Goal: Information Seeking & Learning: Learn about a topic

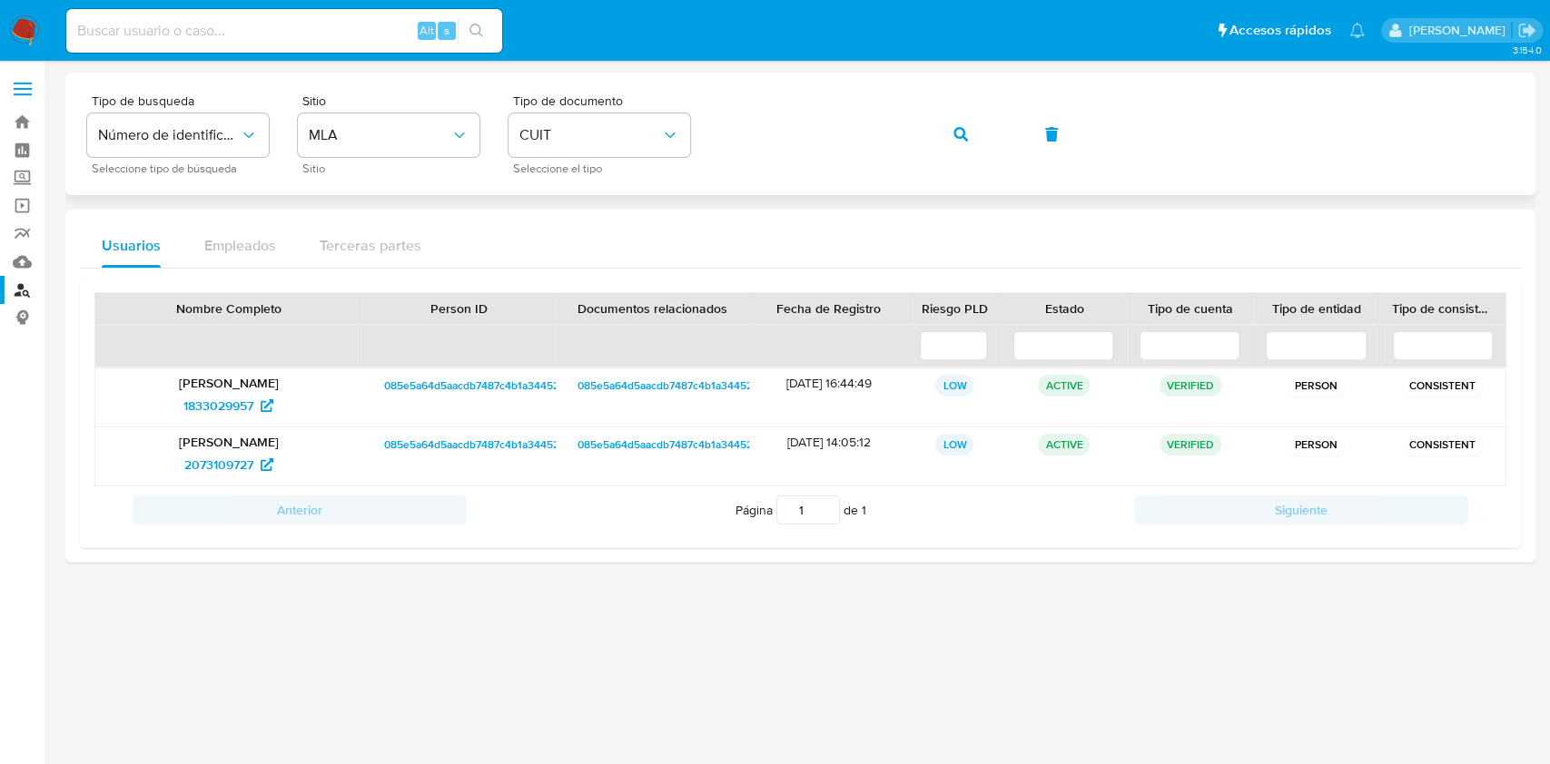
click at [846, 153] on div "Tipo de busqueda Número de identificación Seleccione tipo de búsqueda Sitio MLA…" at bounding box center [800, 133] width 1426 height 79
drag, startPoint x: 0, startPoint y: 0, endPoint x: 587, endPoint y: 182, distance: 614.2
click at [587, 182] on div "Tipo de busqueda Número de identificación Seleccione tipo de búsqueda Sitio MLA…" at bounding box center [800, 134] width 1470 height 123
click at [953, 137] on icon "button" at bounding box center [960, 134] width 15 height 15
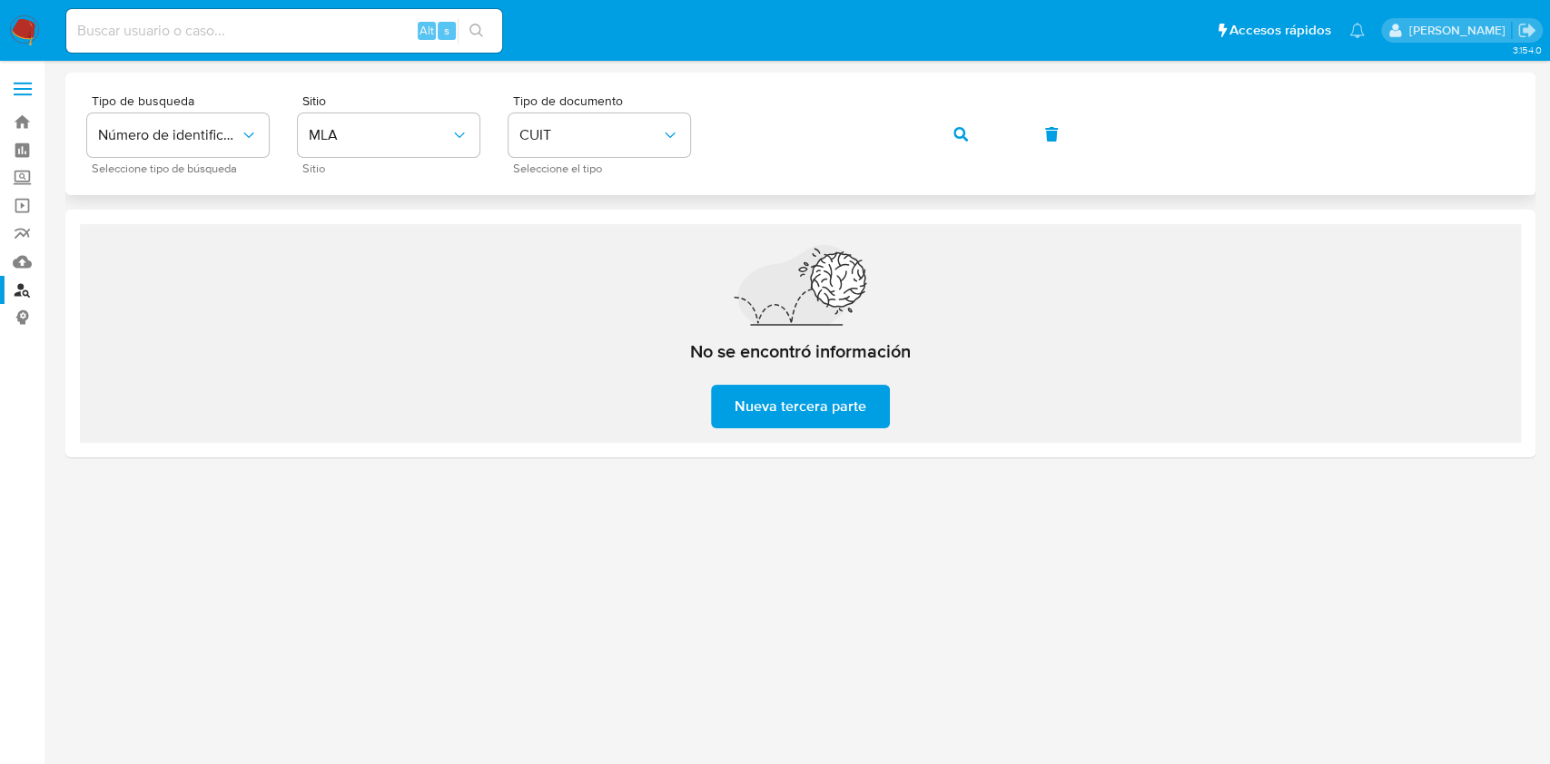
click at [972, 114] on button "button" at bounding box center [961, 135] width 62 height 44
click at [620, 160] on div "Tipo de busqueda Número de identificación Seleccione tipo de búsqueda Sitio MLA…" at bounding box center [800, 133] width 1426 height 79
click at [951, 119] on button "button" at bounding box center [961, 135] width 62 height 44
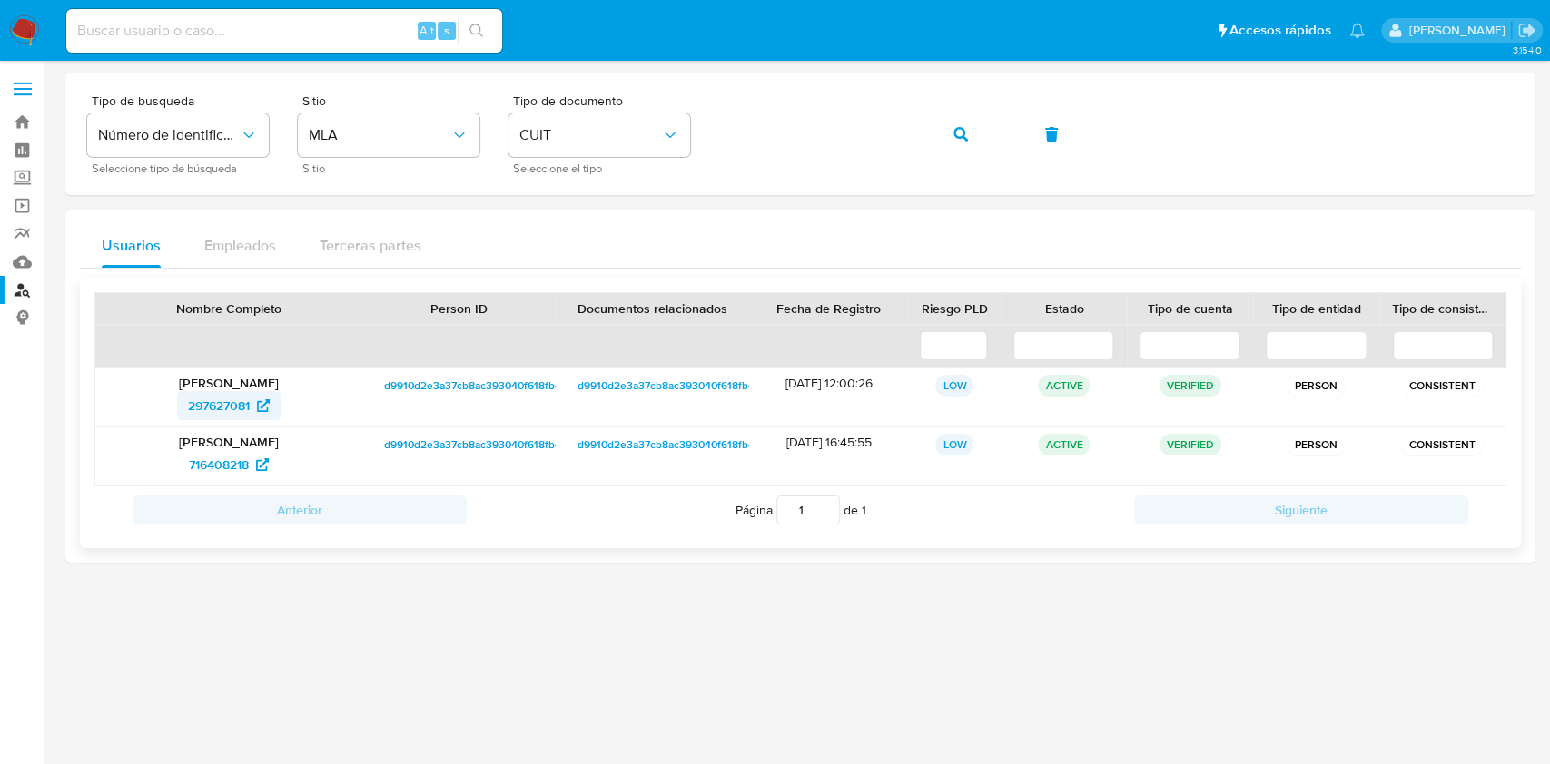
click at [230, 409] on span "297627081" at bounding box center [219, 405] width 62 height 29
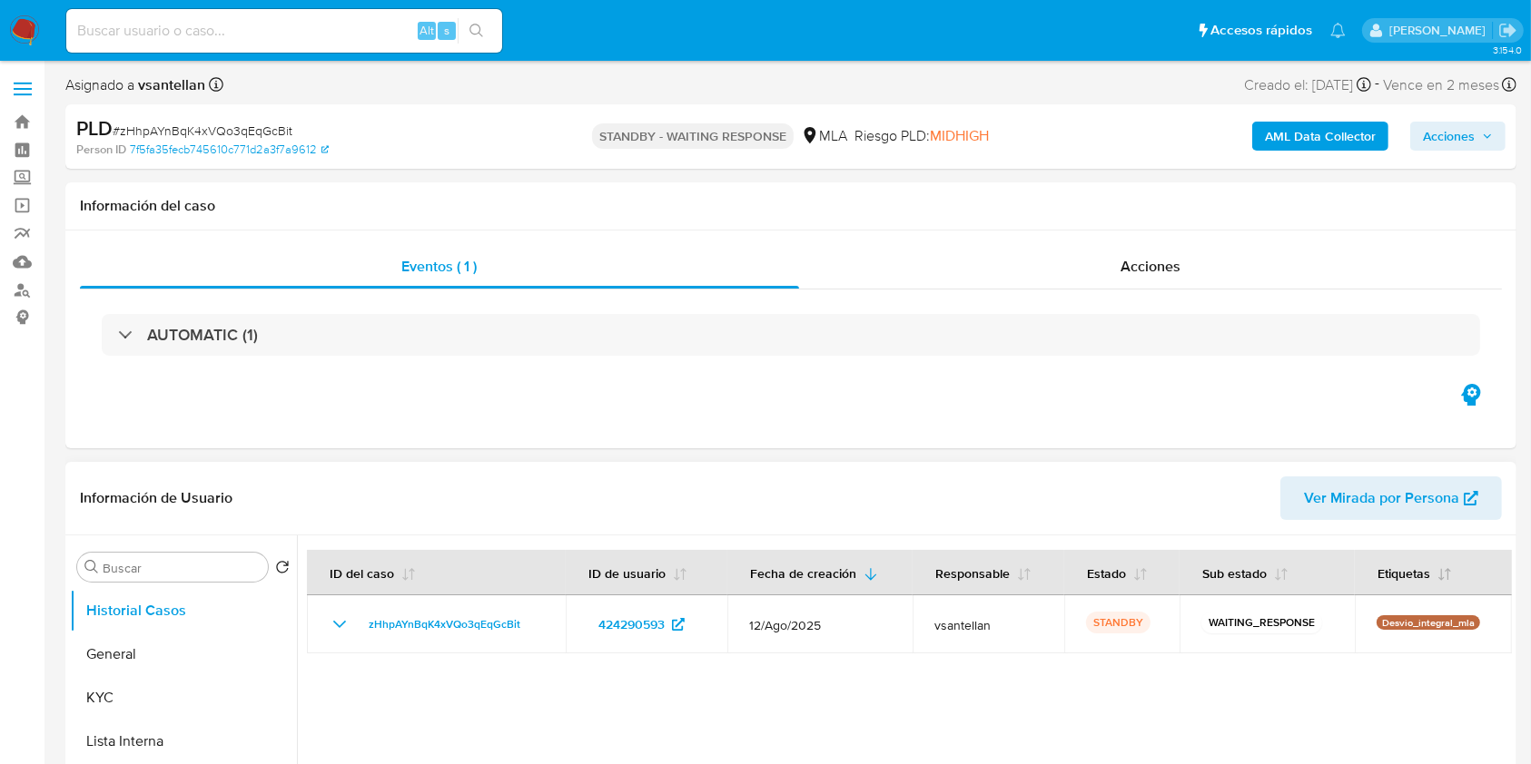
select select "10"
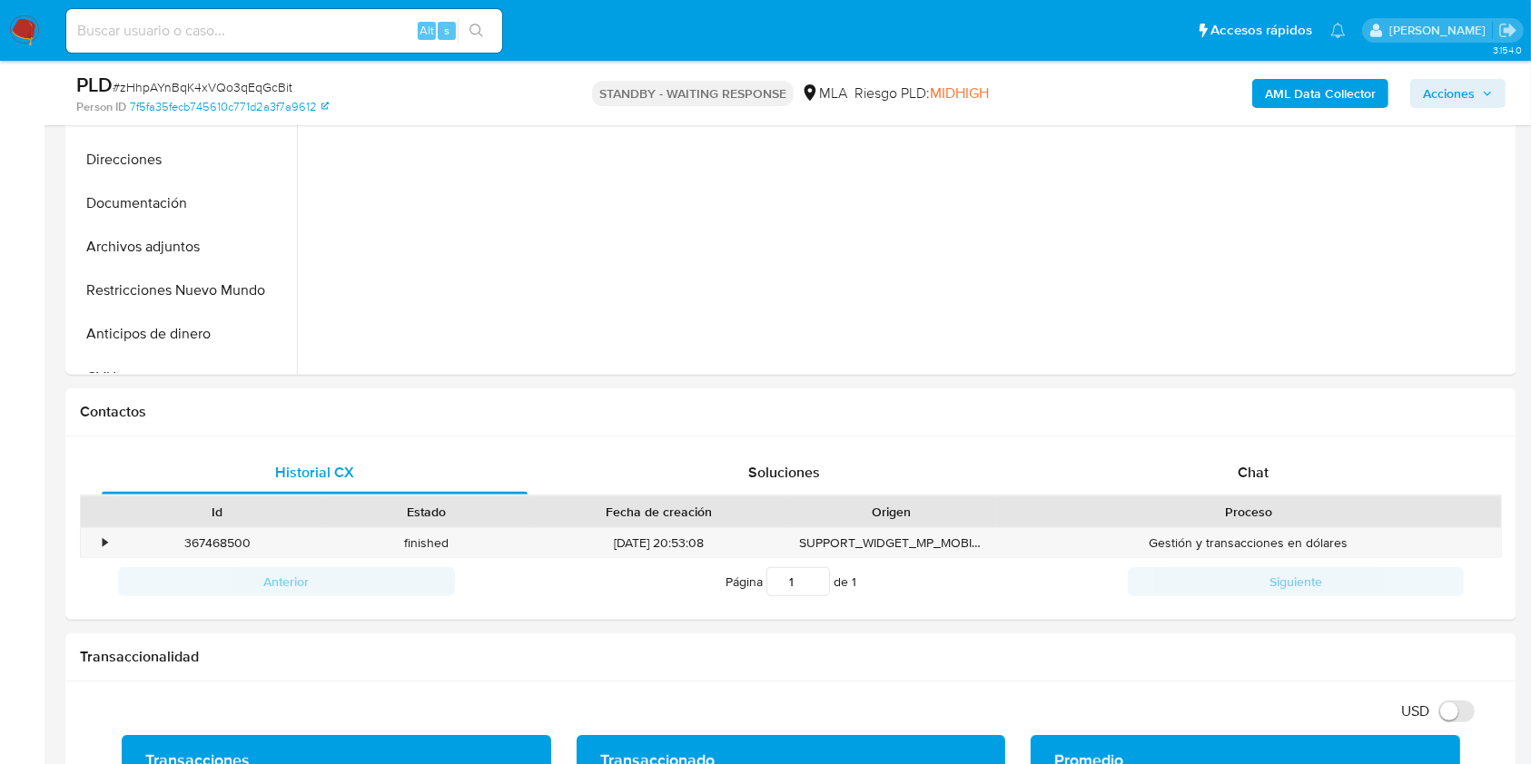
scroll to position [651, 0]
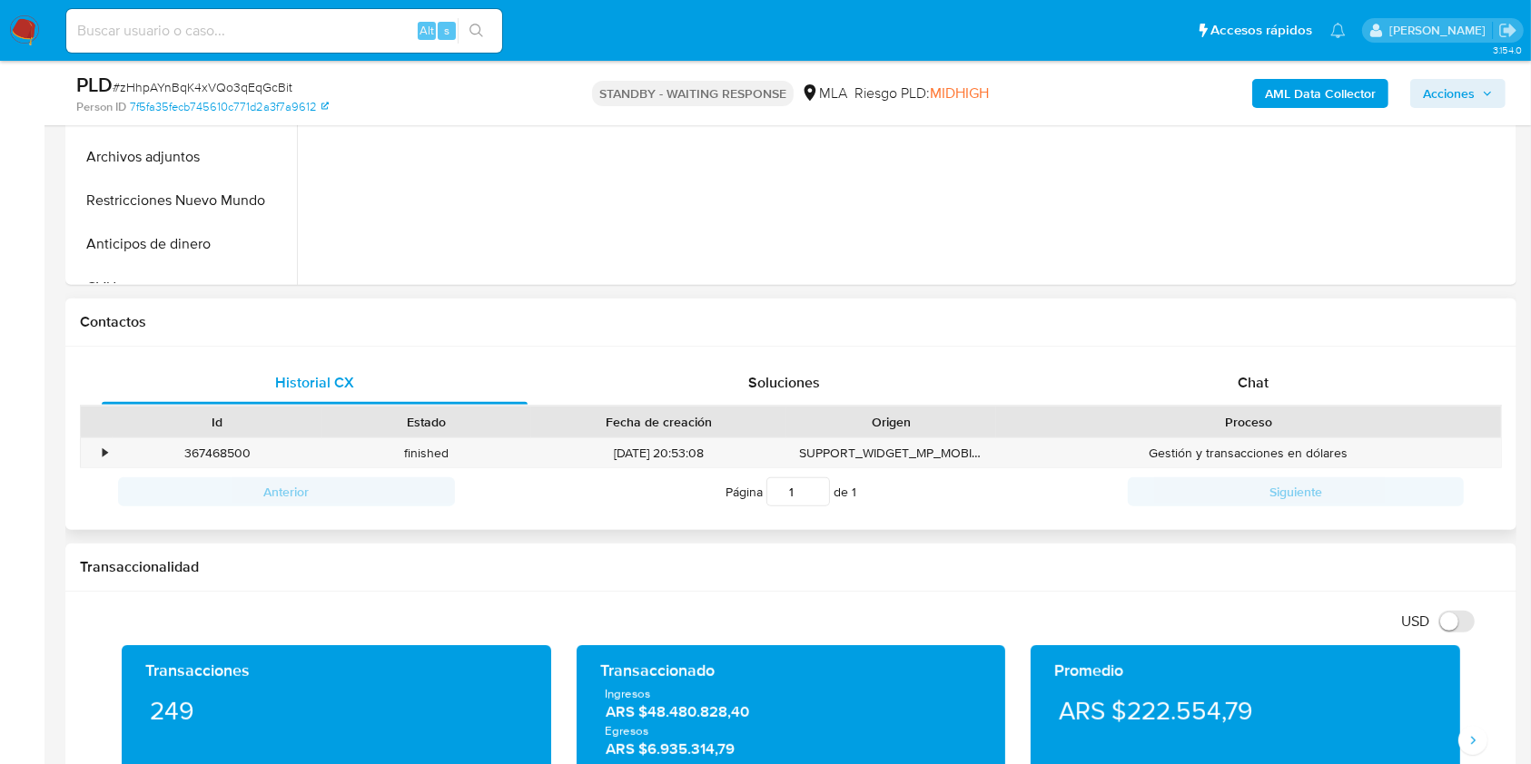
click at [1357, 348] on div "Historial CX Soluciones Chat Id Estado Fecha de creación Origen Proceso • 36746…" at bounding box center [790, 439] width 1451 height 184
click at [1347, 365] on div "Chat" at bounding box center [1253, 383] width 426 height 44
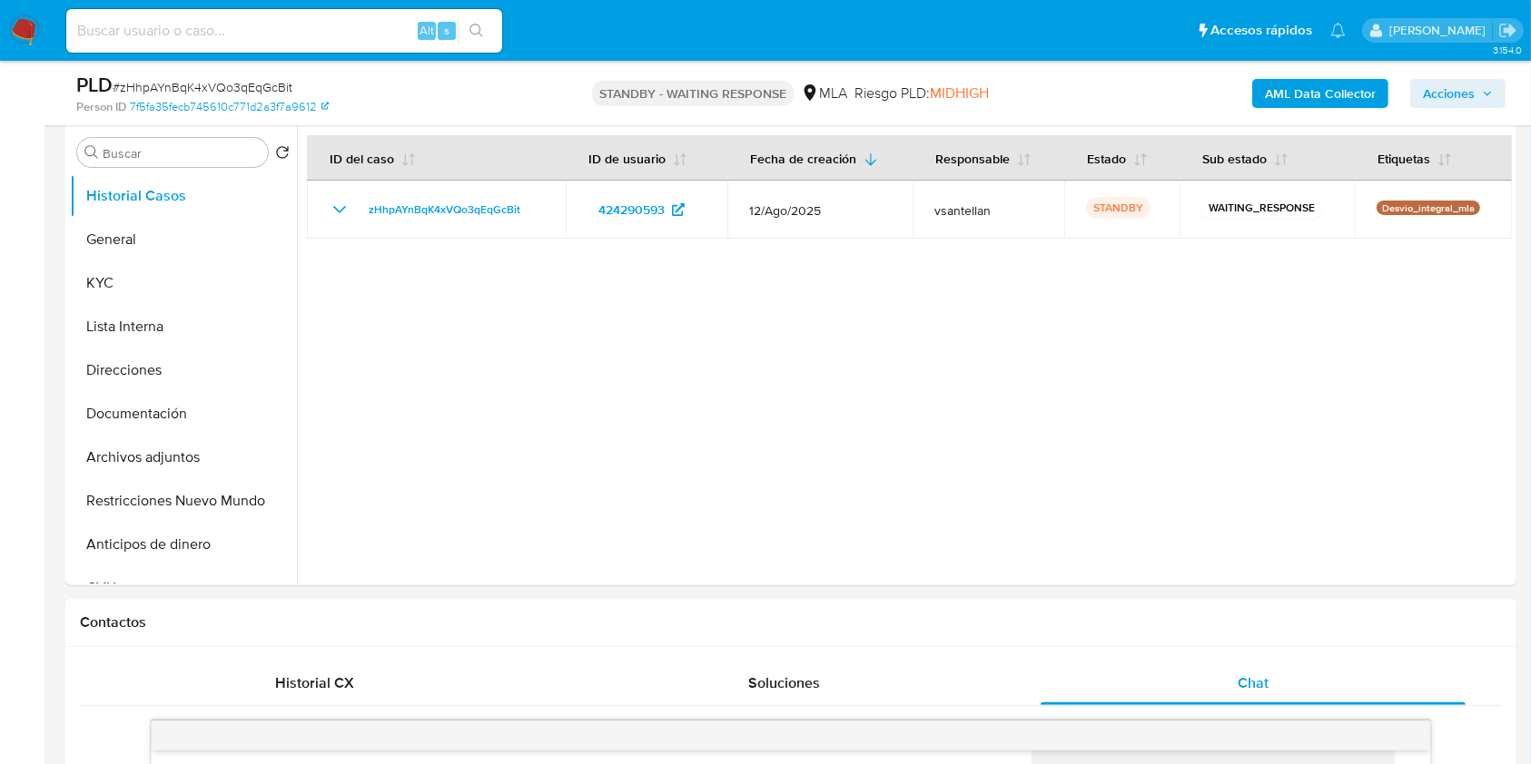
scroll to position [335, 0]
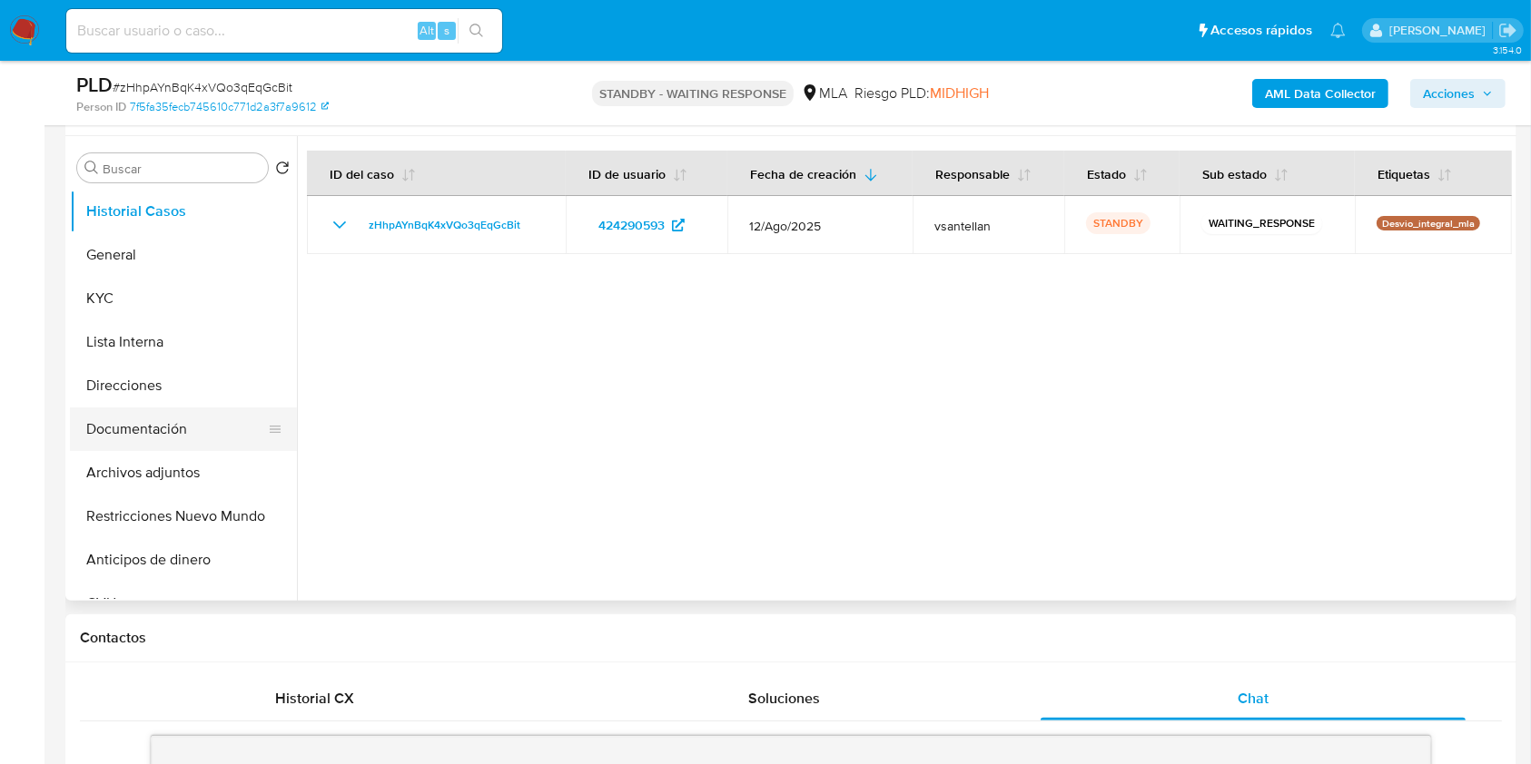
click at [202, 419] on button "Documentación" at bounding box center [176, 430] width 212 height 44
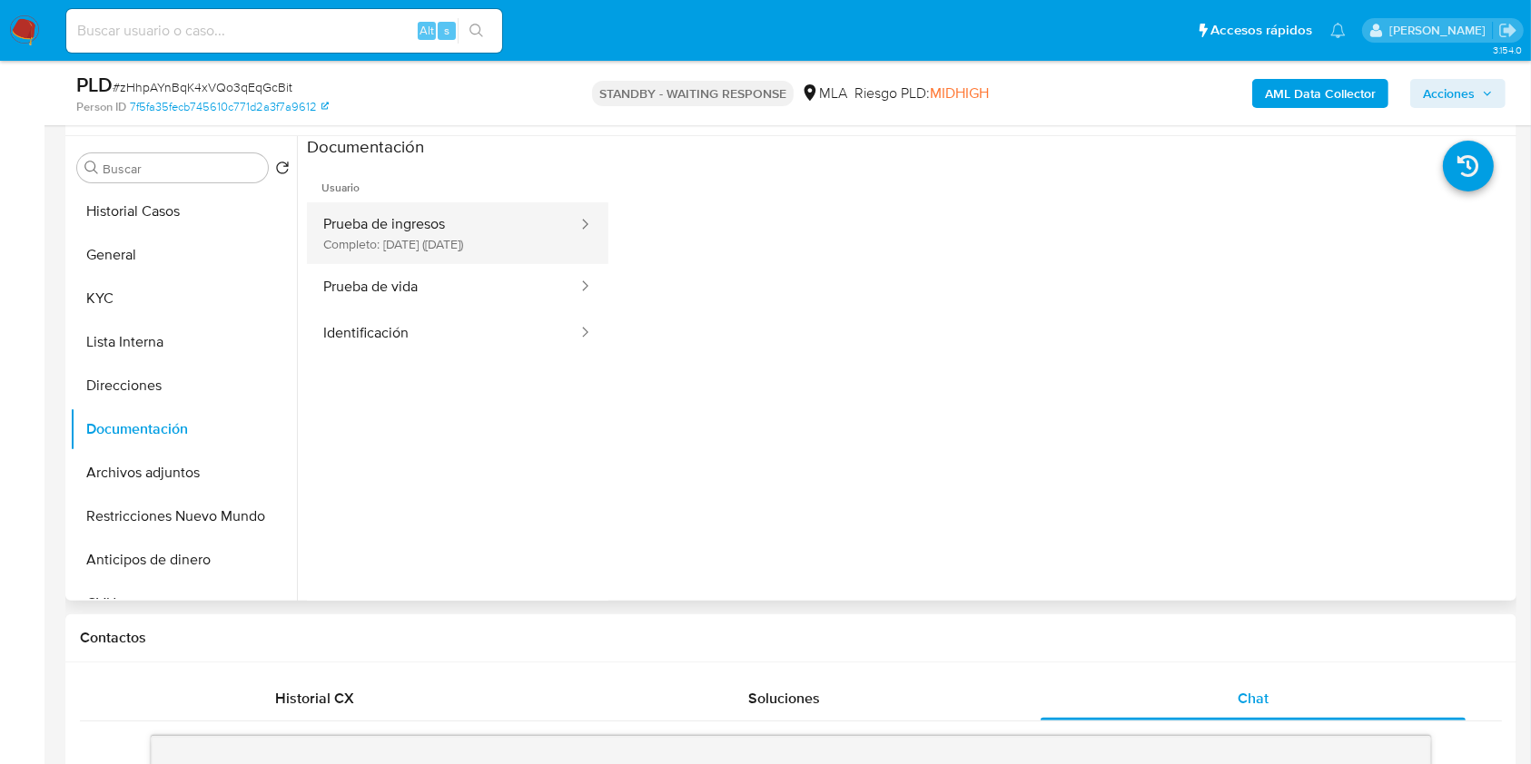
click at [475, 205] on button "Prueba de ingresos Completo: 12/05/2025 (hace 3 meses)" at bounding box center [443, 233] width 272 height 62
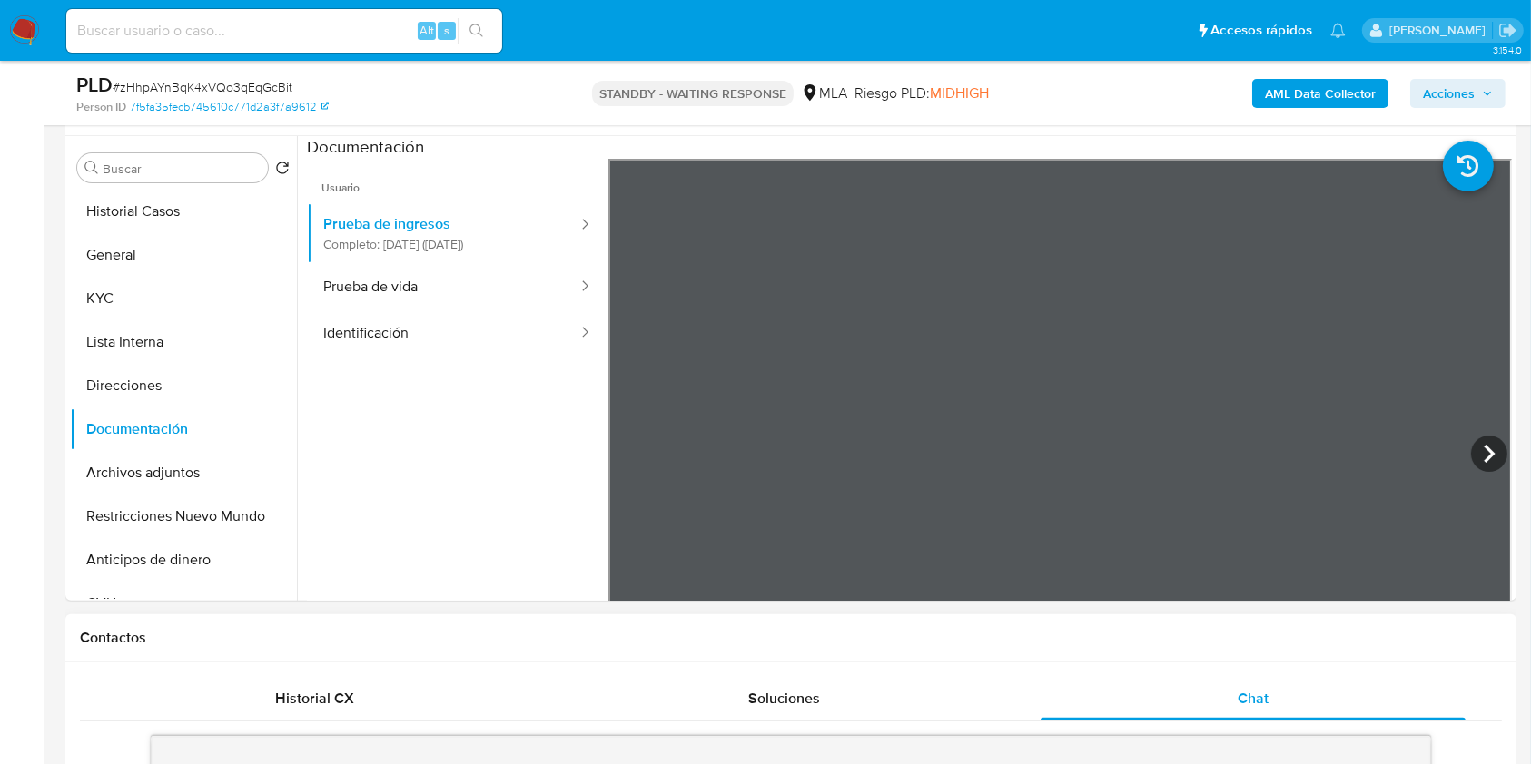
click at [1498, 457] on icon at bounding box center [1489, 454] width 36 height 36
click at [626, 445] on icon at bounding box center [631, 454] width 36 height 36
click at [1476, 451] on icon at bounding box center [1489, 454] width 36 height 36
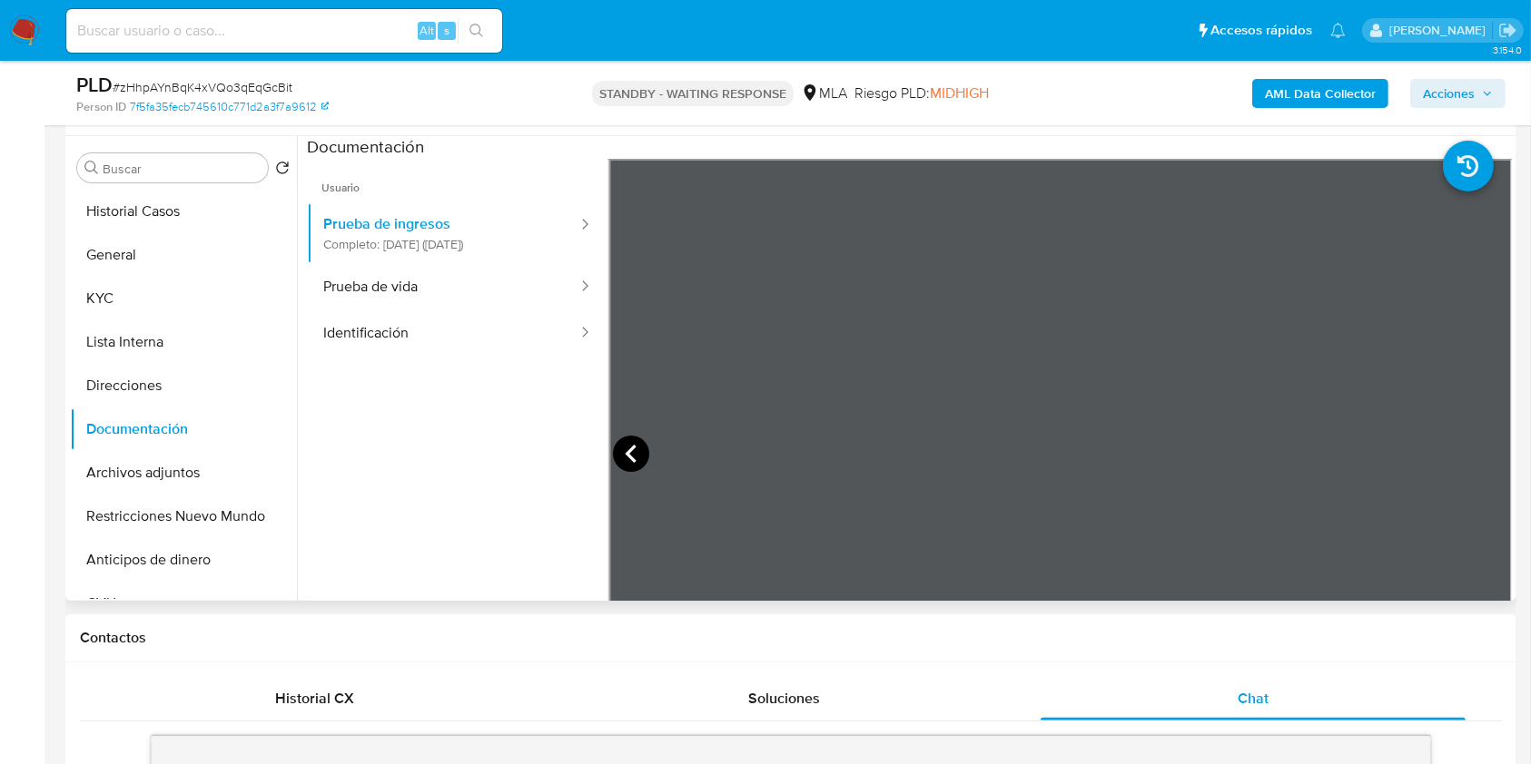
click at [626, 452] on icon at bounding box center [630, 454] width 11 height 18
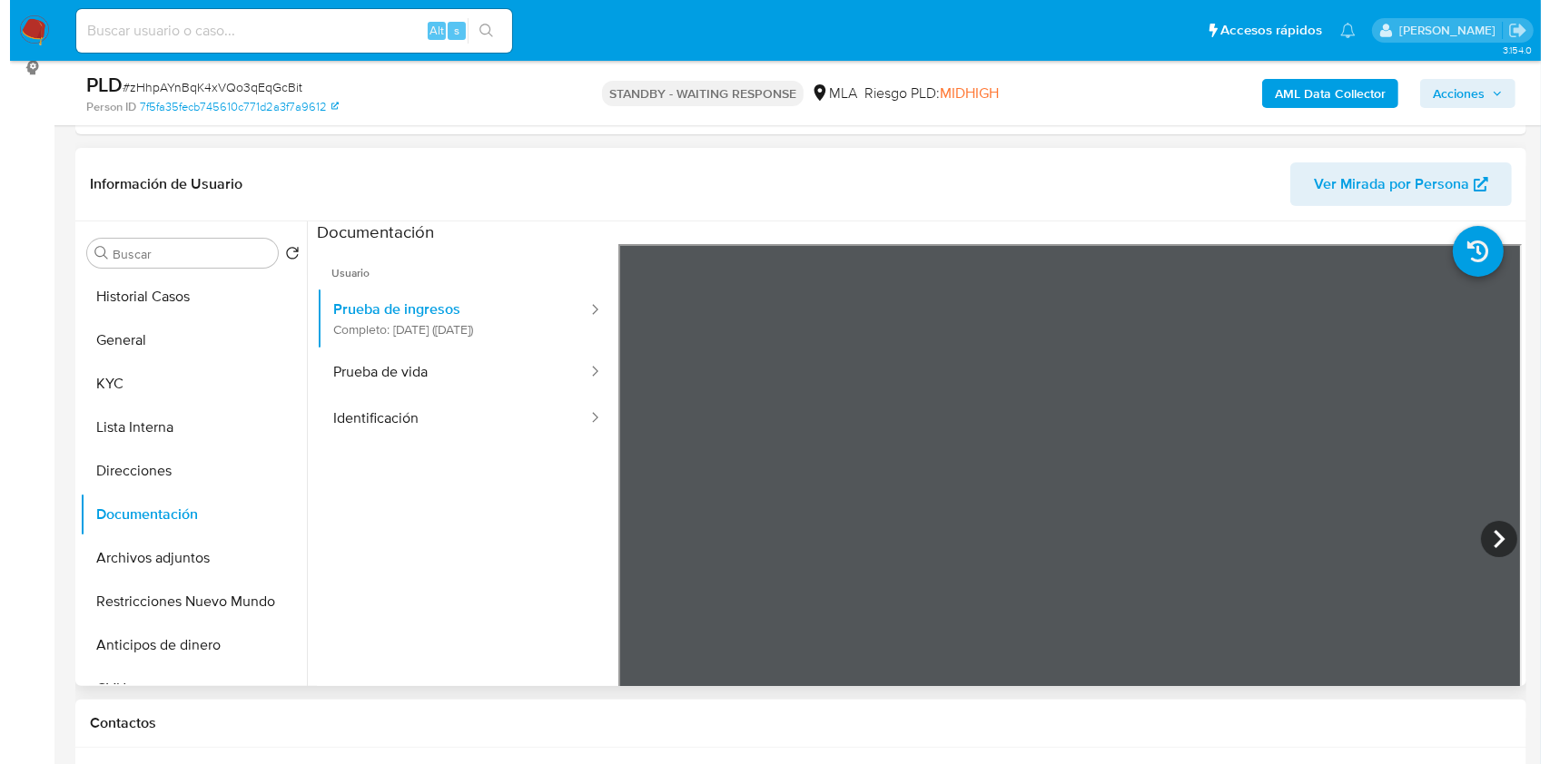
scroll to position [94, 0]
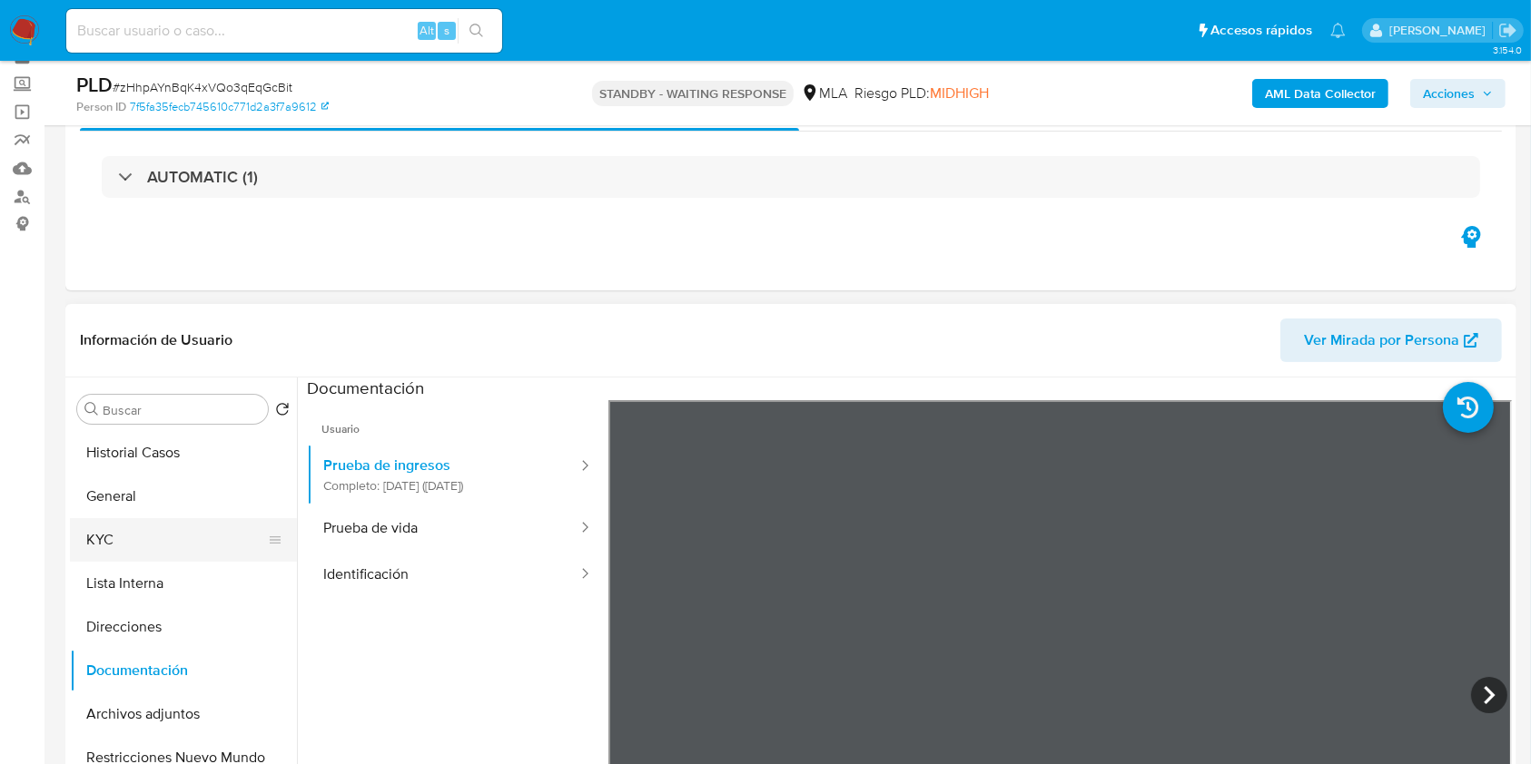
click at [175, 549] on button "KYC" at bounding box center [176, 540] width 212 height 44
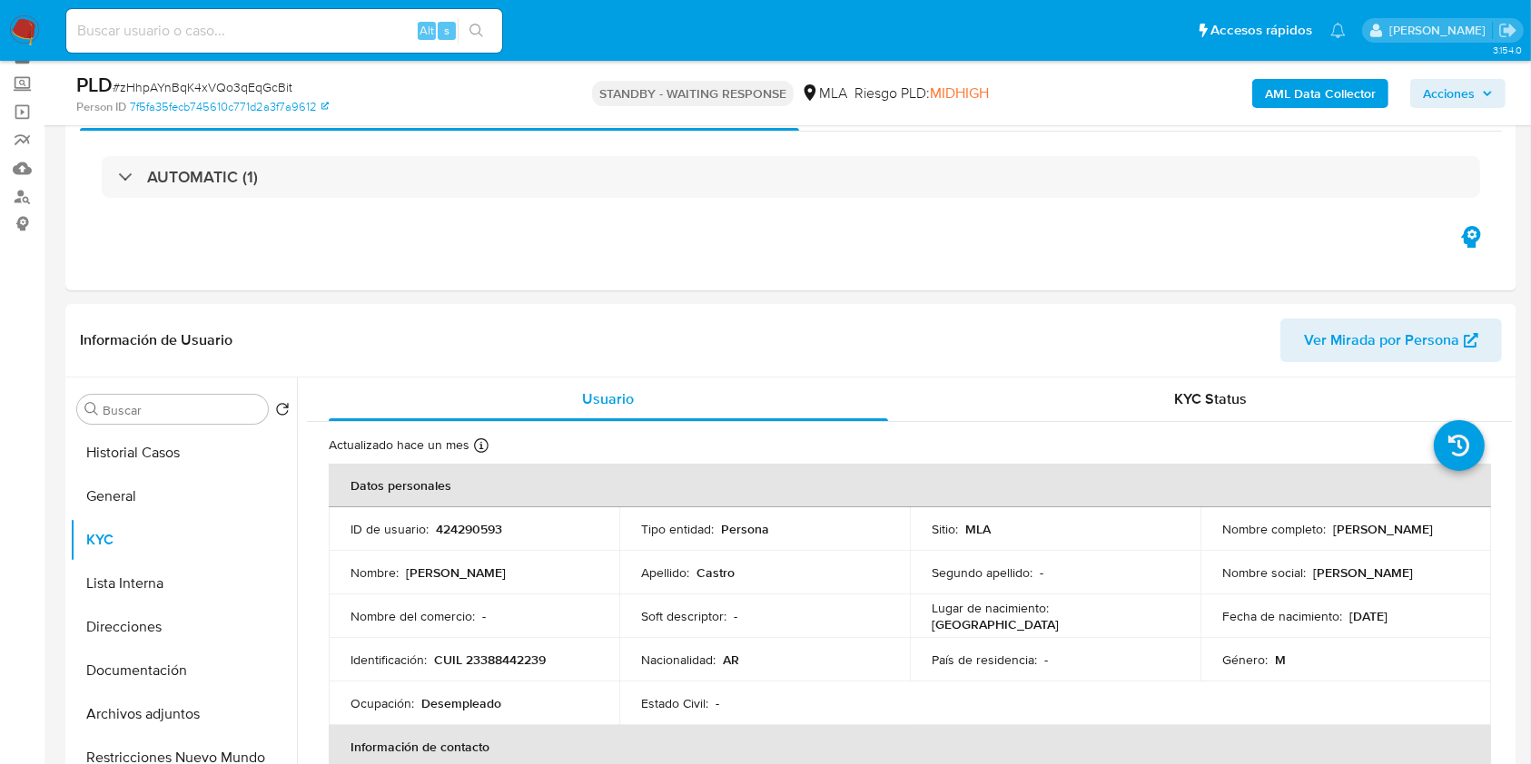
click at [1287, 95] on b "AML Data Collector" at bounding box center [1320, 93] width 111 height 29
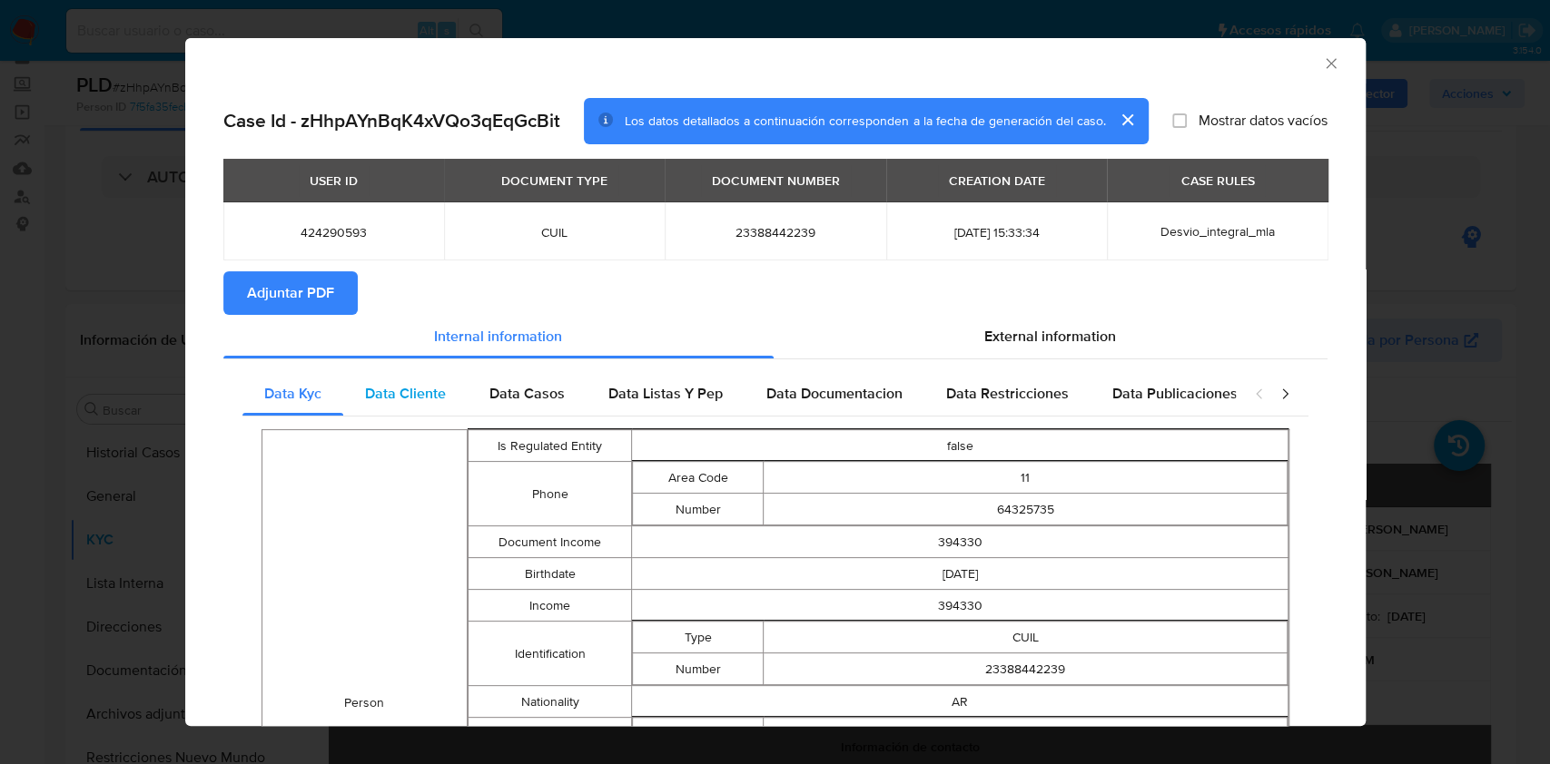
click at [399, 392] on span "Data Cliente" at bounding box center [405, 393] width 81 height 21
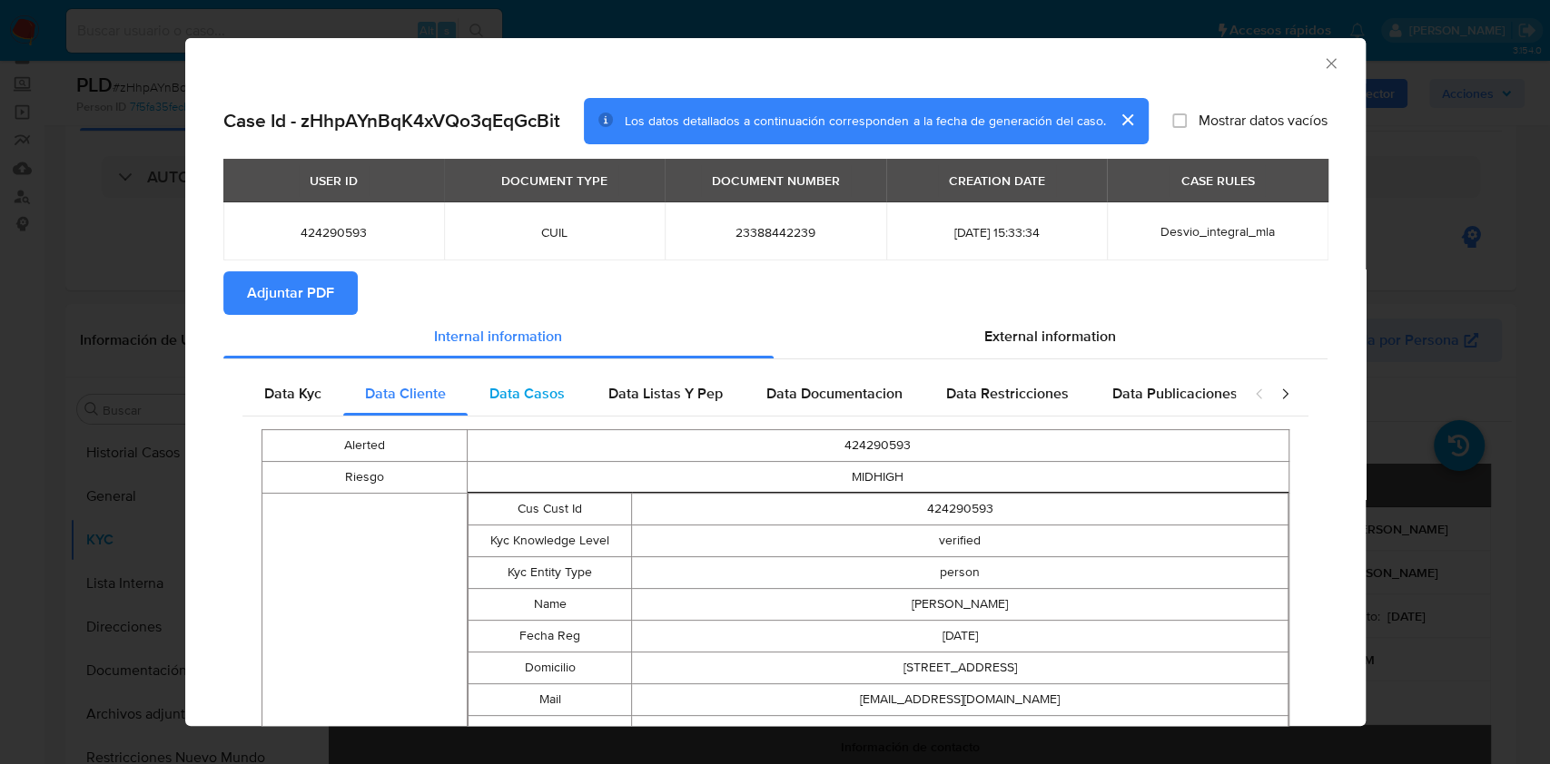
click at [546, 385] on span "Data Casos" at bounding box center [526, 393] width 75 height 21
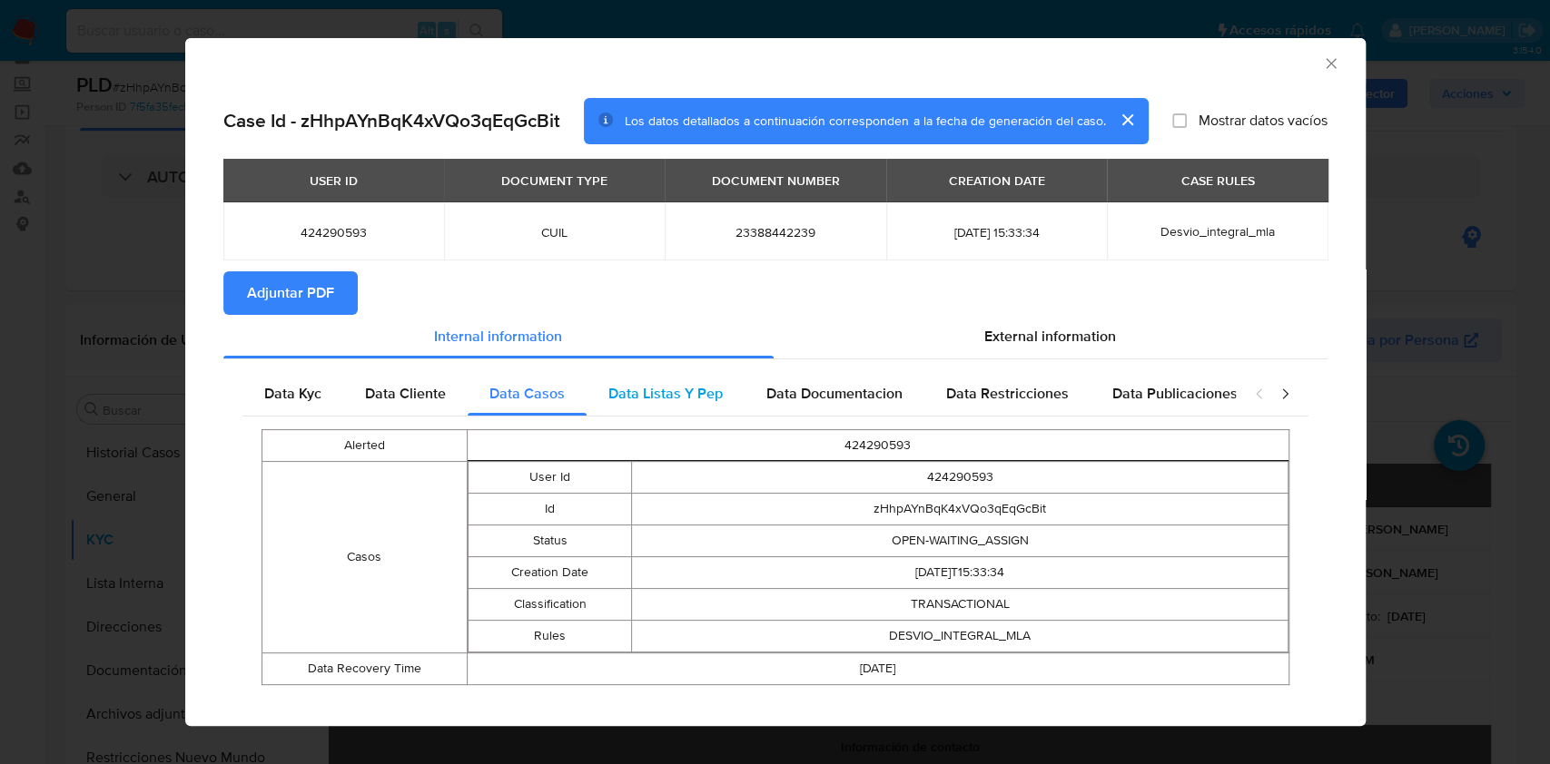
click at [737, 389] on div "Data Listas Y Pep" at bounding box center [666, 394] width 158 height 44
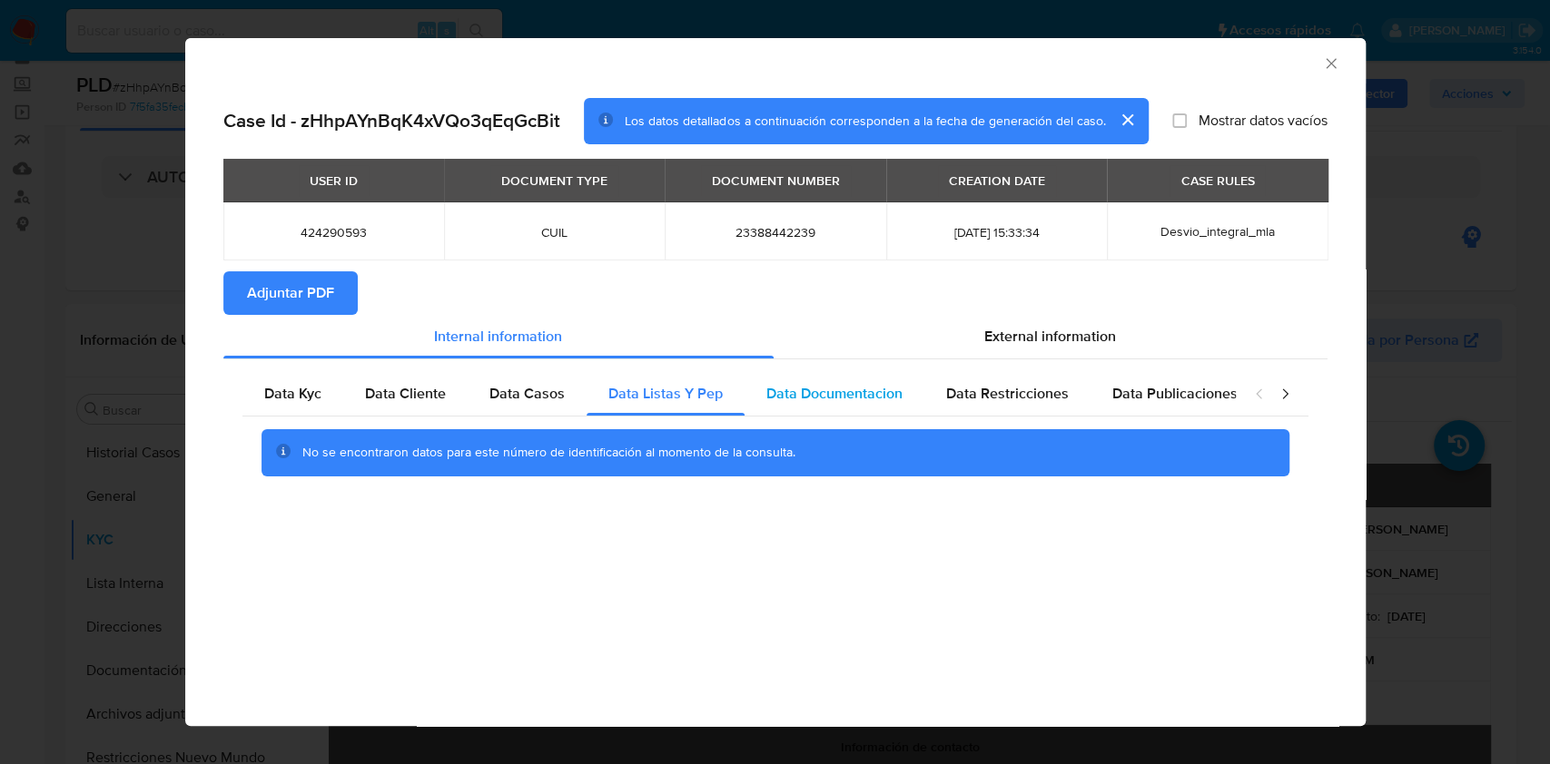
click at [862, 408] on div "Data Documentacion" at bounding box center [834, 394] width 180 height 44
click at [1011, 401] on span "Data Restricciones" at bounding box center [1007, 393] width 123 height 21
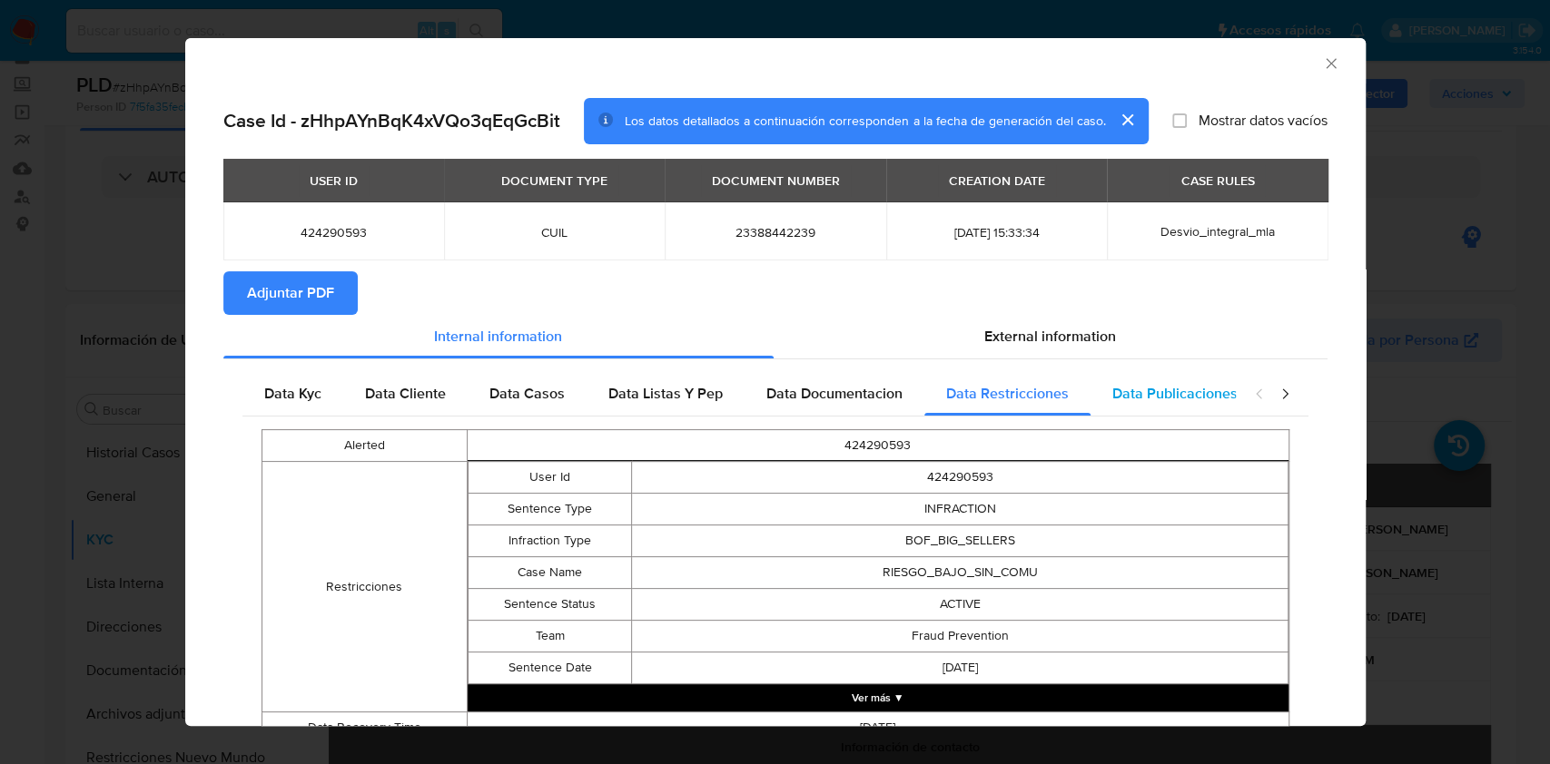
click at [1137, 393] on span "Data Publicaciones" at bounding box center [1174, 393] width 125 height 21
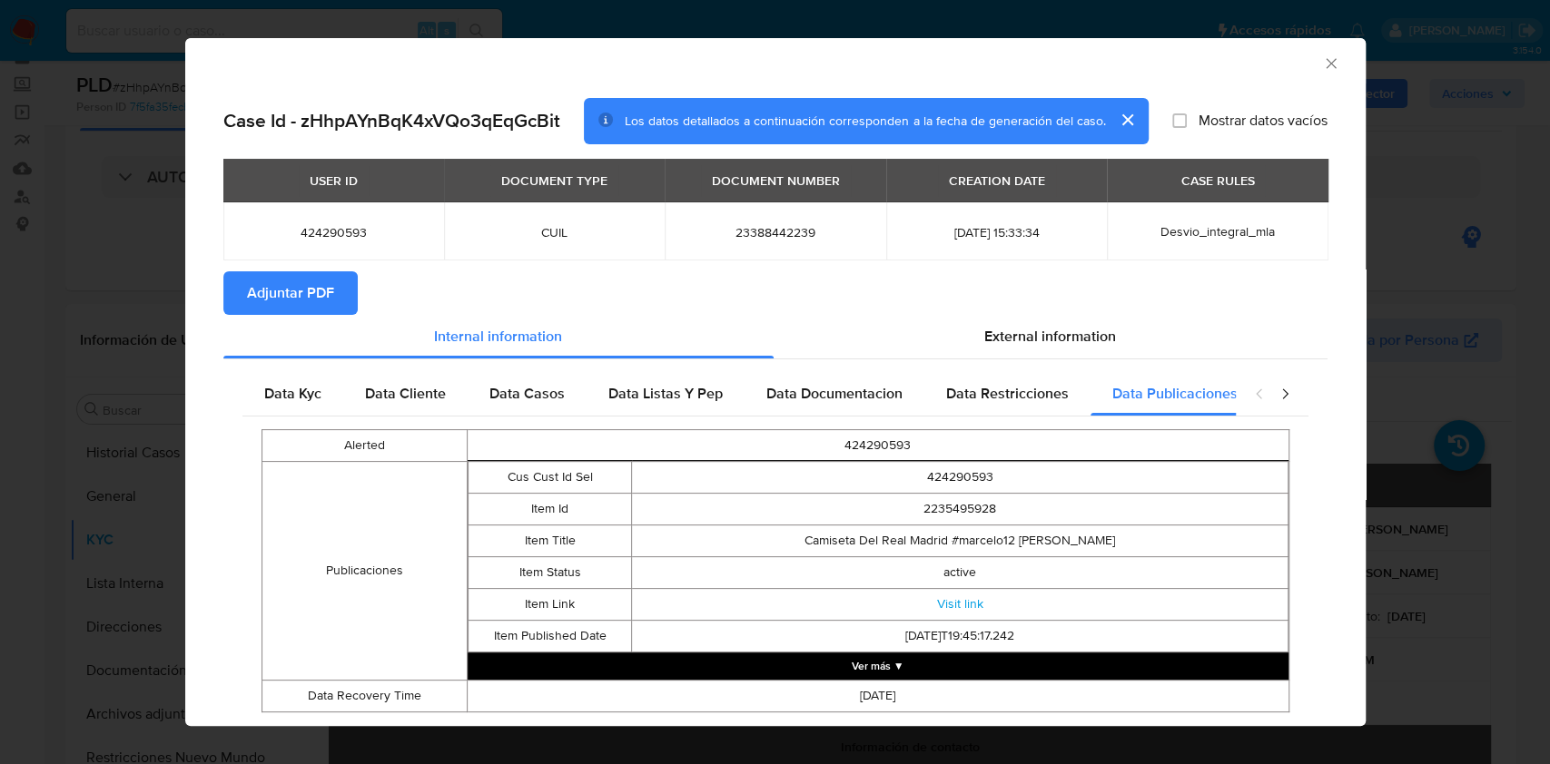
click at [1276, 400] on icon "closure-recommendation-modal" at bounding box center [1285, 394] width 18 height 18
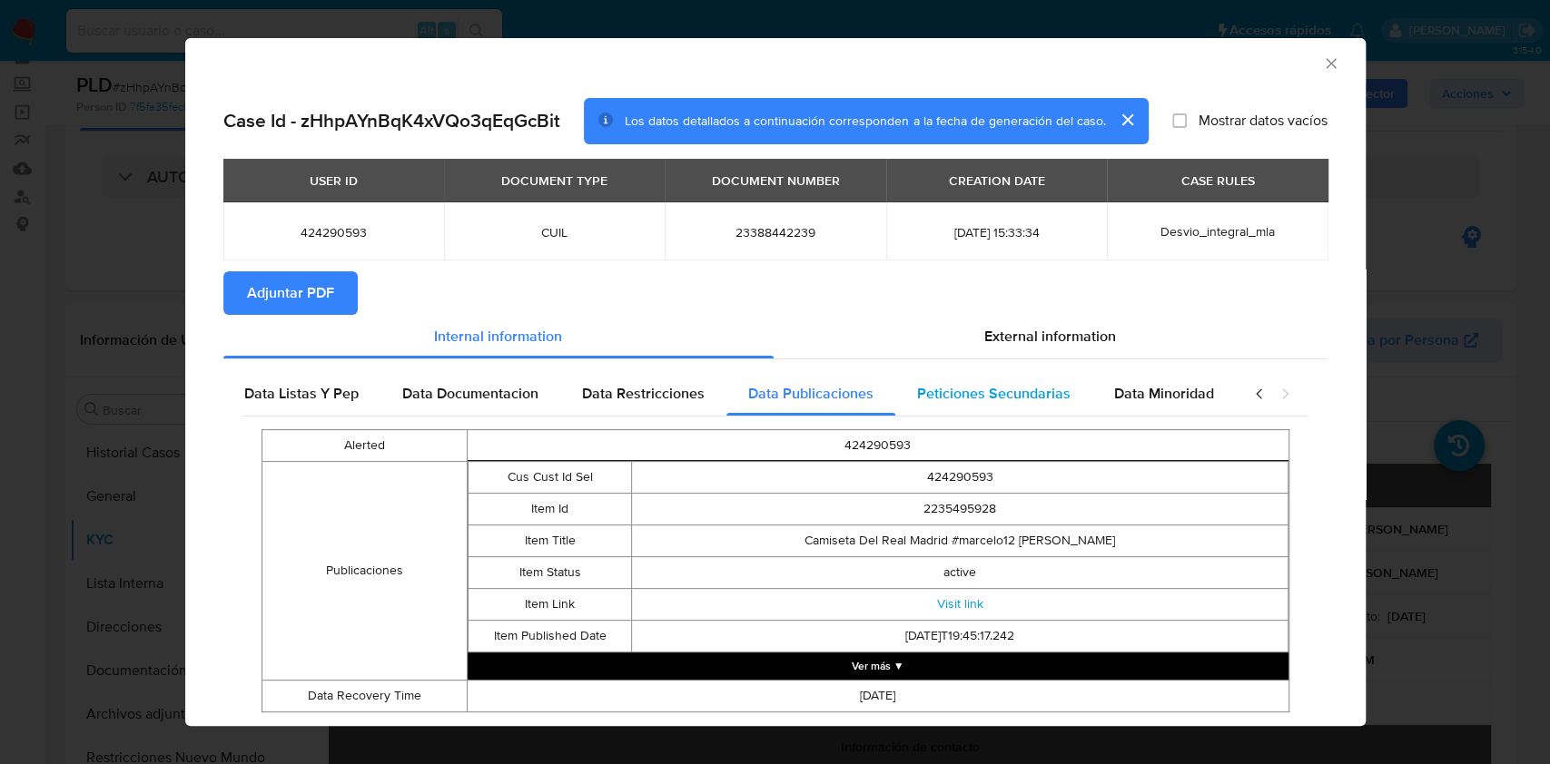
drag, startPoint x: 980, startPoint y: 420, endPoint x: 981, endPoint y: 409, distance: 11.0
click at [980, 419] on div "Alerted 424290593 Publicaciones Cus Cust Id Sel 424290593 Item Id 2235495928 It…" at bounding box center [775, 571] width 1066 height 309
click at [981, 406] on div "Peticiones Secundarias" at bounding box center [993, 394] width 197 height 44
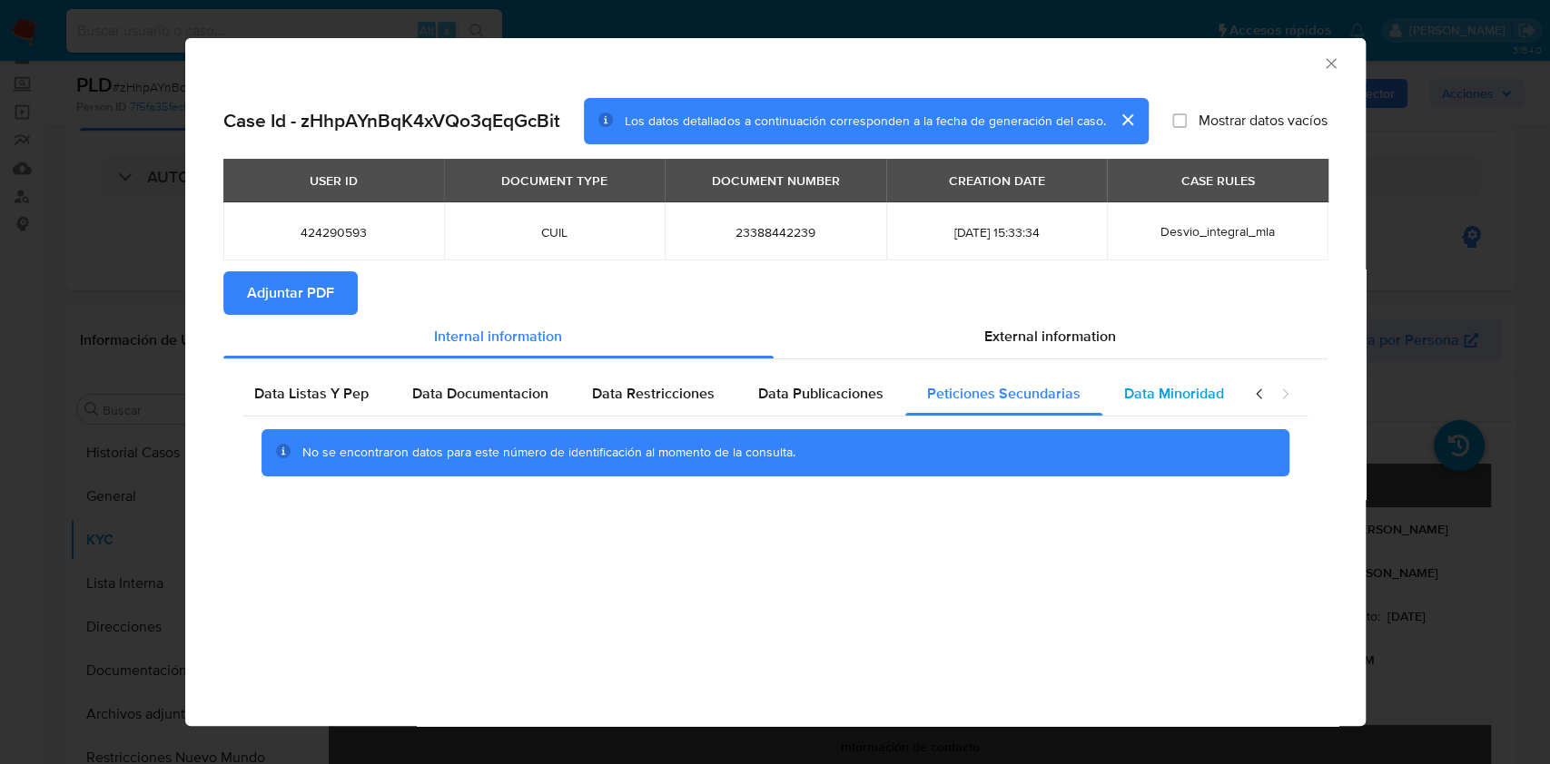
click at [1102, 396] on div "Data Minoridad" at bounding box center [1173, 394] width 143 height 44
click at [1016, 351] on div "External information" at bounding box center [1051, 337] width 554 height 44
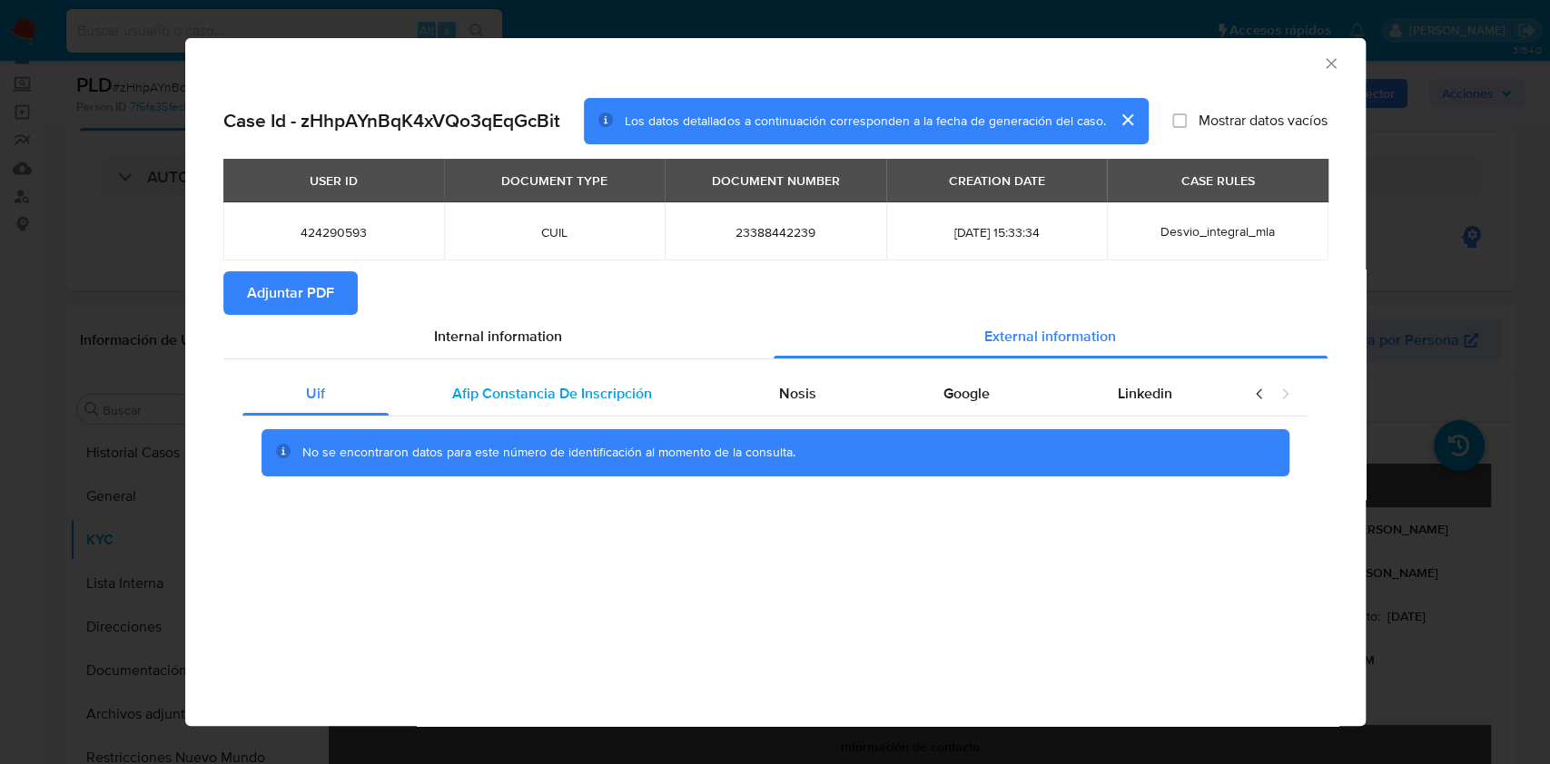
scroll to position [0, 0]
click at [606, 391] on span "Afip Constancia De Inscripción" at bounding box center [552, 393] width 200 height 21
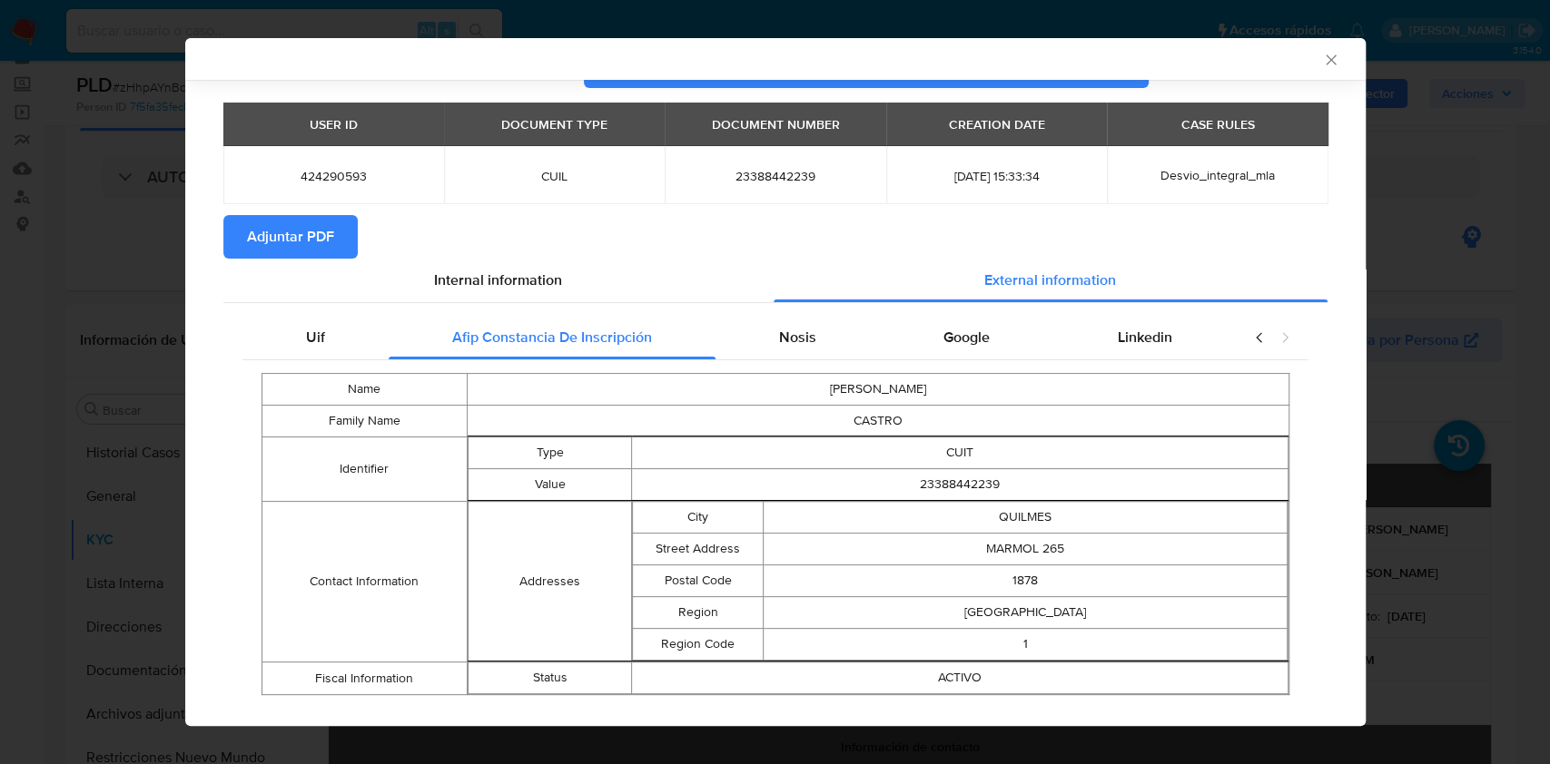
scroll to position [84, 0]
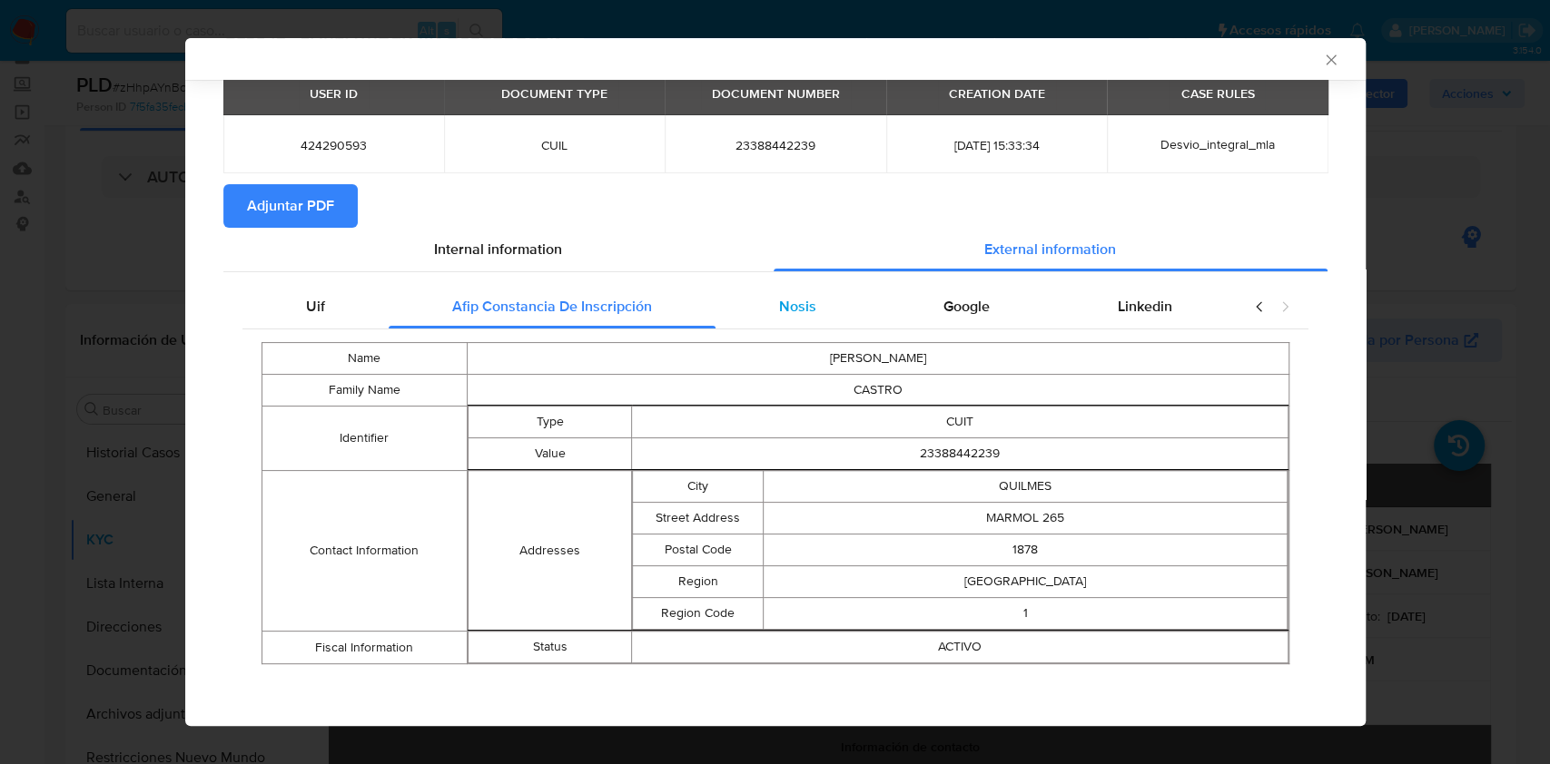
click at [792, 324] on div "Nosis" at bounding box center [797, 307] width 164 height 44
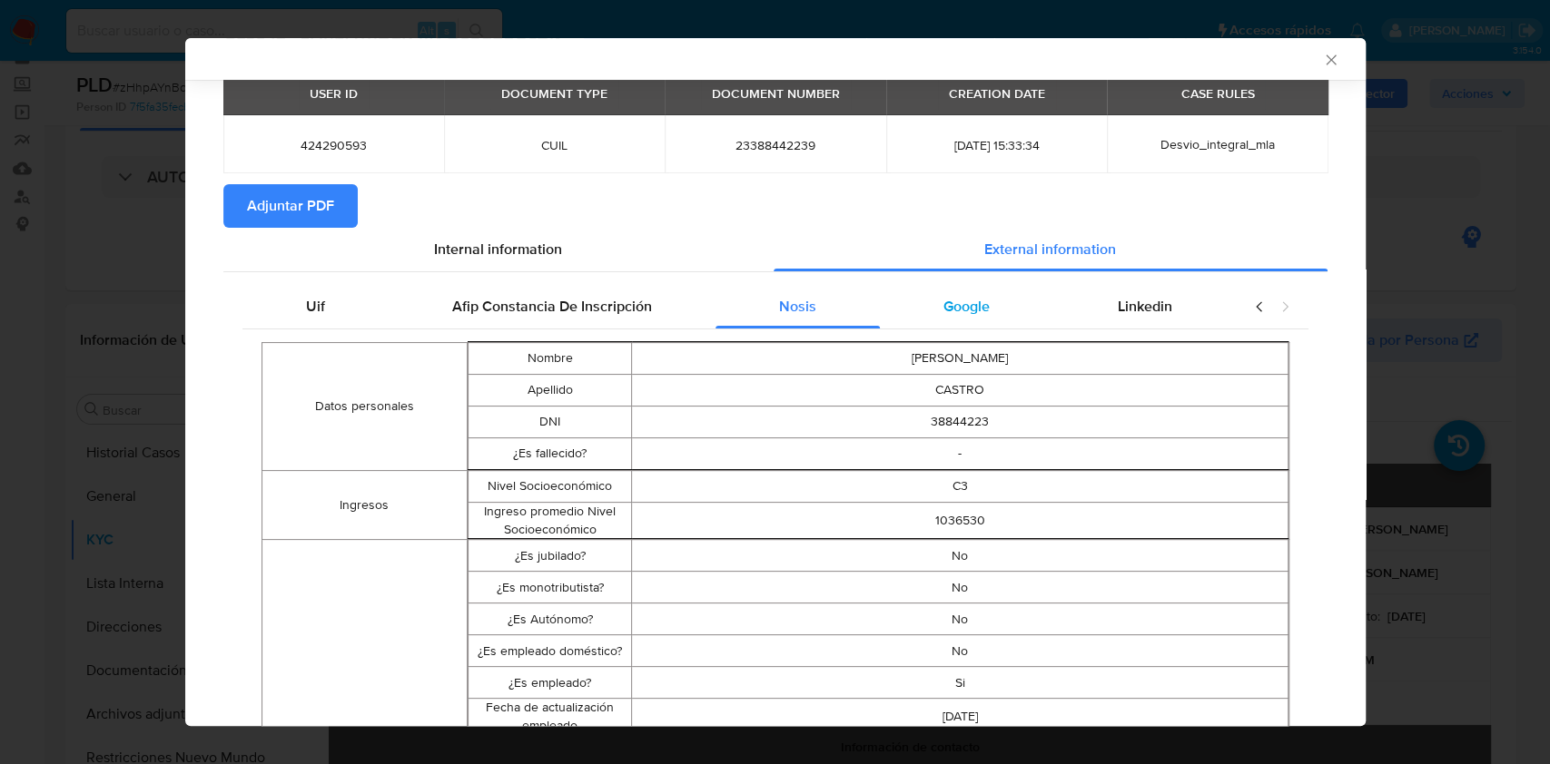
click at [991, 297] on div "Google" at bounding box center [966, 307] width 173 height 44
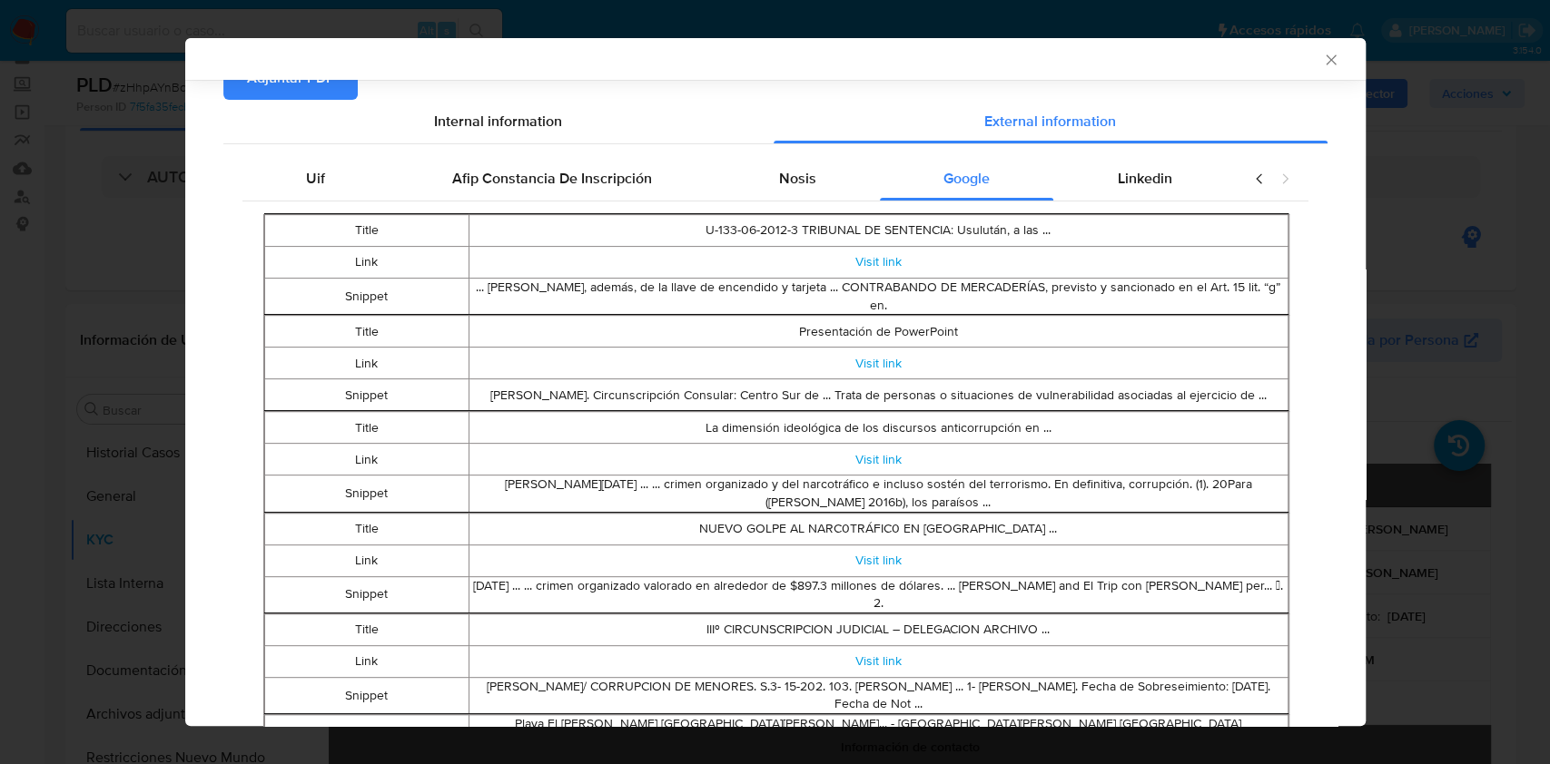
scroll to position [199, 0]
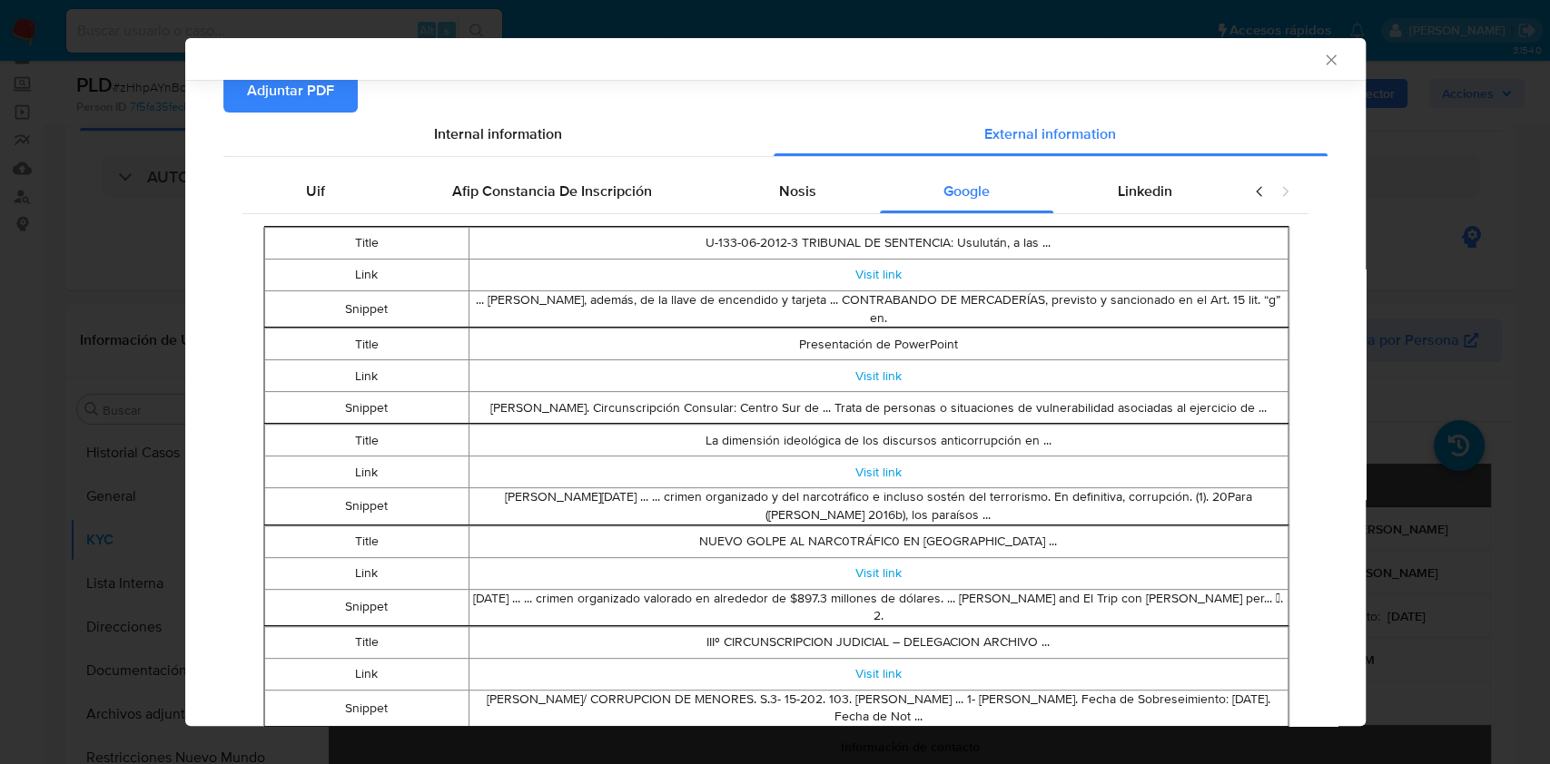
click at [1145, 226] on table "Title U-133-06-2012-3 TRIBUNAL DE SENTENCIA: Usulután, a las ... Link Visit lin…" at bounding box center [776, 277] width 1024 height 102
click at [1147, 198] on span "Linkedin" at bounding box center [1144, 191] width 54 height 21
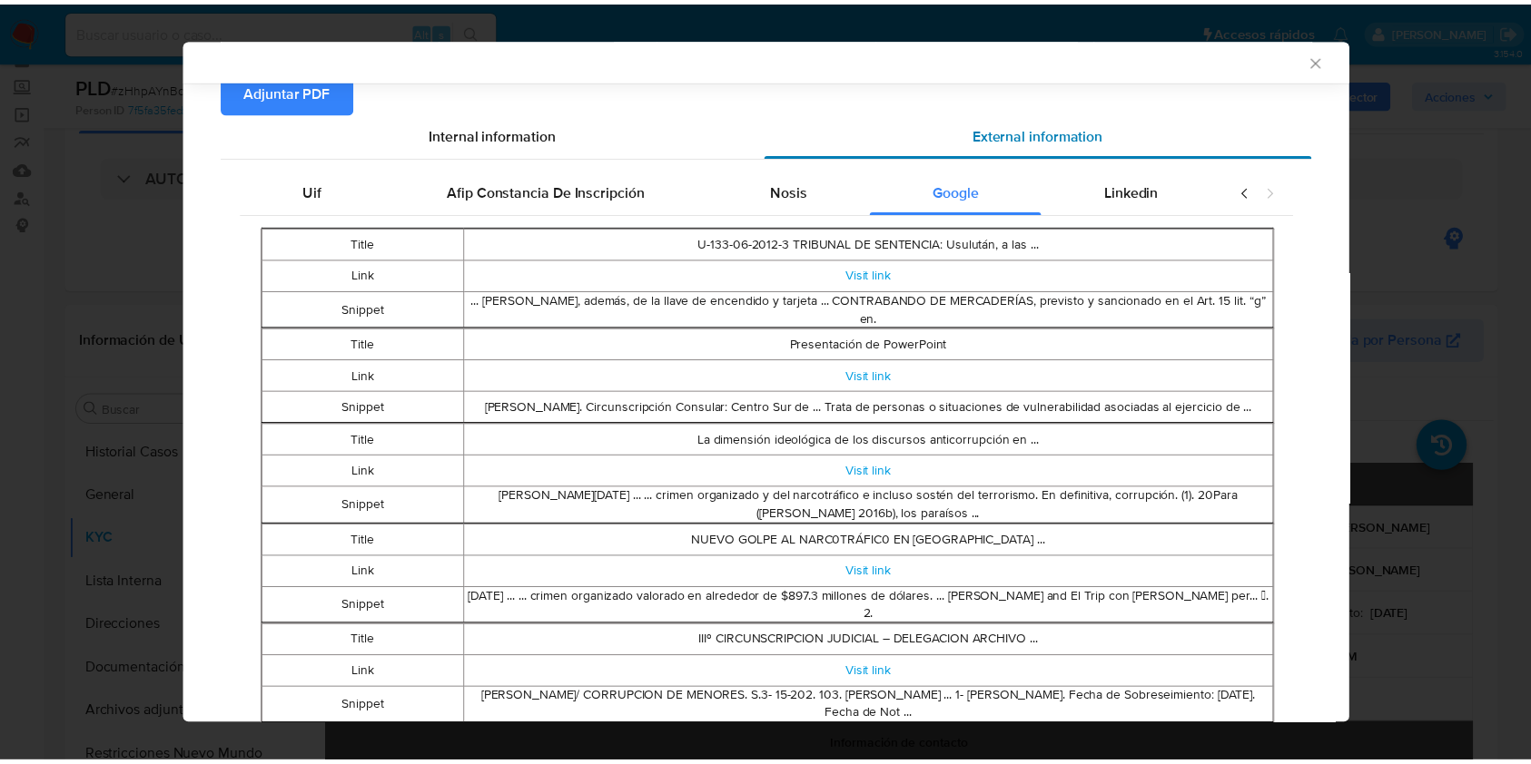
scroll to position [0, 0]
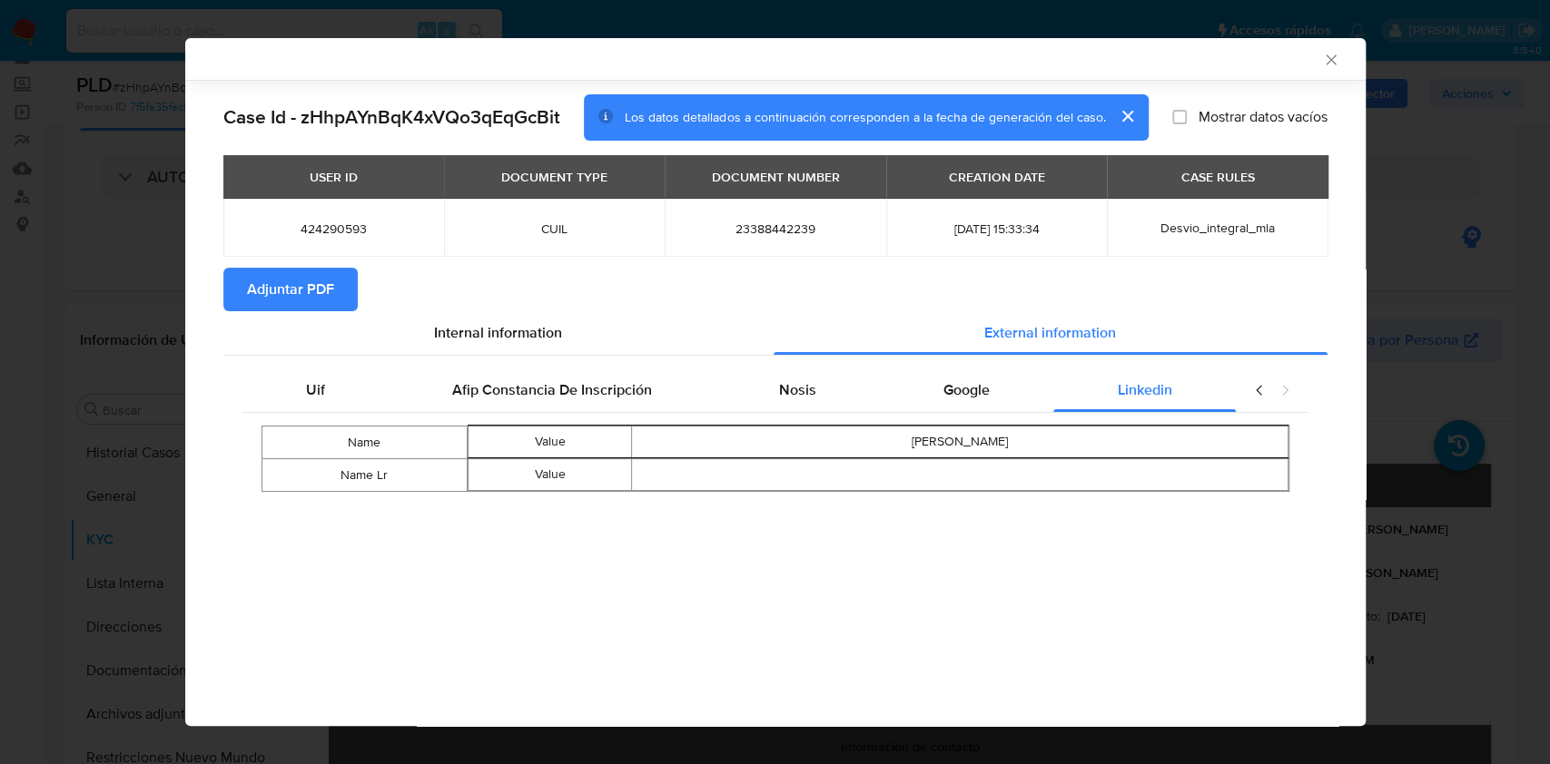
click at [305, 307] on span "Adjuntar PDF" at bounding box center [290, 290] width 87 height 40
click at [1332, 64] on icon "Cerrar ventana" at bounding box center [1331, 60] width 18 height 18
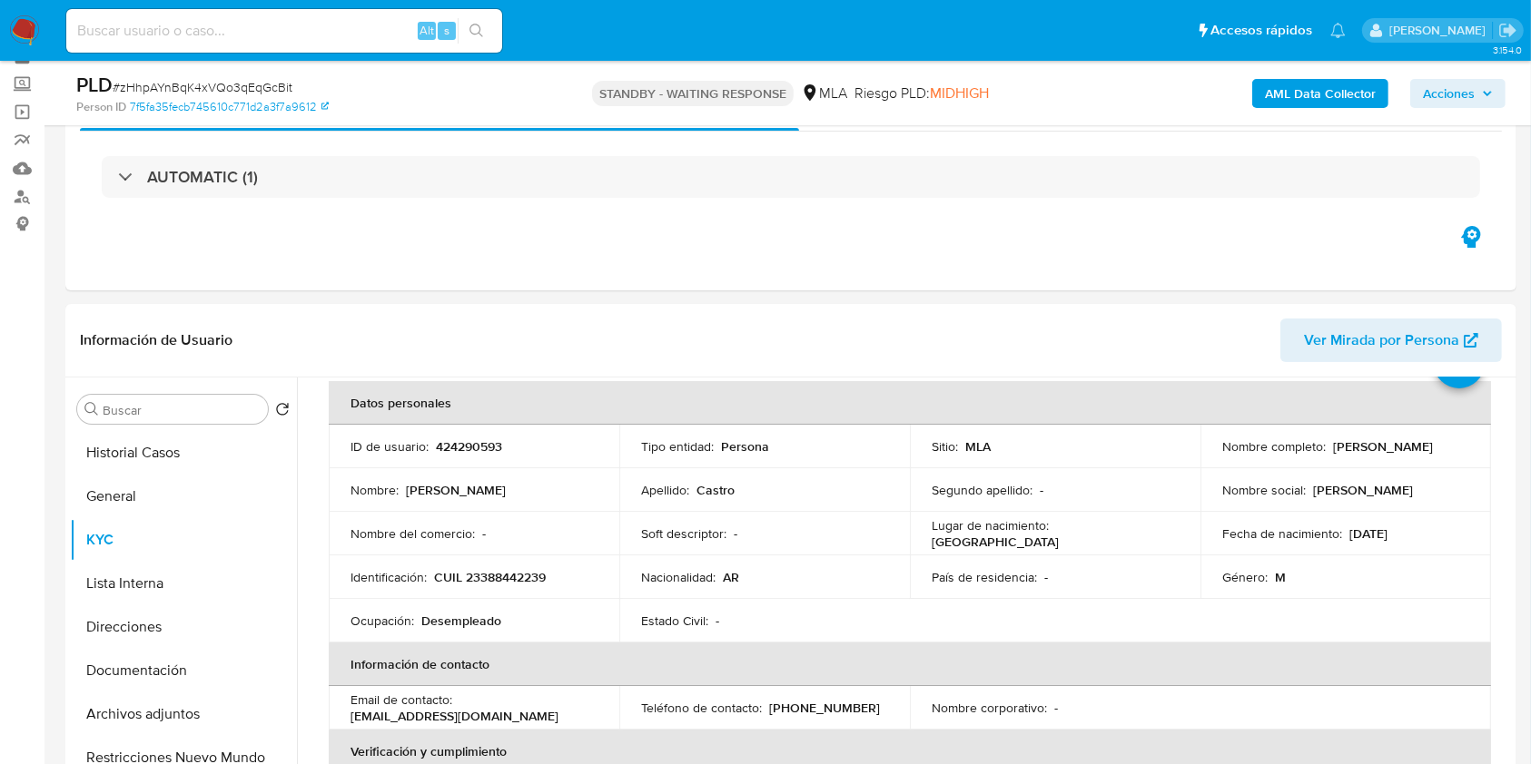
scroll to position [121, 0]
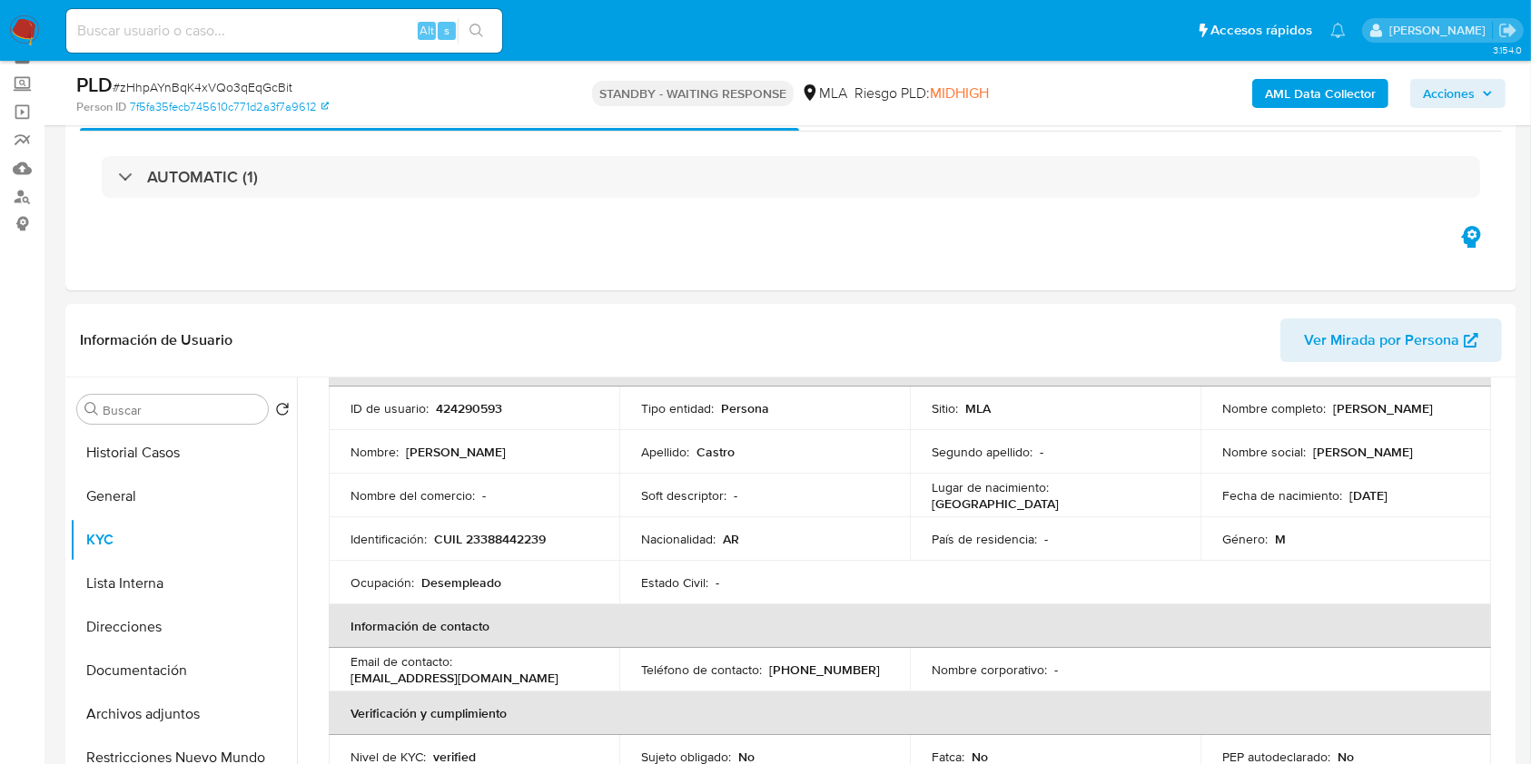
click at [505, 534] on p "CUIL 23388442239" at bounding box center [490, 539] width 112 height 16
click at [505, 535] on p "CUIL 23388442239" at bounding box center [490, 539] width 112 height 16
drag, startPoint x: 1444, startPoint y: 419, endPoint x: 1329, endPoint y: 416, distance: 114.4
click at [1329, 416] on td "Nombre completo : Carlos Ivan Castro" at bounding box center [1345, 409] width 291 height 44
copy p "Carlos Ivan Castro"
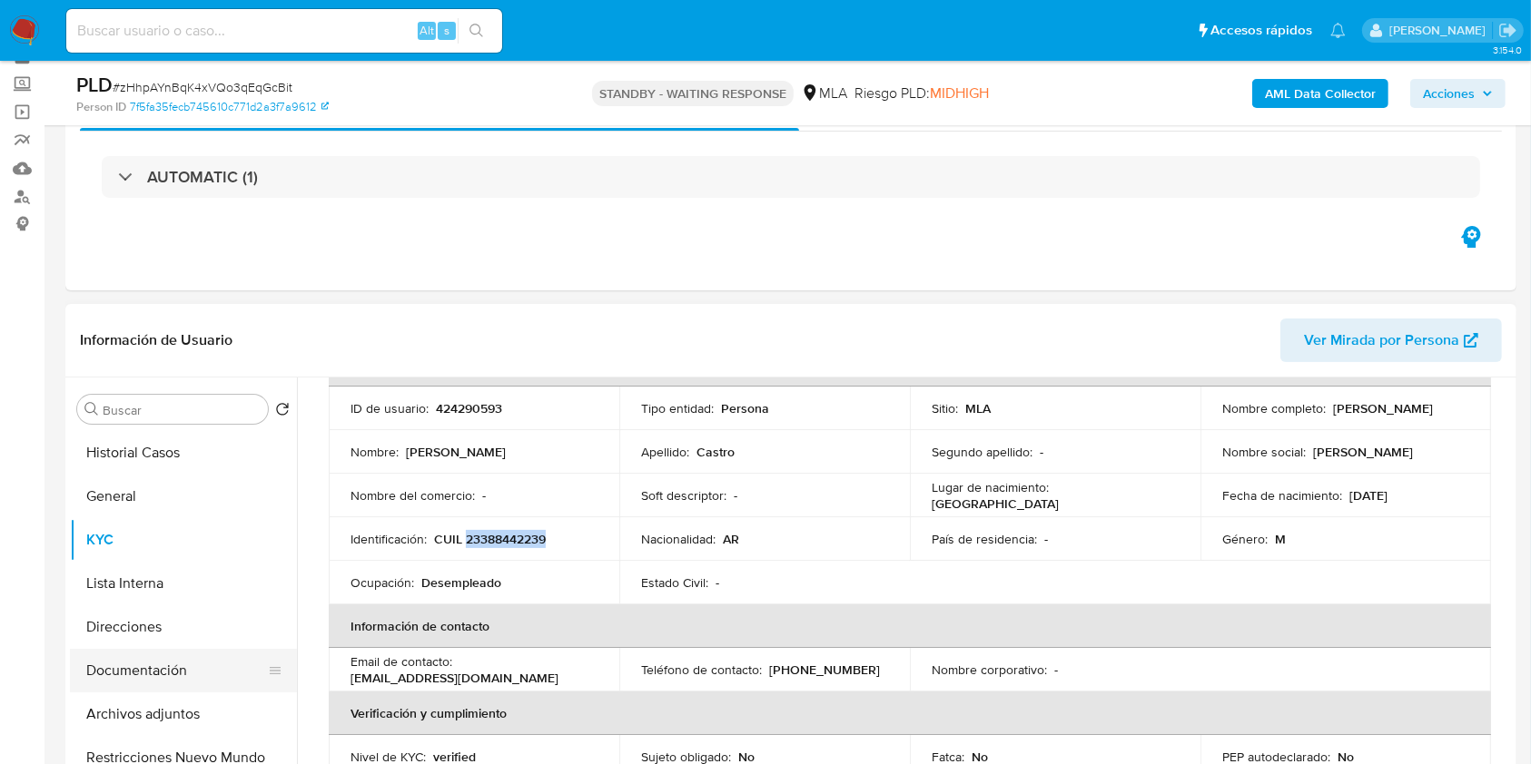
click at [148, 665] on button "Documentación" at bounding box center [176, 671] width 212 height 44
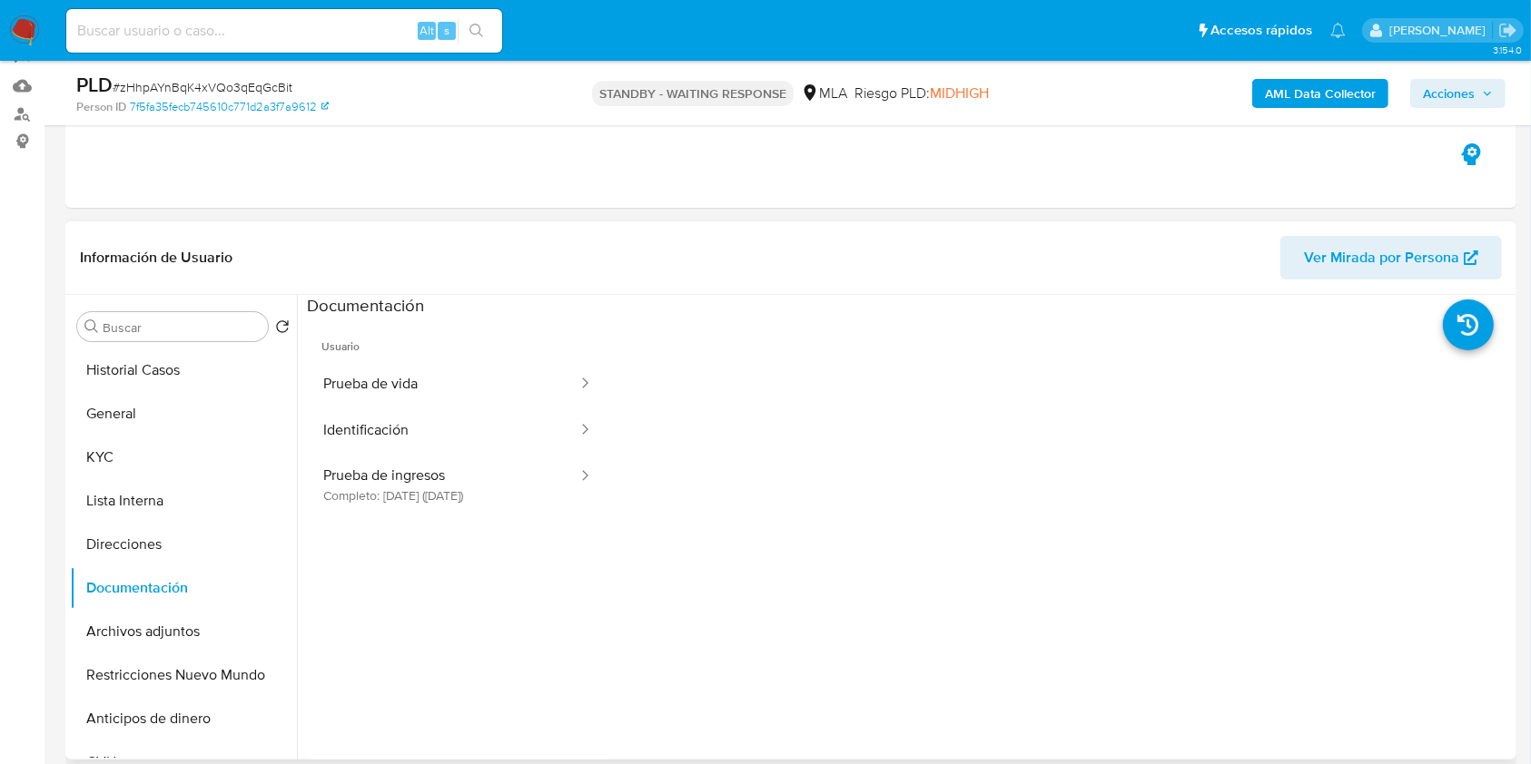
scroll to position [214, 0]
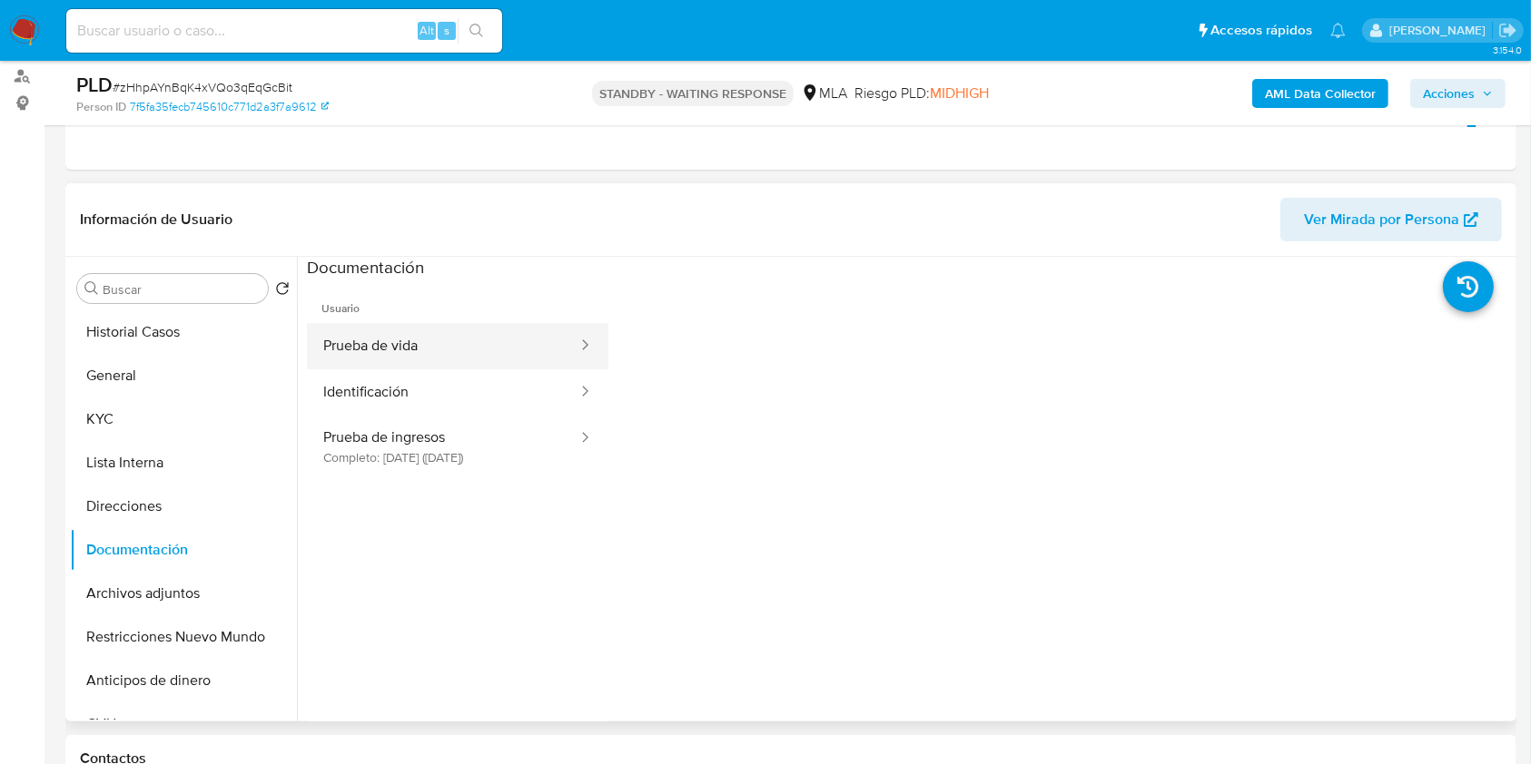
click at [459, 350] on button "Prueba de vida" at bounding box center [443, 346] width 272 height 46
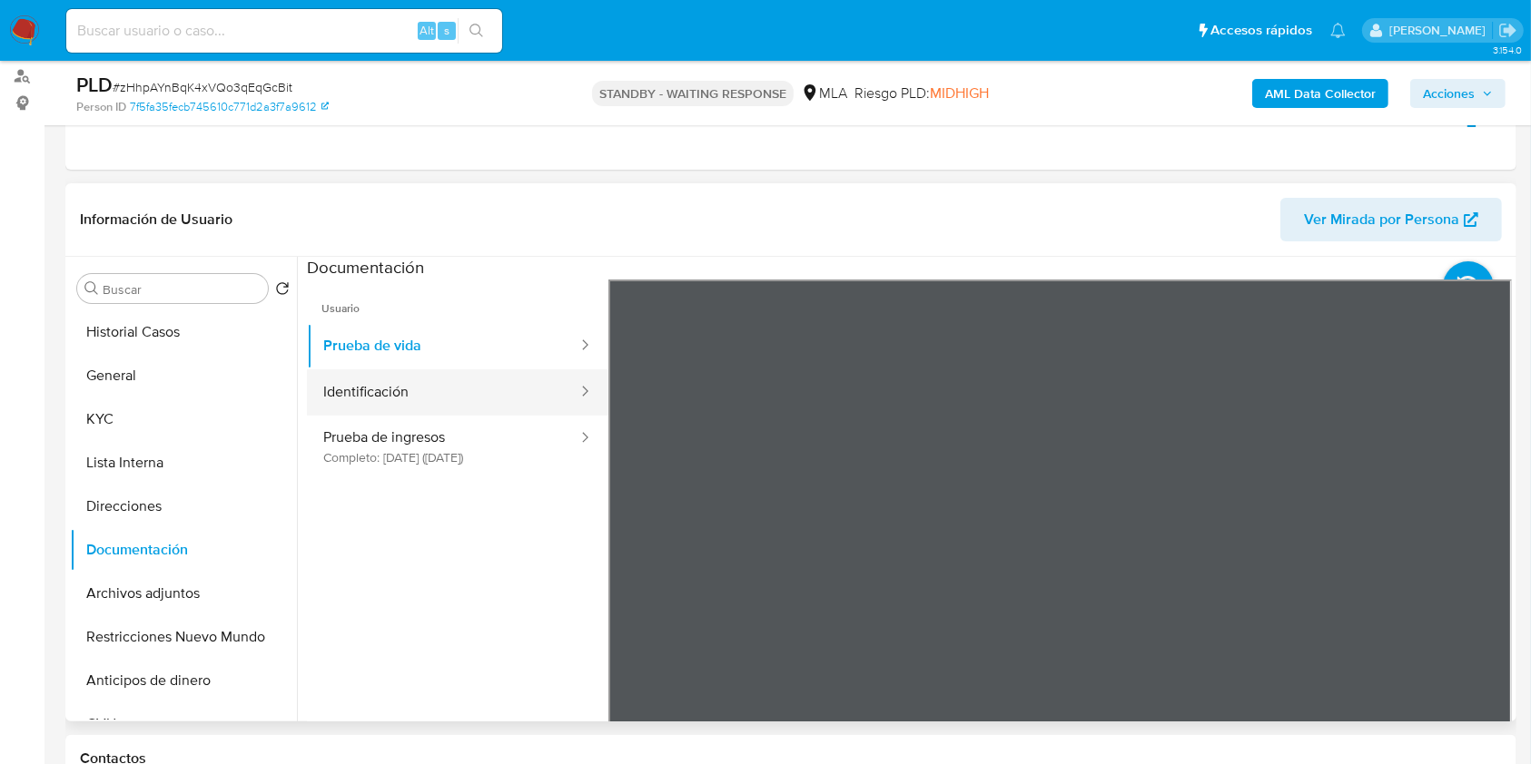
click at [462, 410] on button "Identificación" at bounding box center [443, 393] width 272 height 46
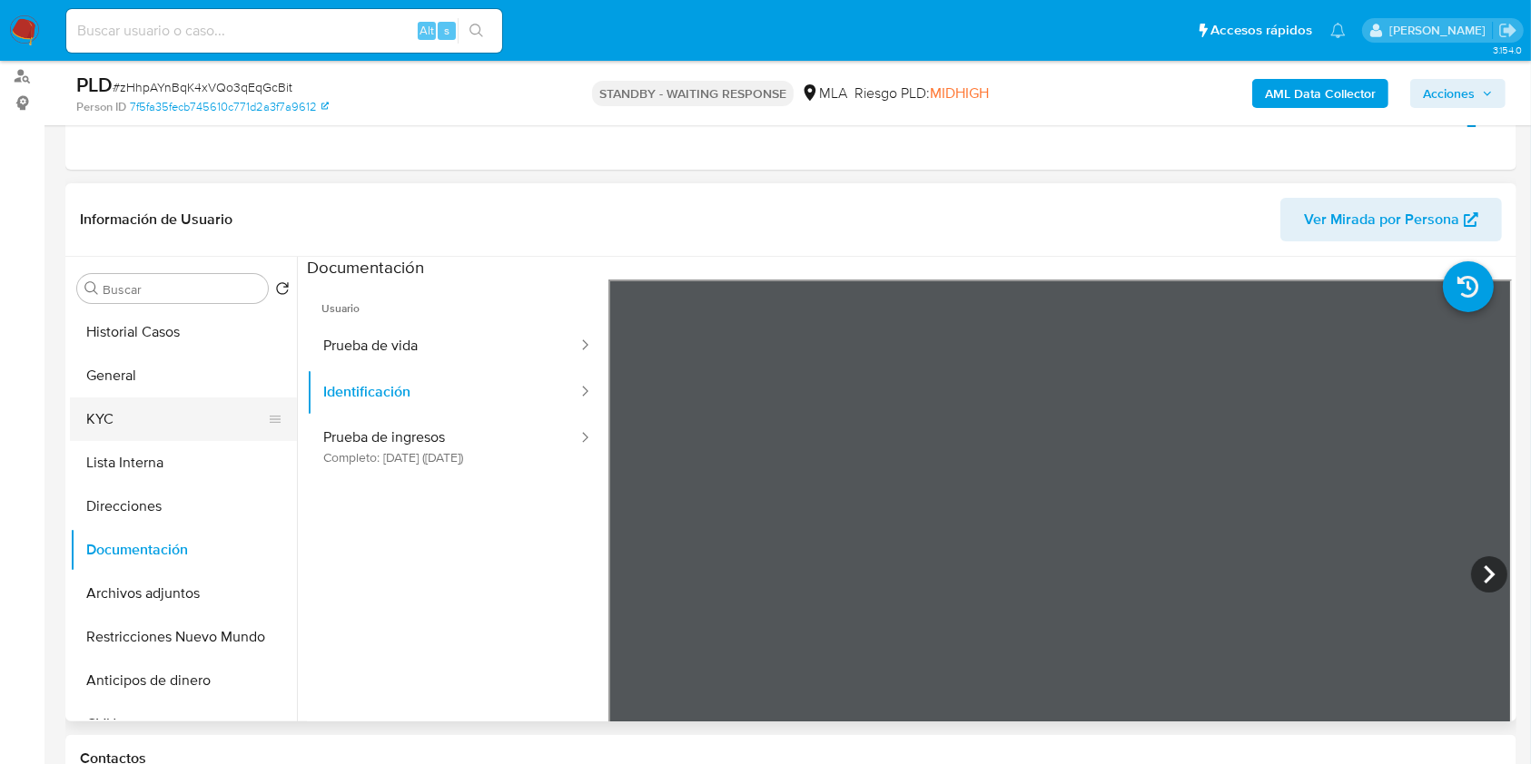
drag, startPoint x: 105, startPoint y: 401, endPoint x: 238, endPoint y: 436, distance: 137.0
click at [108, 401] on button "KYC" at bounding box center [176, 420] width 212 height 44
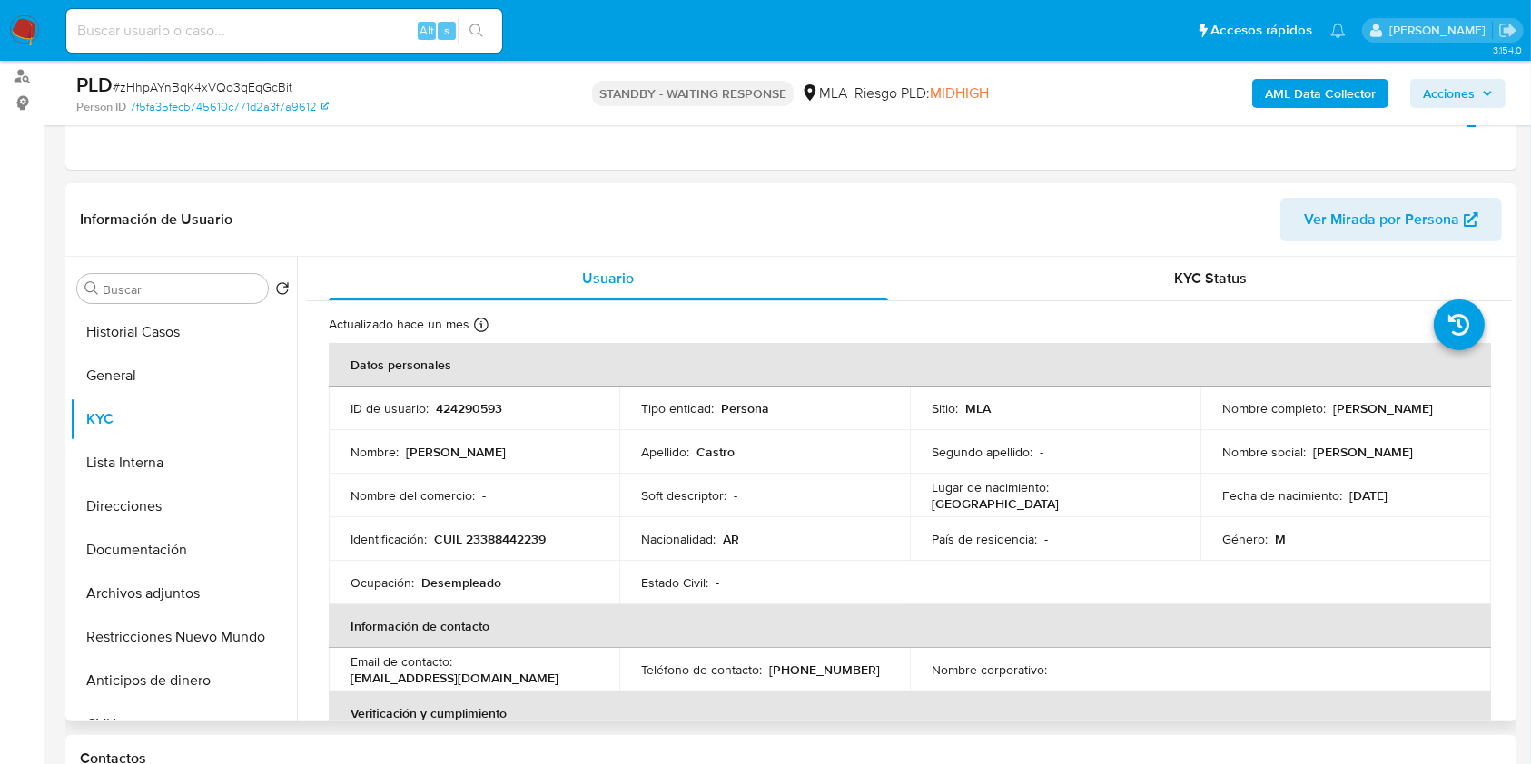
click at [511, 540] on p "CUIL 23388442239" at bounding box center [490, 539] width 112 height 16
click at [511, 541] on p "CUIL 23388442239" at bounding box center [490, 539] width 112 height 16
copy p "23388442239"
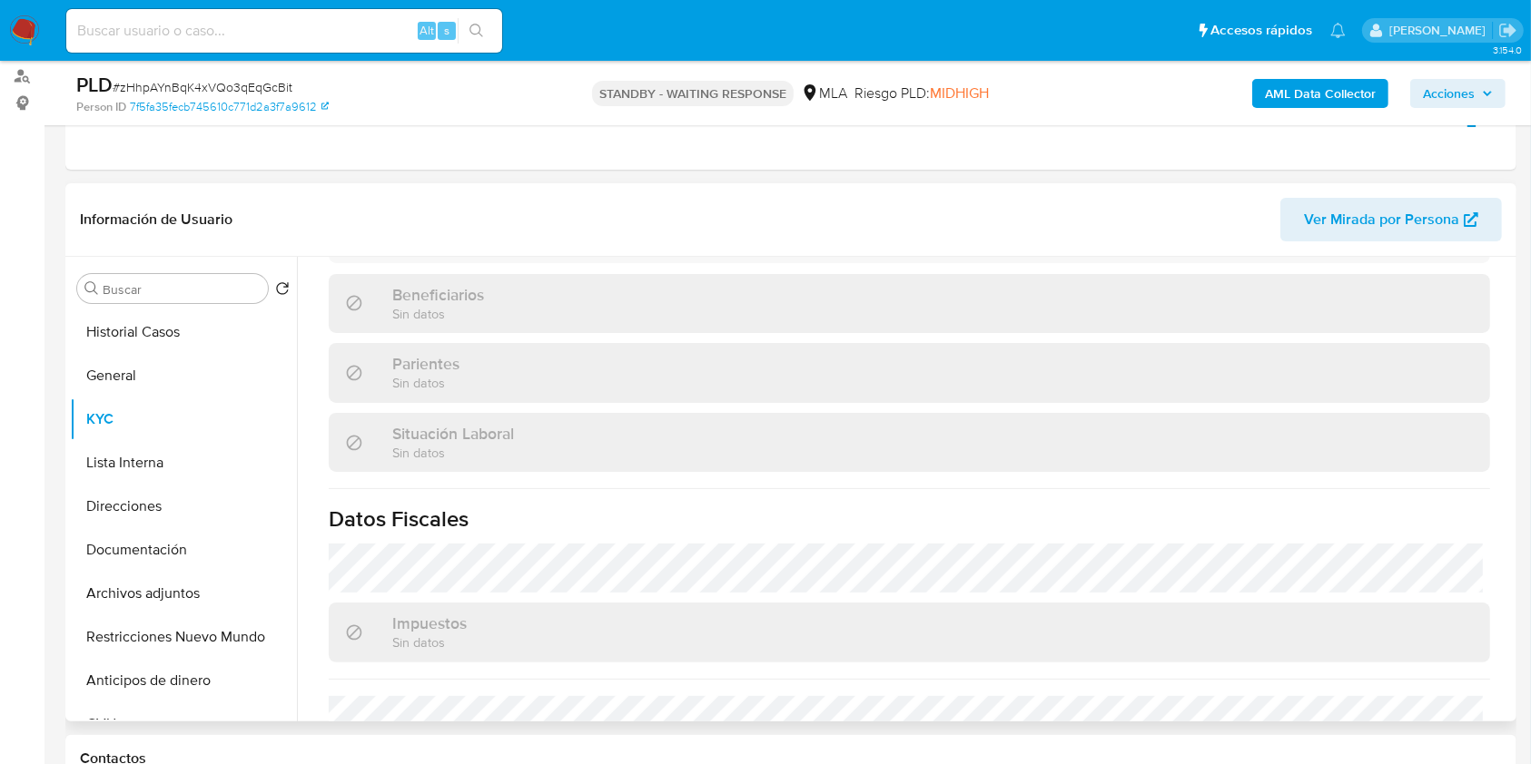
scroll to position [938, 0]
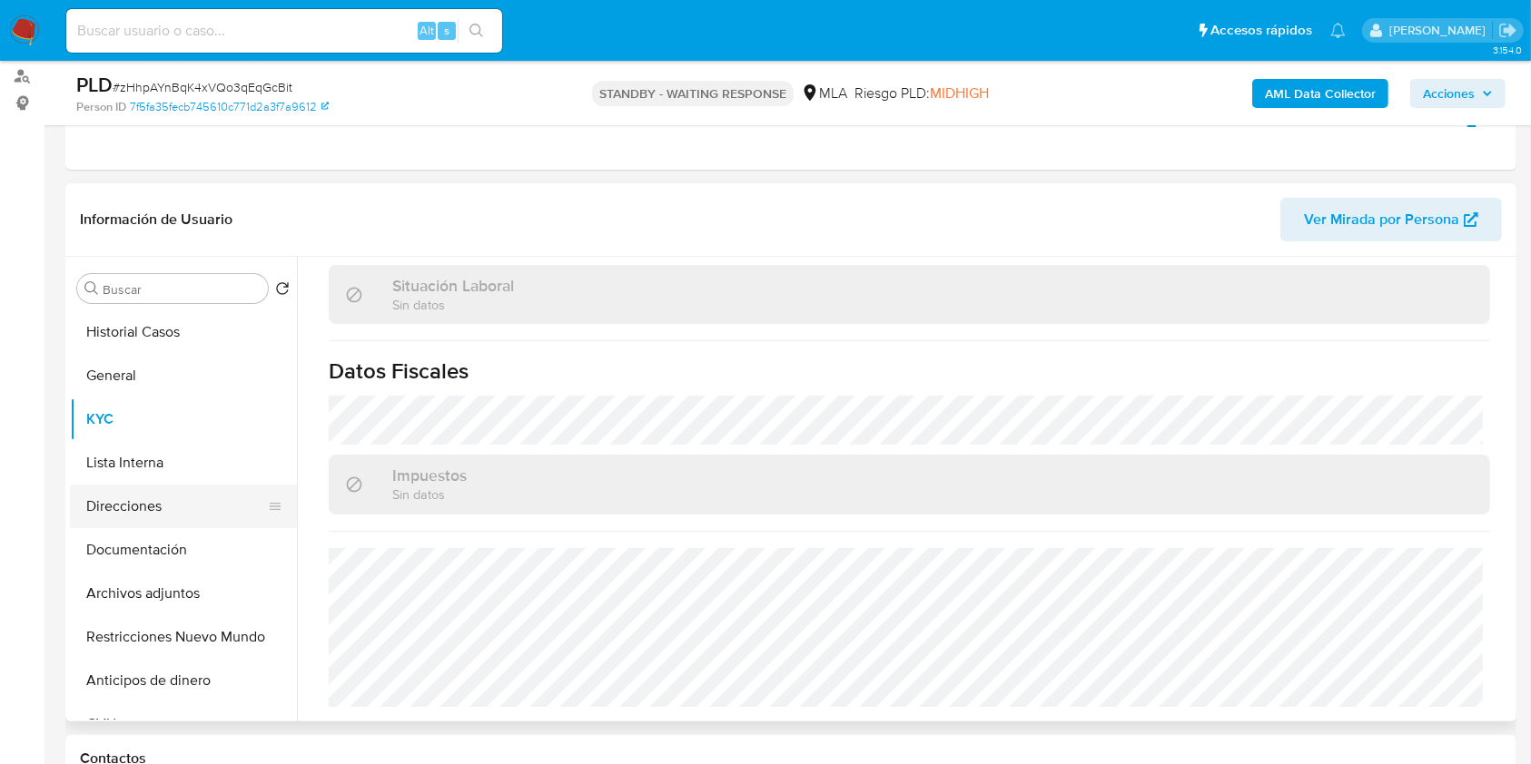
click at [160, 498] on button "Direcciones" at bounding box center [176, 507] width 212 height 44
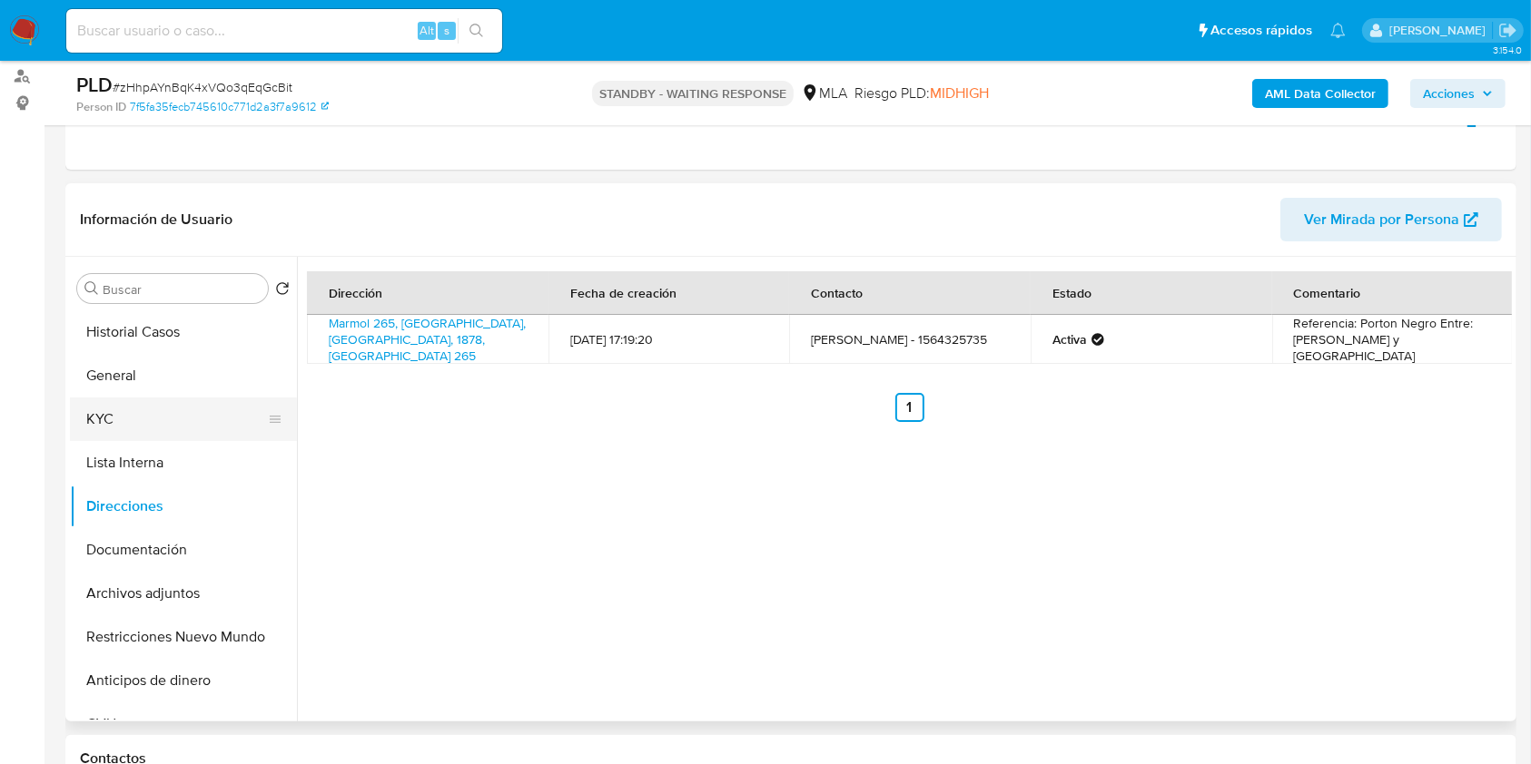
click at [168, 419] on button "KYC" at bounding box center [176, 420] width 212 height 44
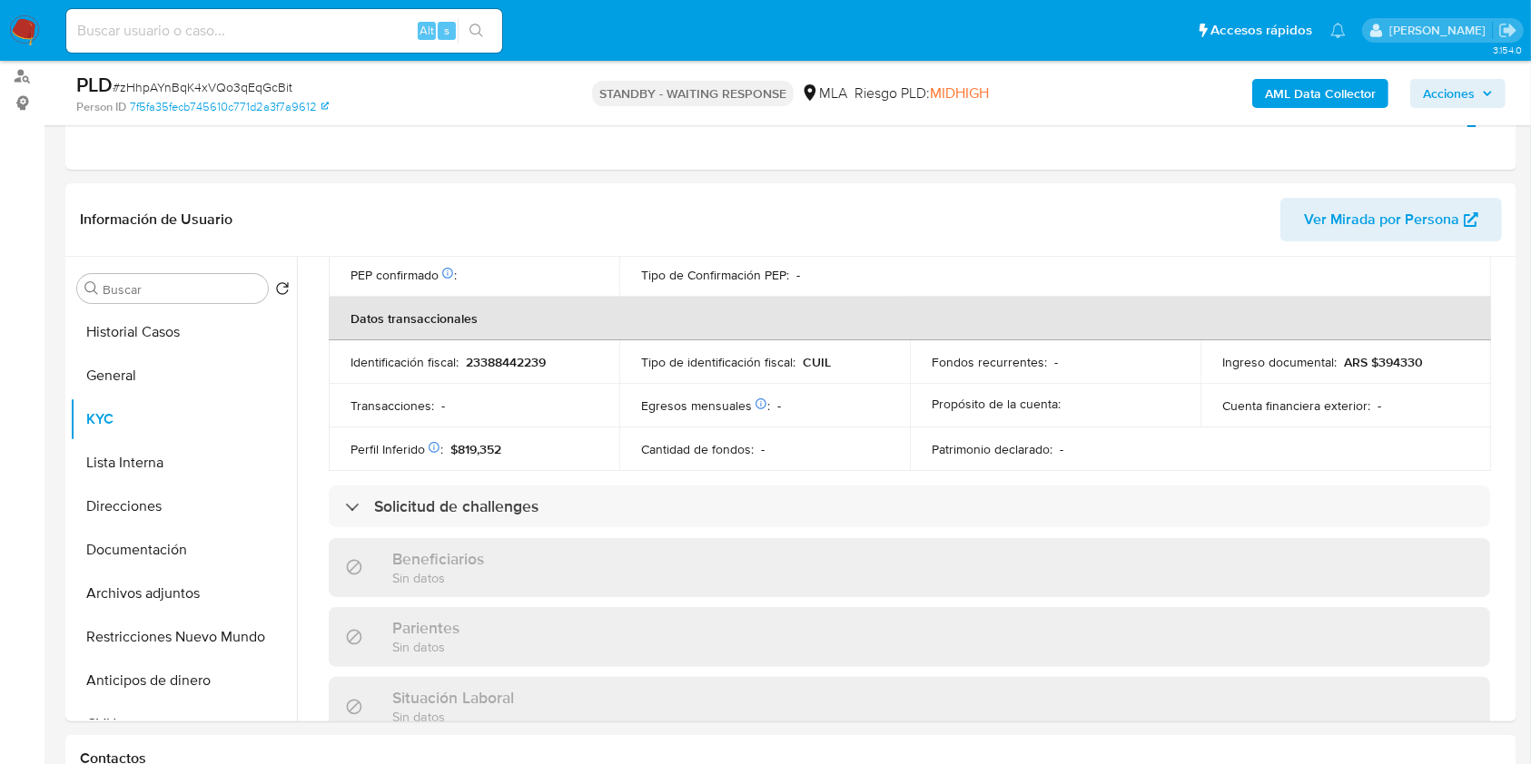
scroll to position [938, 0]
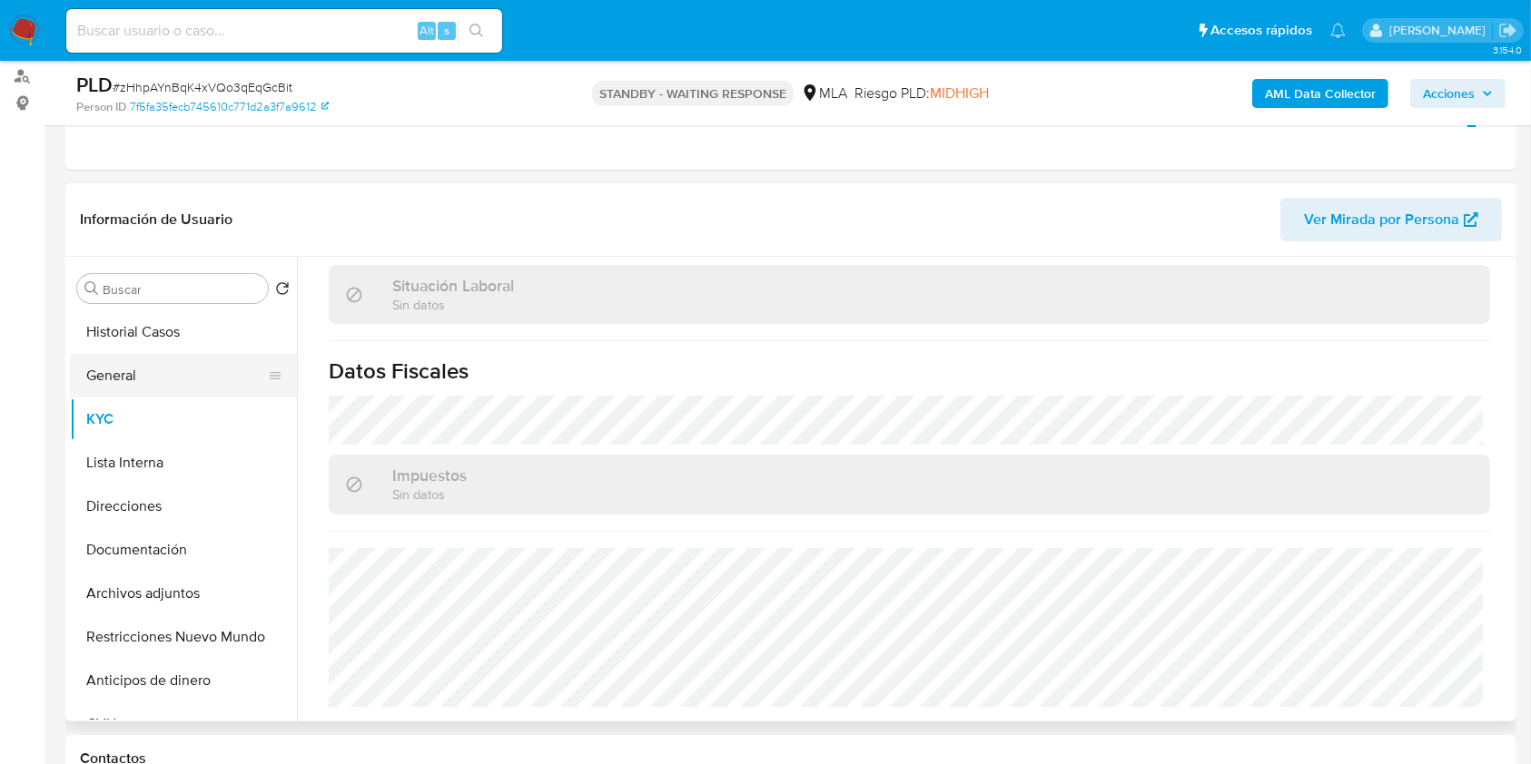
click at [157, 378] on button "General" at bounding box center [176, 376] width 212 height 44
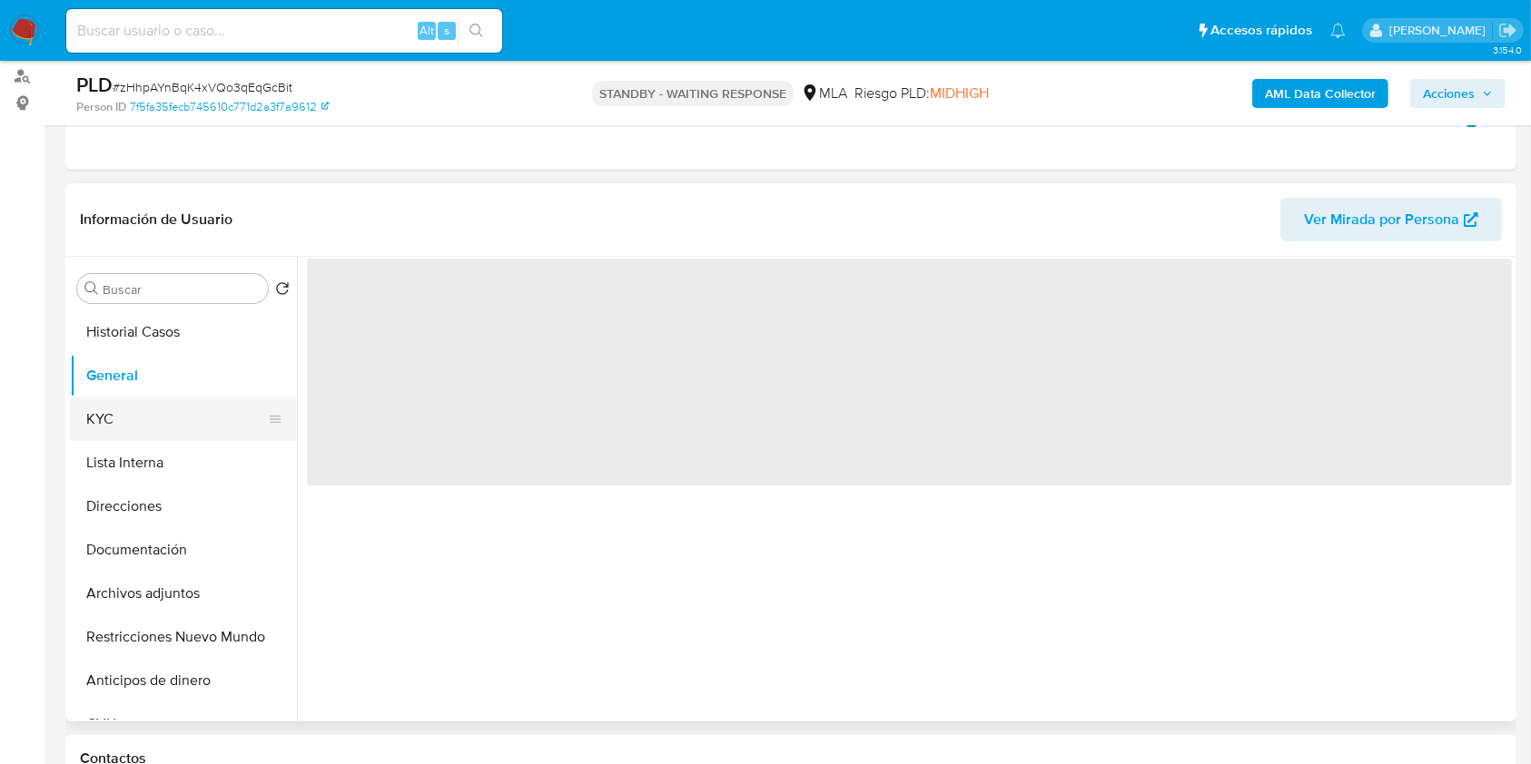
scroll to position [0, 0]
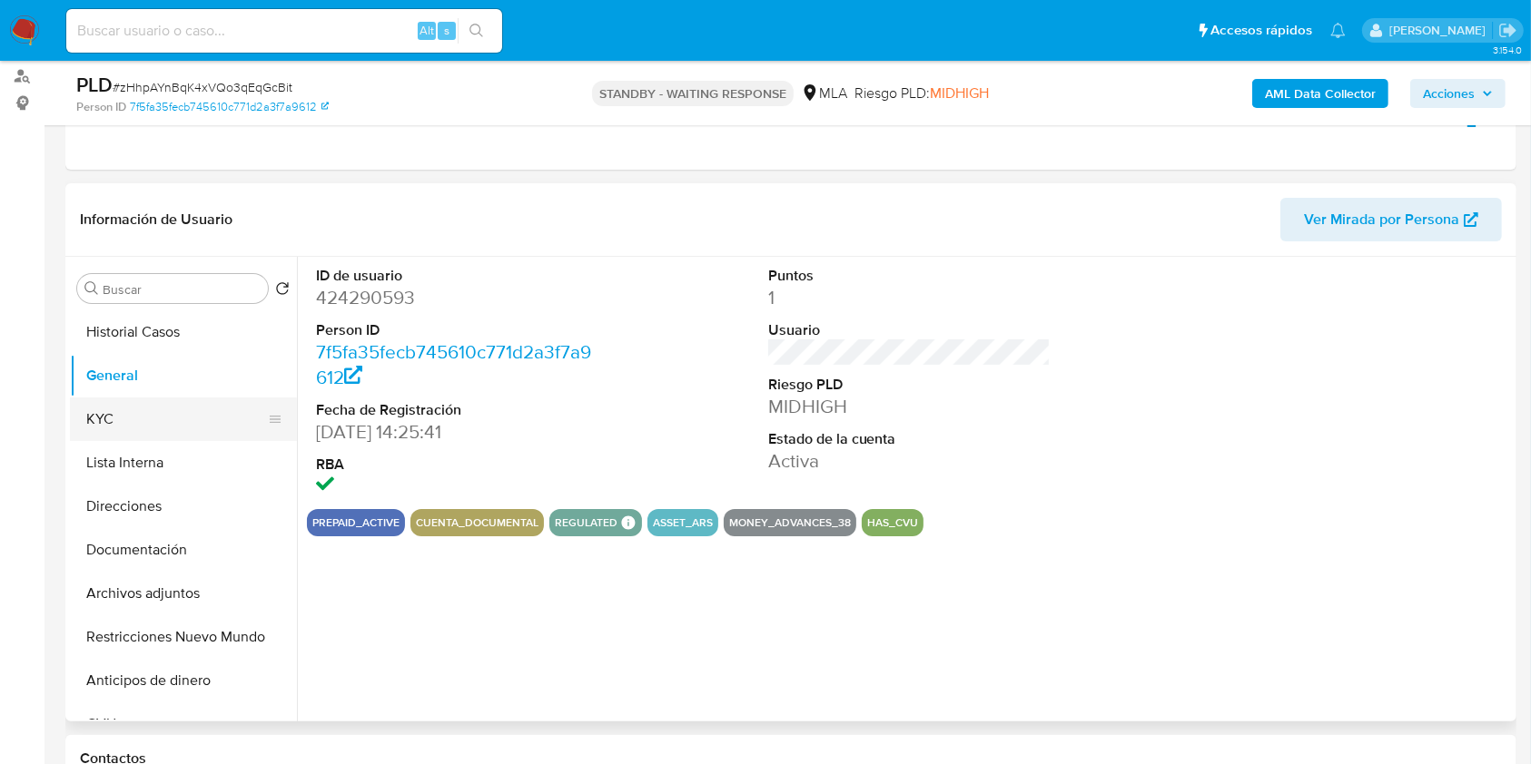
click at [123, 408] on button "KYC" at bounding box center [176, 420] width 212 height 44
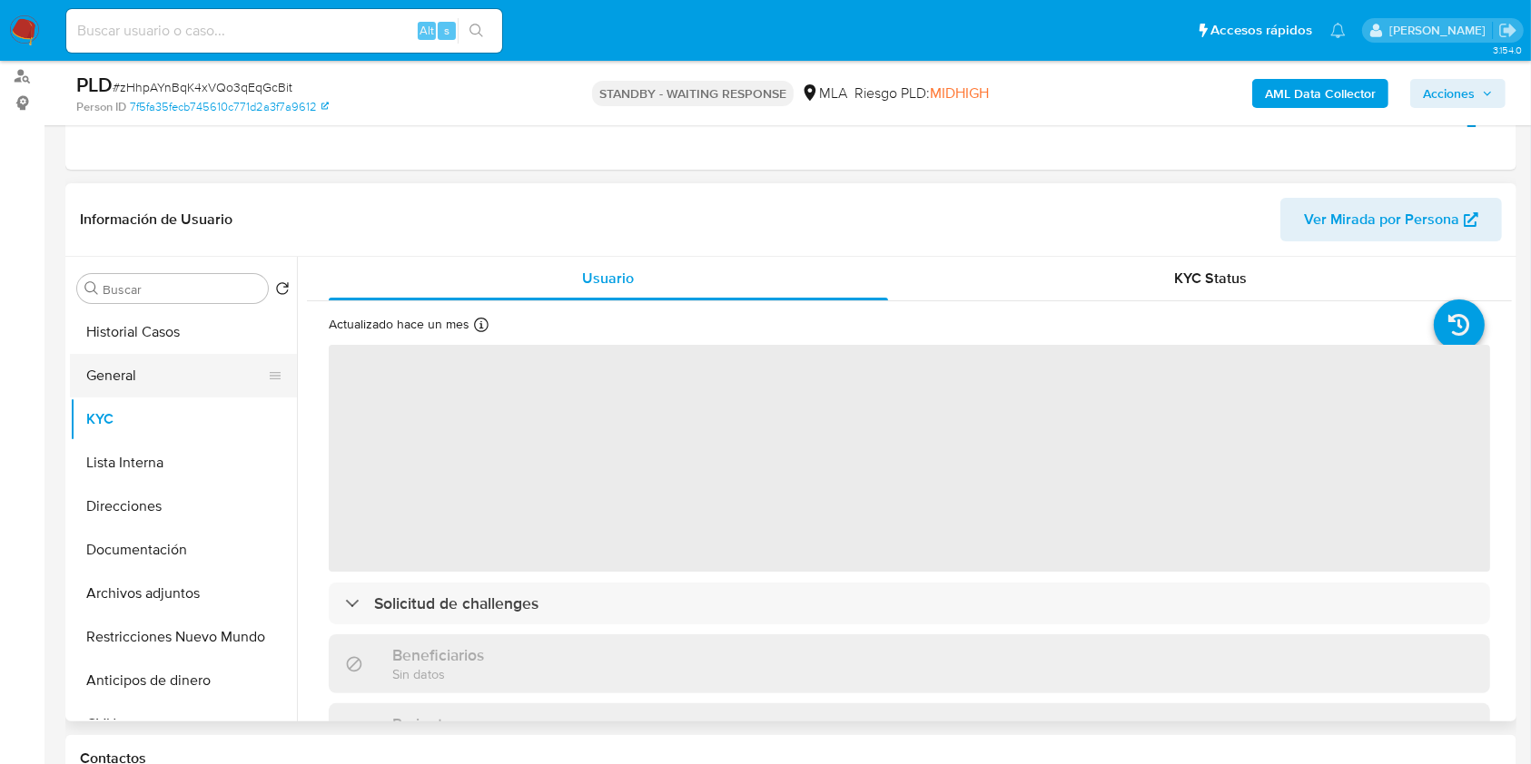
click at [164, 374] on button "General" at bounding box center [176, 376] width 212 height 44
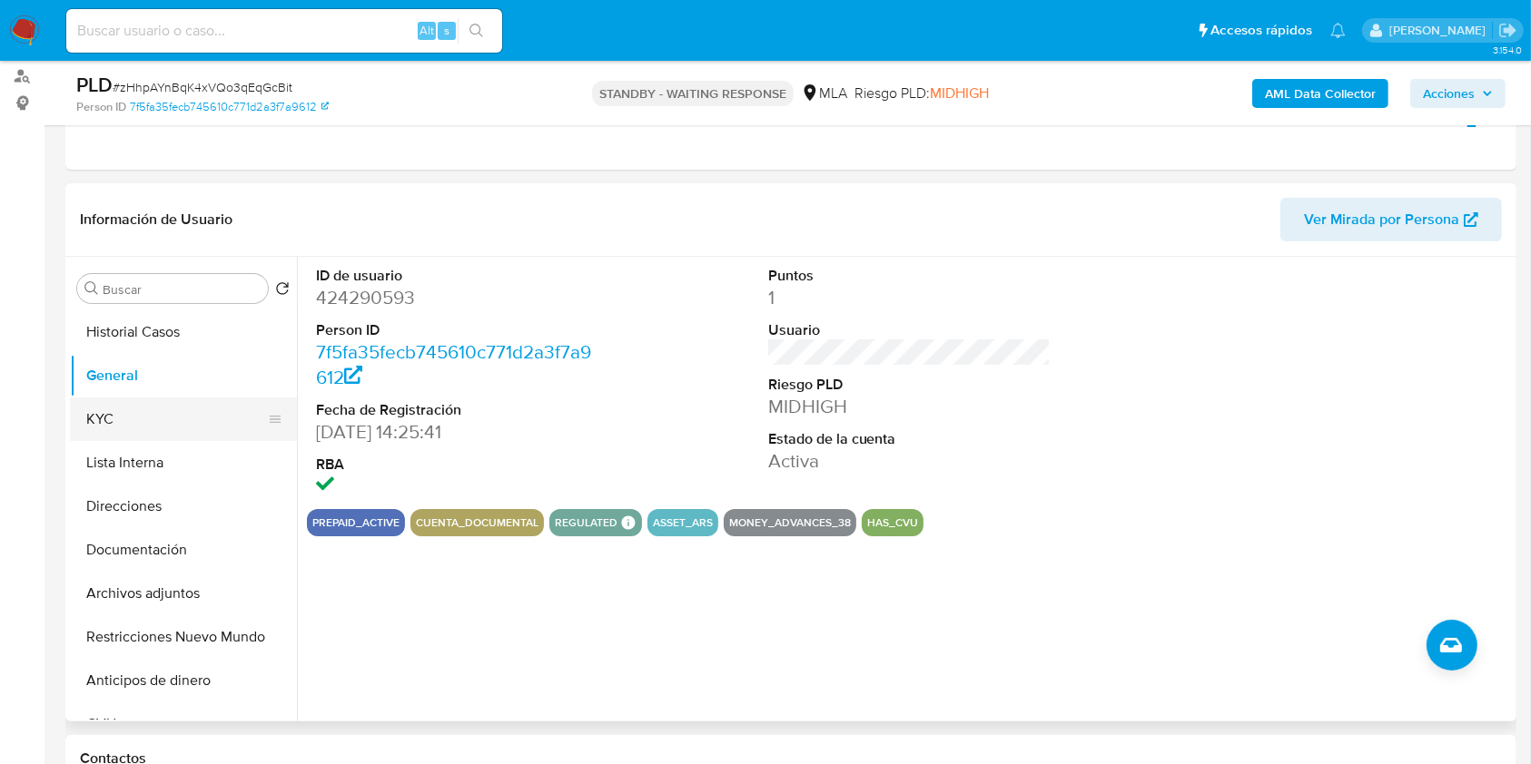
click at [144, 418] on button "KYC" at bounding box center [176, 420] width 212 height 44
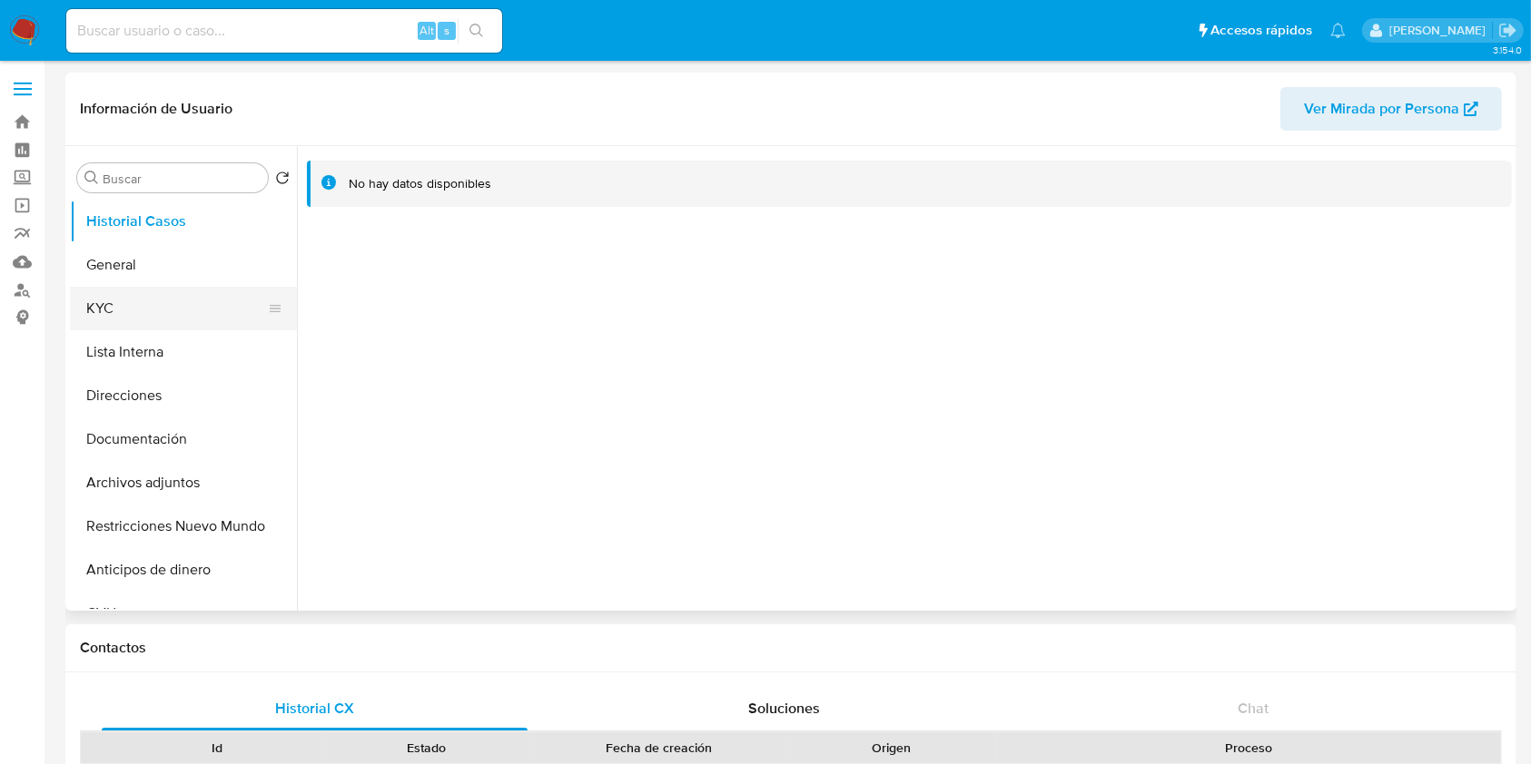
click at [157, 301] on button "KYC" at bounding box center [176, 309] width 212 height 44
select select "10"
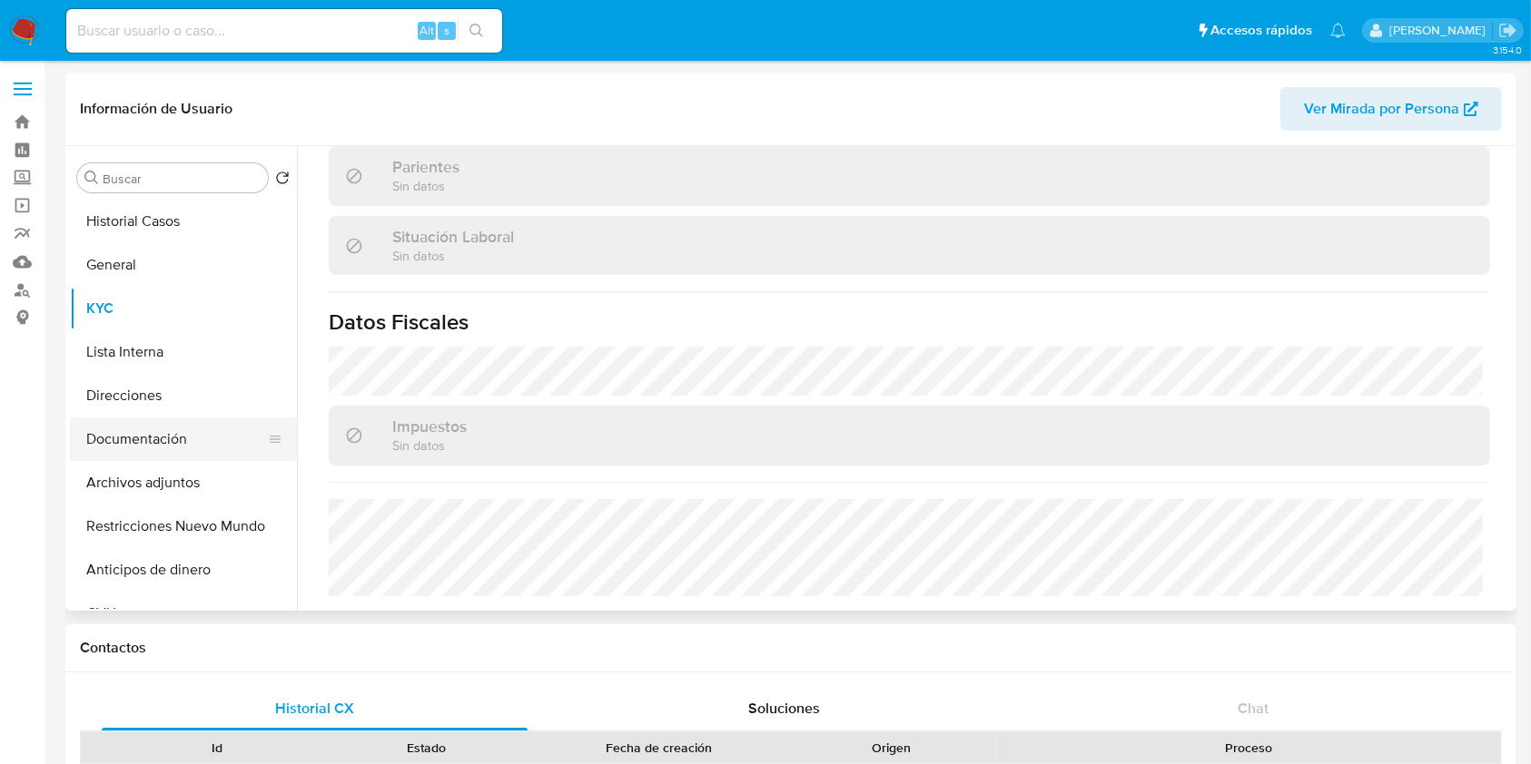
scroll to position [900, 0]
click at [140, 404] on button "Direcciones" at bounding box center [176, 396] width 212 height 44
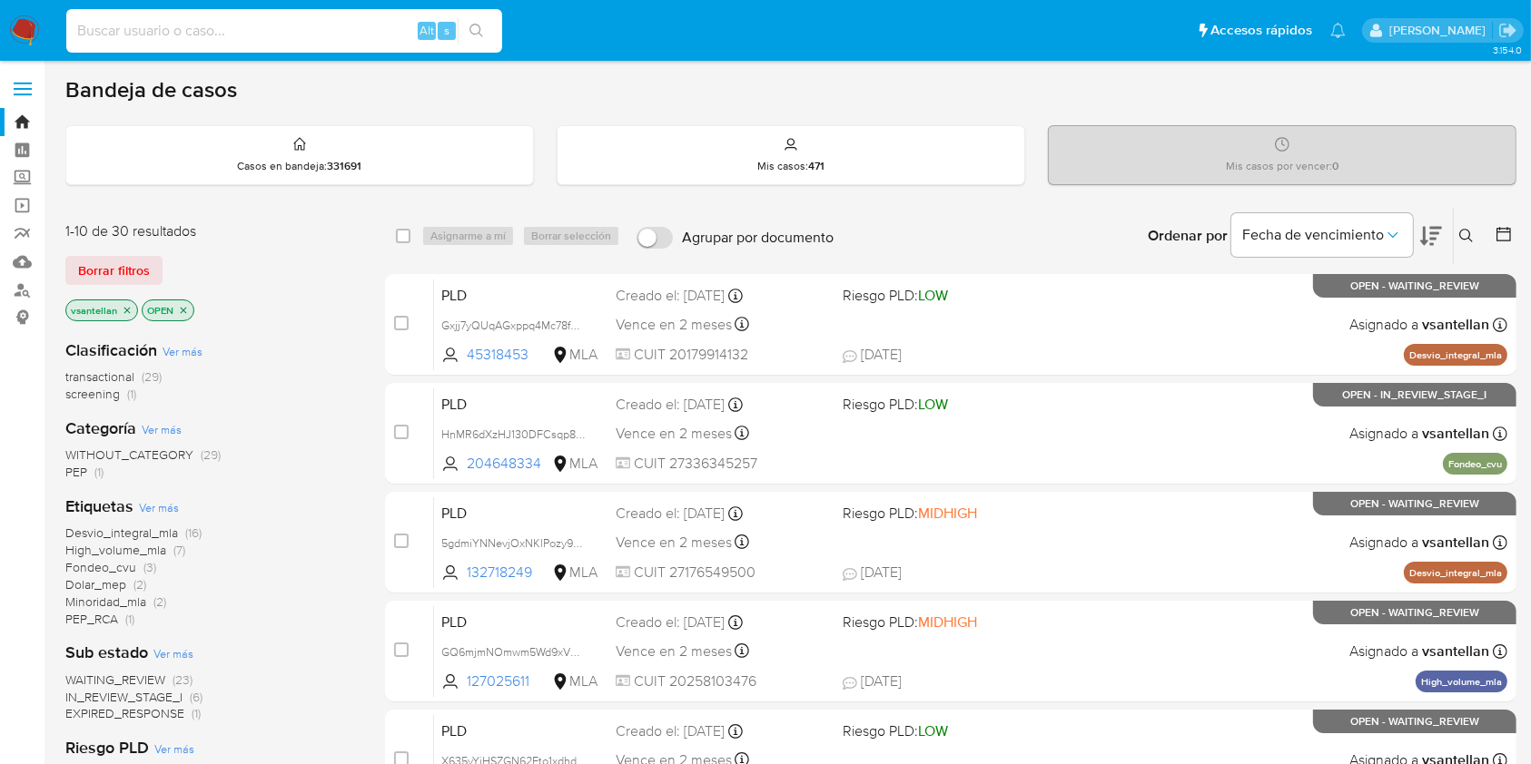
click at [191, 27] on input at bounding box center [284, 31] width 436 height 24
paste input "201286915"
type input "201286915"
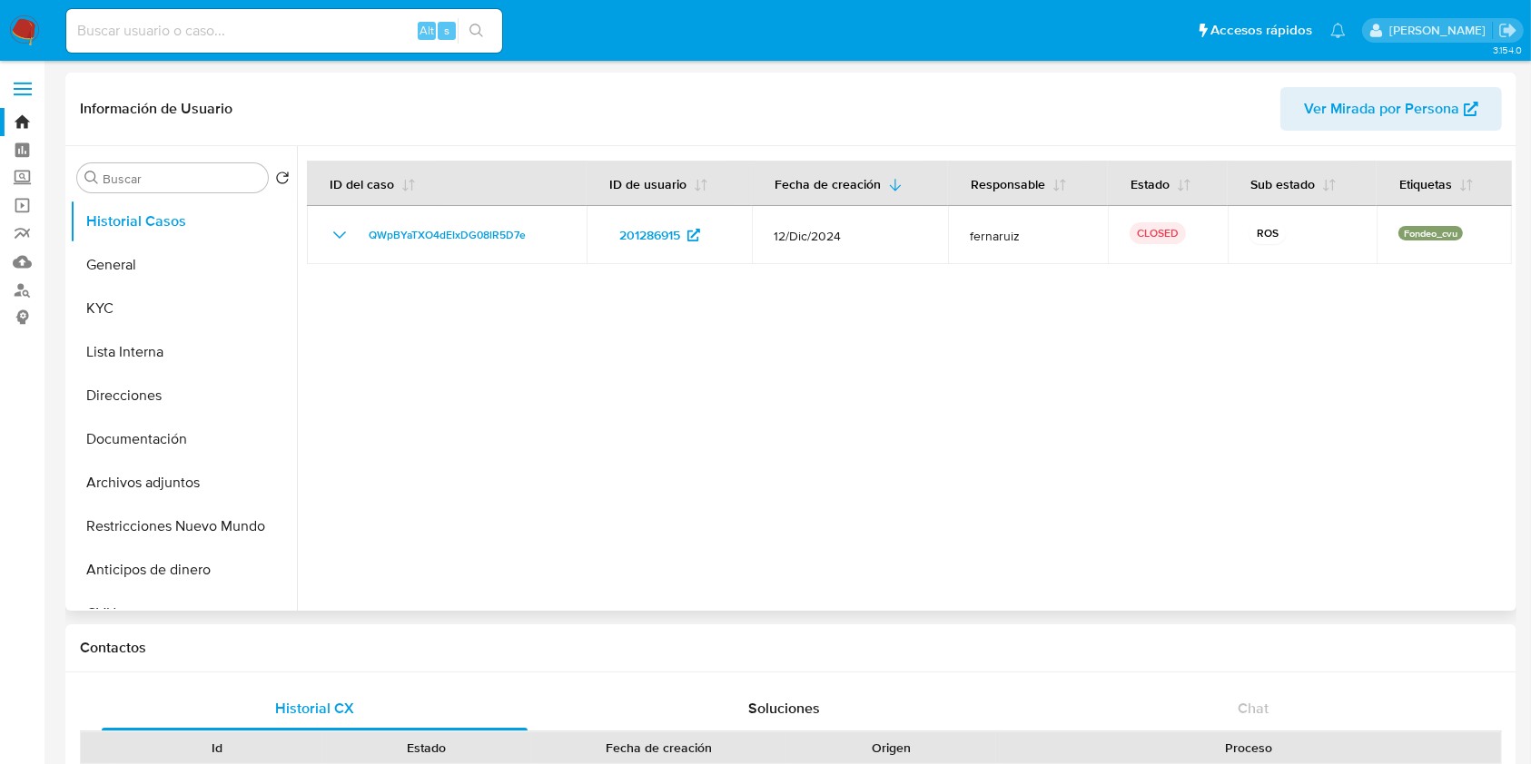
select select "10"
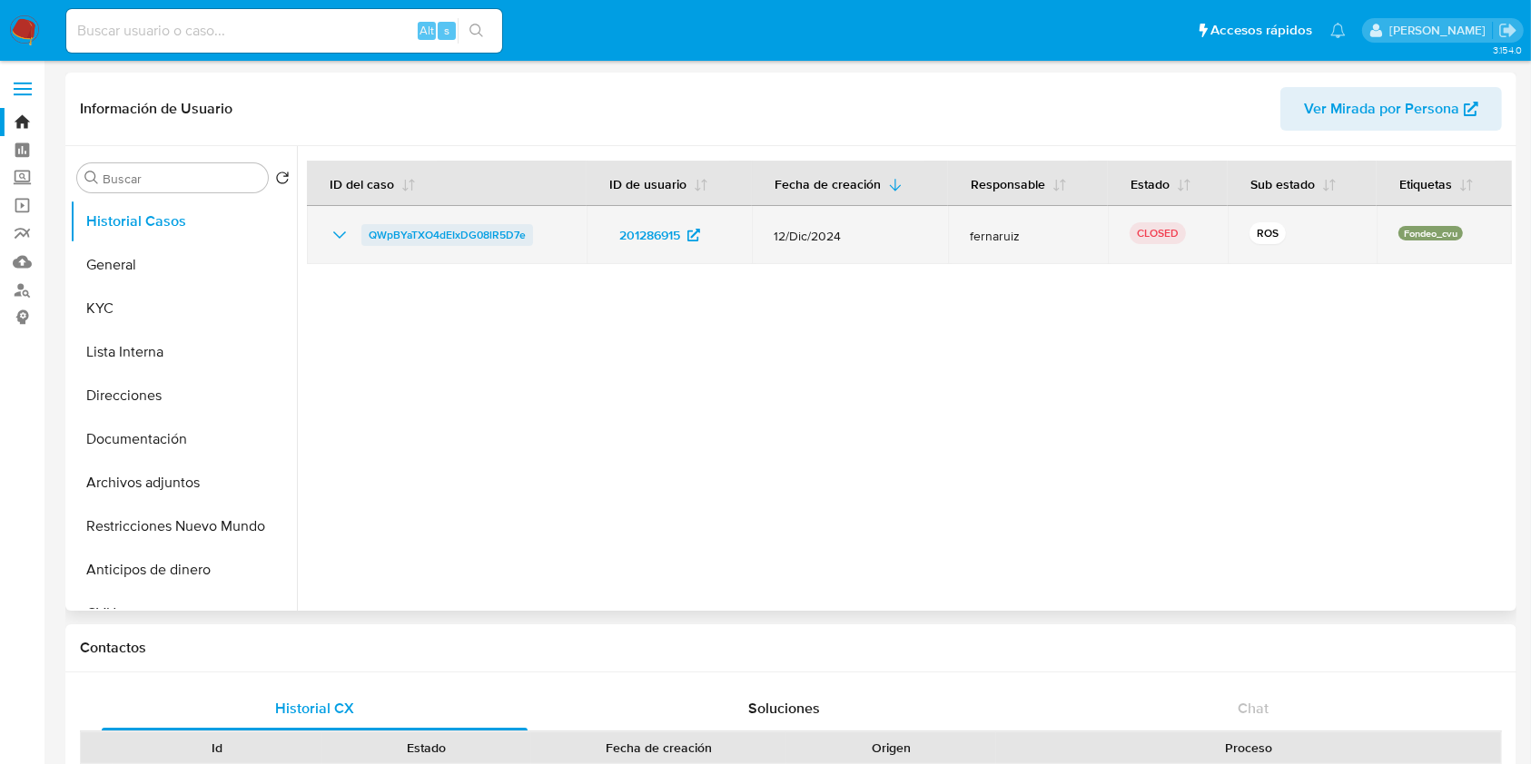
click at [468, 234] on span "QWpBYaTXO4dEIxDG08lR5D7e" at bounding box center [447, 235] width 157 height 22
click at [473, 236] on span "QWpBYaTXO4dEIxDG08lR5D7e" at bounding box center [447, 235] width 157 height 22
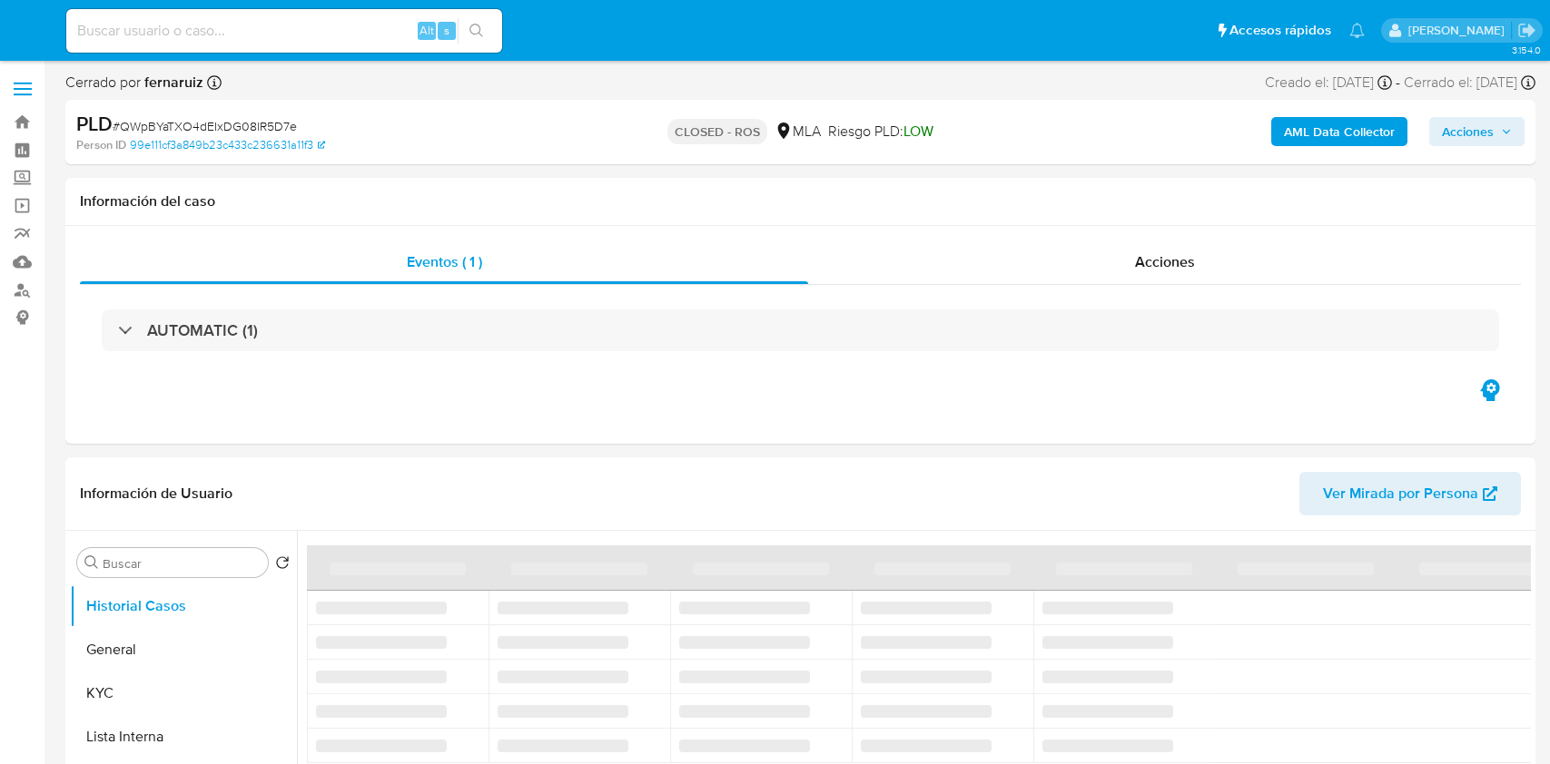
select select "10"
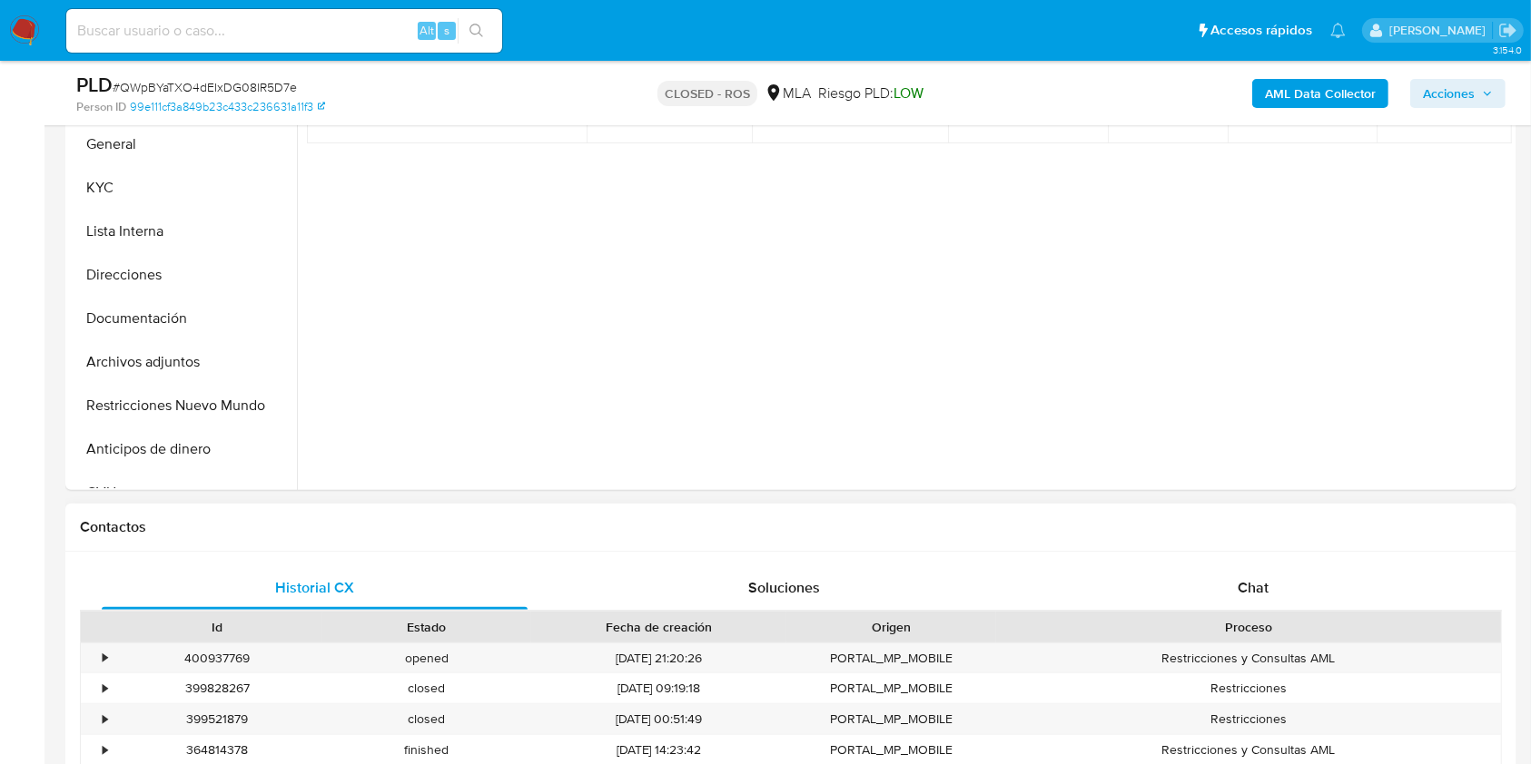
scroll to position [484, 0]
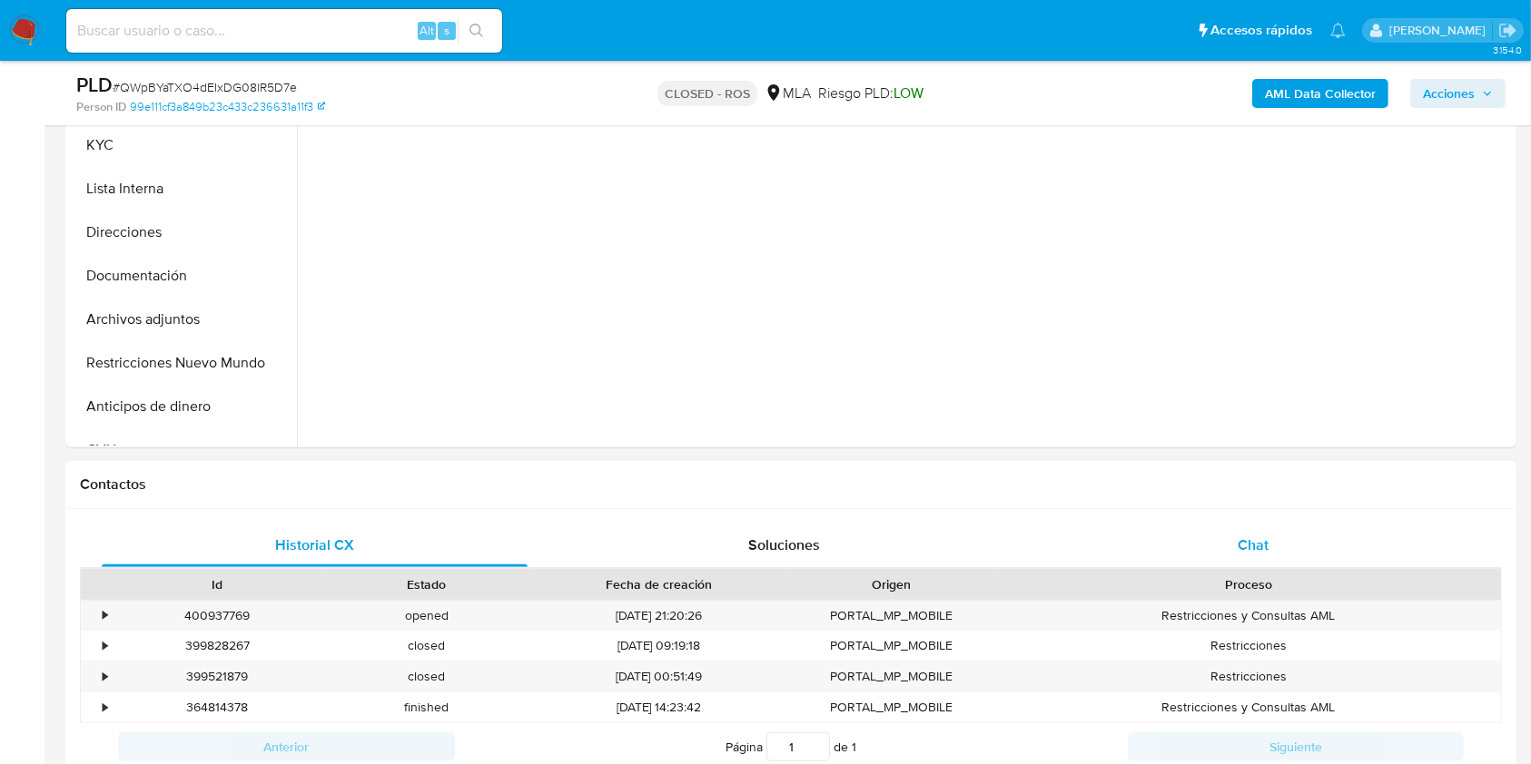
click at [1263, 527] on div "Chat" at bounding box center [1253, 546] width 426 height 44
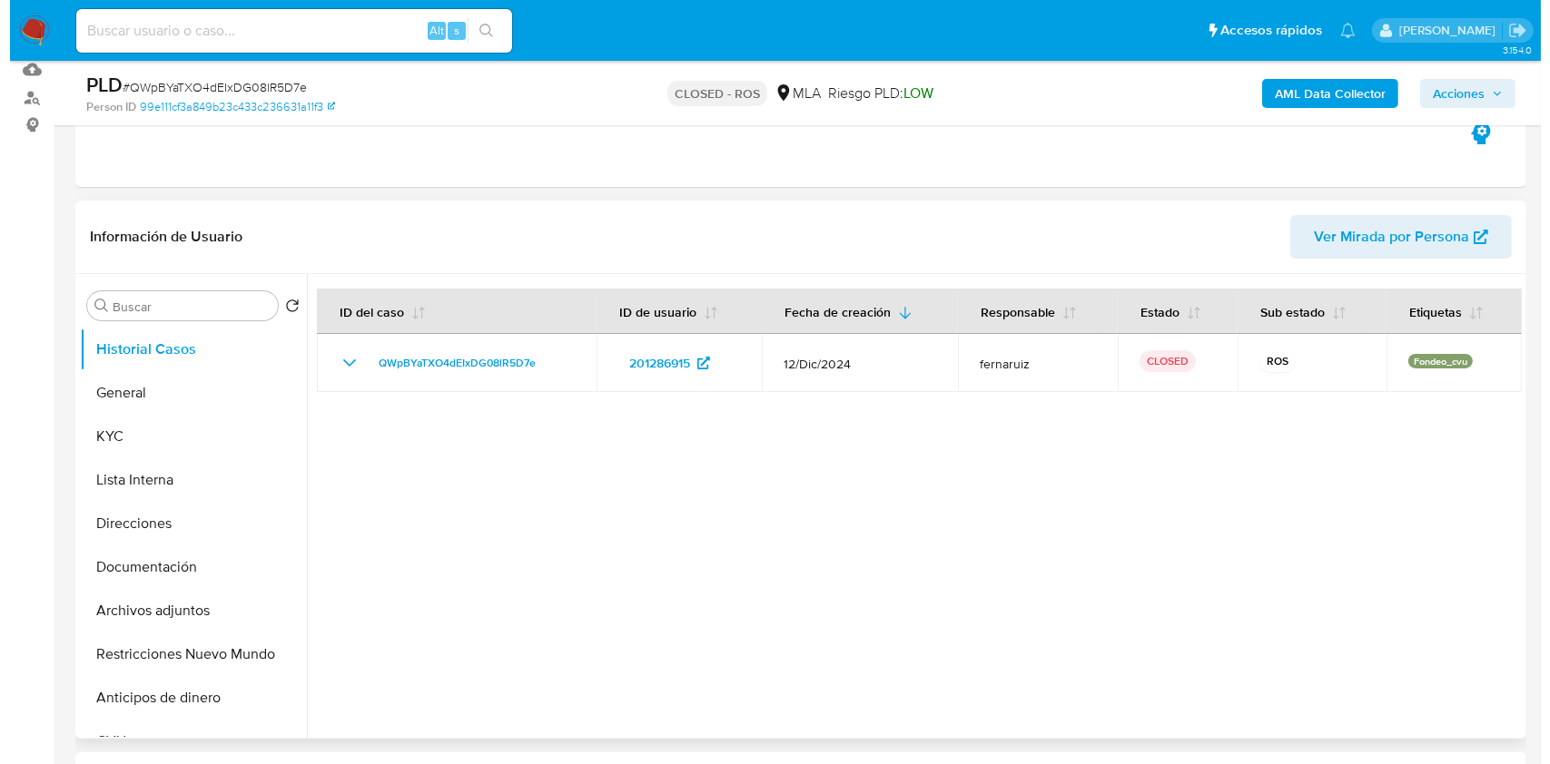
scroll to position [244, 0]
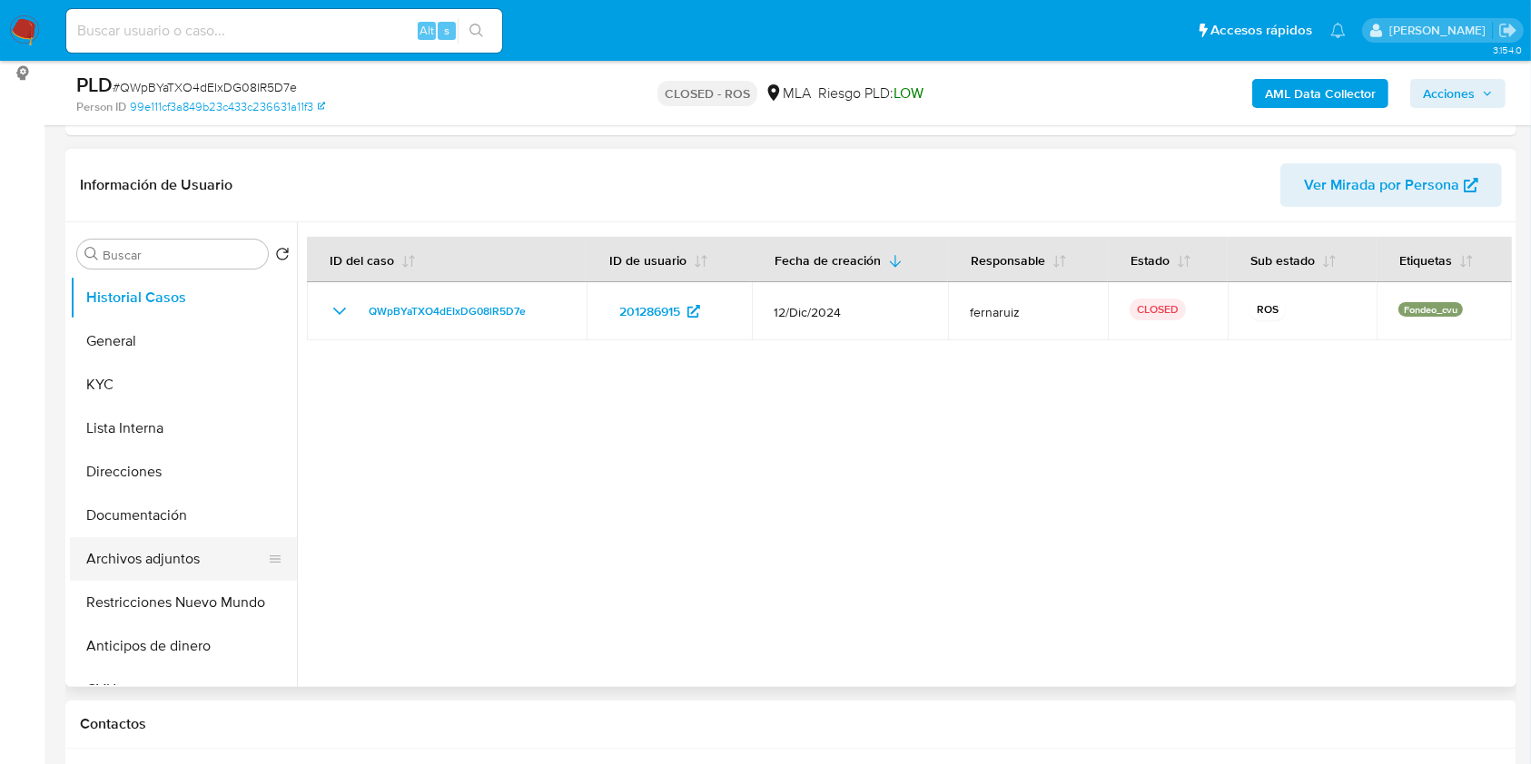
click at [220, 554] on button "Archivos adjuntos" at bounding box center [176, 559] width 212 height 44
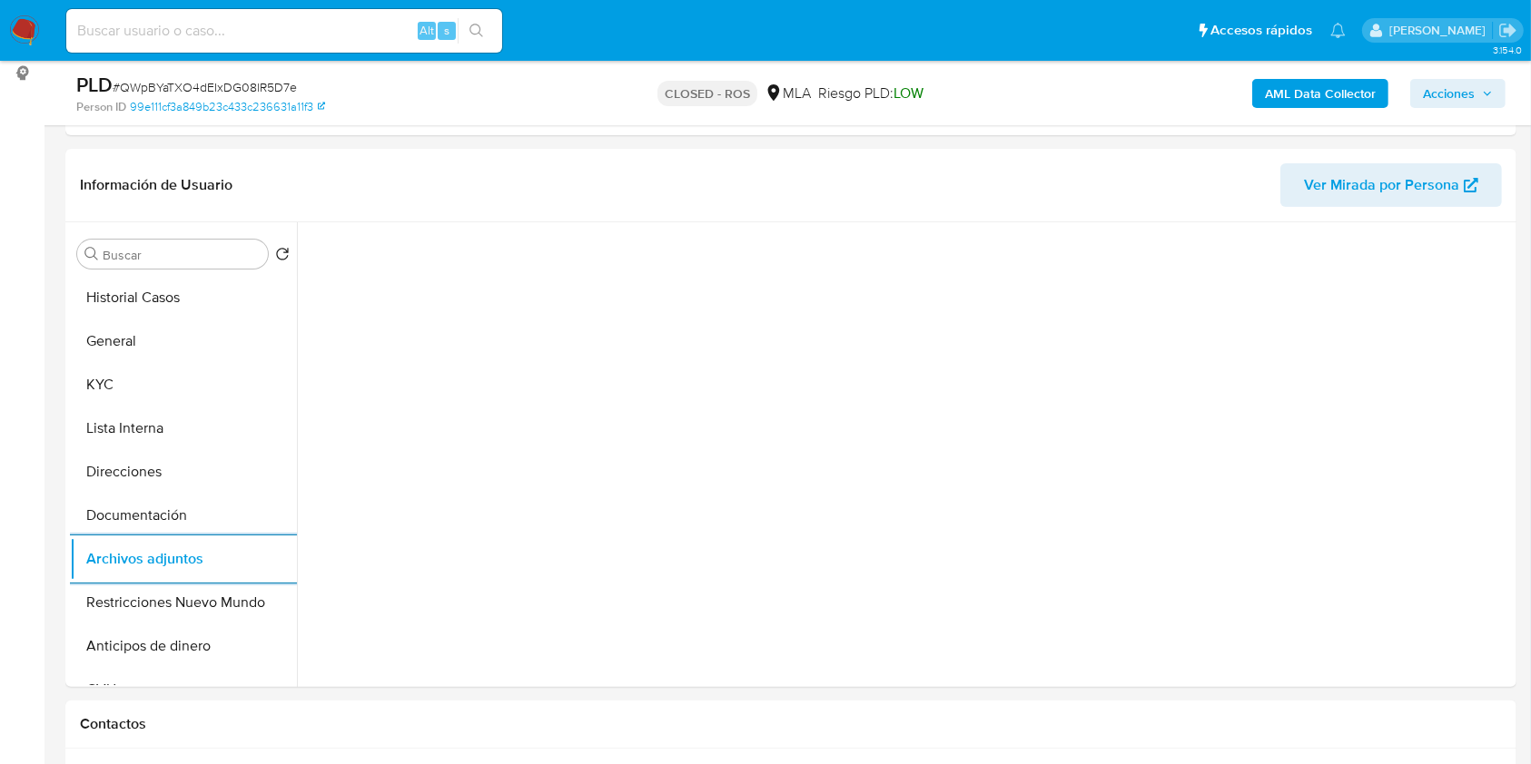
click at [70, 537] on button "Archivos adjuntos" at bounding box center [183, 559] width 227 height 44
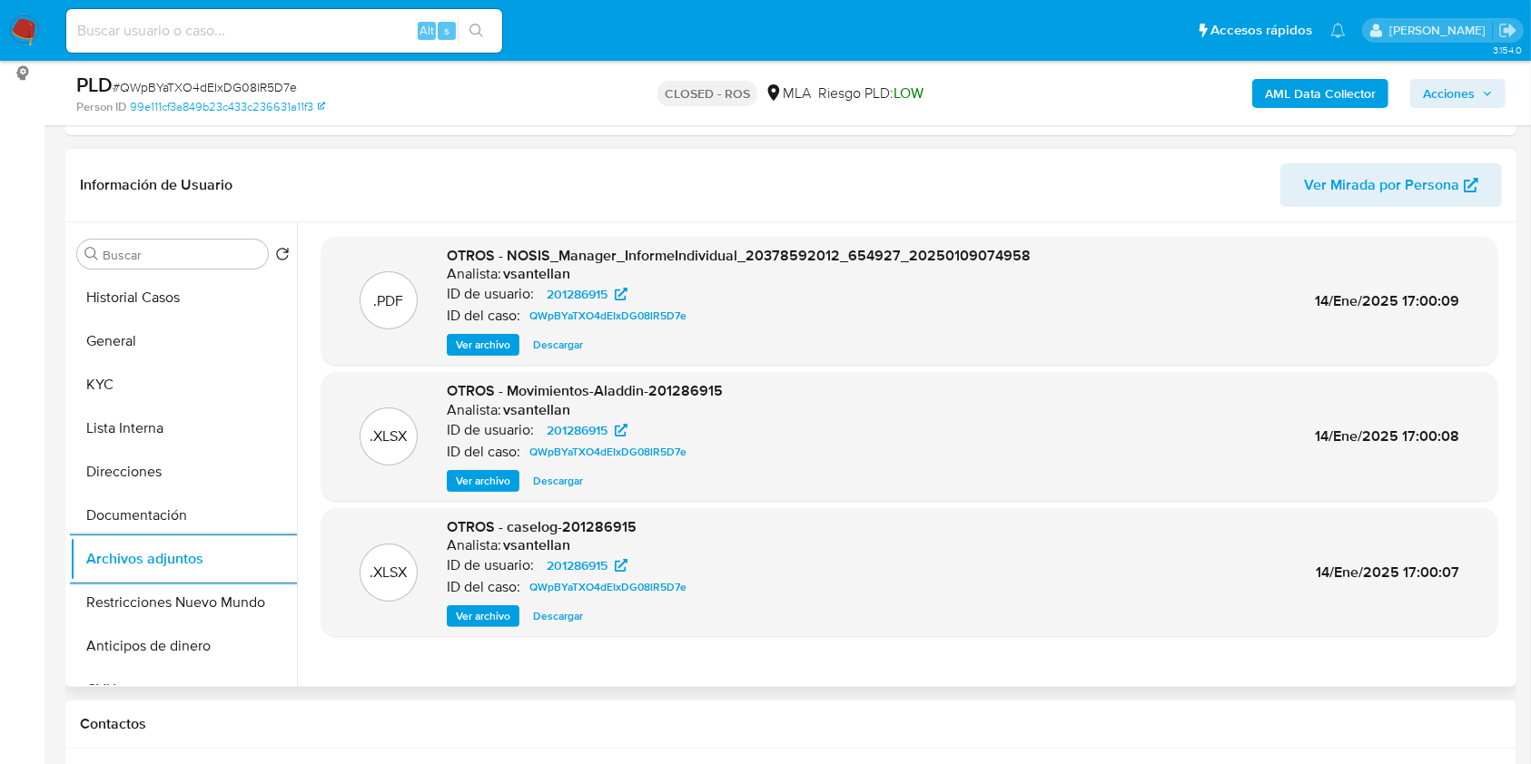
click at [492, 618] on span "Ver archivo" at bounding box center [483, 616] width 54 height 18
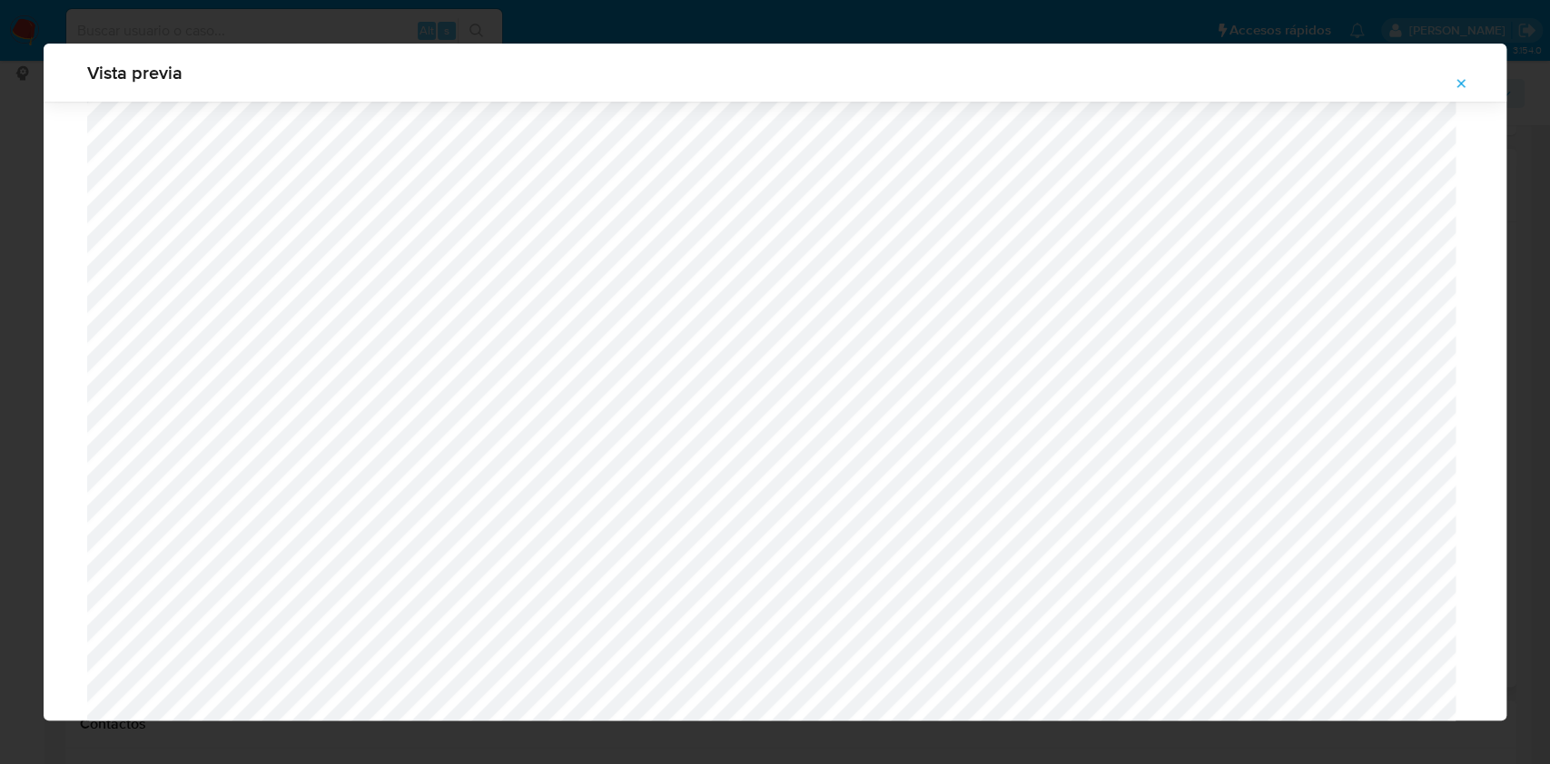
scroll to position [1416, 0]
click at [1461, 81] on icon "Attachment preview" at bounding box center [1461, 83] width 15 height 15
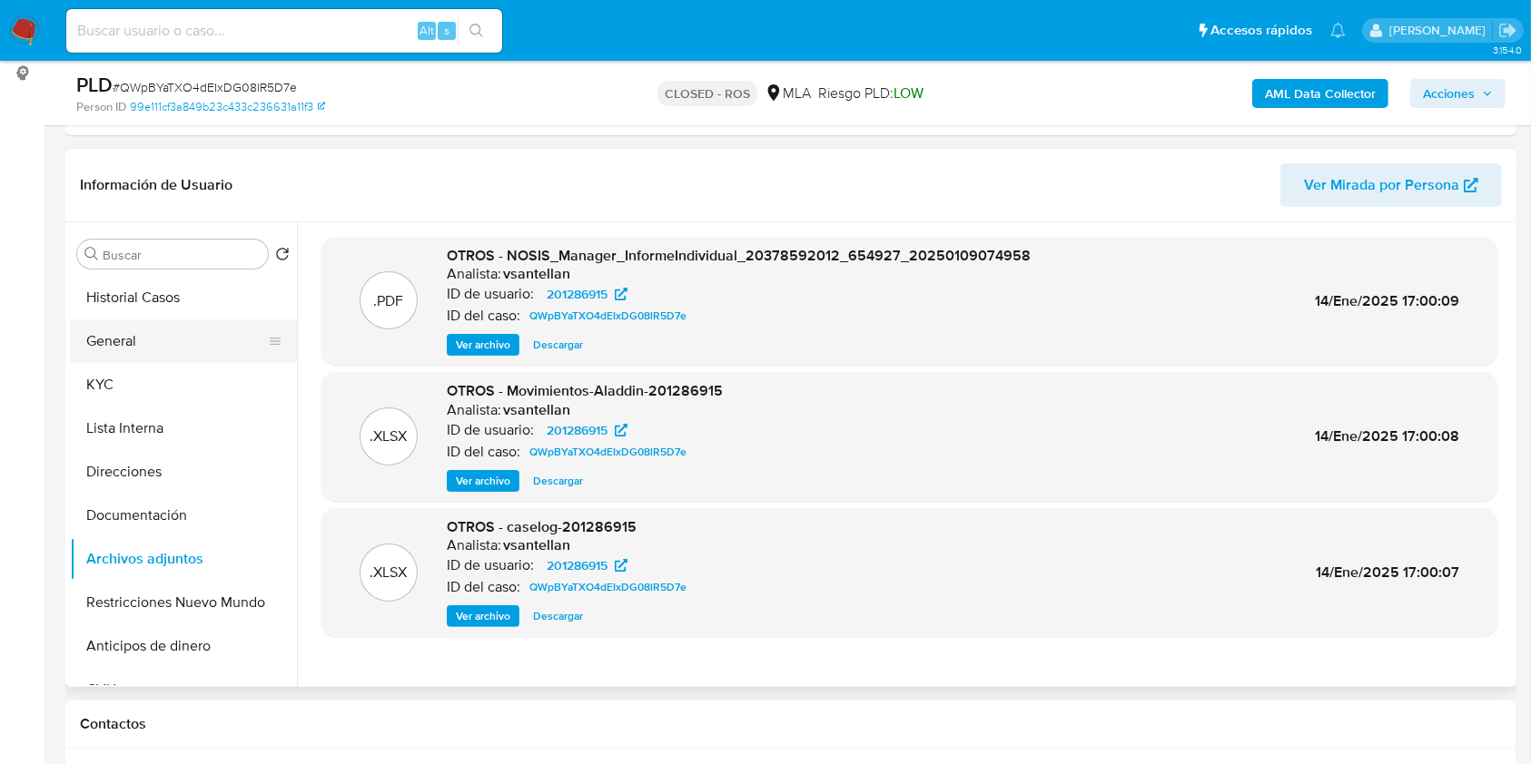
click at [133, 340] on button "General" at bounding box center [176, 342] width 212 height 44
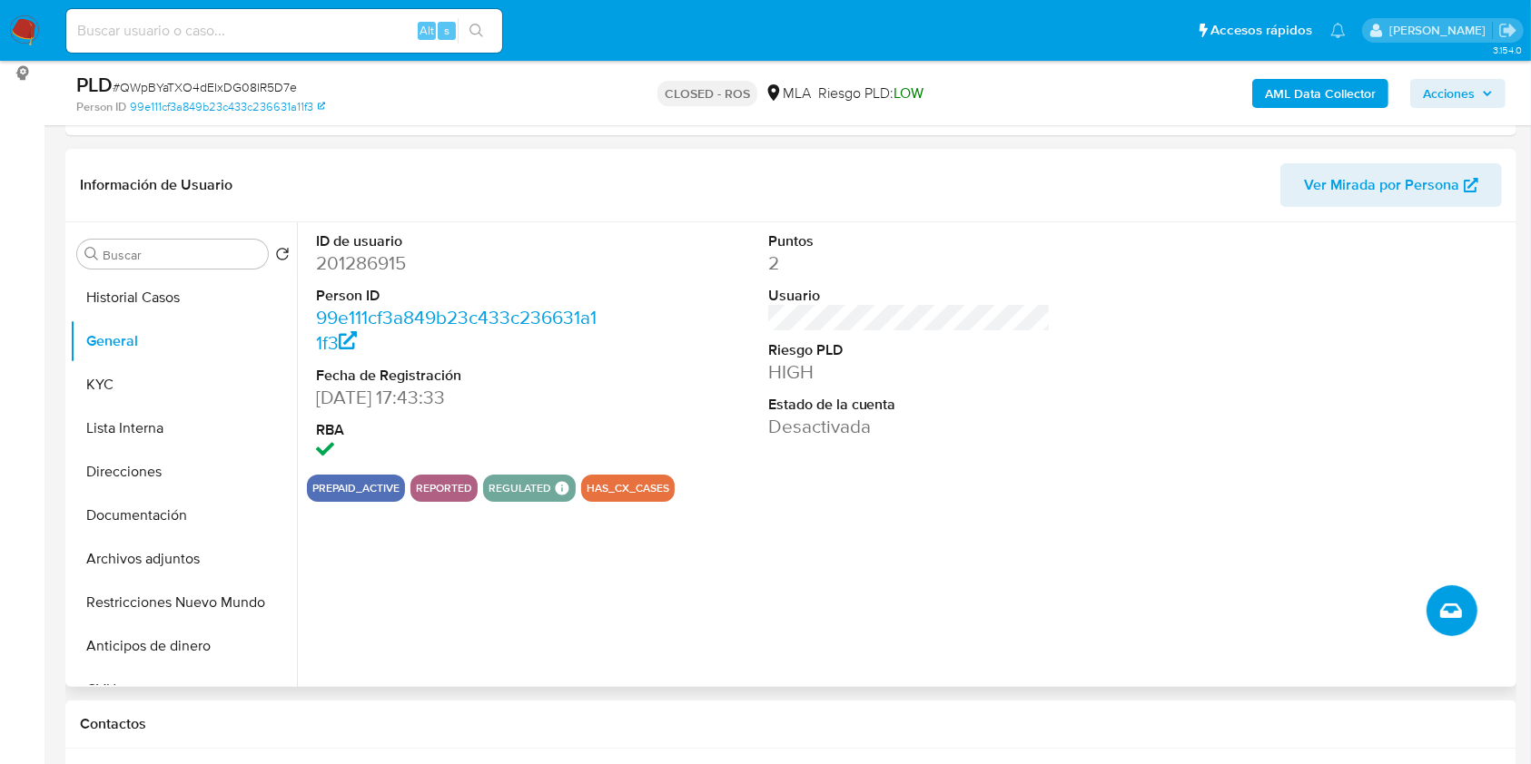
click at [1447, 607] on icon "Crear caso manual" at bounding box center [1451, 611] width 22 height 22
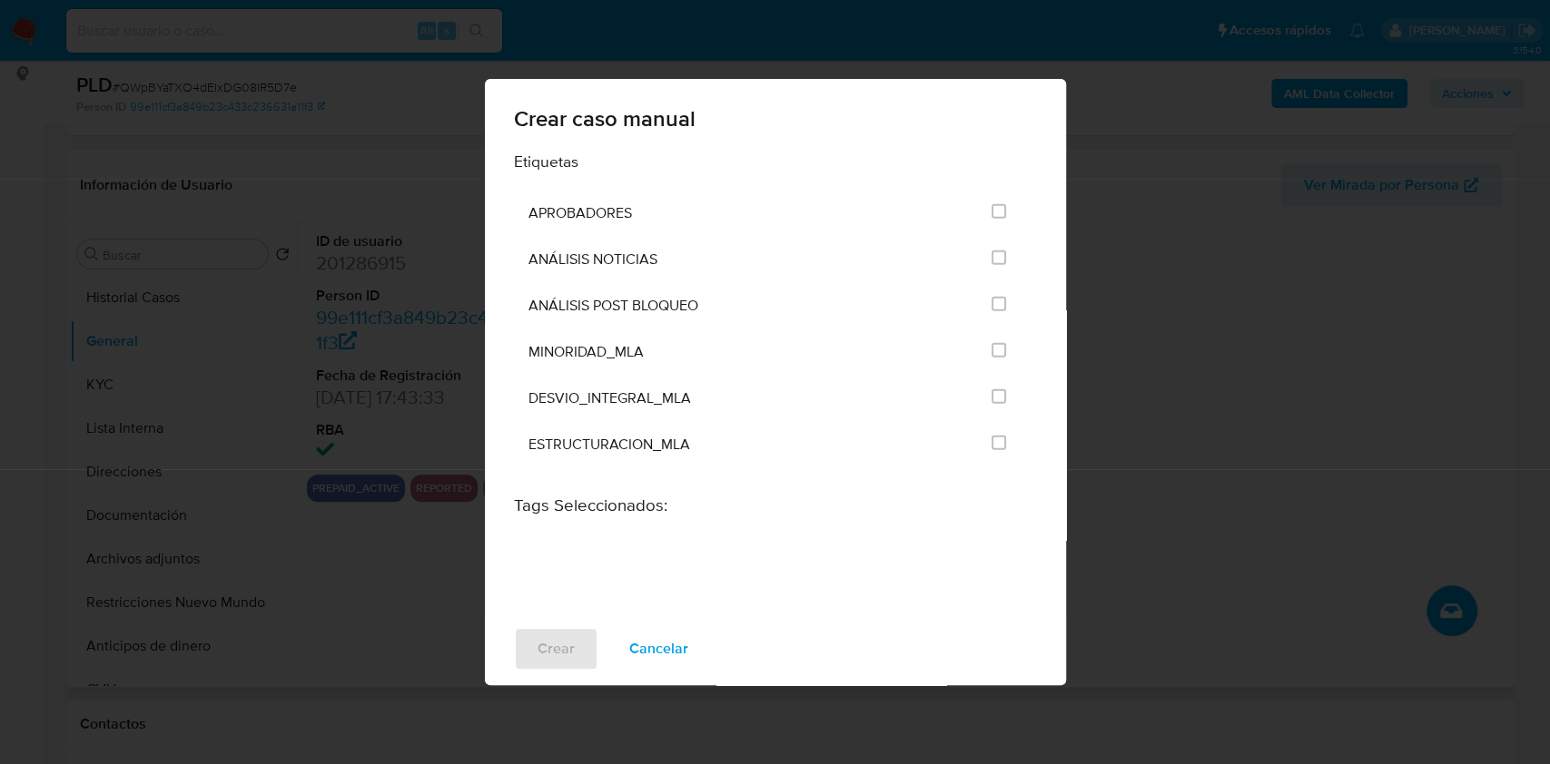
scroll to position [3623, 0]
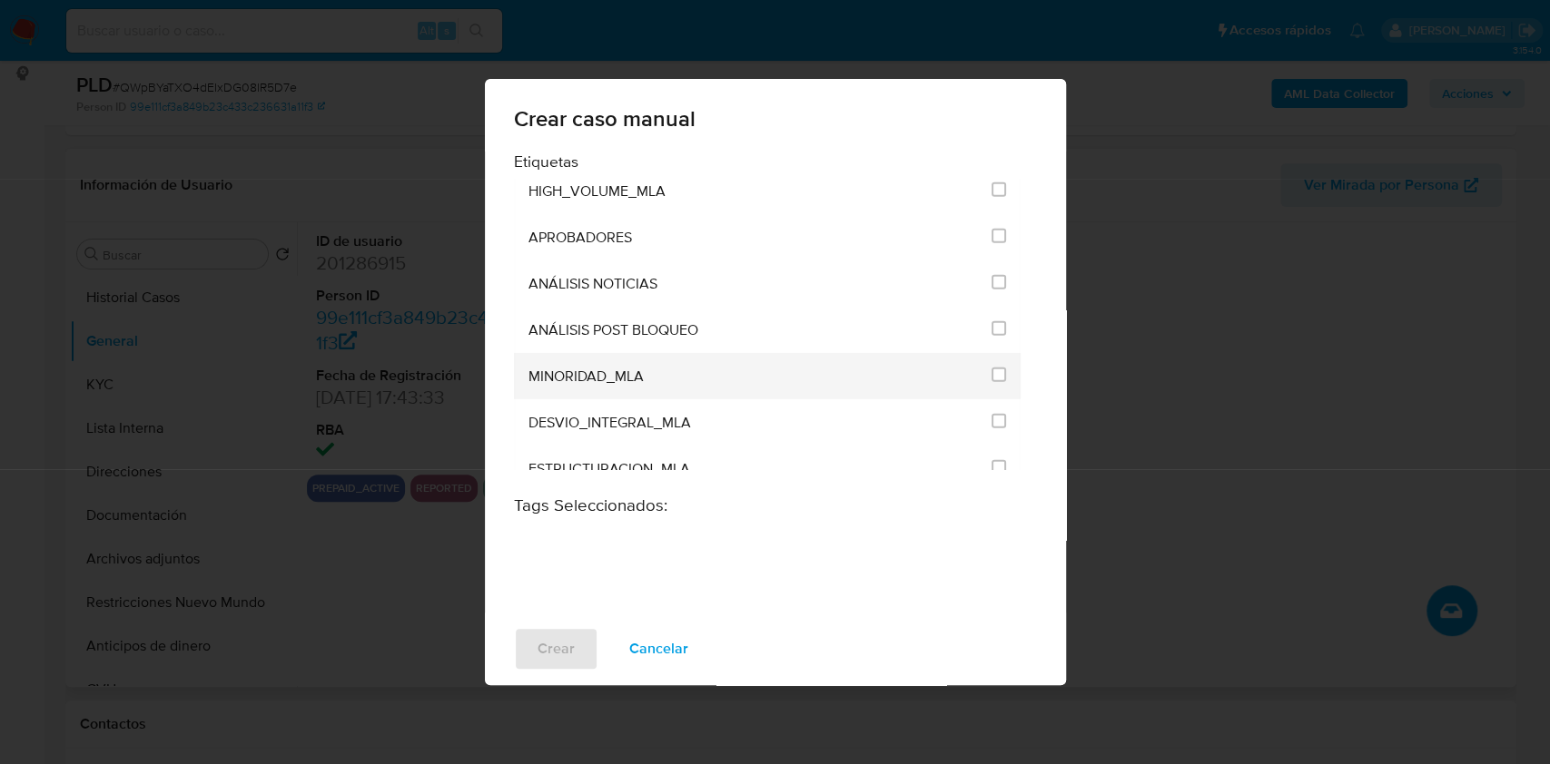
drag, startPoint x: 993, startPoint y: 318, endPoint x: 966, endPoint y: 360, distance: 49.9
click at [995, 321] on input "3249" at bounding box center [998, 328] width 15 height 15
checkbox input "true"
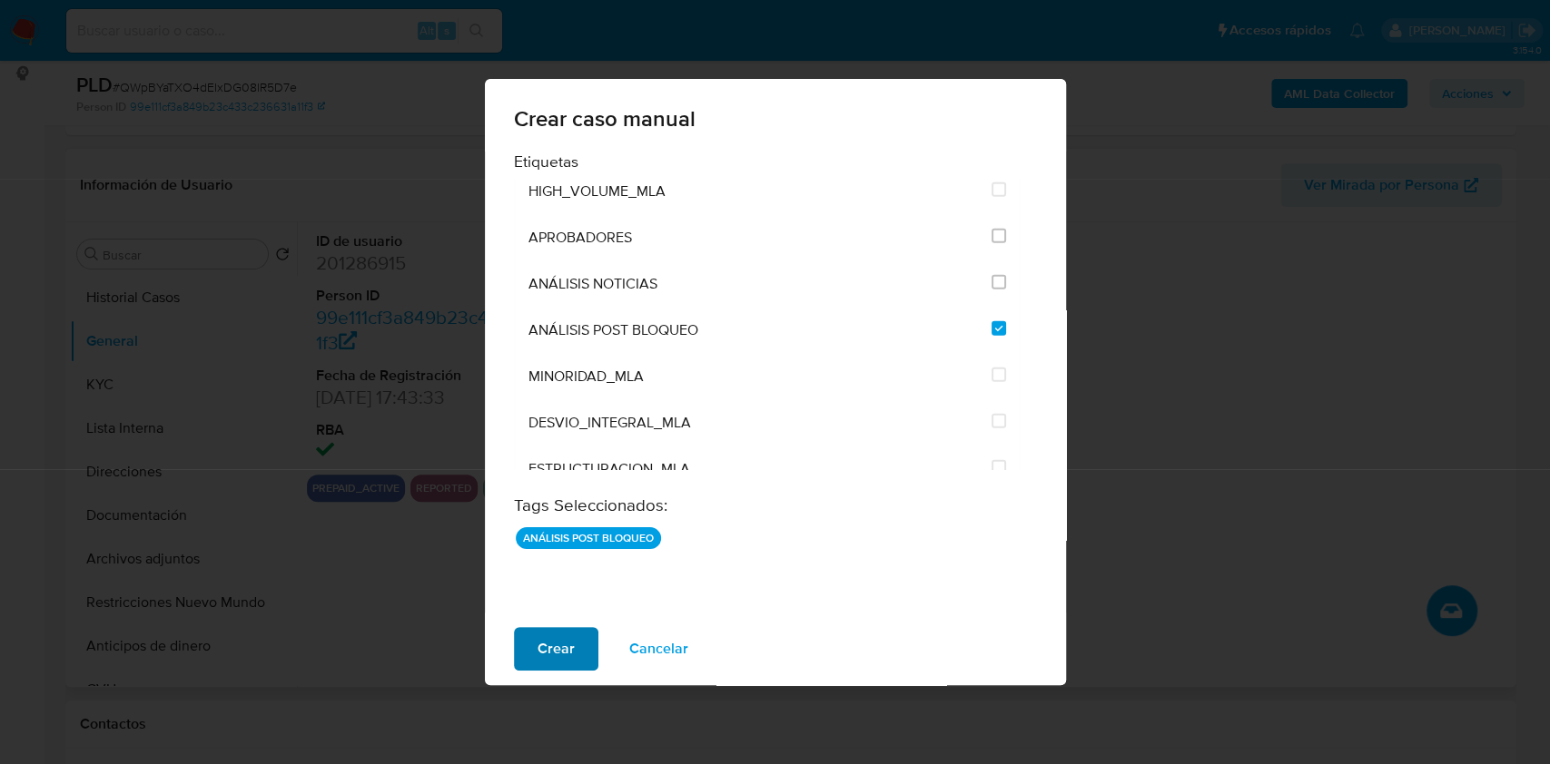
click at [561, 646] on span "Crear" at bounding box center [555, 649] width 37 height 40
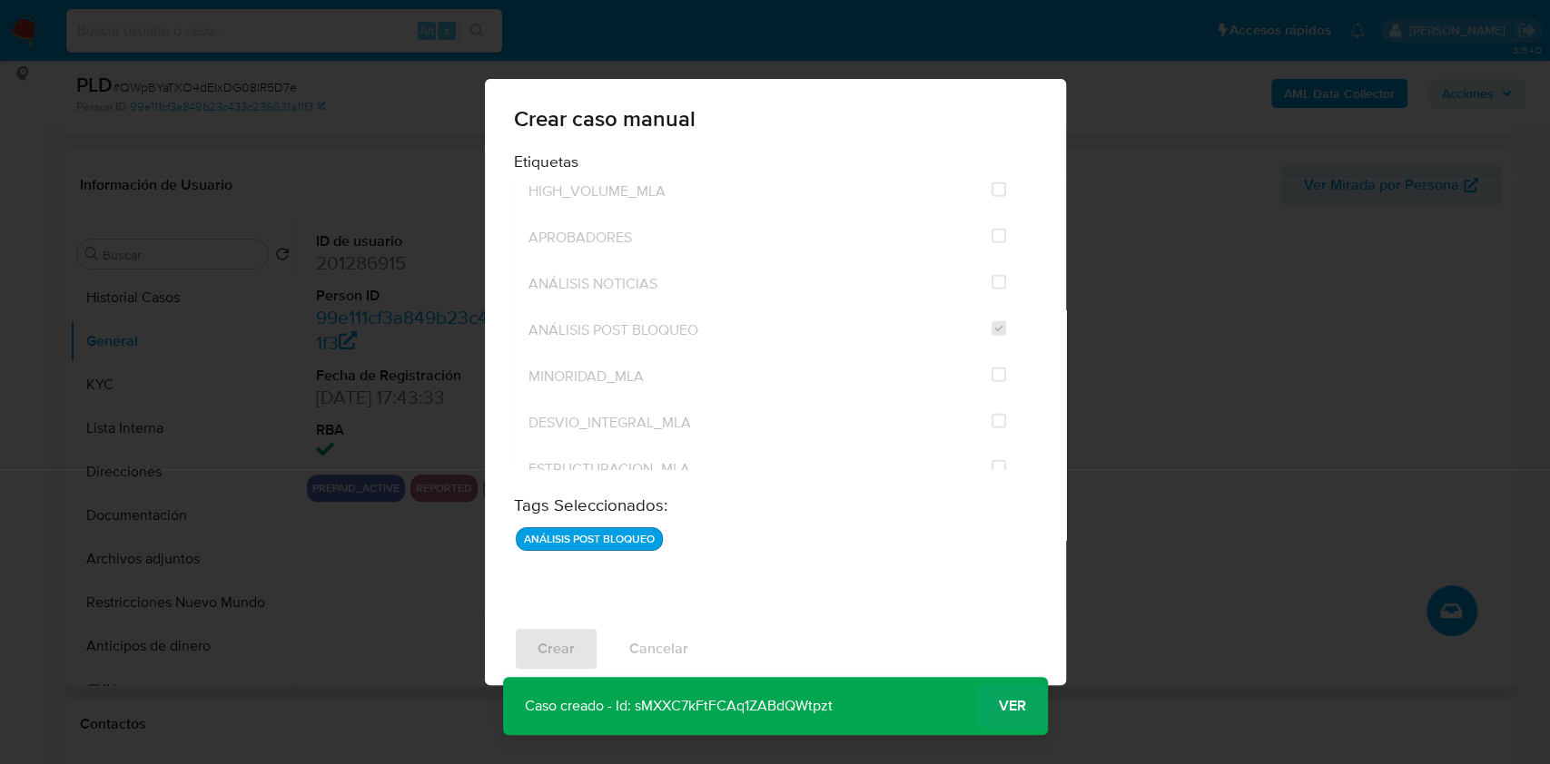
click at [994, 709] on button "Ver" at bounding box center [1012, 707] width 71 height 44
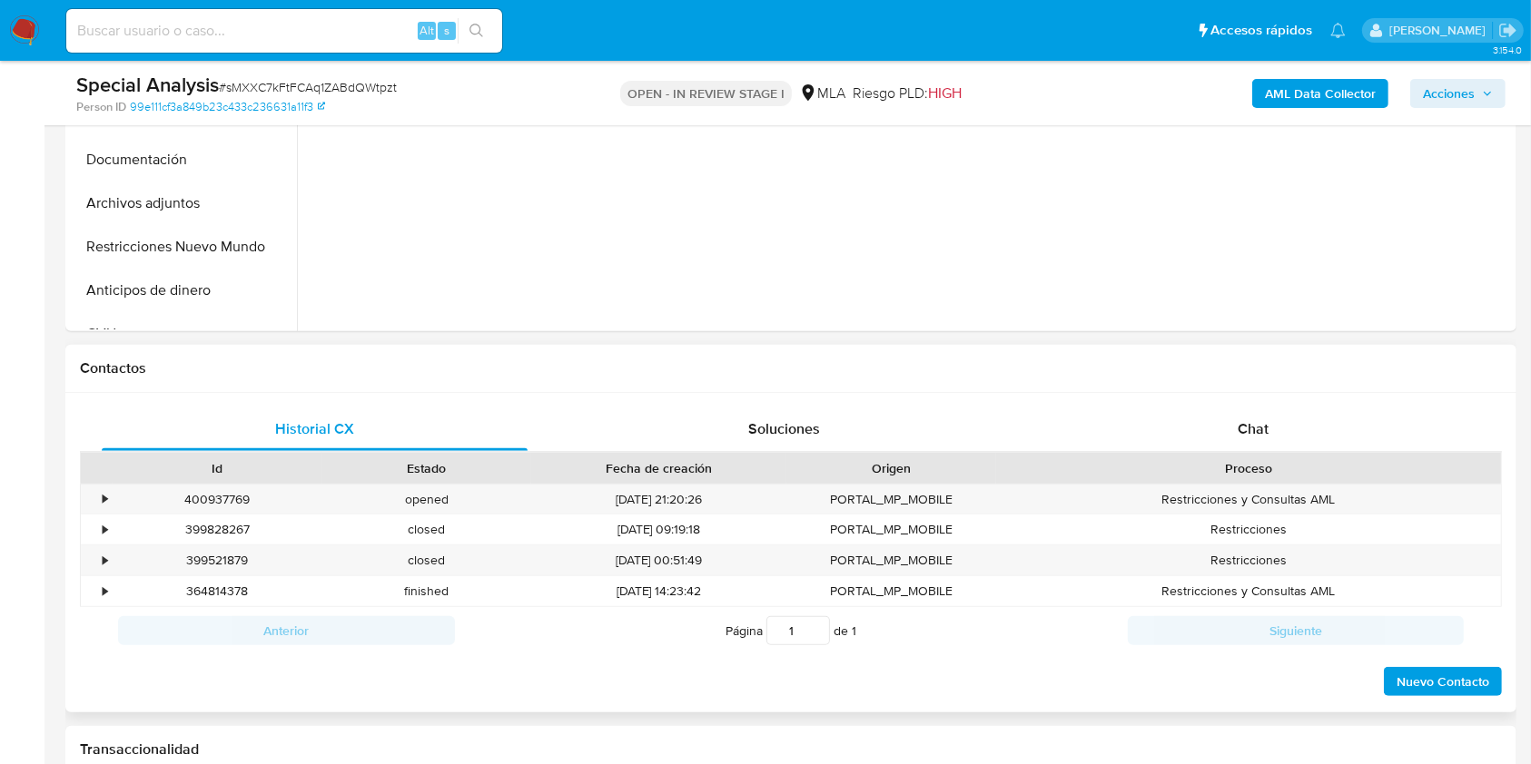
select select "10"
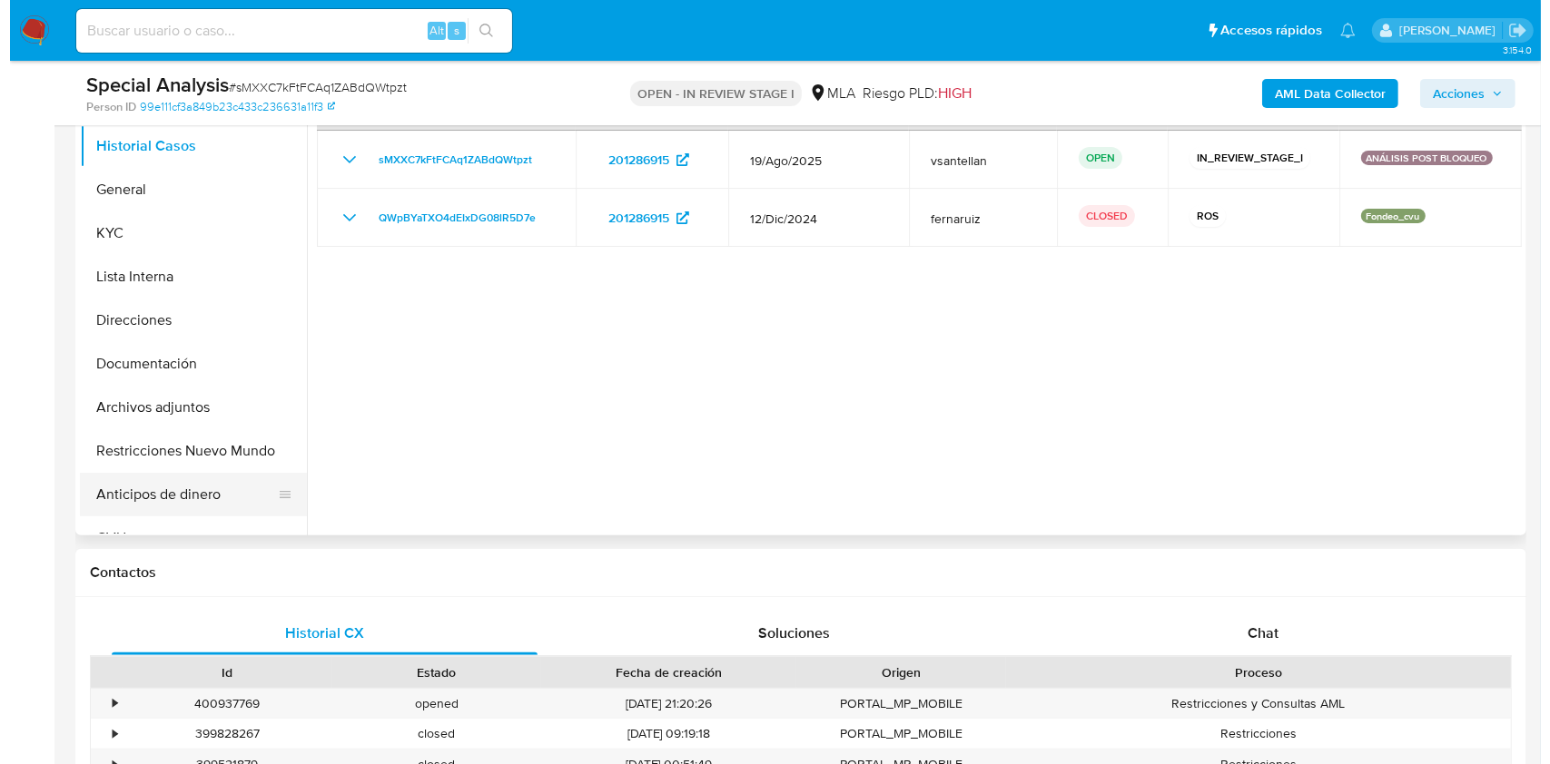
scroll to position [363, 0]
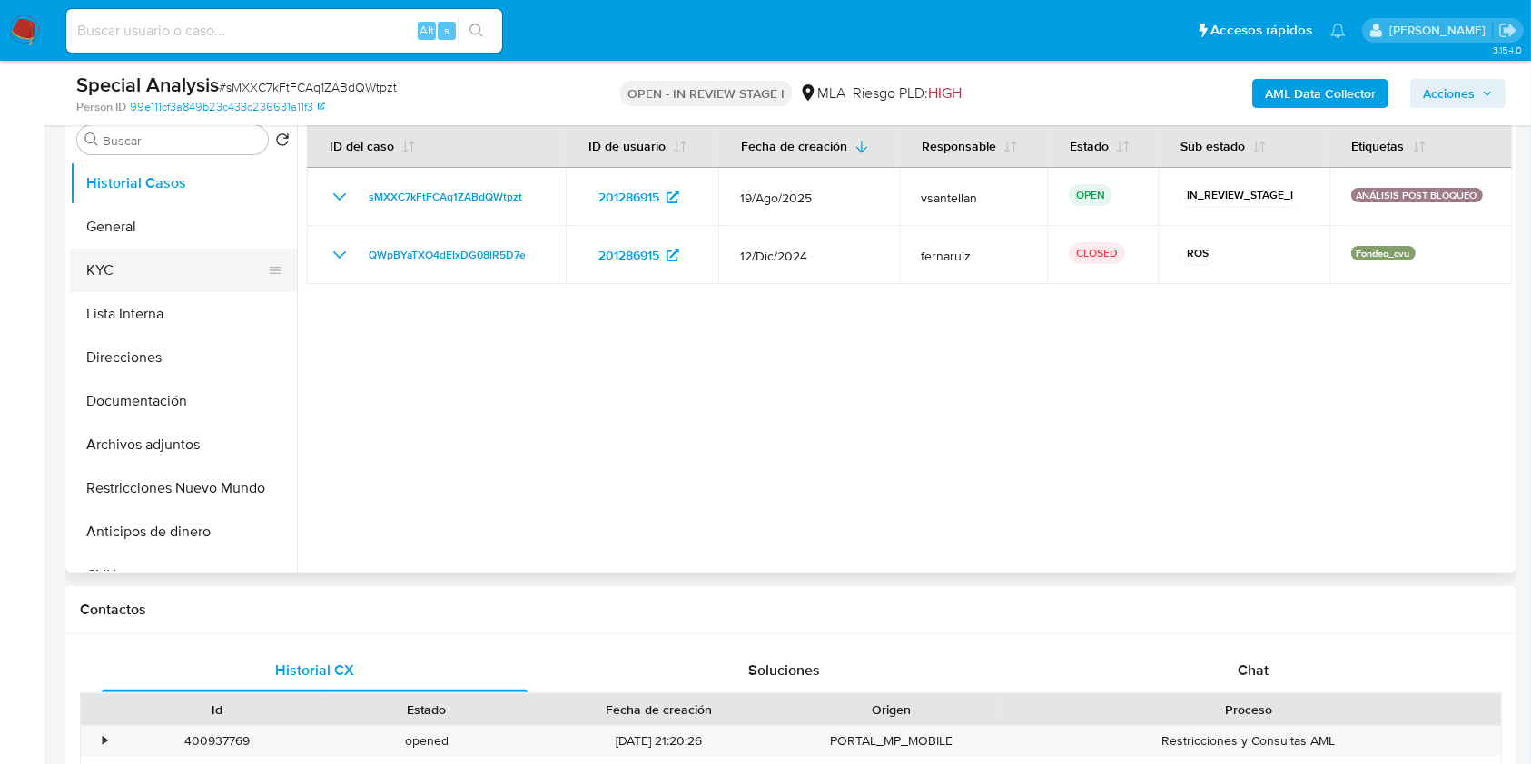
click at [144, 251] on button "KYC" at bounding box center [176, 271] width 212 height 44
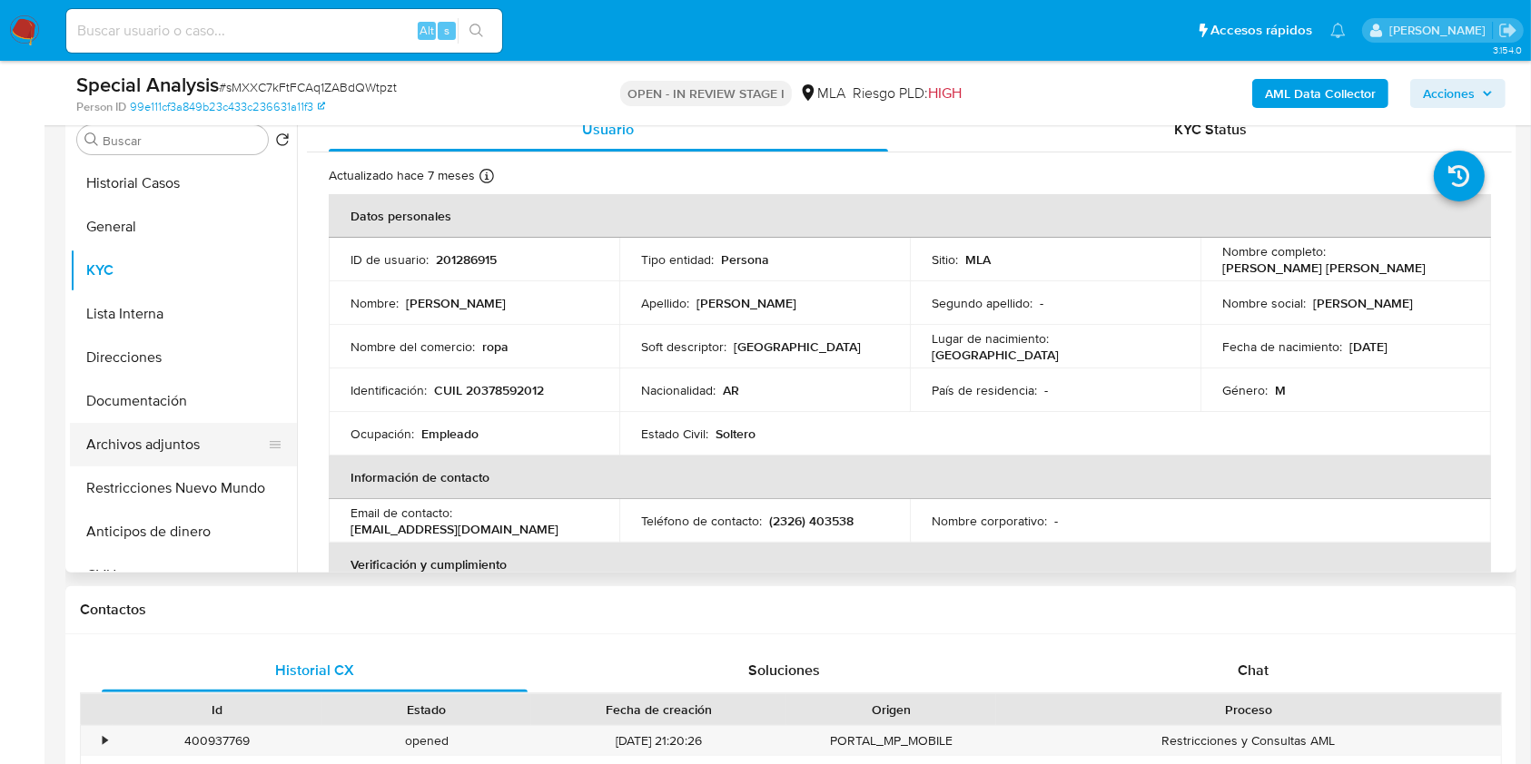
click at [214, 460] on button "Archivos adjuntos" at bounding box center [176, 445] width 212 height 44
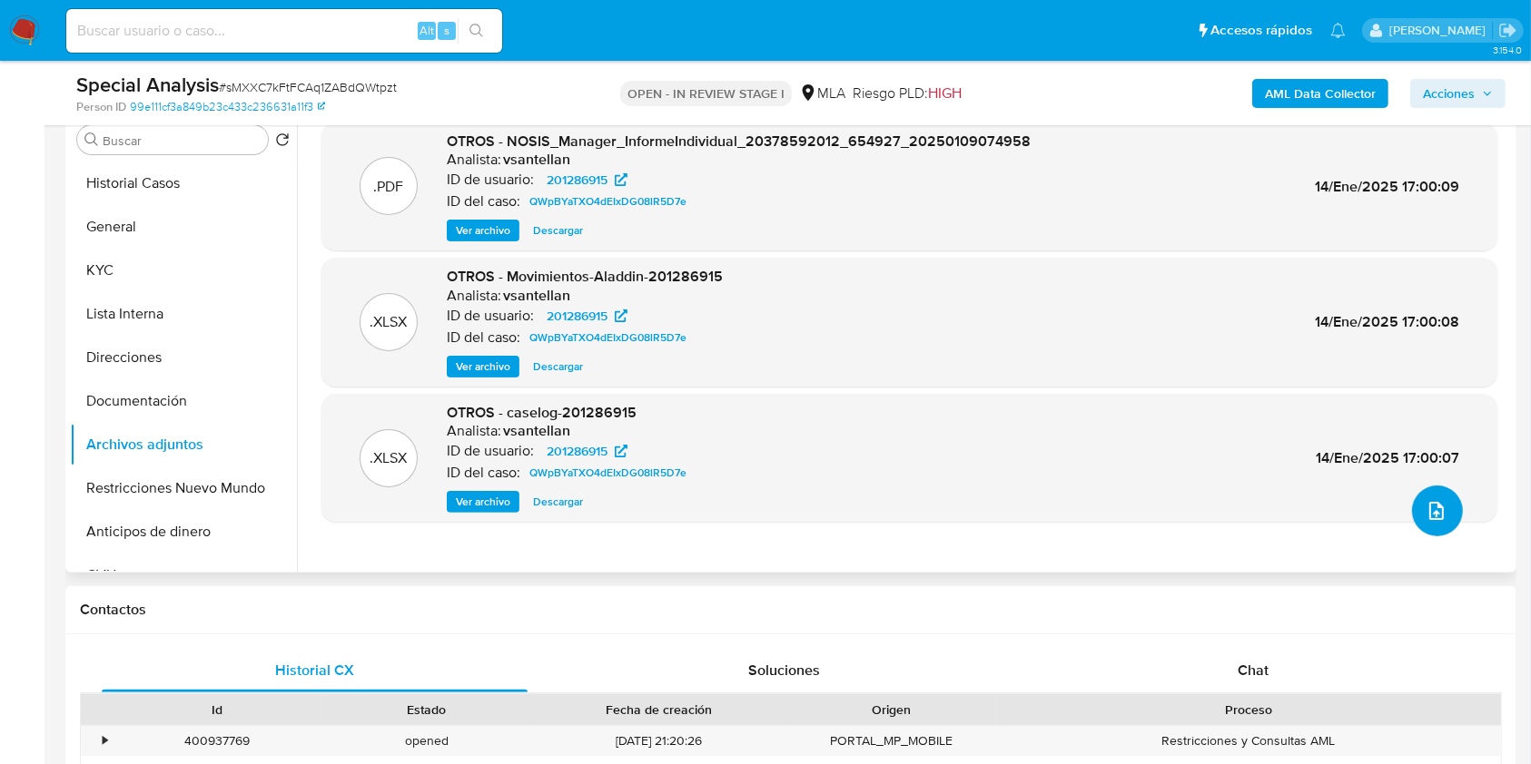
click at [1432, 504] on icon "upload-file" at bounding box center [1436, 511] width 22 height 22
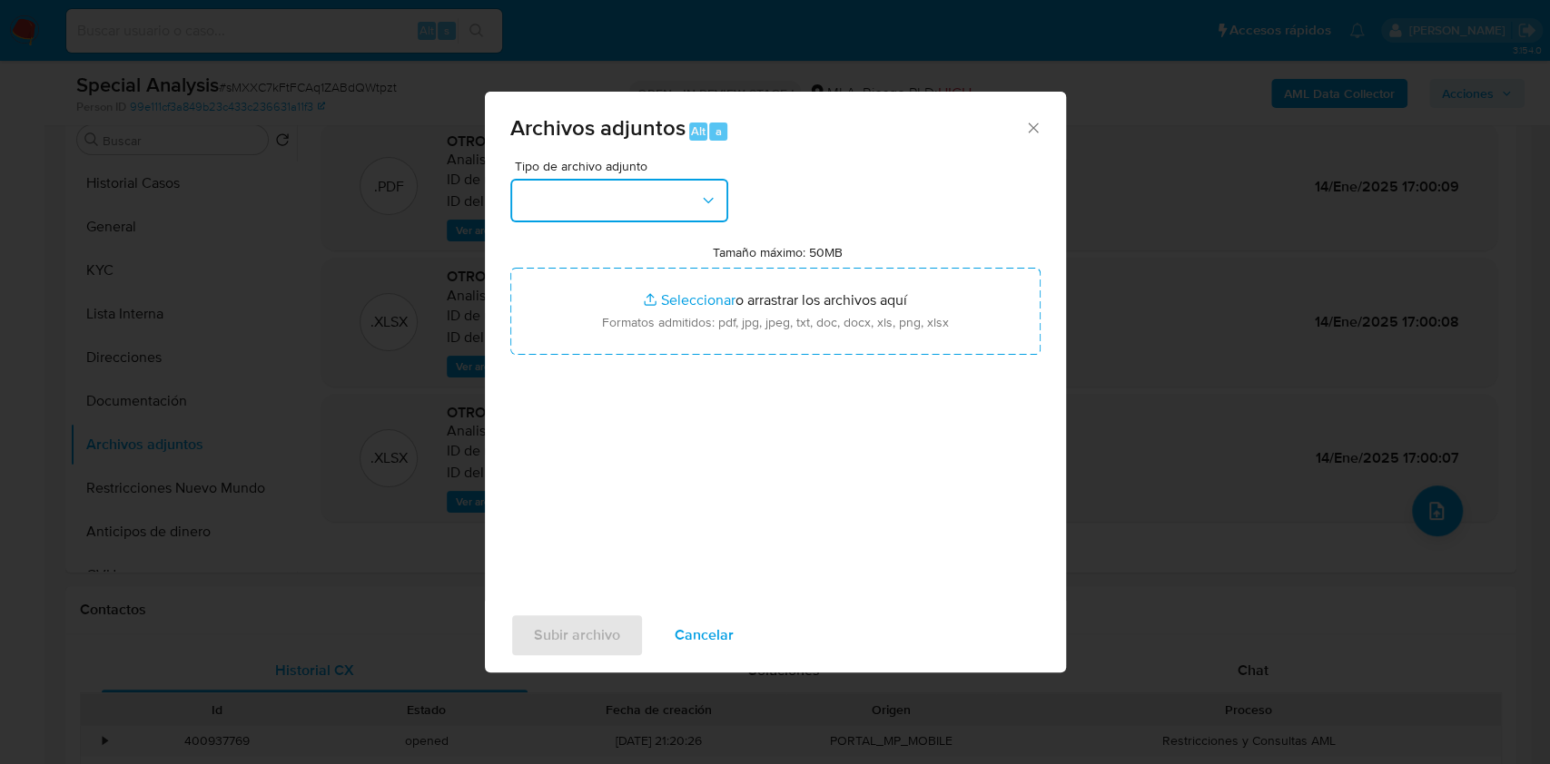
click at [705, 183] on button "button" at bounding box center [619, 201] width 218 height 44
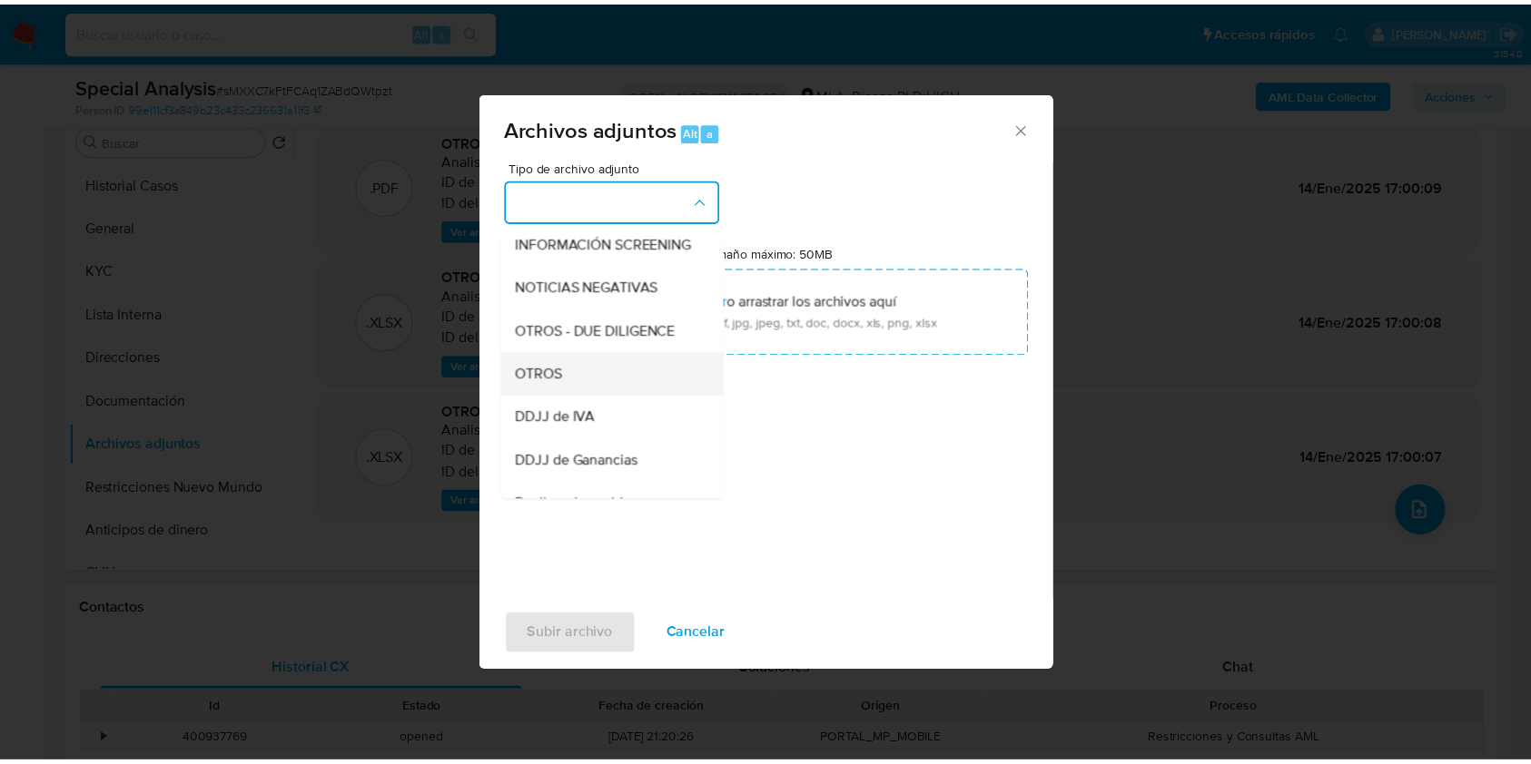
scroll to position [242, 0]
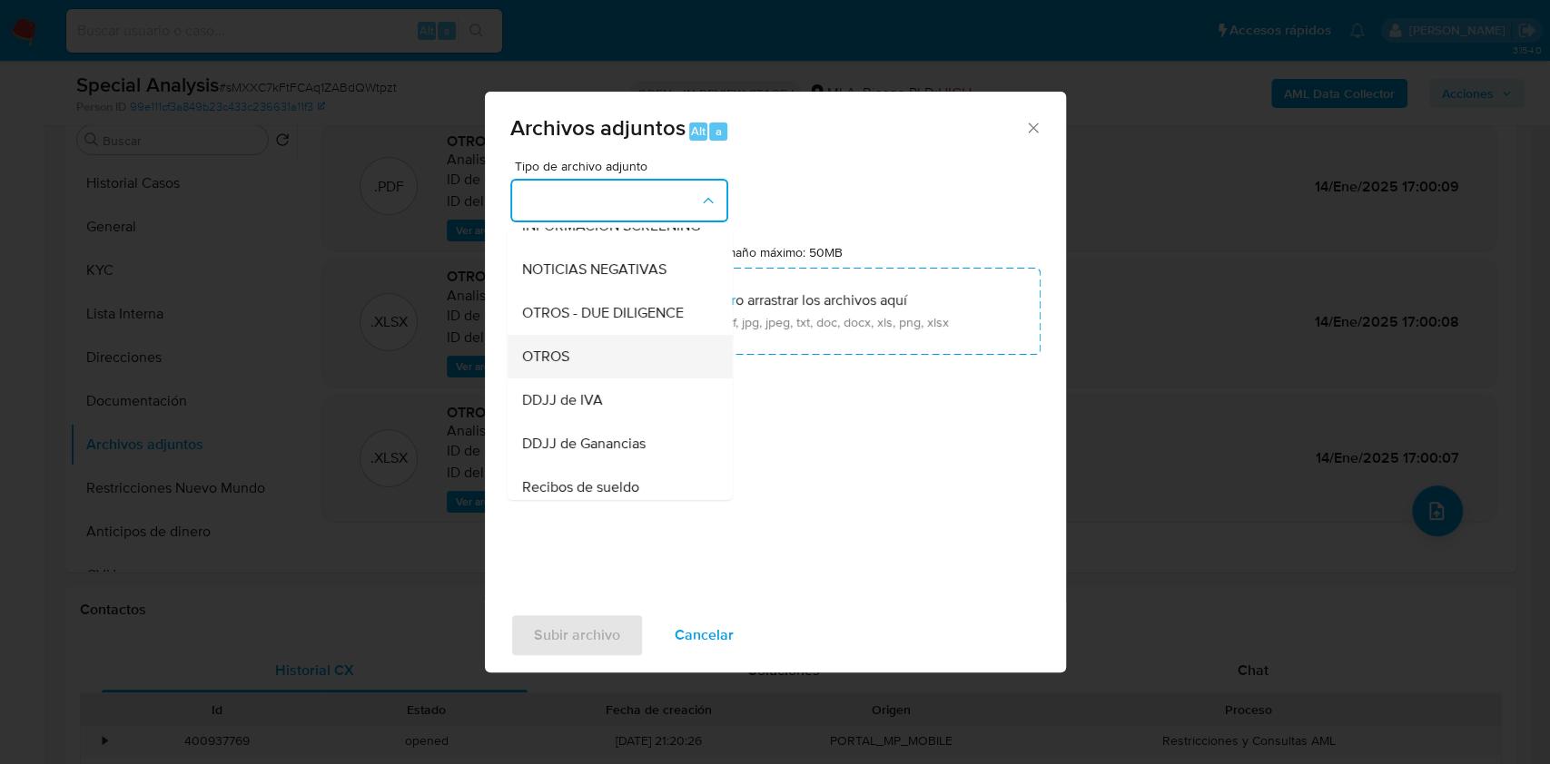
click at [638, 374] on div "OTROS" at bounding box center [613, 357] width 185 height 44
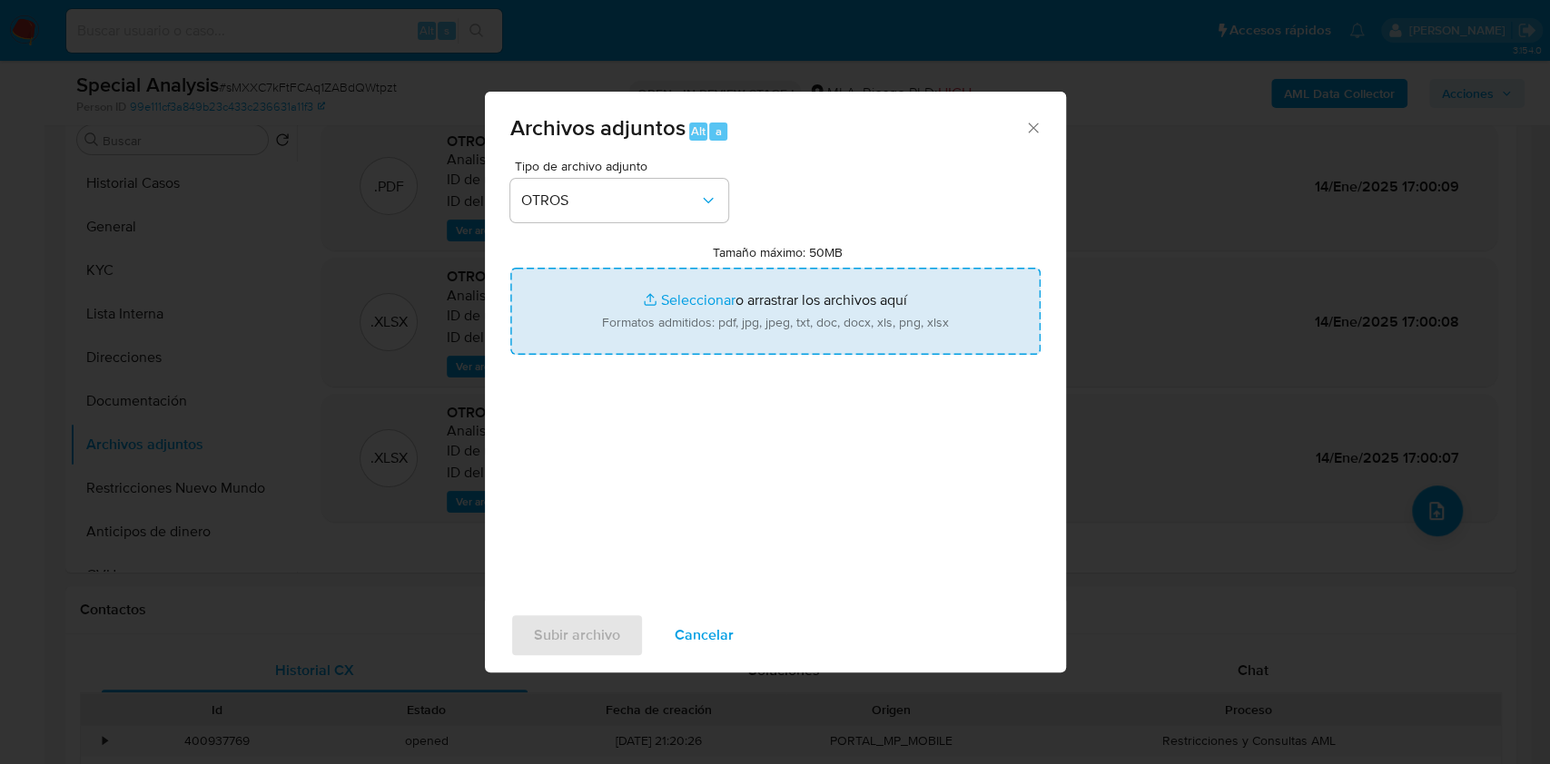
click at [668, 297] on input "Tamaño máximo: 50MB Seleccionar archivos" at bounding box center [775, 311] width 530 height 87
type input "C:\fakepath\documentacion post bloqueo- Claudio Daniel Fioravanti.png"
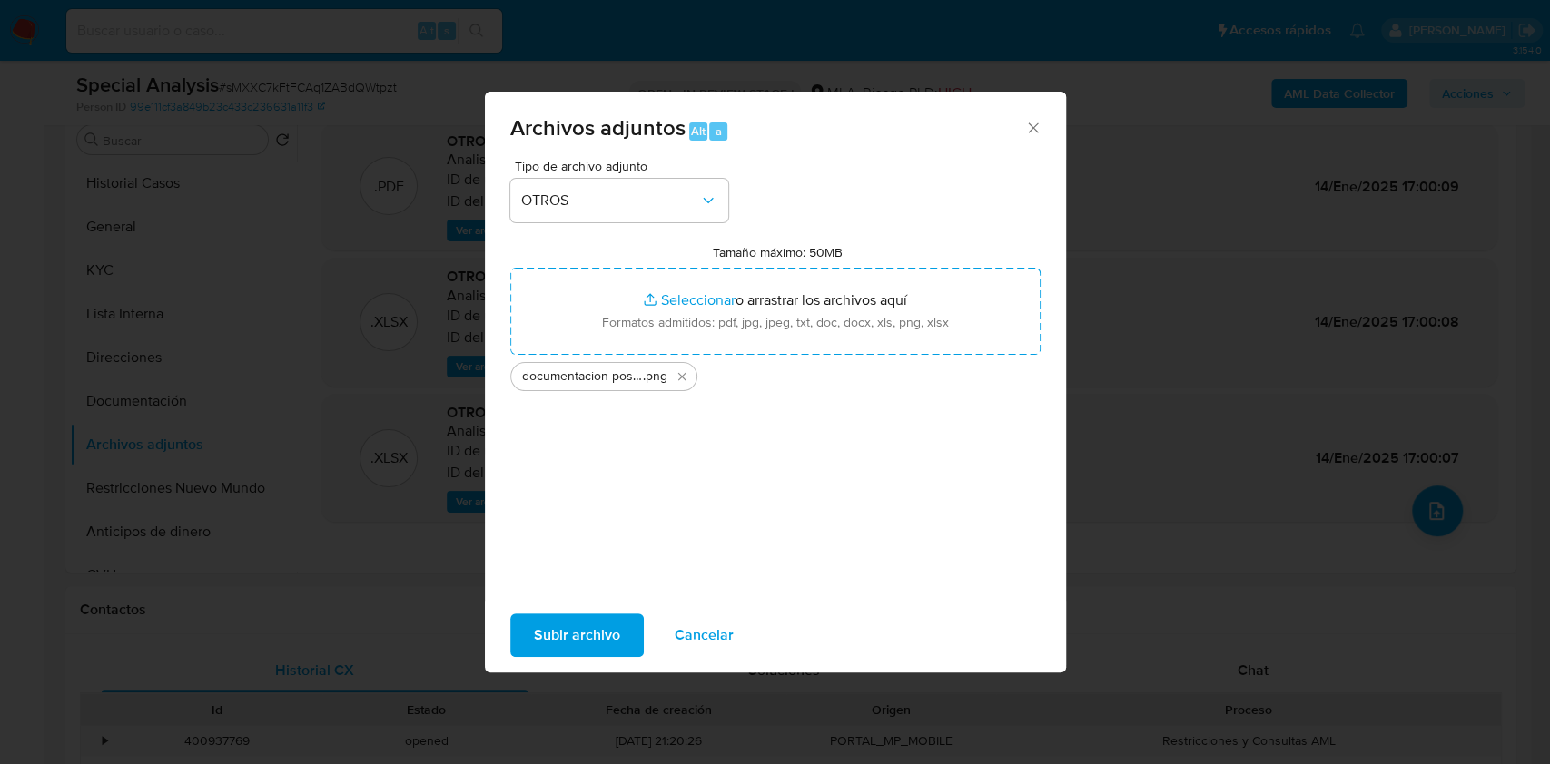
click at [567, 636] on span "Subir archivo" at bounding box center [577, 636] width 86 height 40
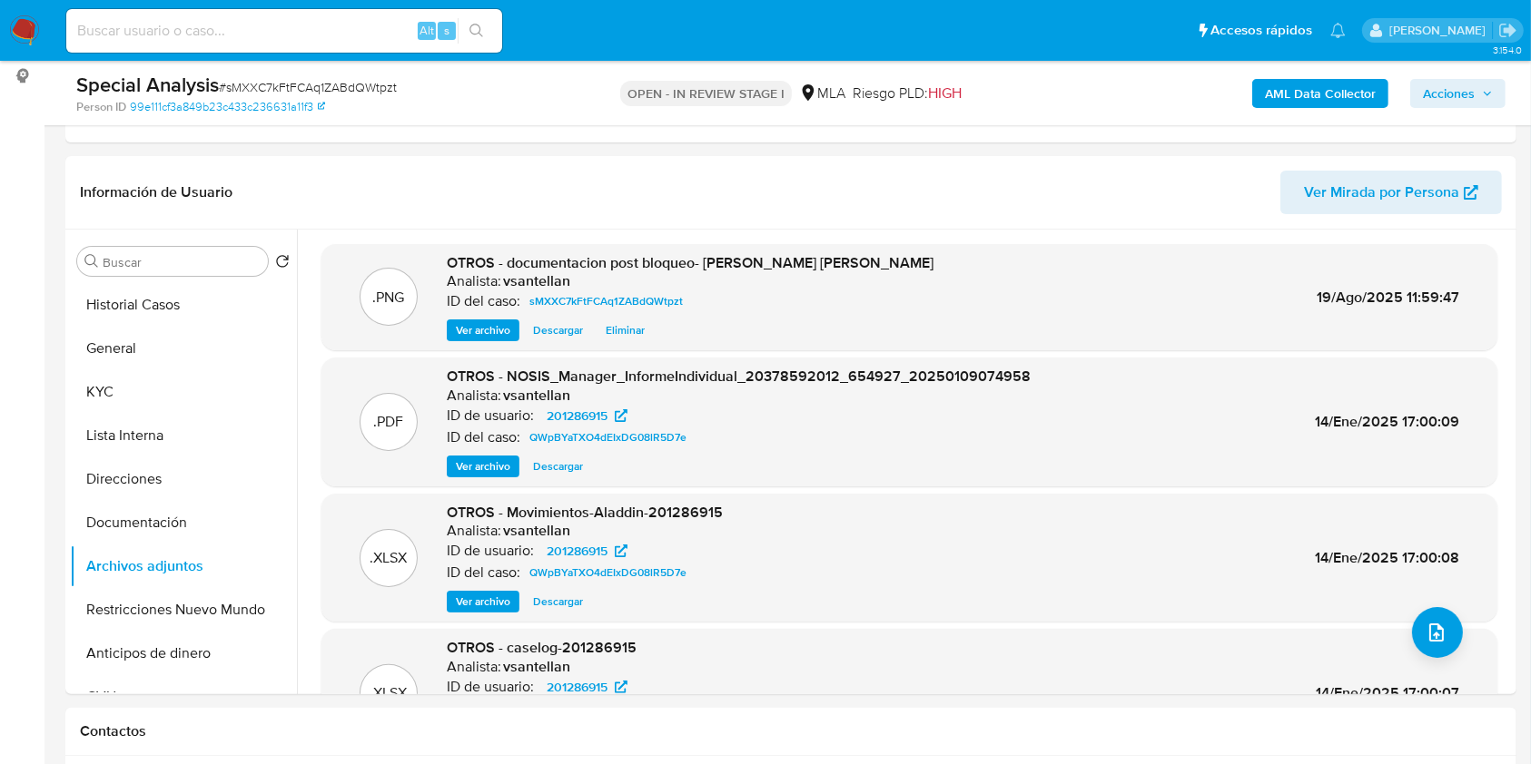
click at [1454, 89] on span "Acciones" at bounding box center [1449, 93] width 52 height 29
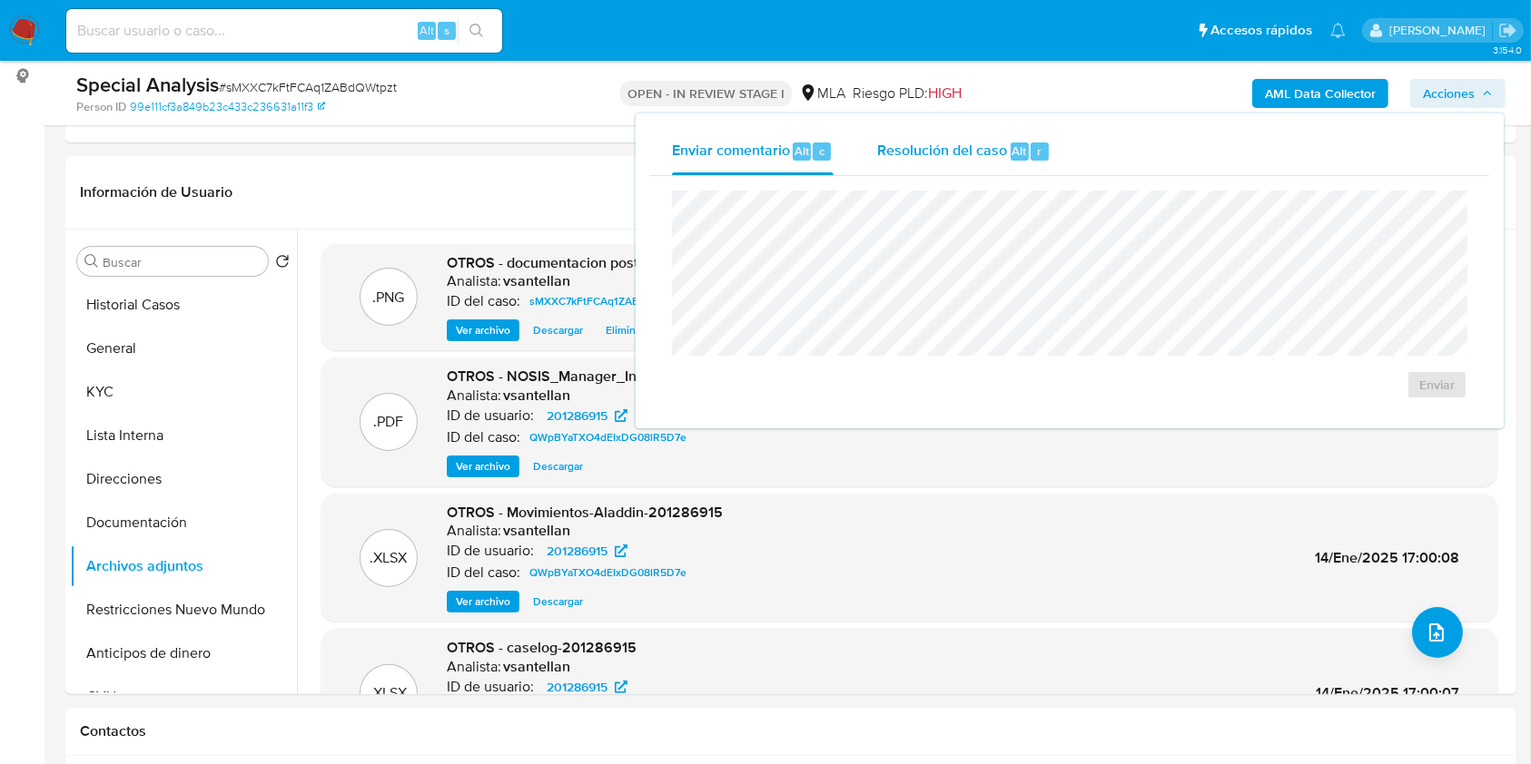
click at [1020, 152] on span "Alt" at bounding box center [1019, 151] width 15 height 17
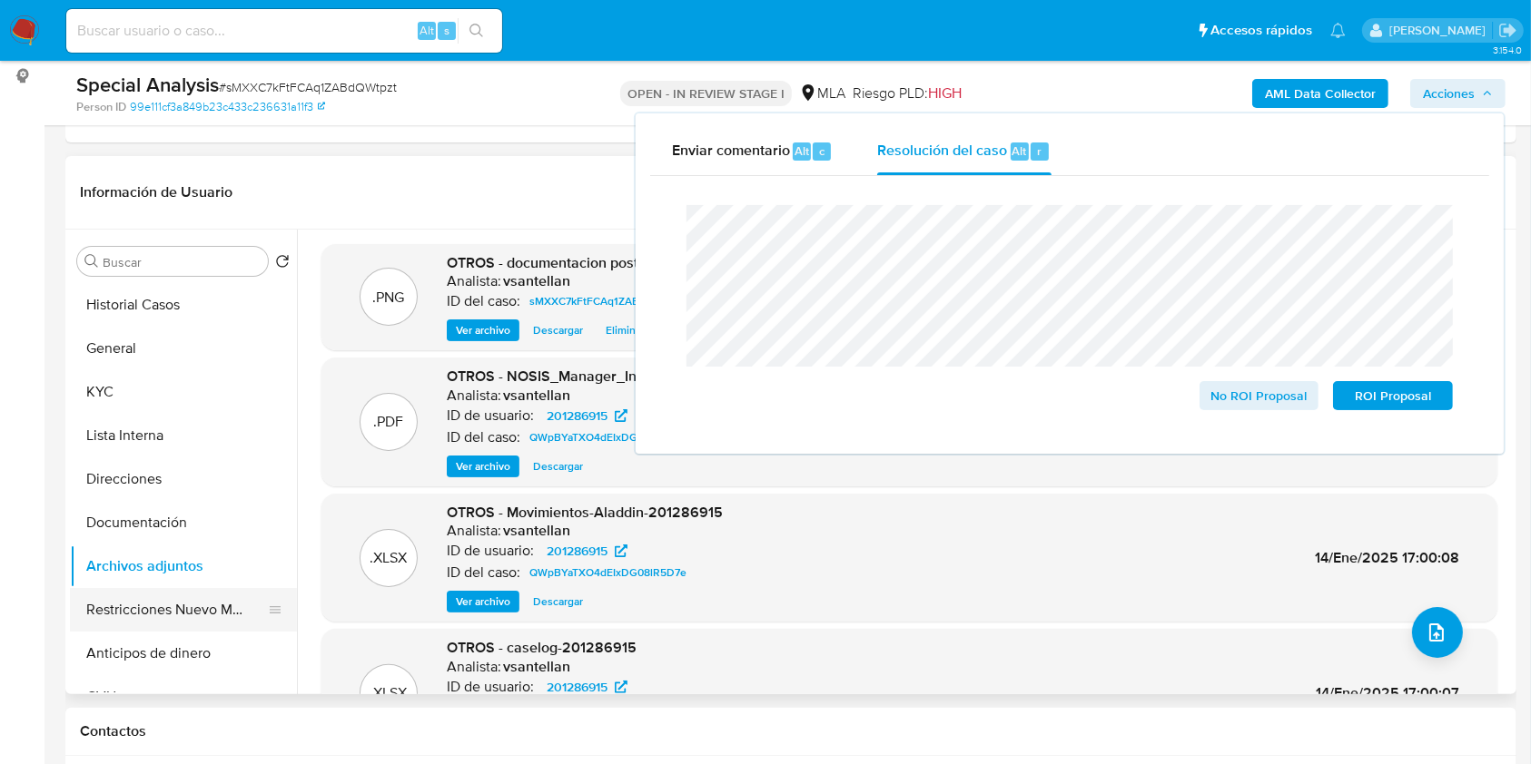
click at [236, 604] on button "Restricciones Nuevo Mundo" at bounding box center [176, 610] width 212 height 44
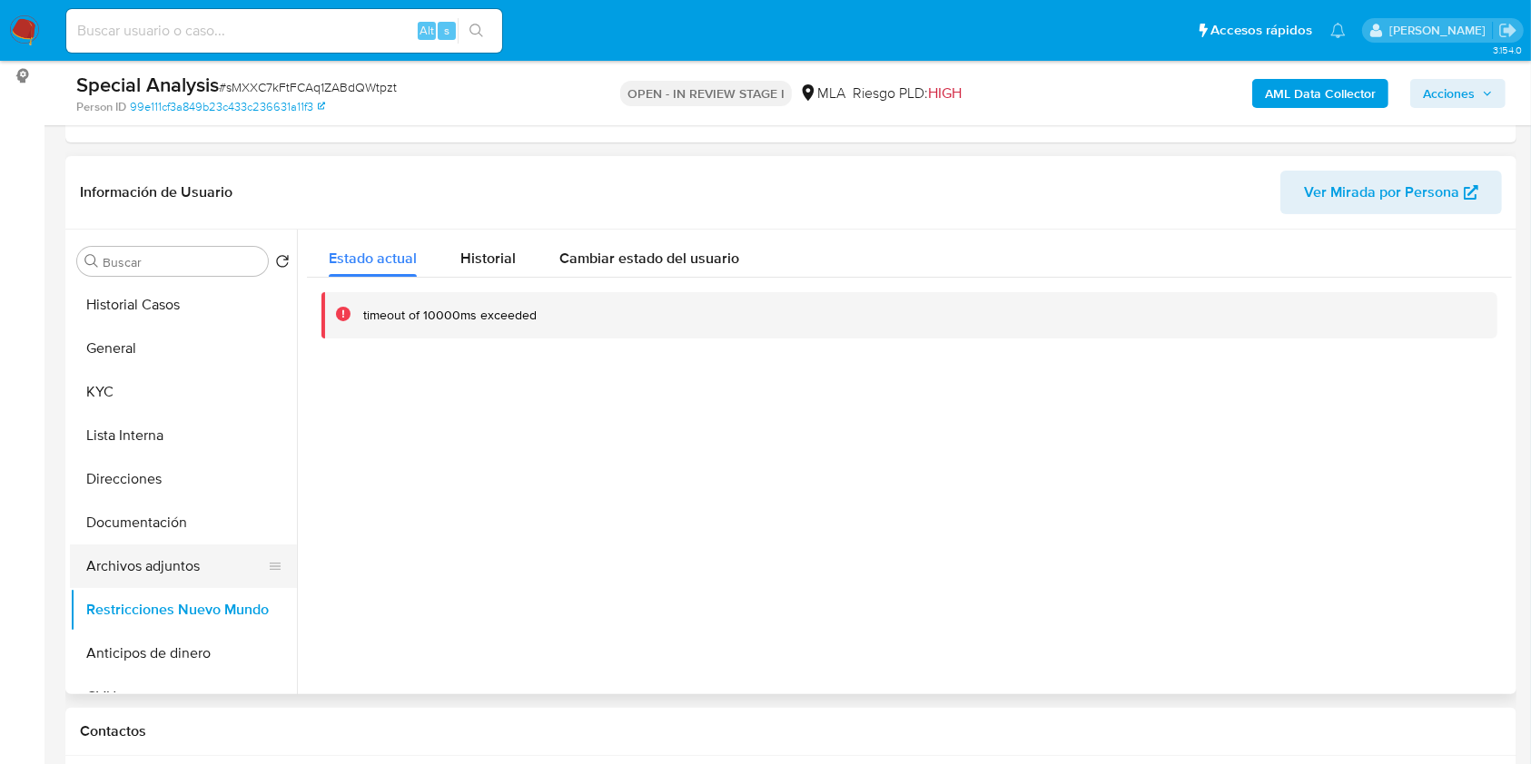
click at [197, 574] on button "Archivos adjuntos" at bounding box center [176, 567] width 212 height 44
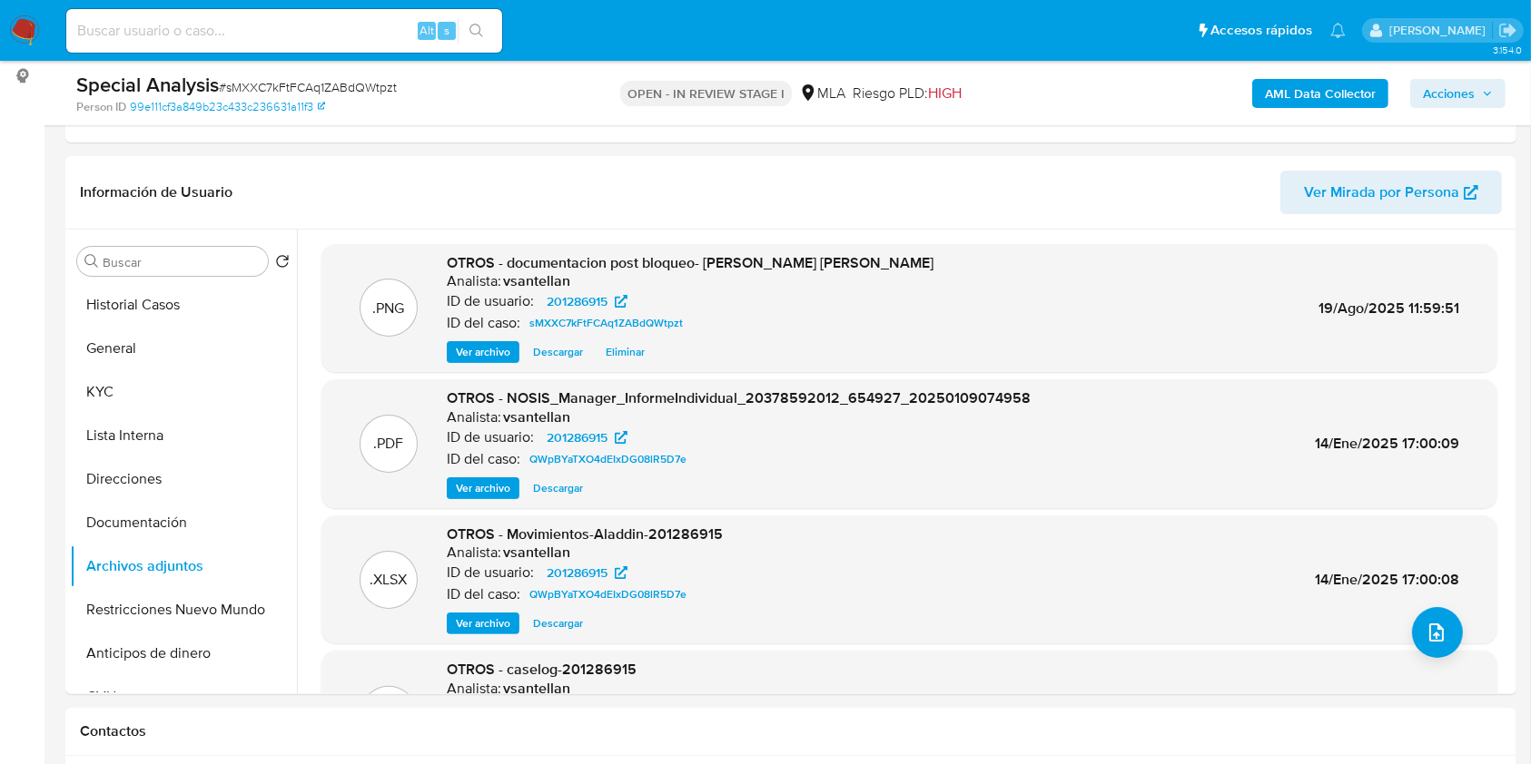
click at [1467, 93] on span "Acciones" at bounding box center [1449, 93] width 52 height 29
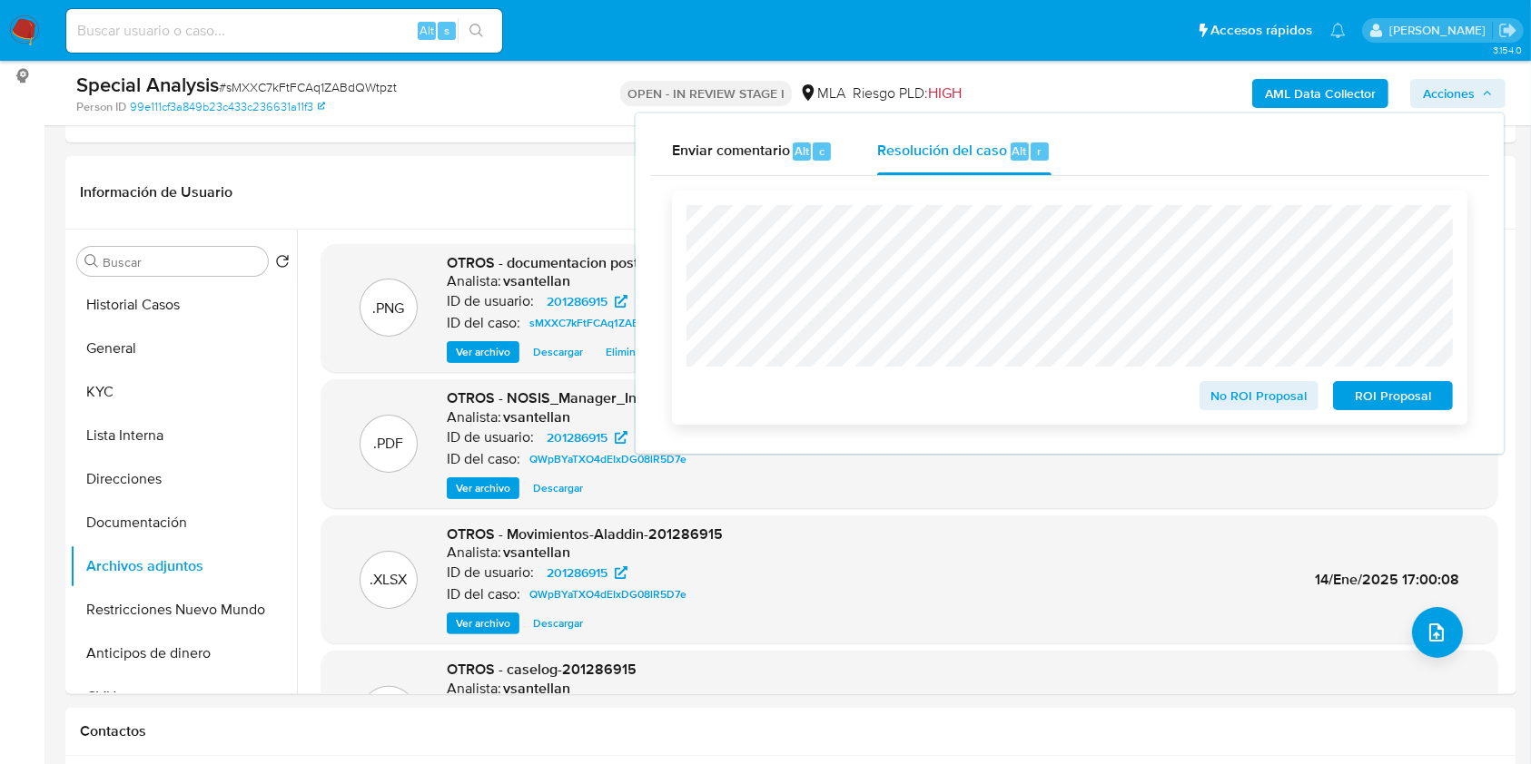
click at [1230, 396] on span "No ROI Proposal" at bounding box center [1259, 395] width 94 height 25
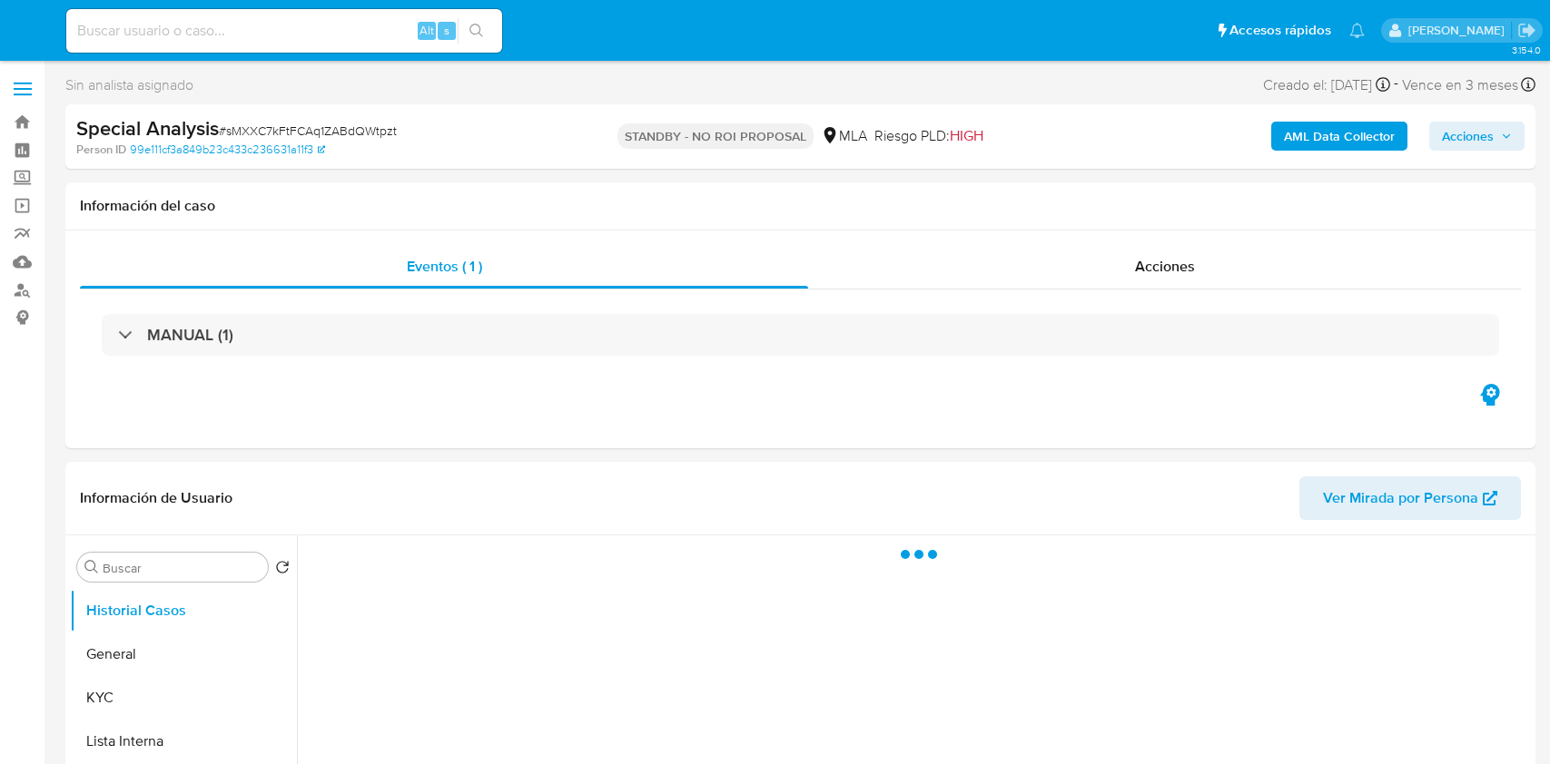
select select "10"
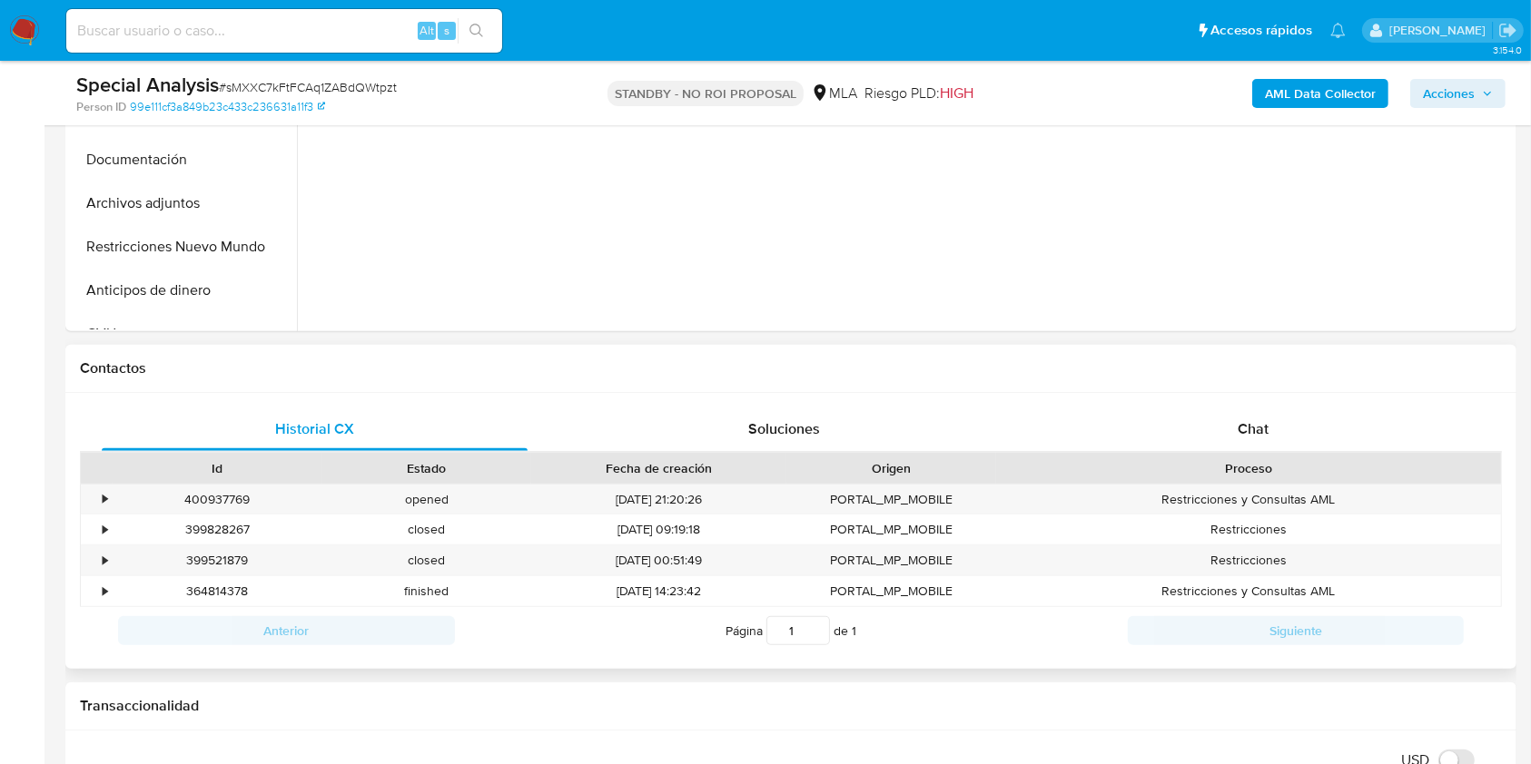
click at [1306, 452] on div "Id Estado Fecha de creación Origen Proceso" at bounding box center [791, 468] width 1422 height 32
click at [1289, 432] on div "Chat" at bounding box center [1253, 430] width 426 height 44
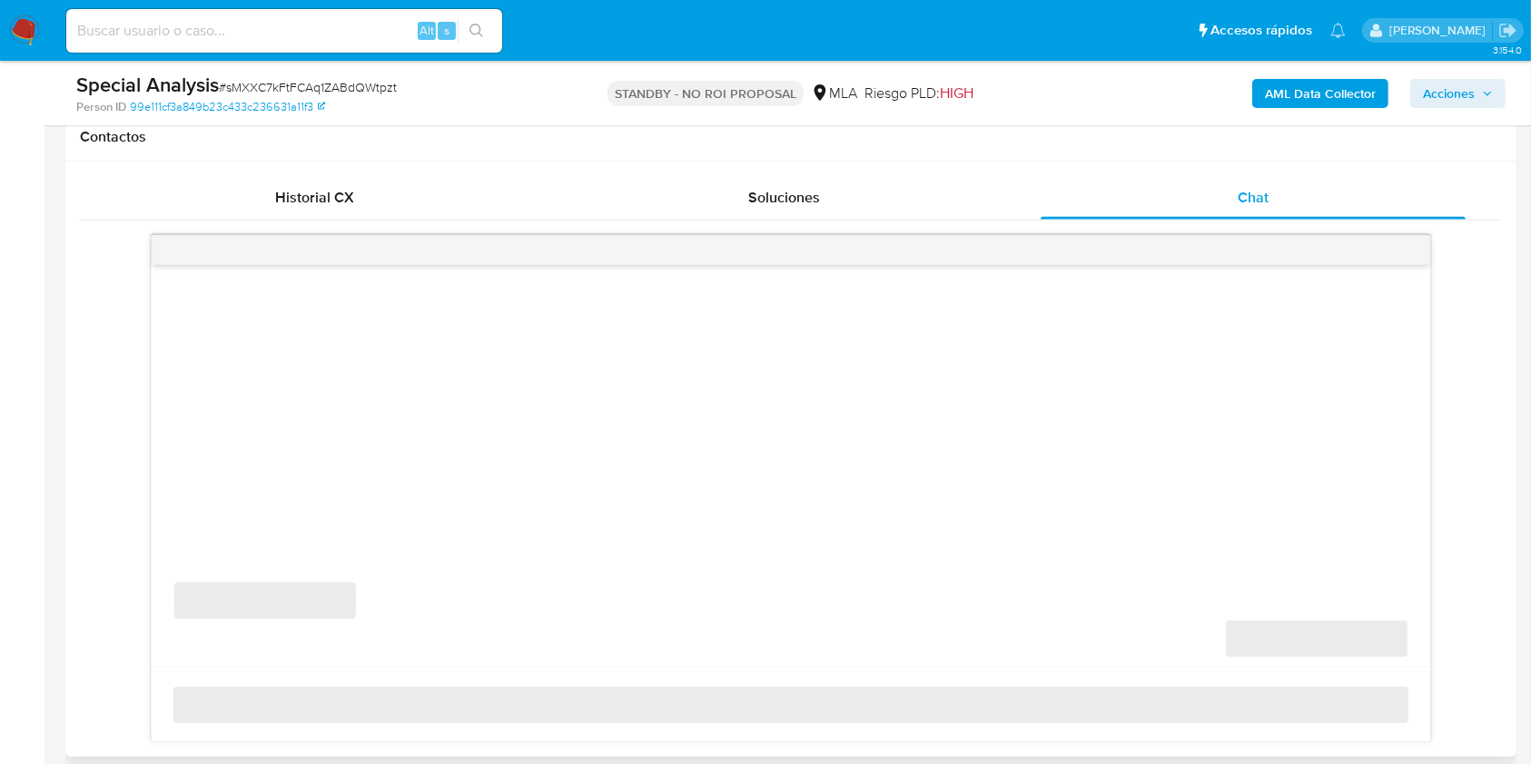
scroll to position [847, 0]
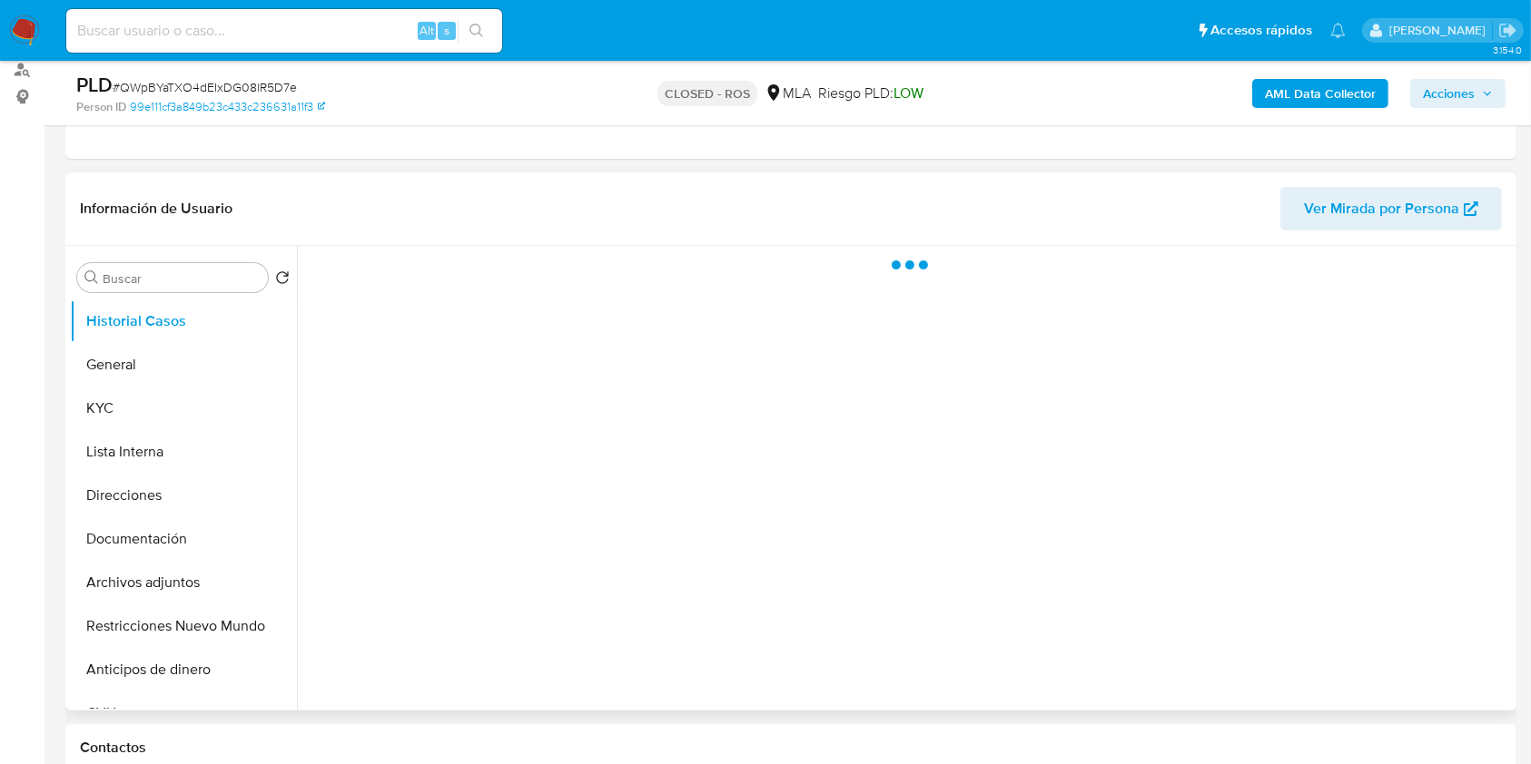
scroll to position [363, 0]
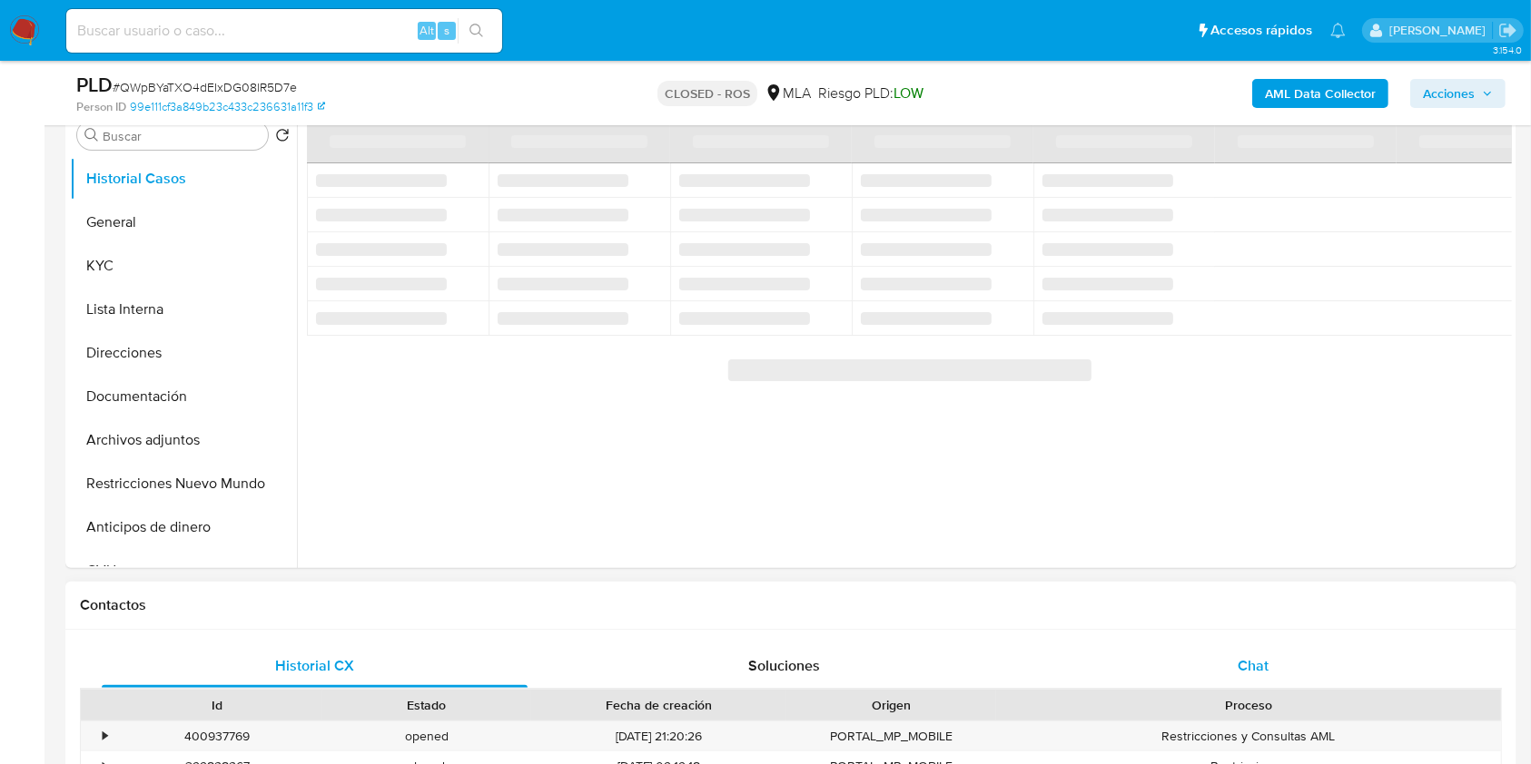
click at [1255, 679] on div "Chat" at bounding box center [1253, 667] width 426 height 44
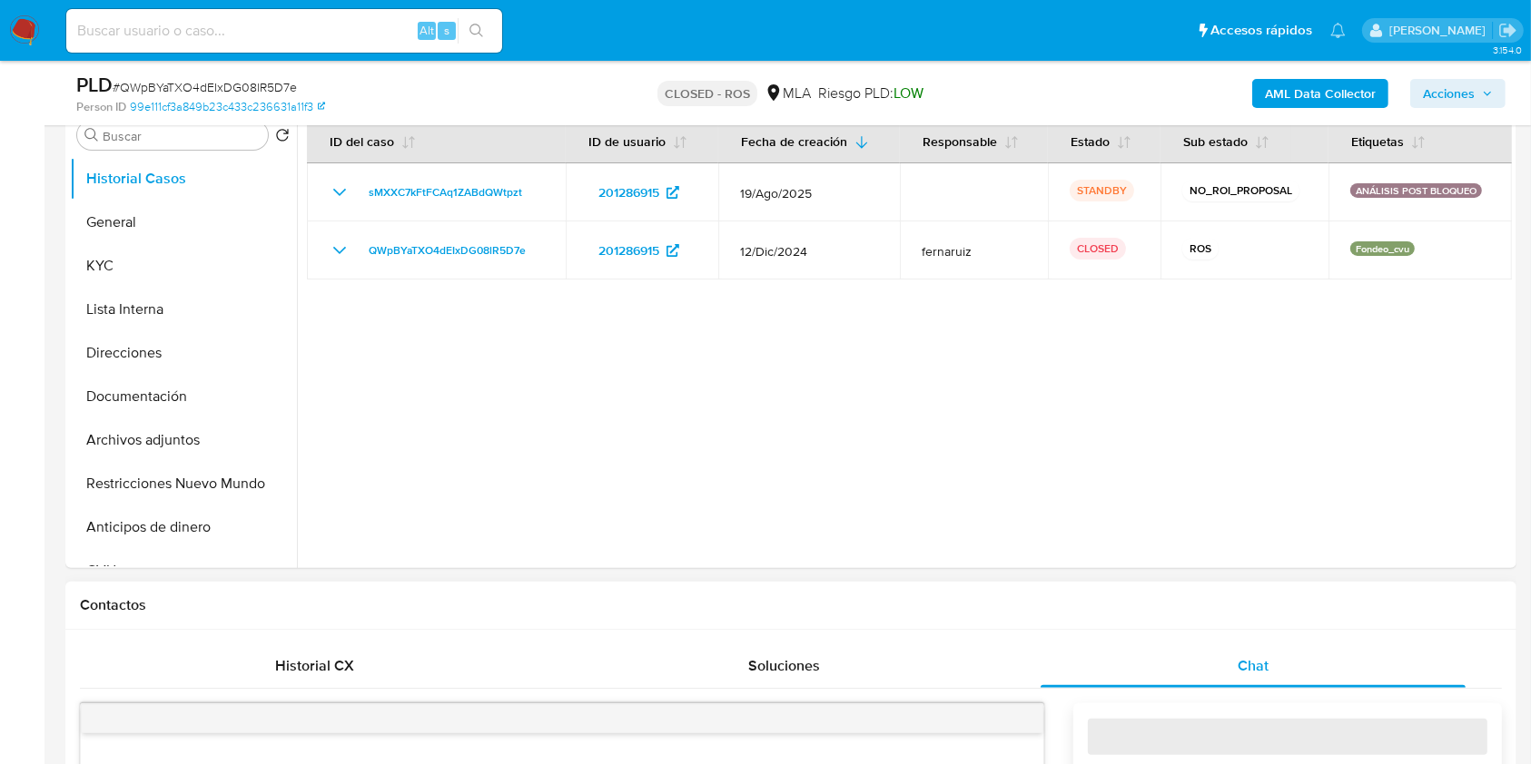
select select "10"
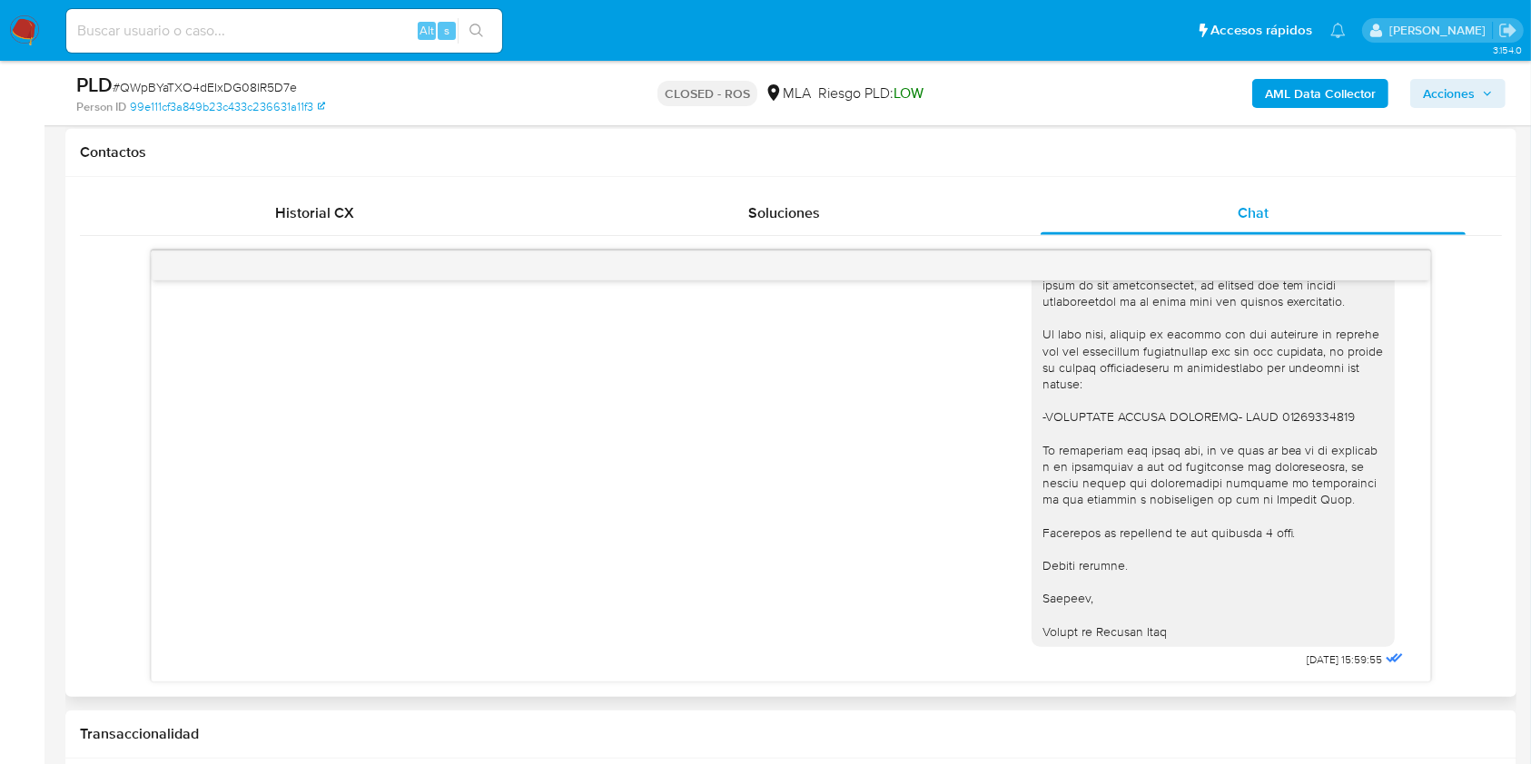
scroll to position [847, 0]
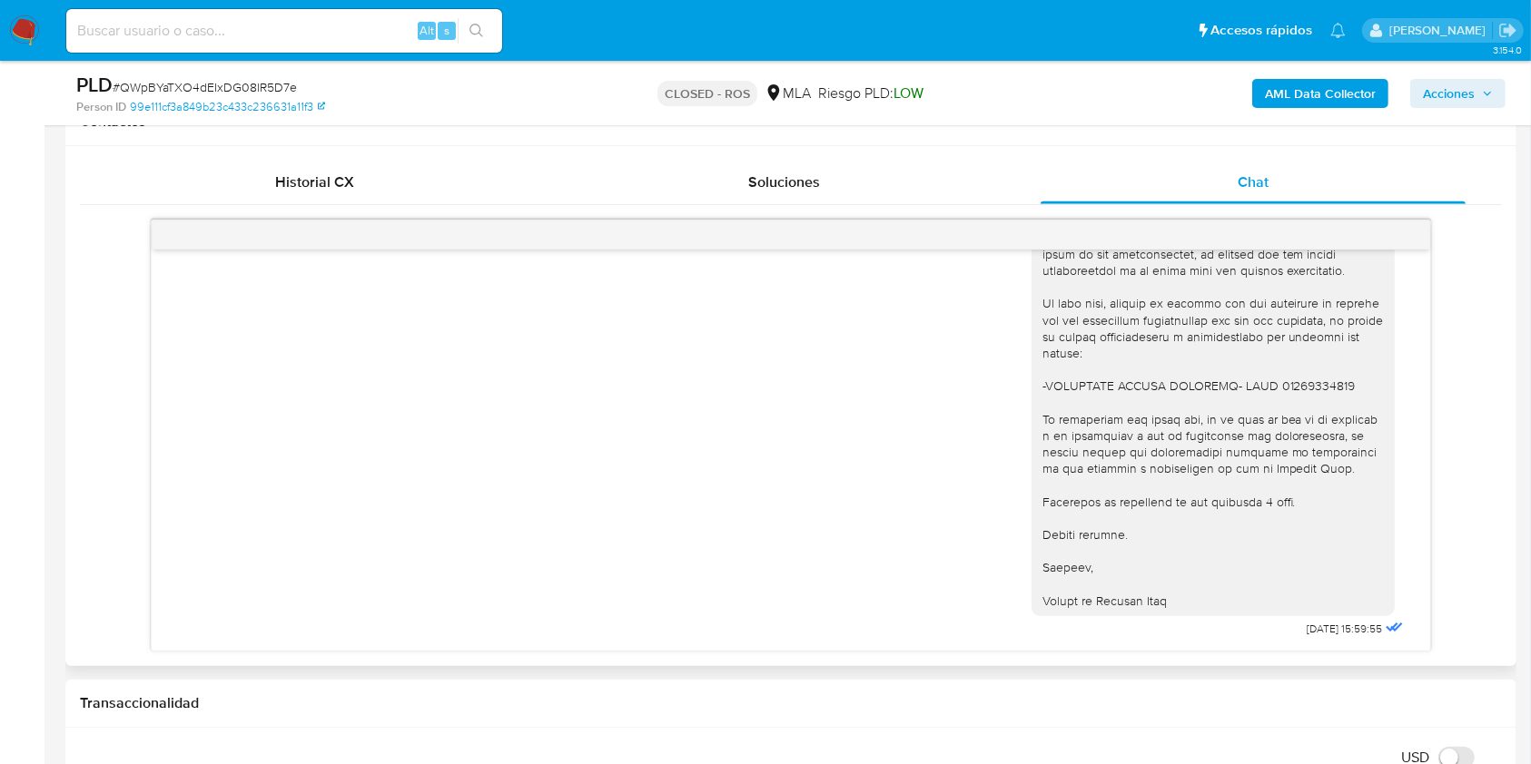
drag, startPoint x: 1257, startPoint y: 625, endPoint x: 1322, endPoint y: 629, distance: 65.5
click at [1322, 629] on div "09/01/2025 15:59:55" at bounding box center [1219, 219] width 376 height 845
drag, startPoint x: 1320, startPoint y: 630, endPoint x: 1264, endPoint y: 629, distance: 56.3
click at [1264, 629] on div "09/01/2025 15:59:55" at bounding box center [1219, 219] width 376 height 845
copy span "09/01/2025"
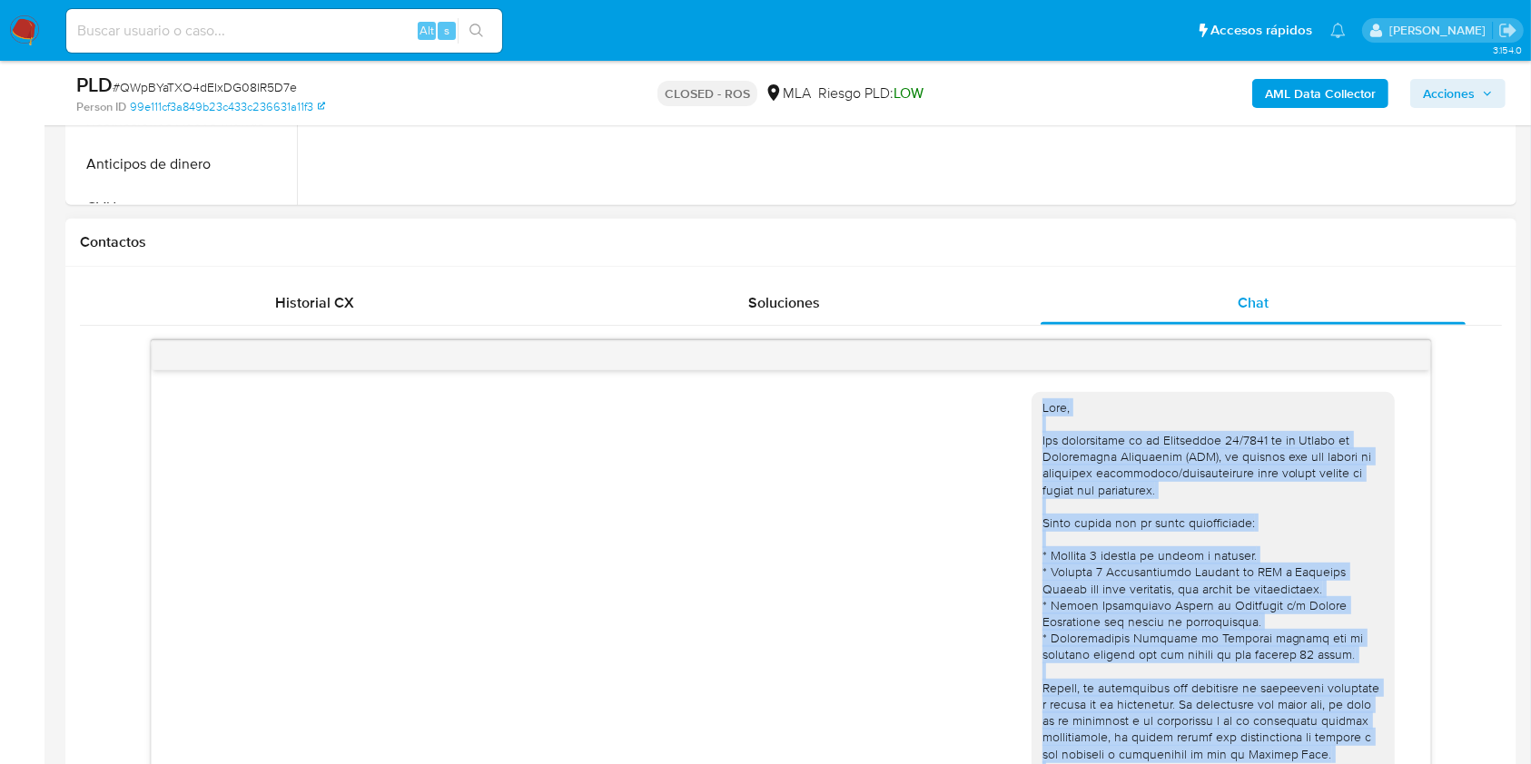
scroll to position [0, 0]
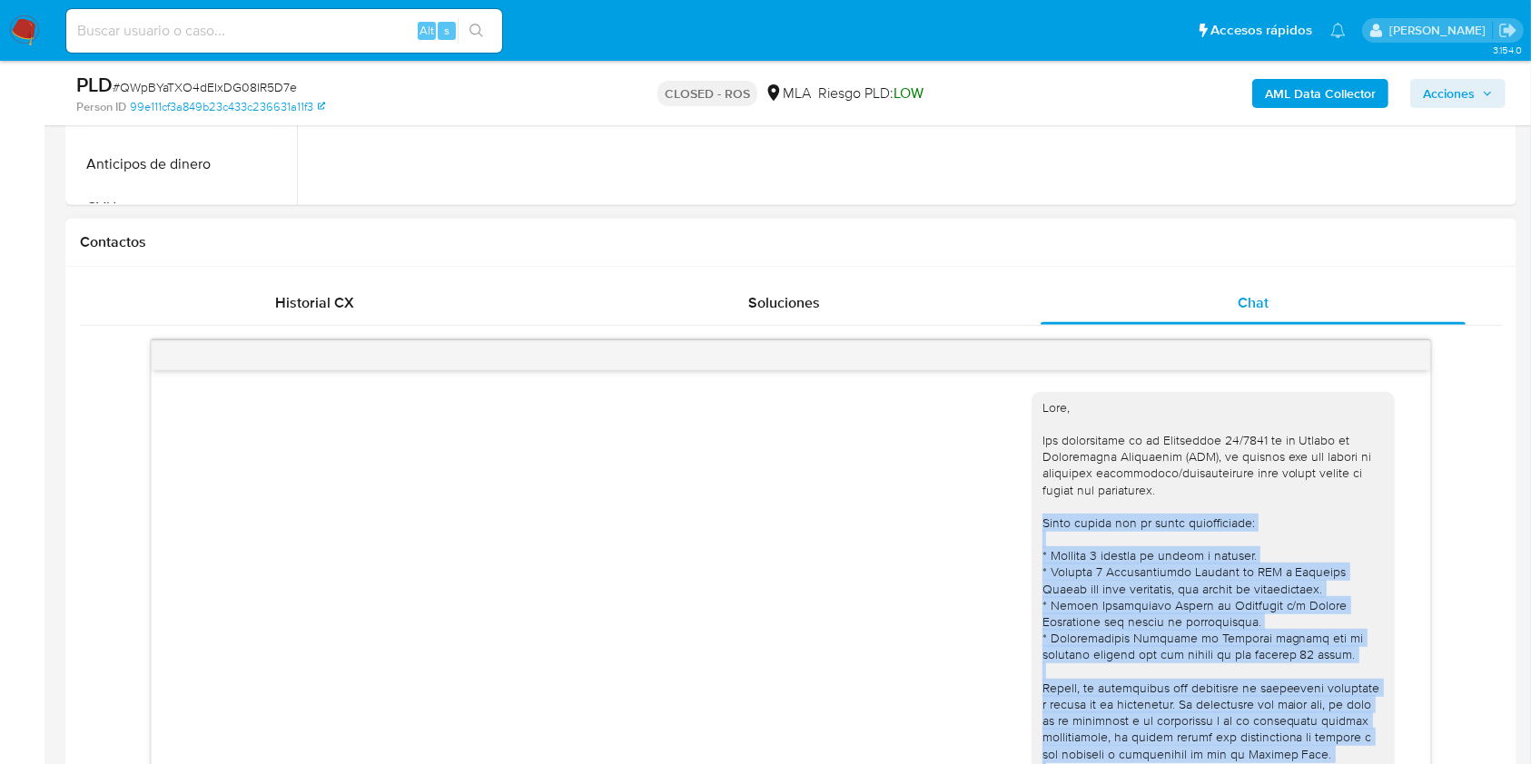
drag, startPoint x: 1314, startPoint y: 509, endPoint x: 1021, endPoint y: 523, distance: 292.7
click at [1021, 523] on div "13/12/2024 21:35:42 09/01/2025 15:59:55" at bounding box center [790, 570] width 1277 height 401
copy div "Podés enviar uno de estos comprobantes: * Últimos 3 recibos de sueldo o haberes…"
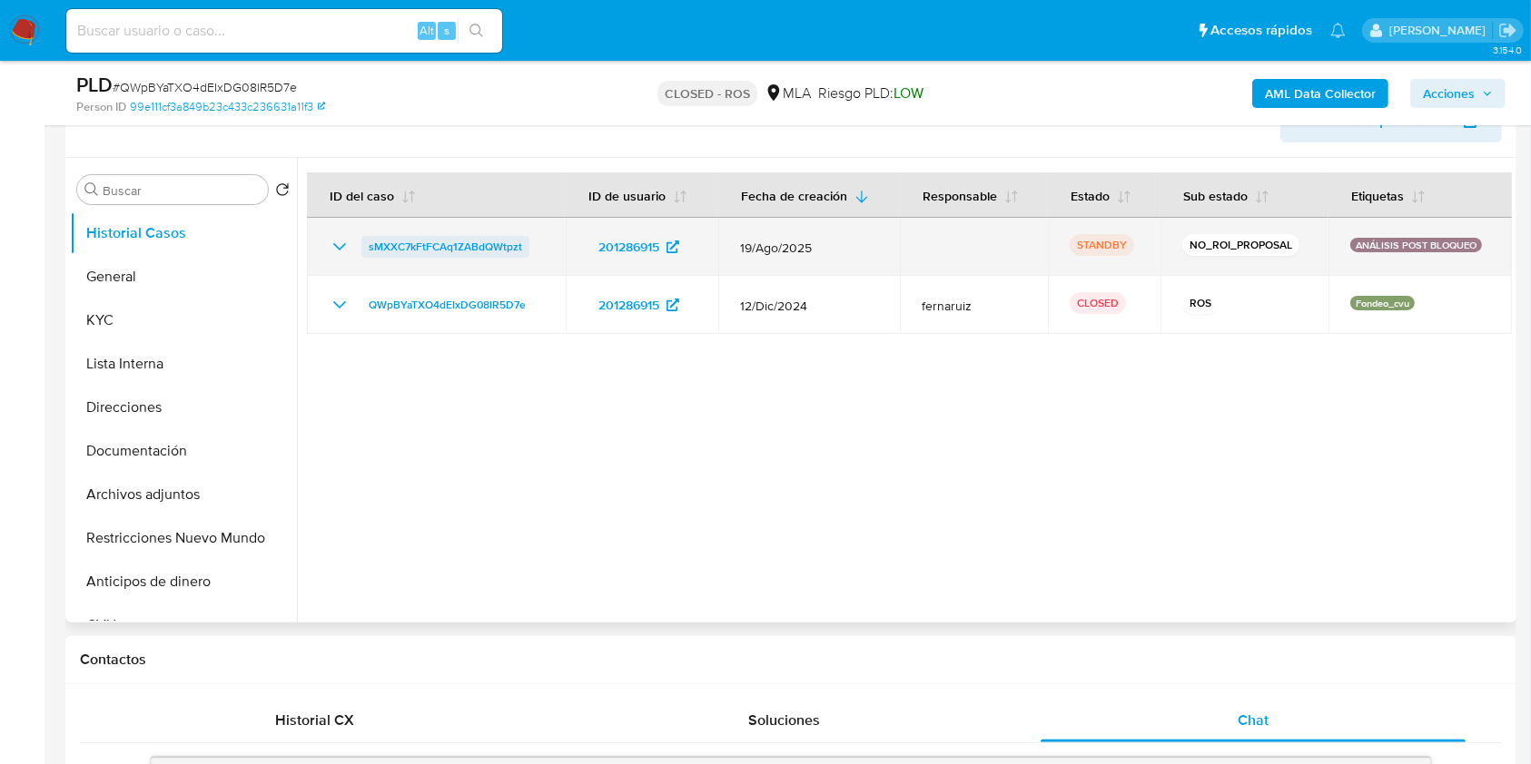
scroll to position [242, 0]
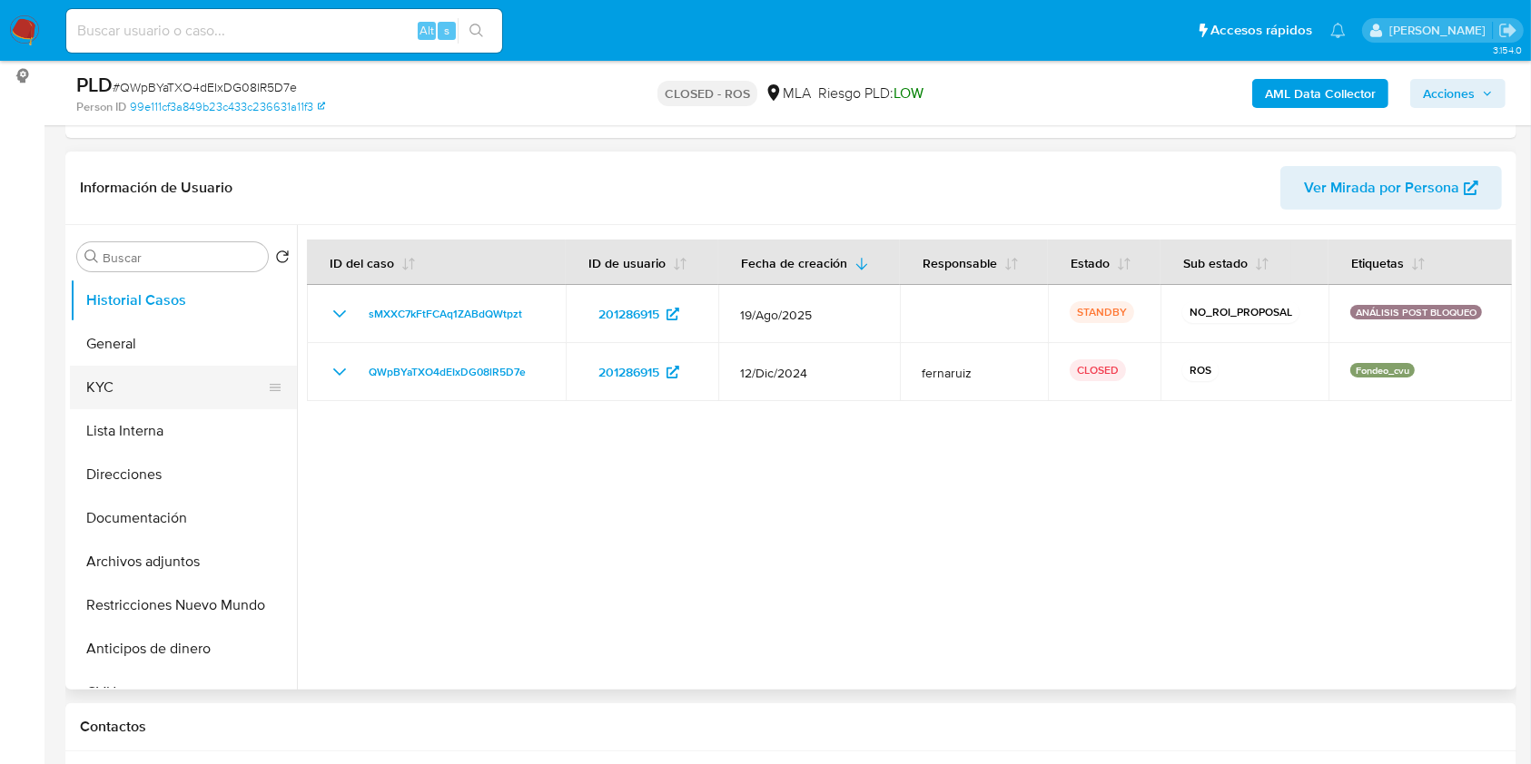
click at [124, 366] on button "KYC" at bounding box center [176, 388] width 212 height 44
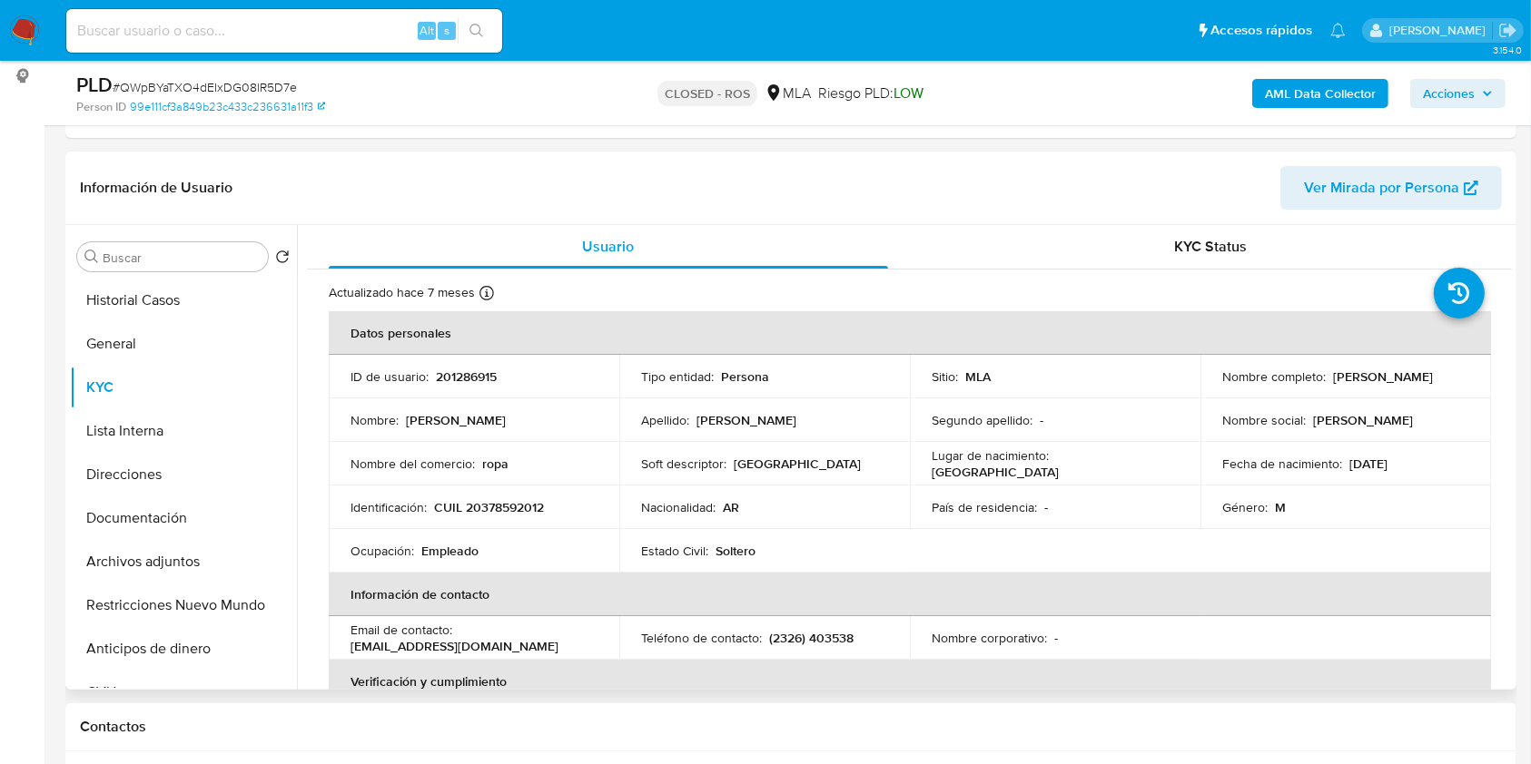
click at [494, 512] on p "CUIL 20378592012" at bounding box center [489, 507] width 110 height 16
copy p "20378592012"
click at [337, 35] on input at bounding box center [284, 31] width 436 height 24
paste input "71814206"
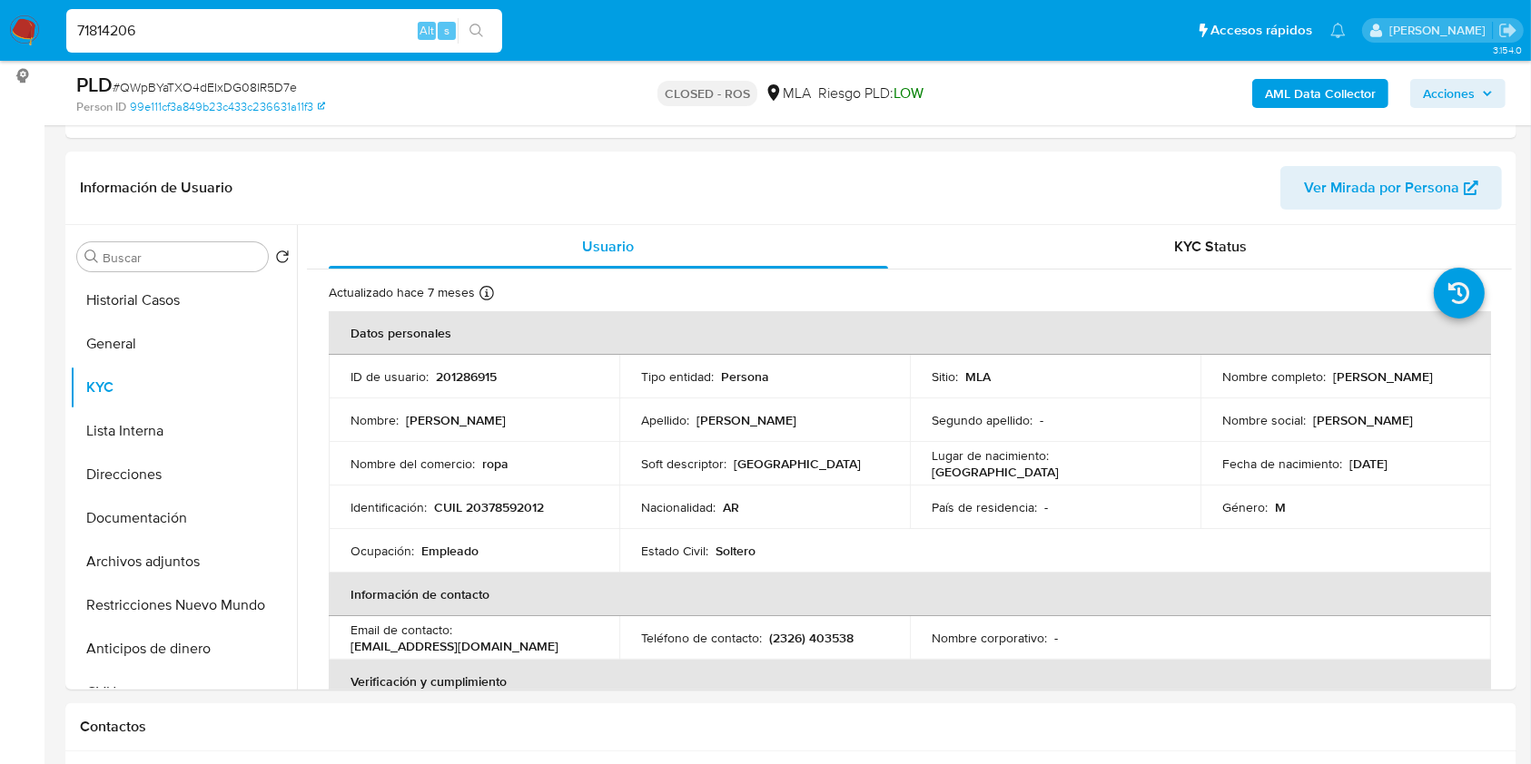
type input "71814206"
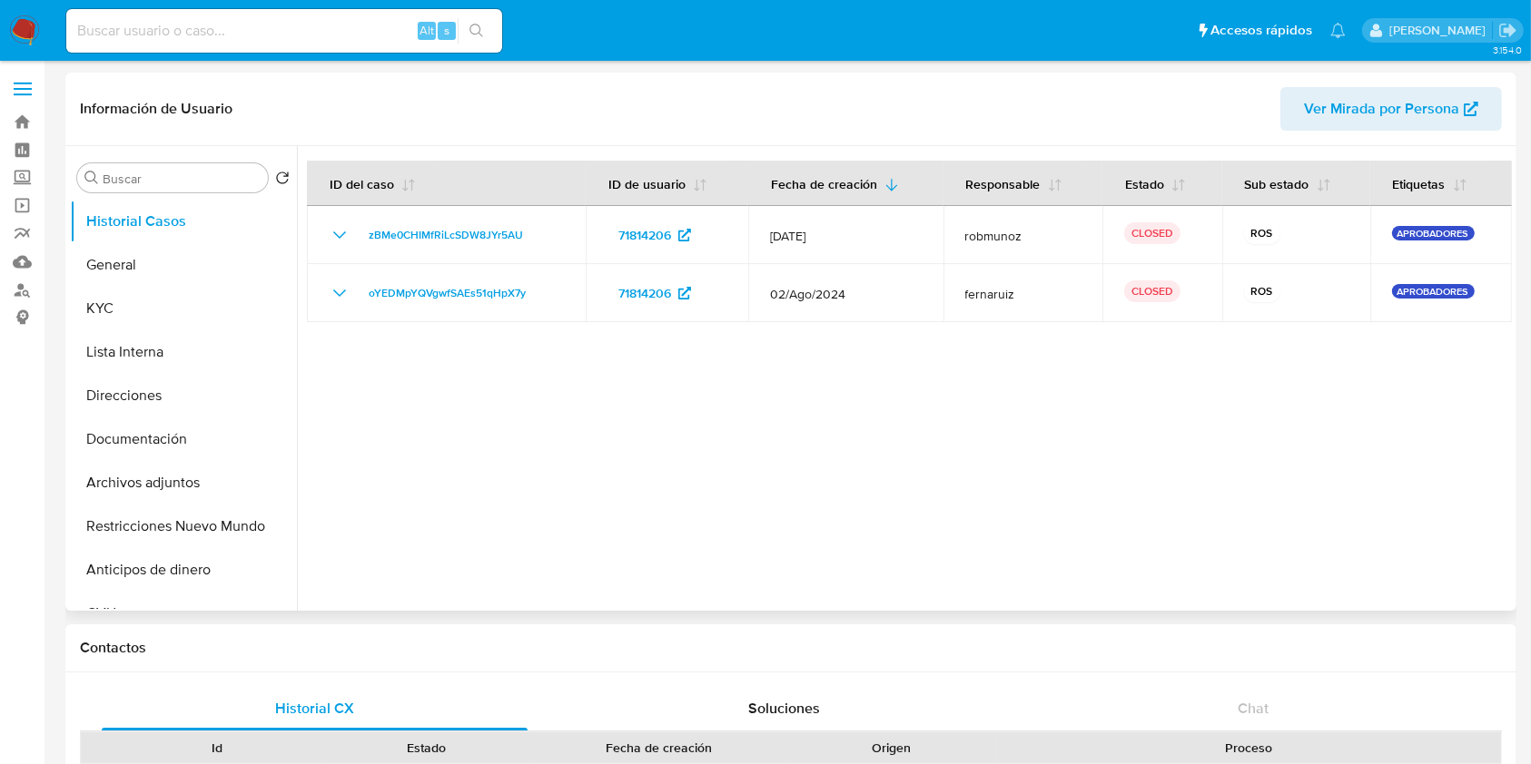
select select "10"
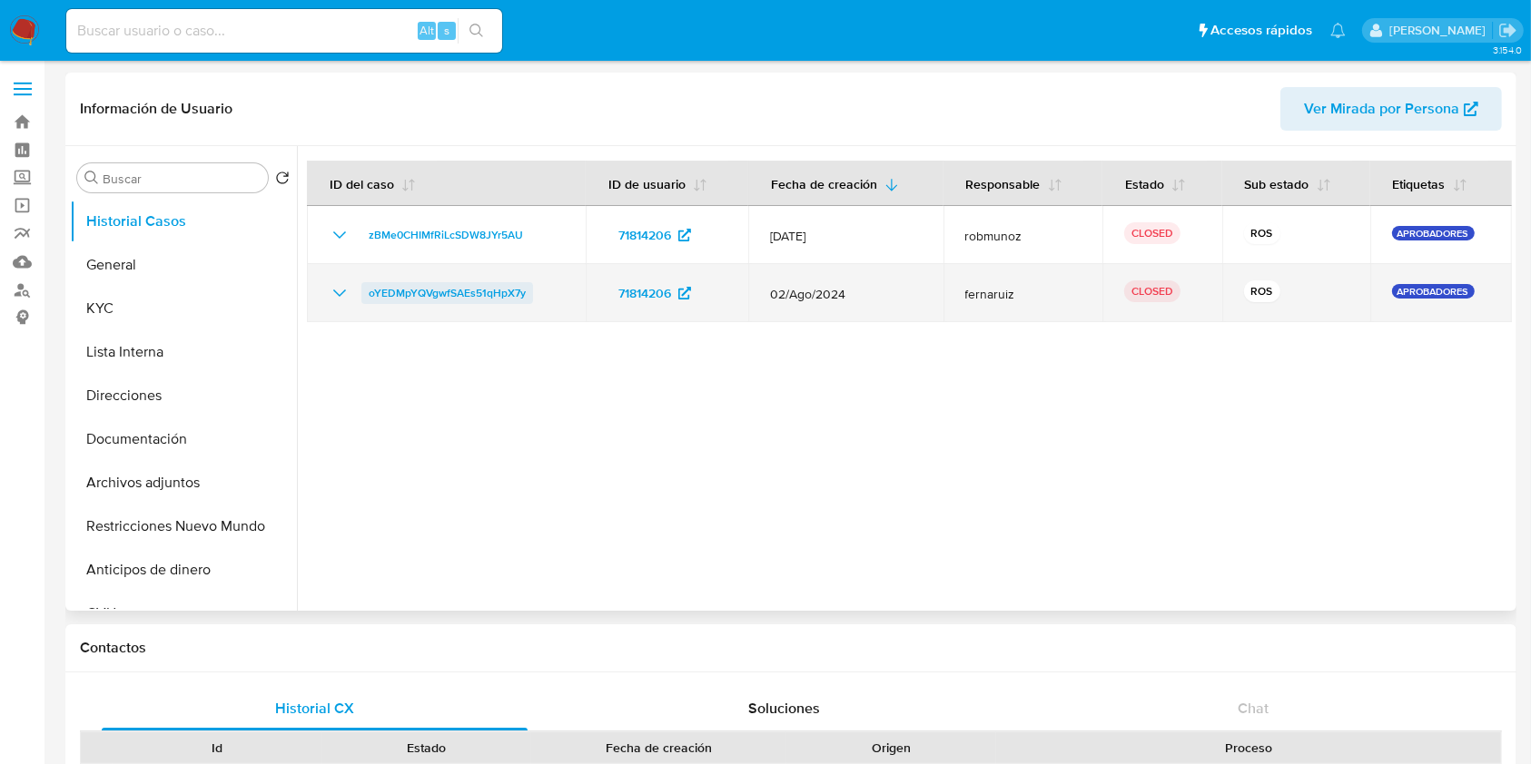
click at [472, 291] on span "oYEDMpYQVgwfSAEs51qHpX7y" at bounding box center [447, 293] width 157 height 22
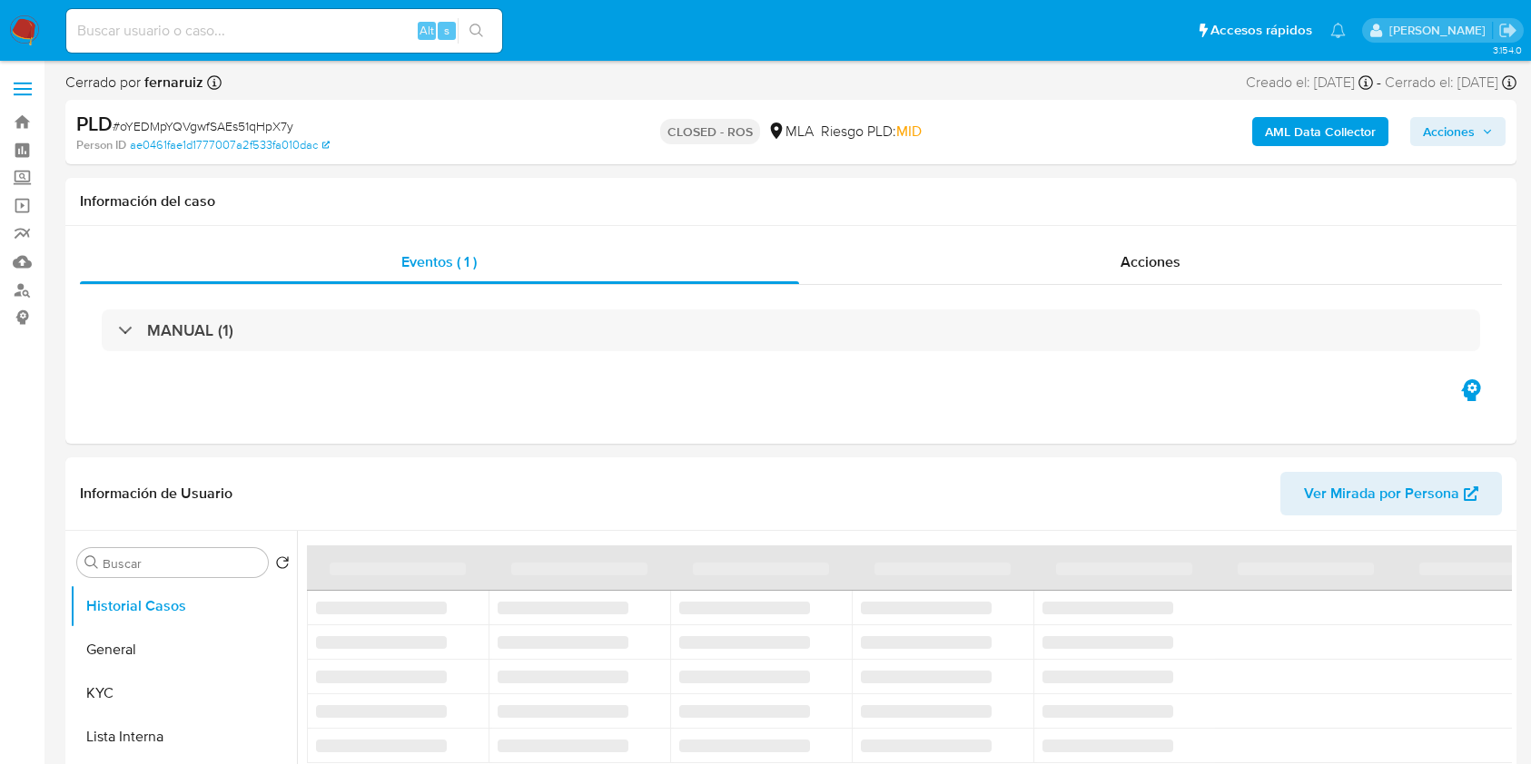
select select "10"
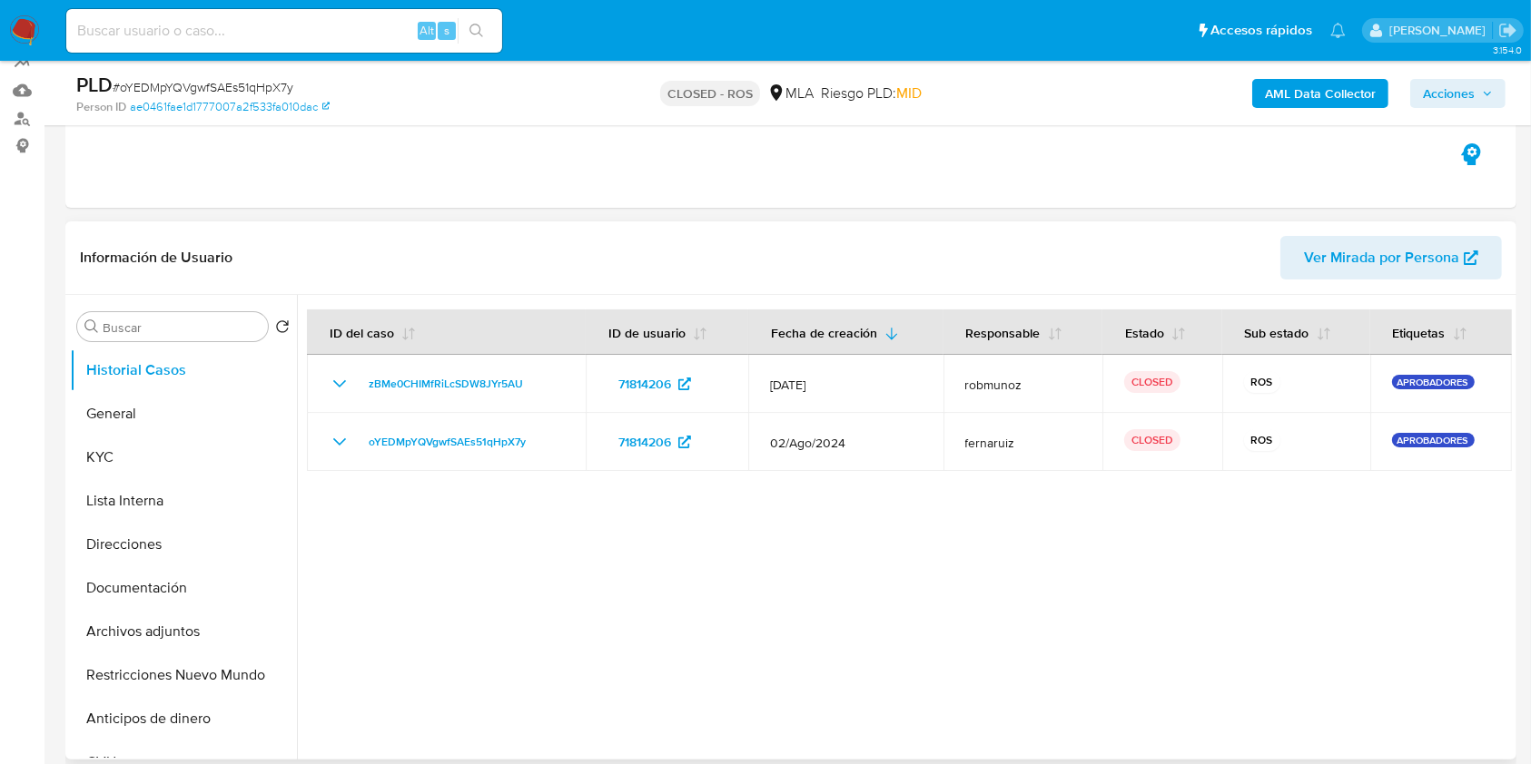
scroll to position [242, 0]
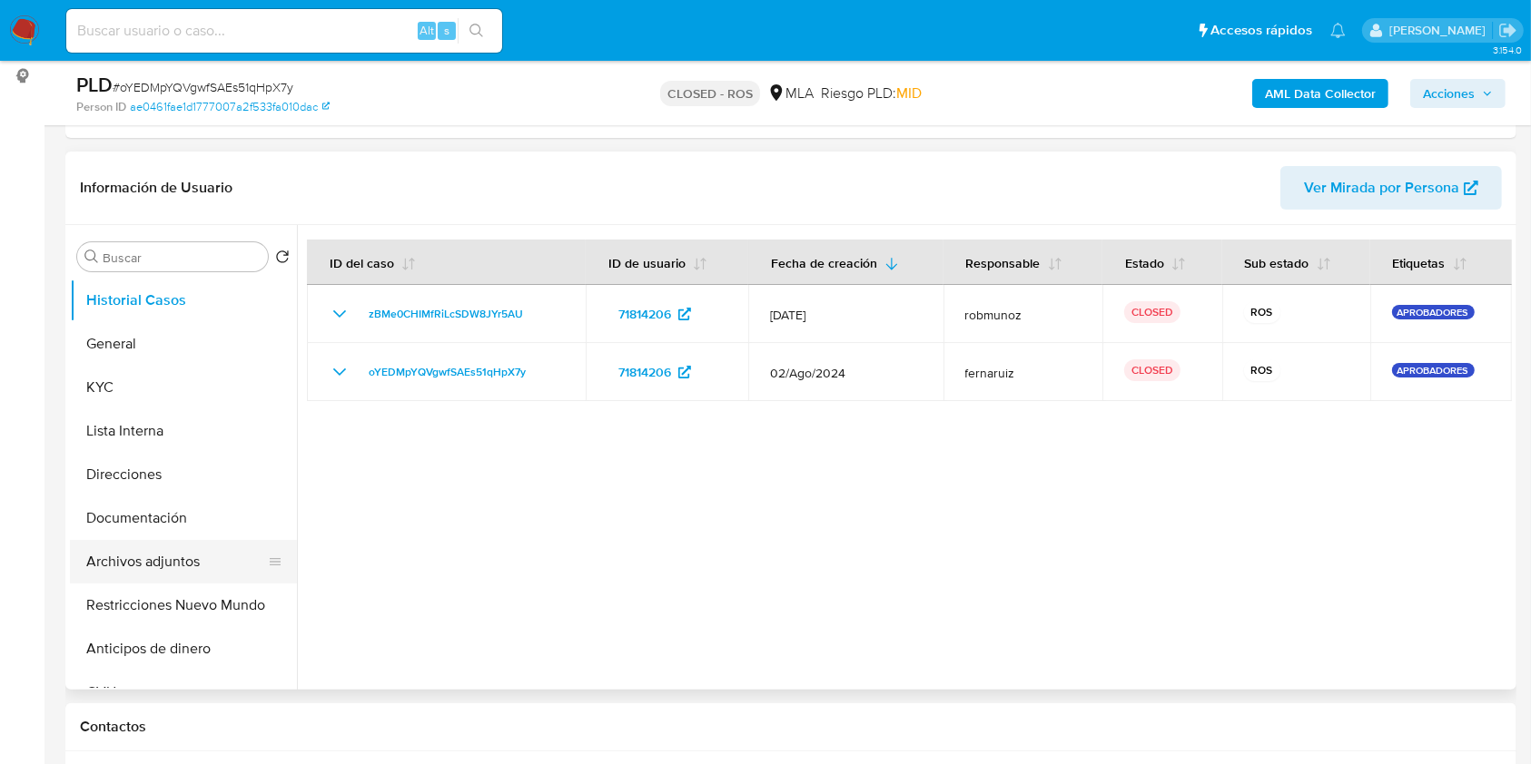
click at [208, 541] on button "Archivos adjuntos" at bounding box center [176, 562] width 212 height 44
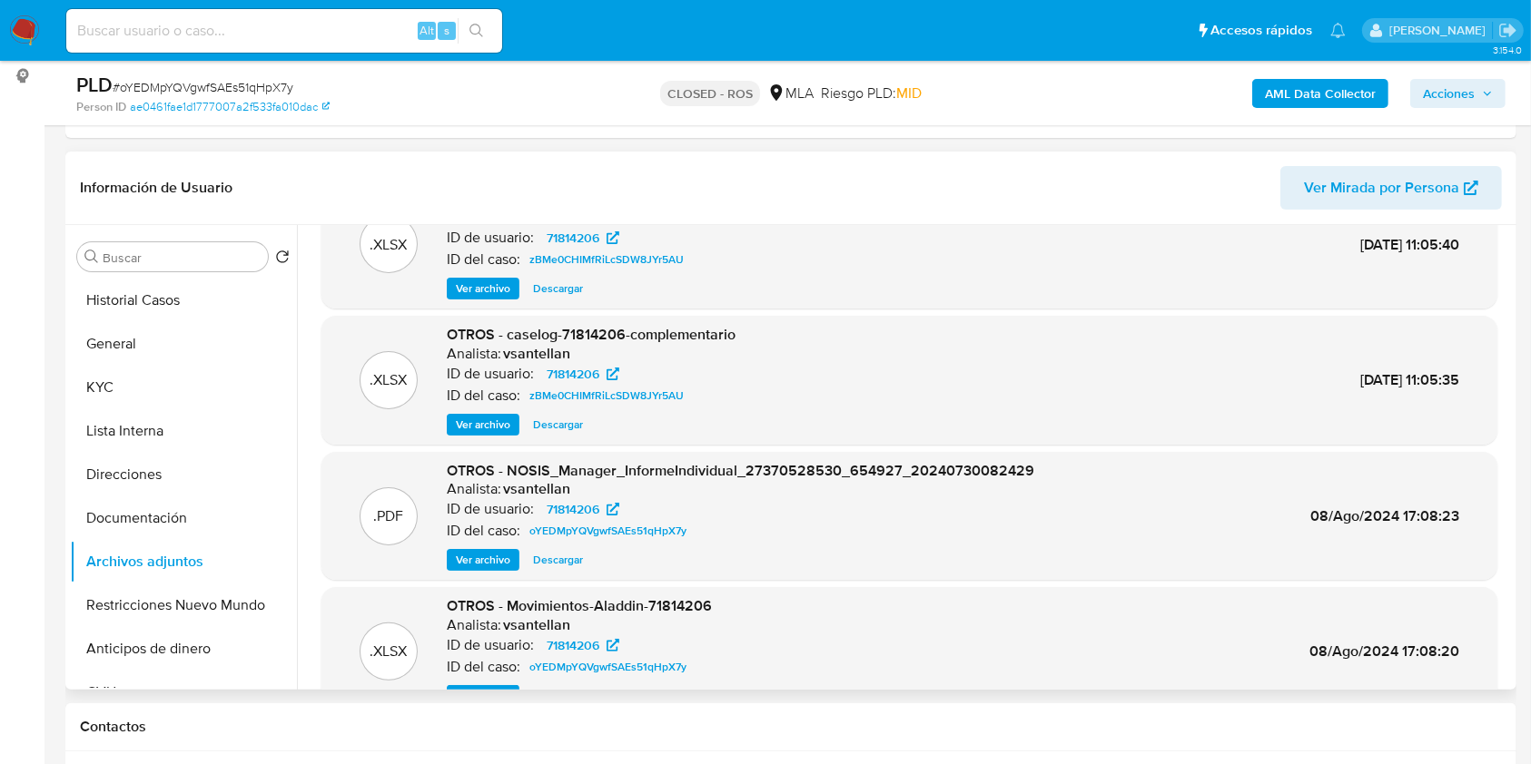
scroll to position [0, 0]
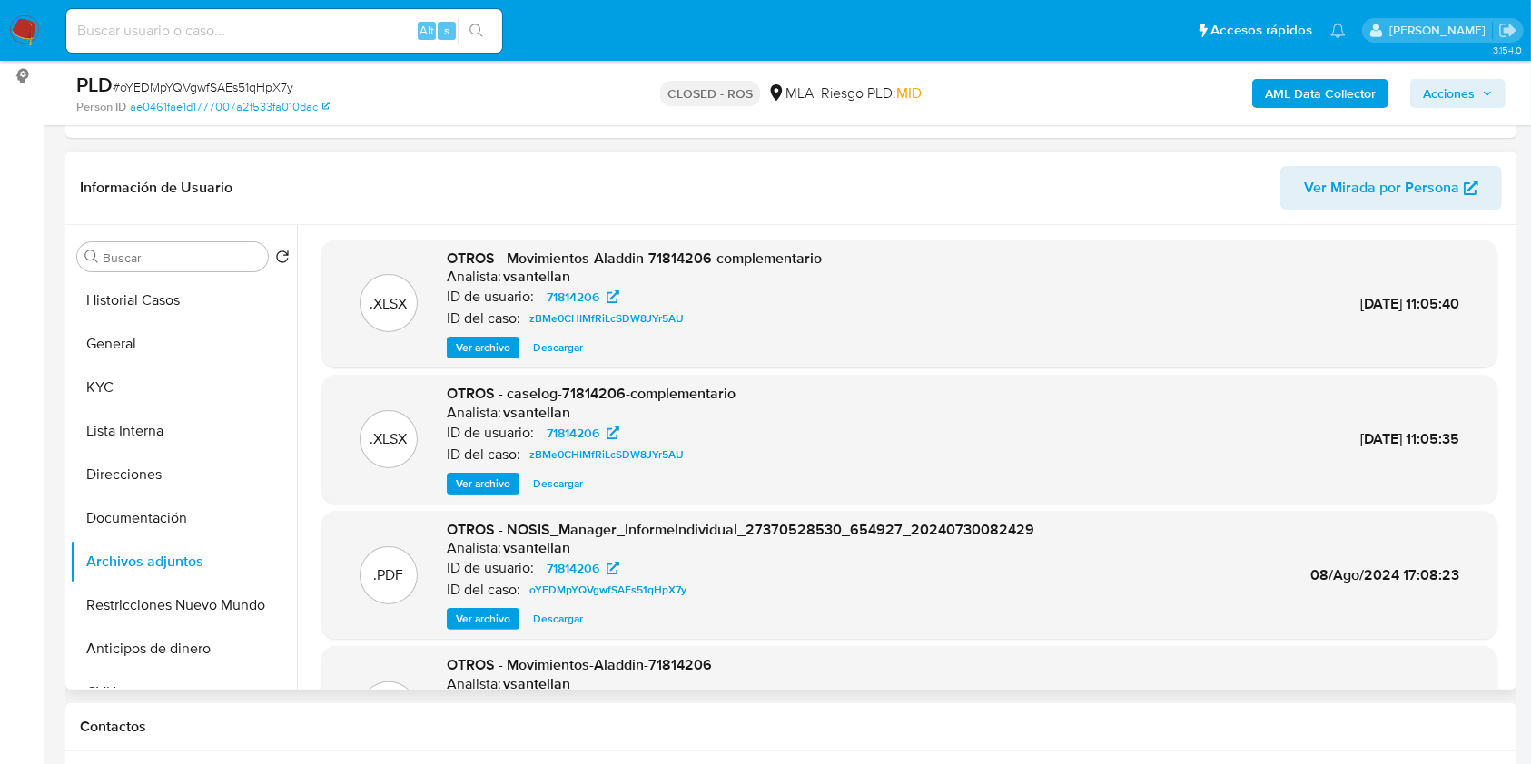
click at [553, 491] on span "Descargar" at bounding box center [558, 484] width 50 height 18
click at [552, 340] on span "Descargar" at bounding box center [558, 348] width 50 height 18
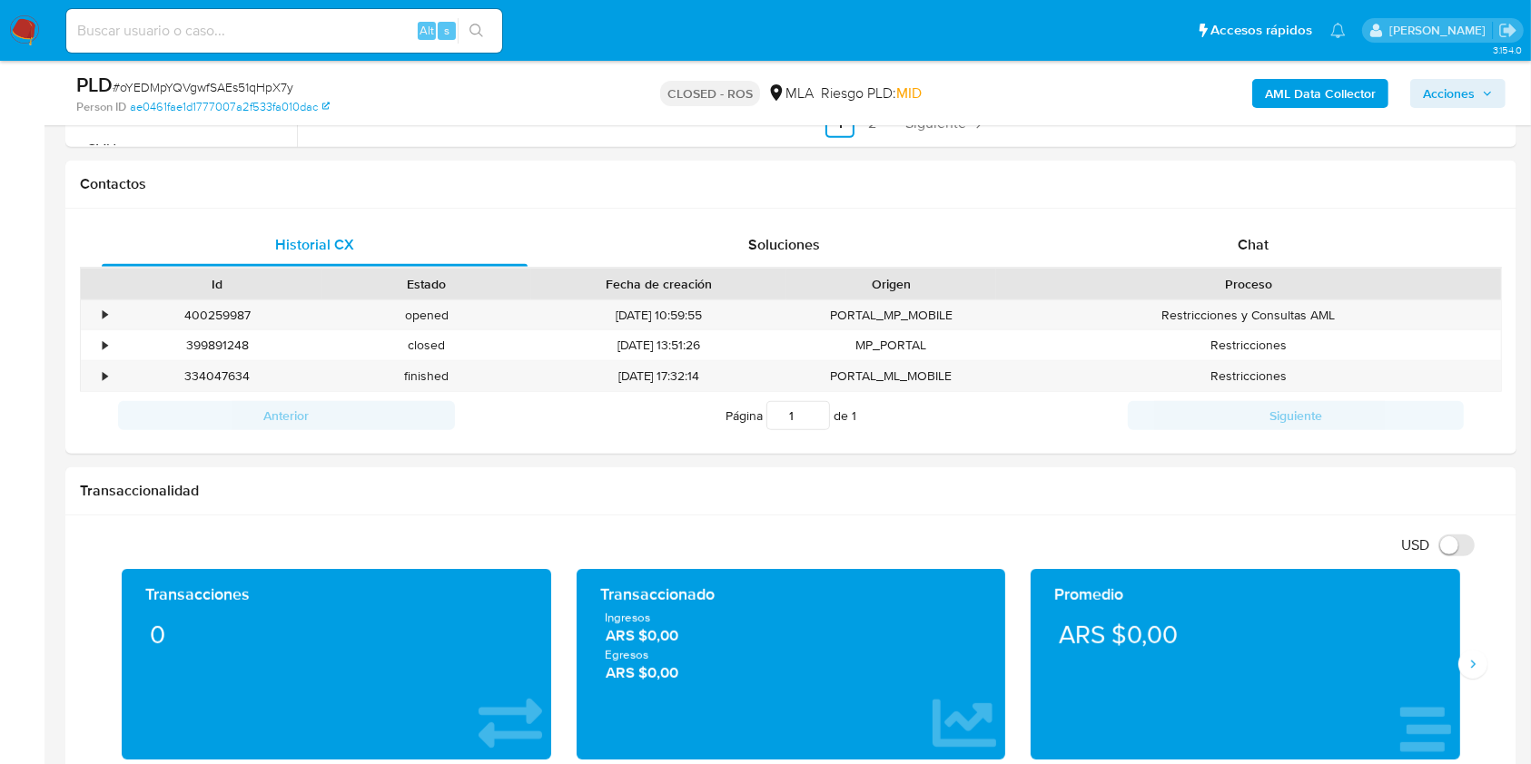
scroll to position [789, 0]
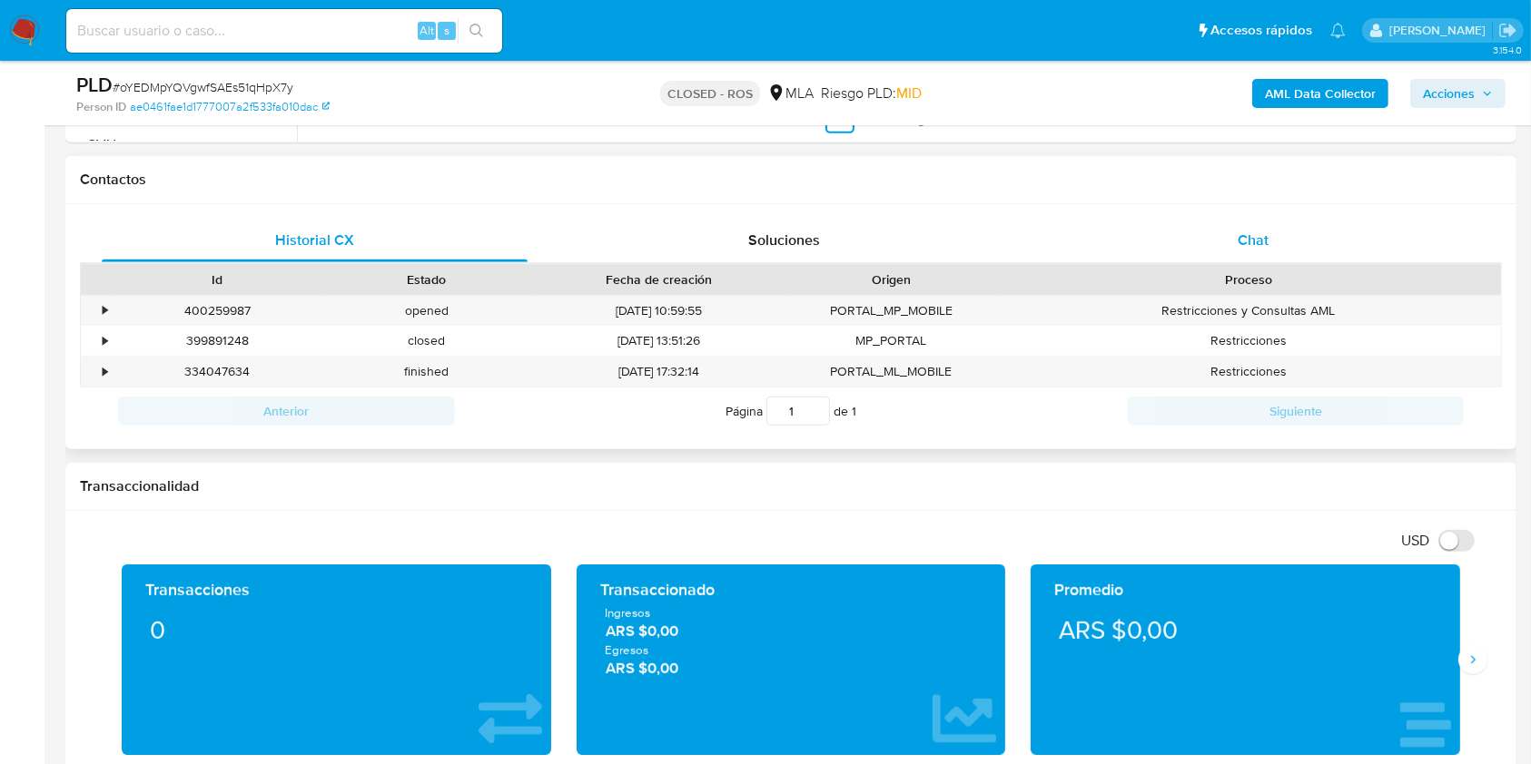
click at [1321, 245] on div "Chat" at bounding box center [1253, 241] width 426 height 44
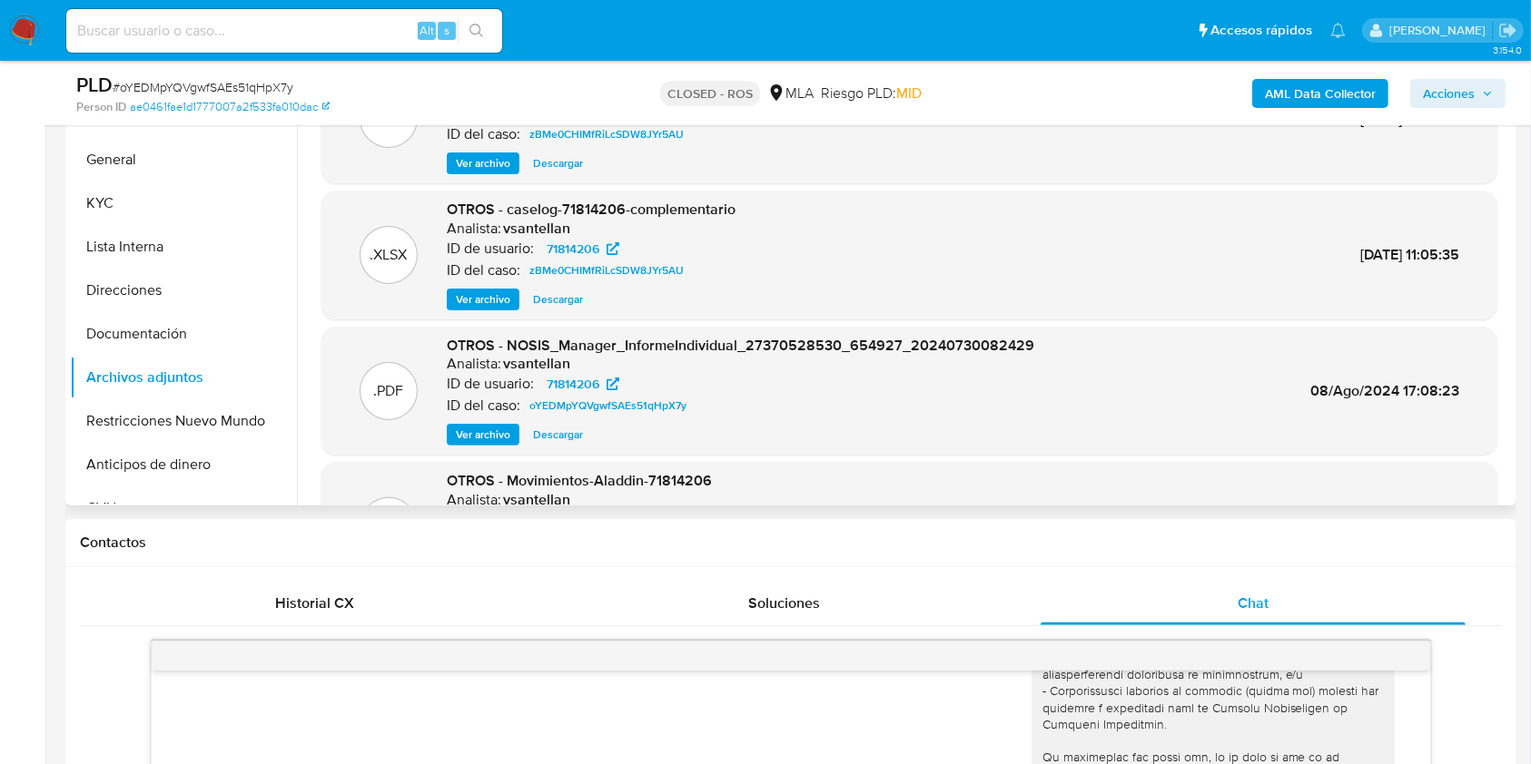
scroll to position [153, 0]
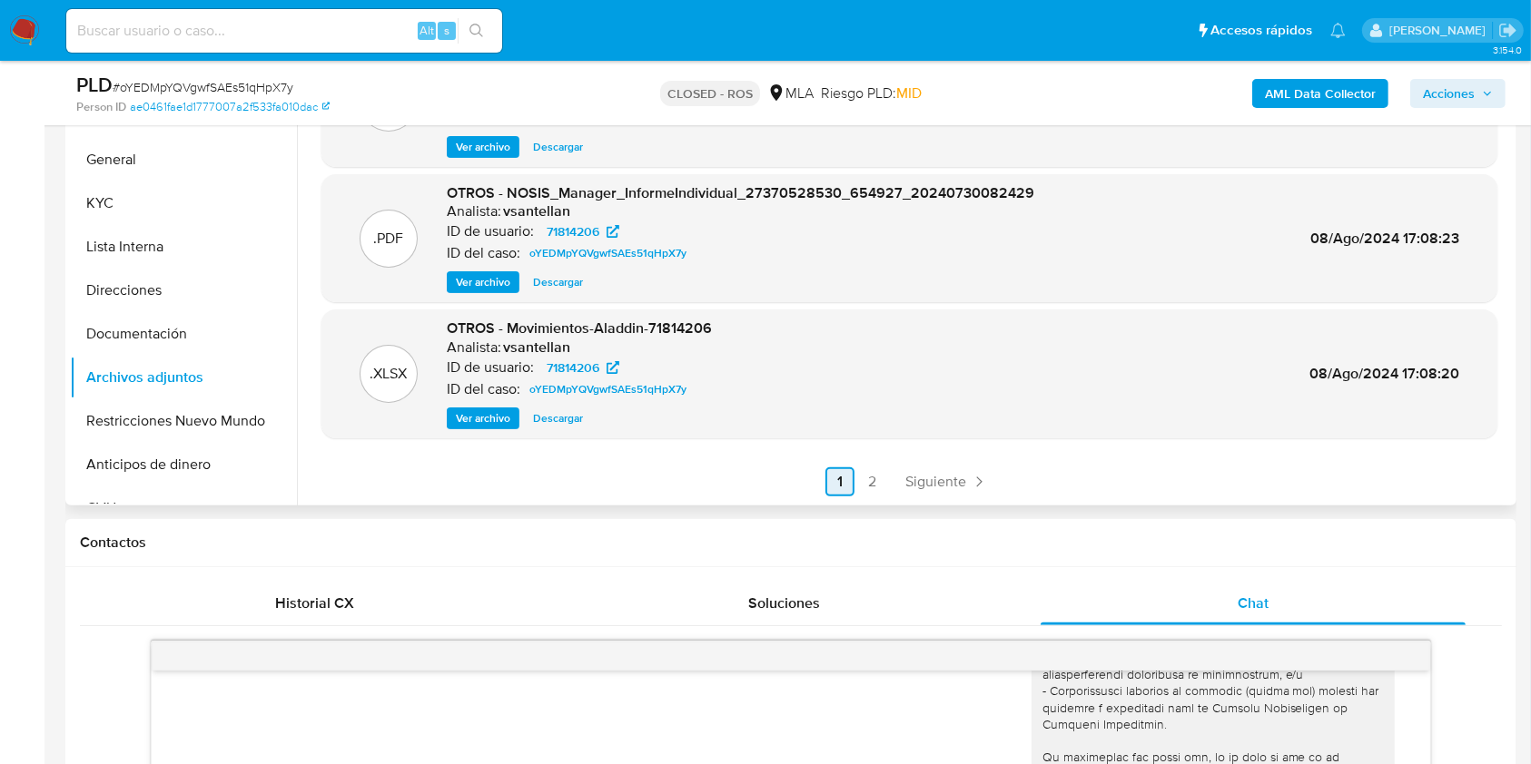
click at [923, 477] on span "Siguiente" at bounding box center [935, 482] width 61 height 15
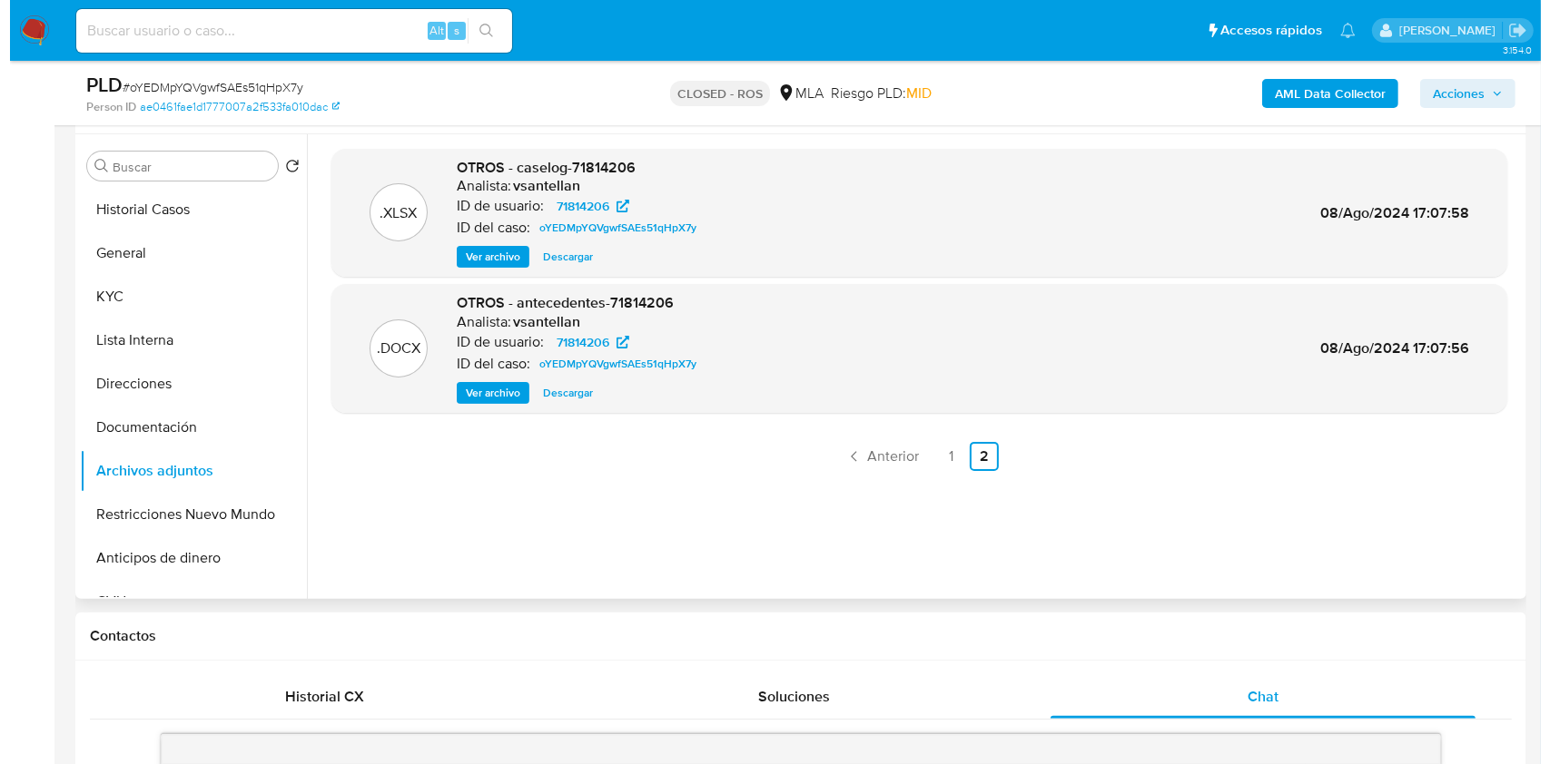
scroll to position [183, 0]
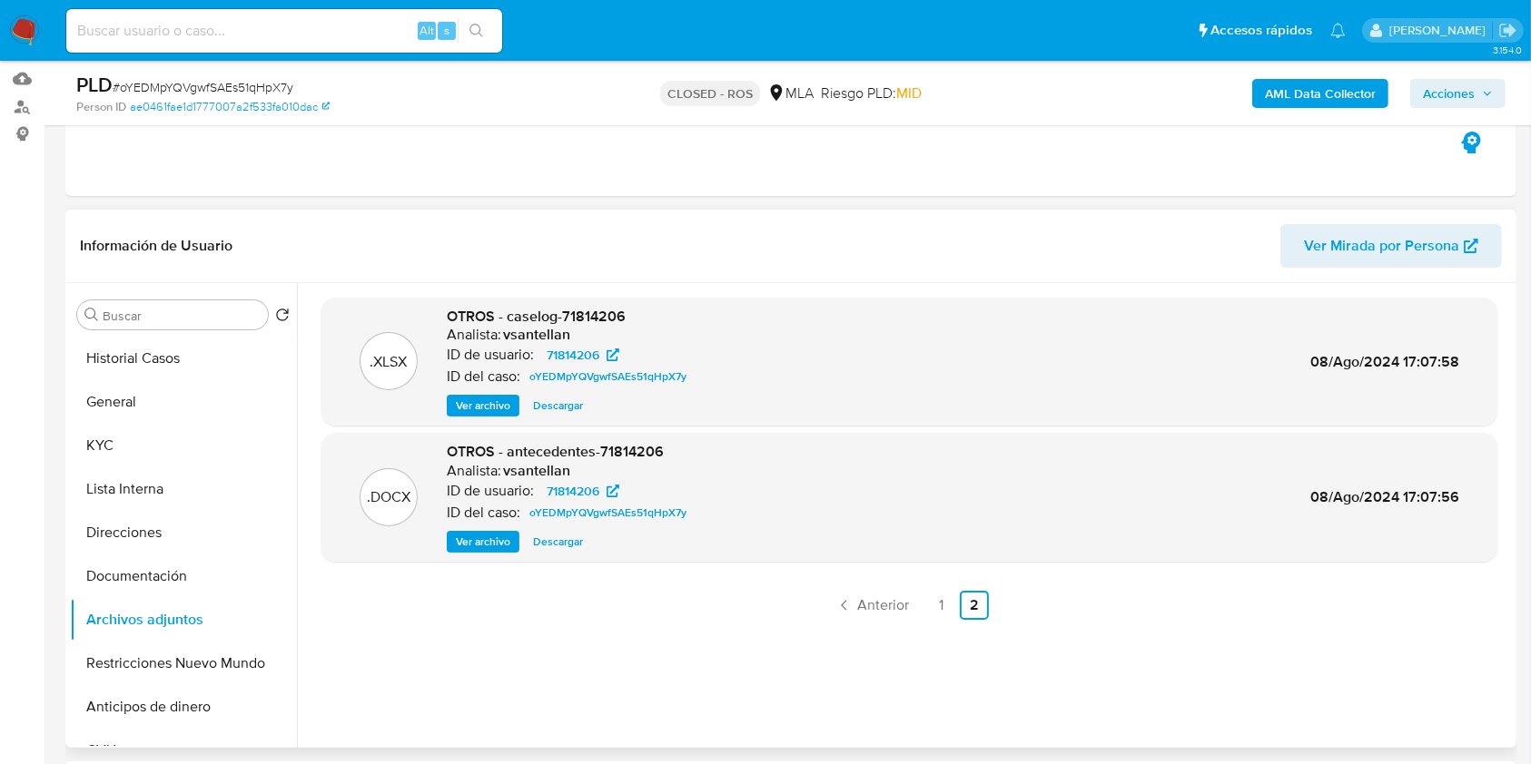
click at [476, 409] on span "Ver archivo" at bounding box center [483, 406] width 54 height 18
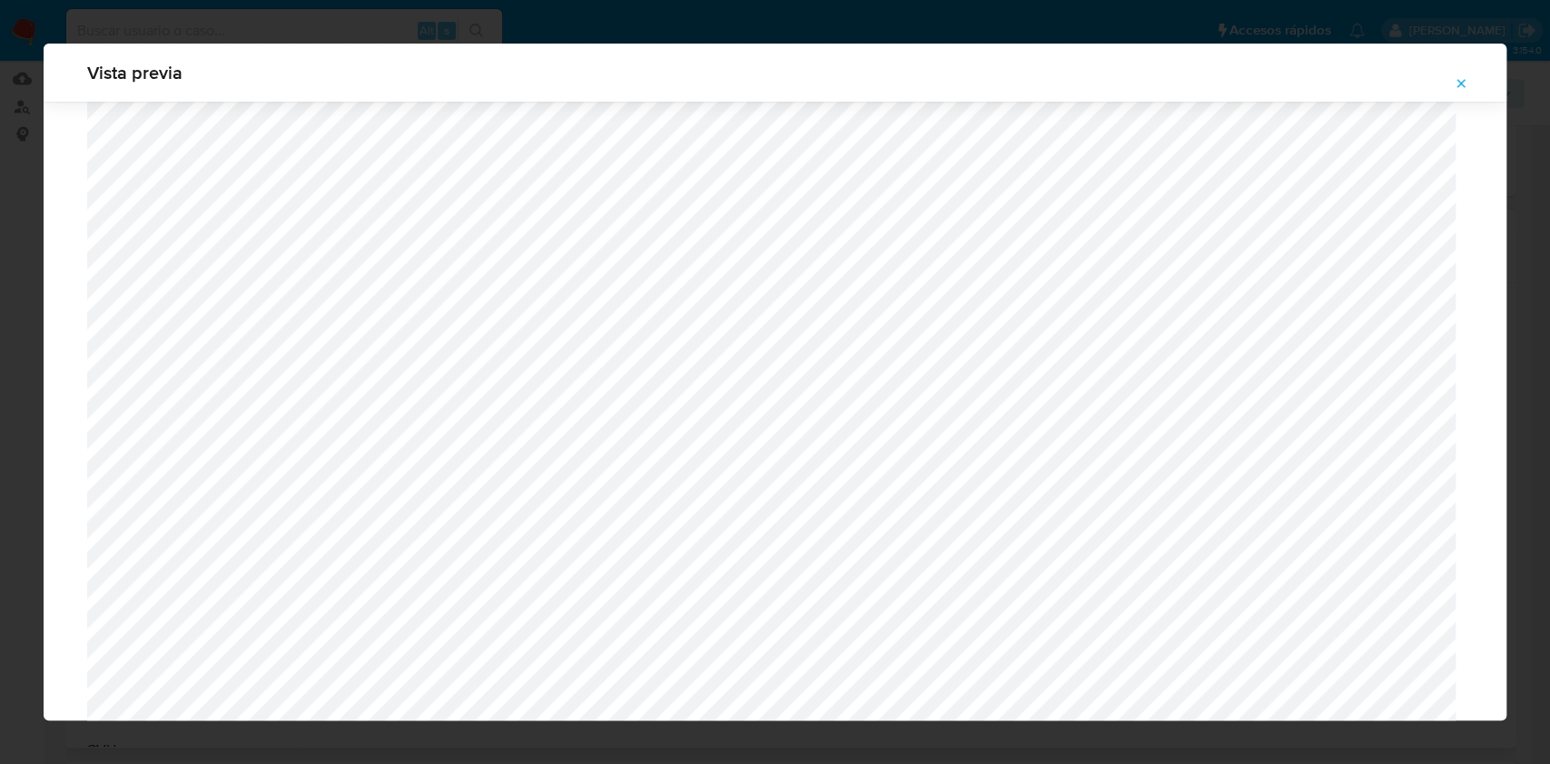
scroll to position [1463, 0]
click at [1452, 77] on button "Attachment preview" at bounding box center [1461, 83] width 40 height 29
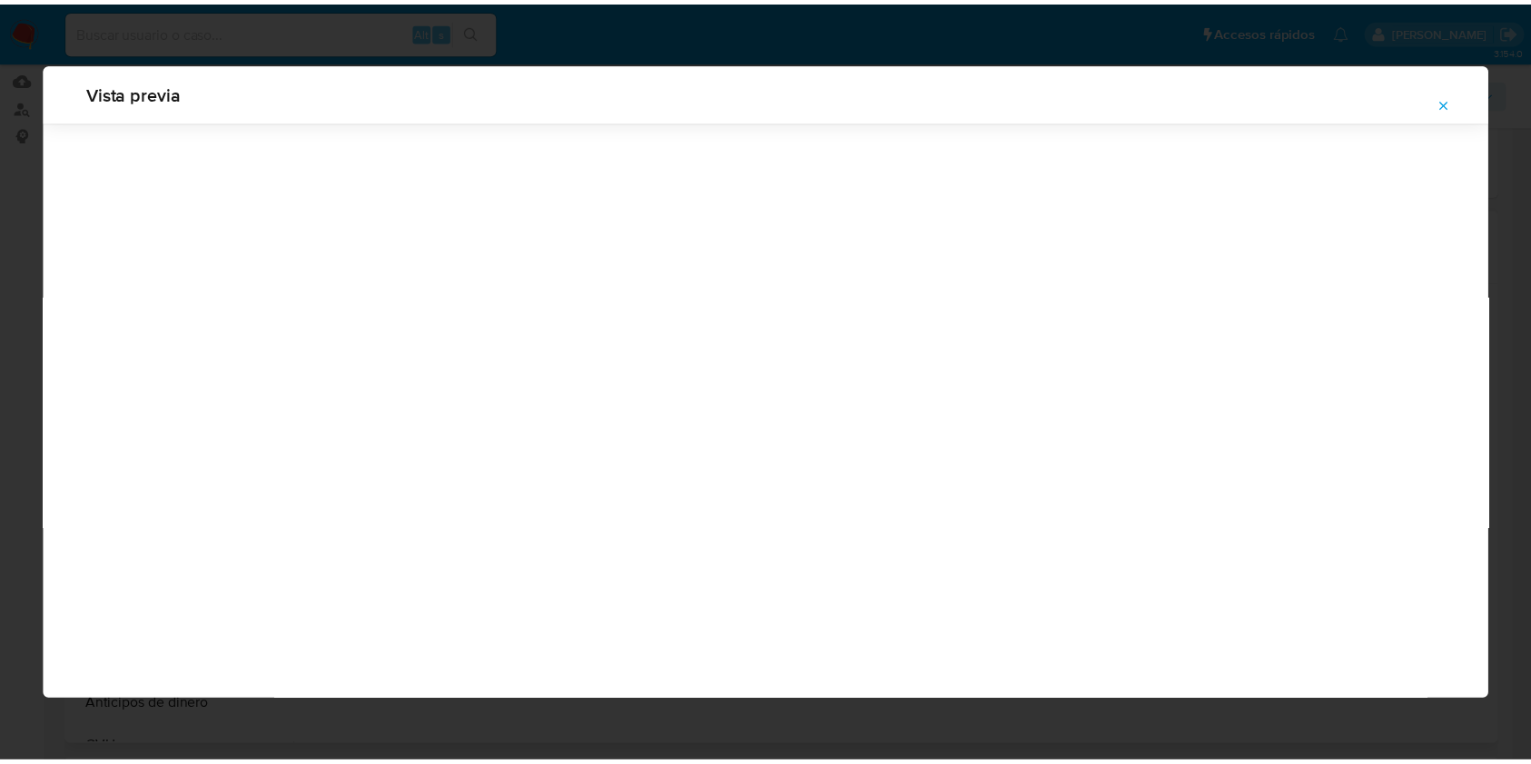
scroll to position [0, 0]
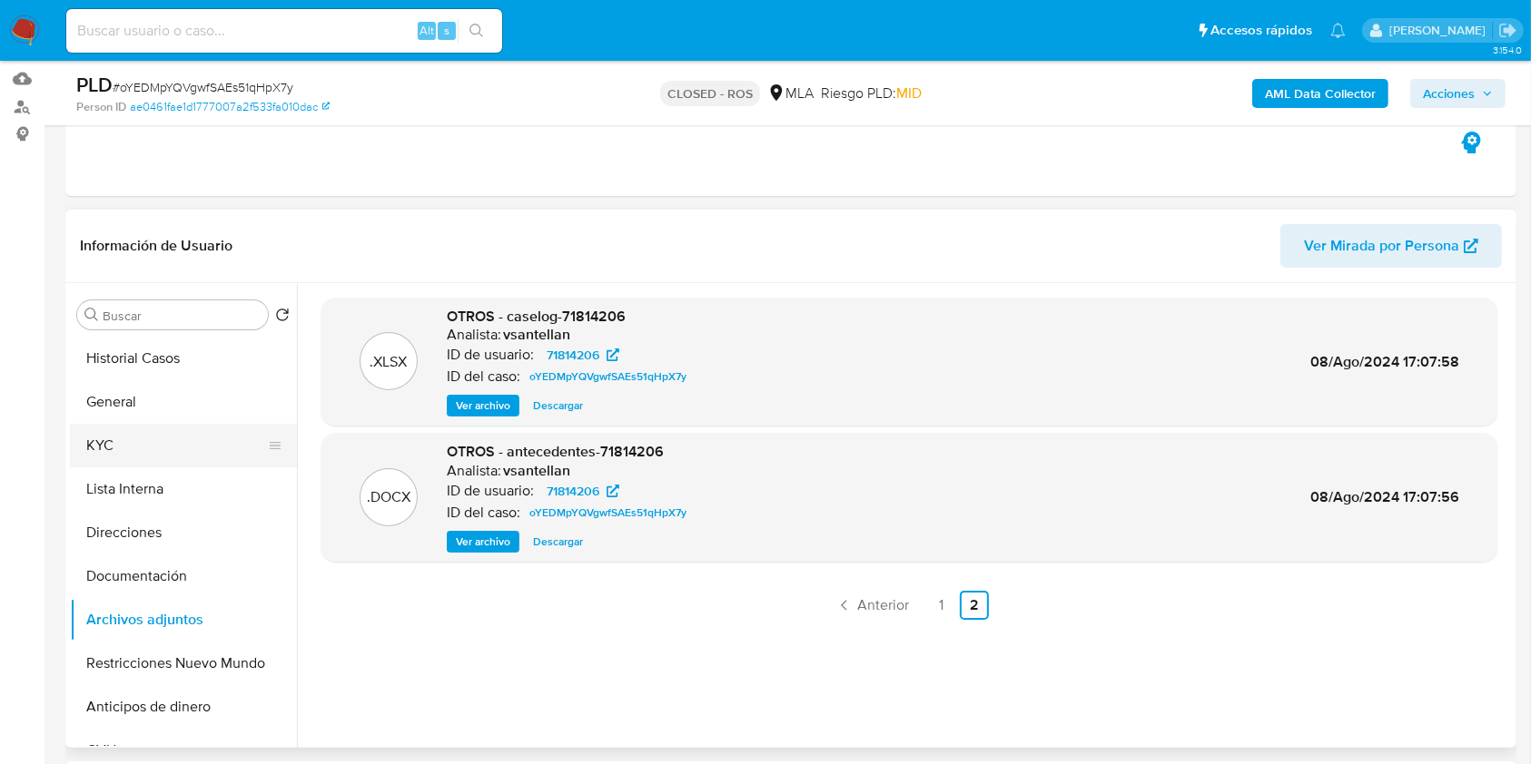
click at [151, 439] on button "KYC" at bounding box center [176, 446] width 212 height 44
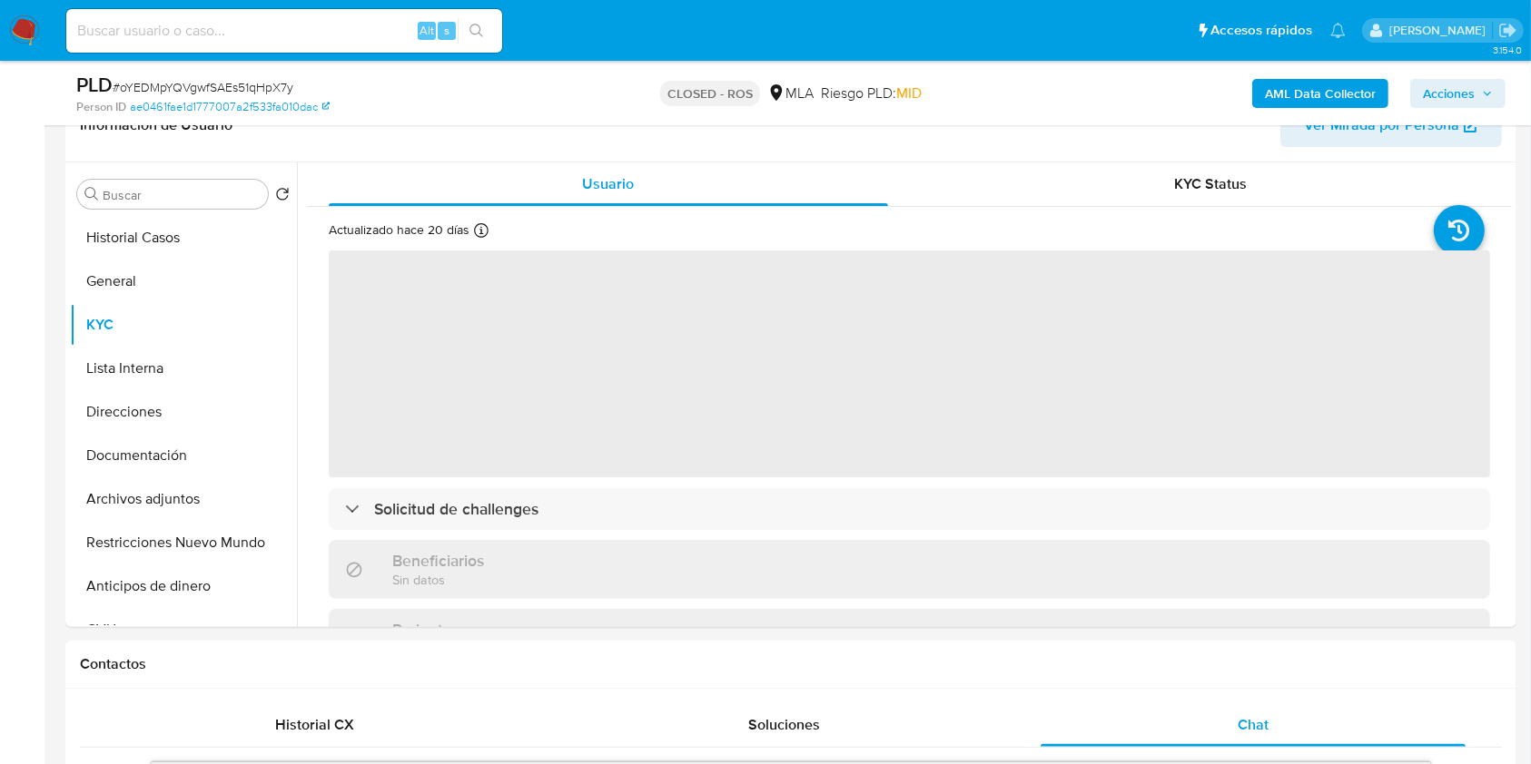
scroll to position [305, 0]
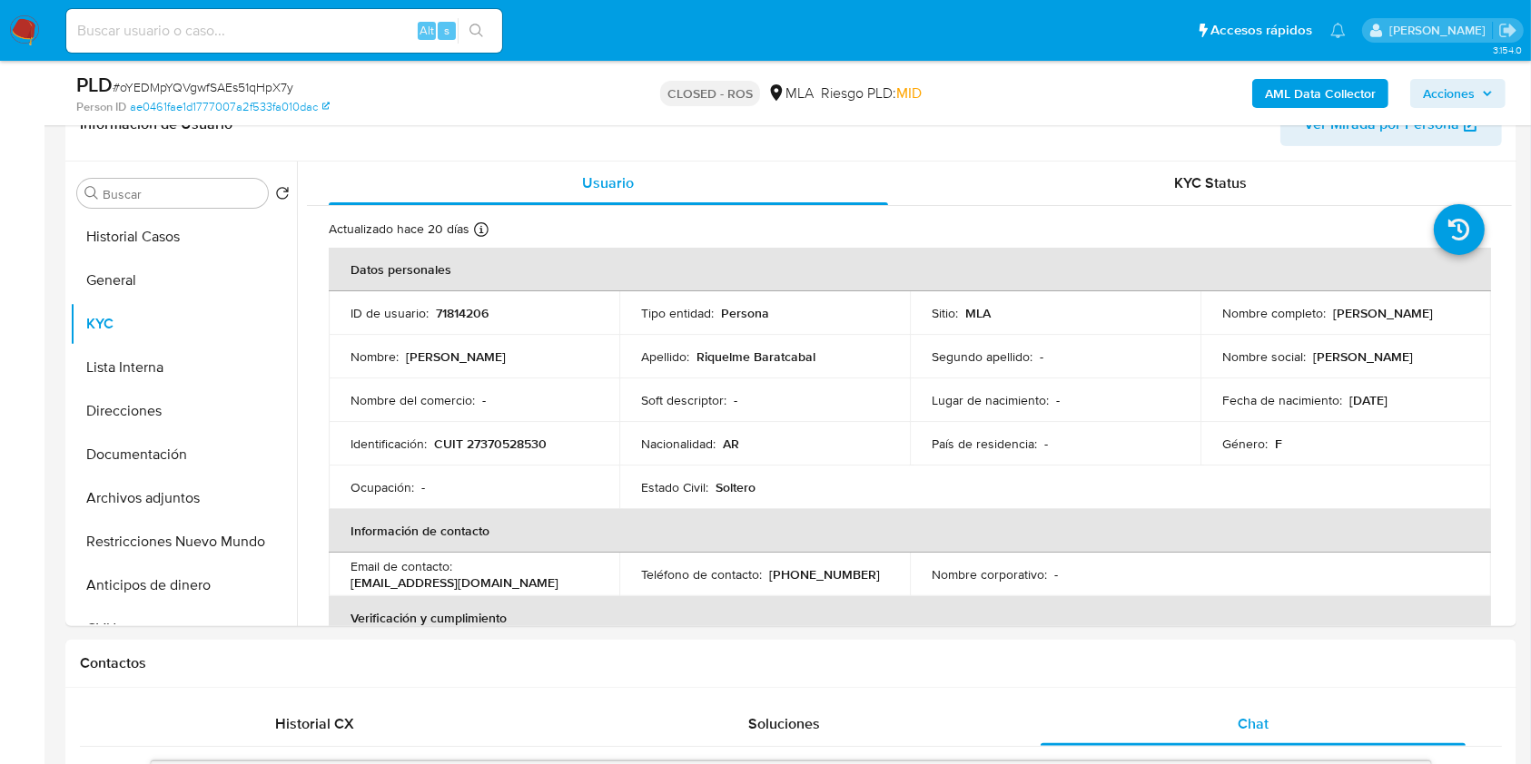
click at [492, 447] on p "CUIT 27370528530" at bounding box center [490, 444] width 113 height 16
copy p "27370528530"
click at [197, 490] on button "Archivos adjuntos" at bounding box center [176, 499] width 212 height 44
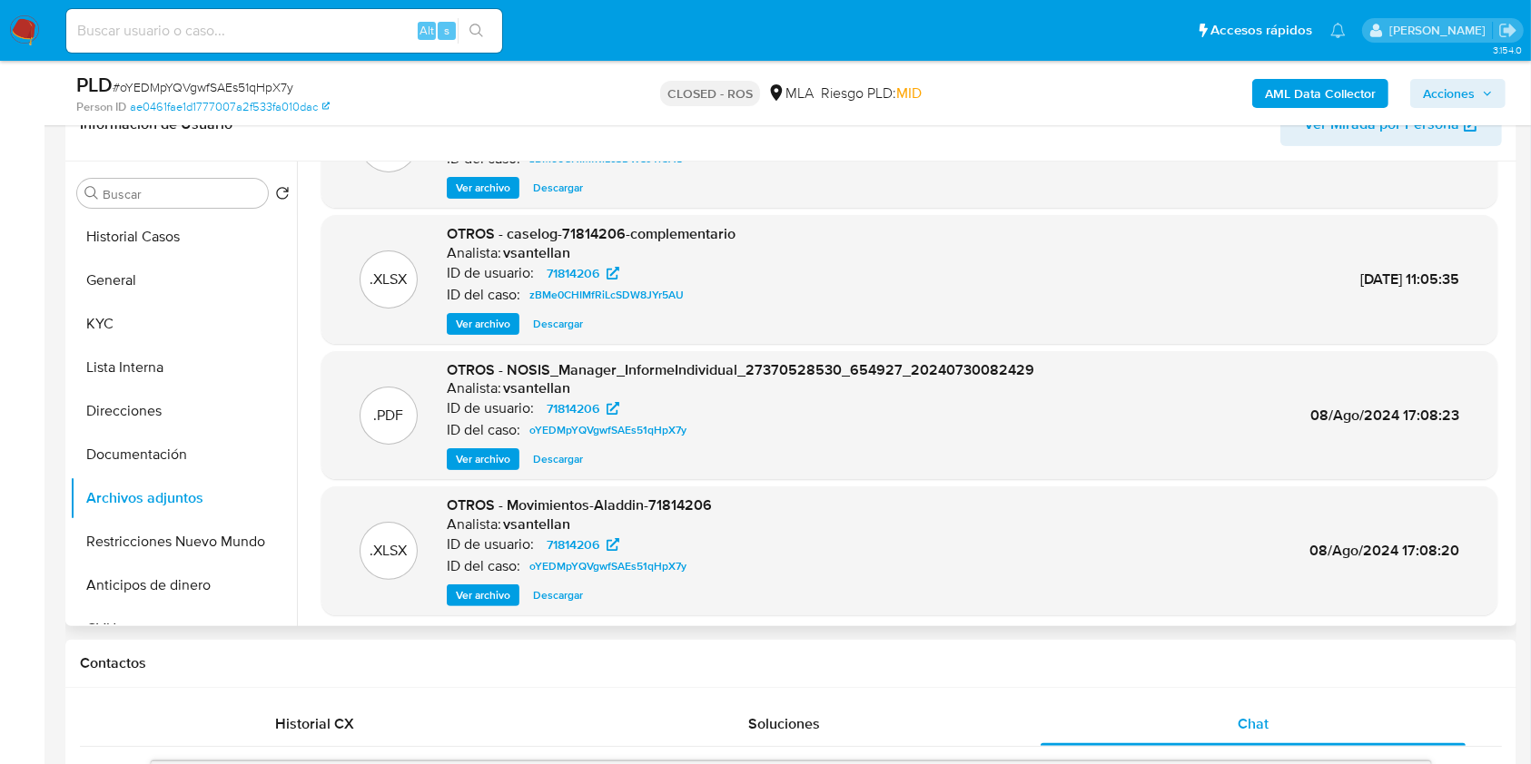
scroll to position [153, 0]
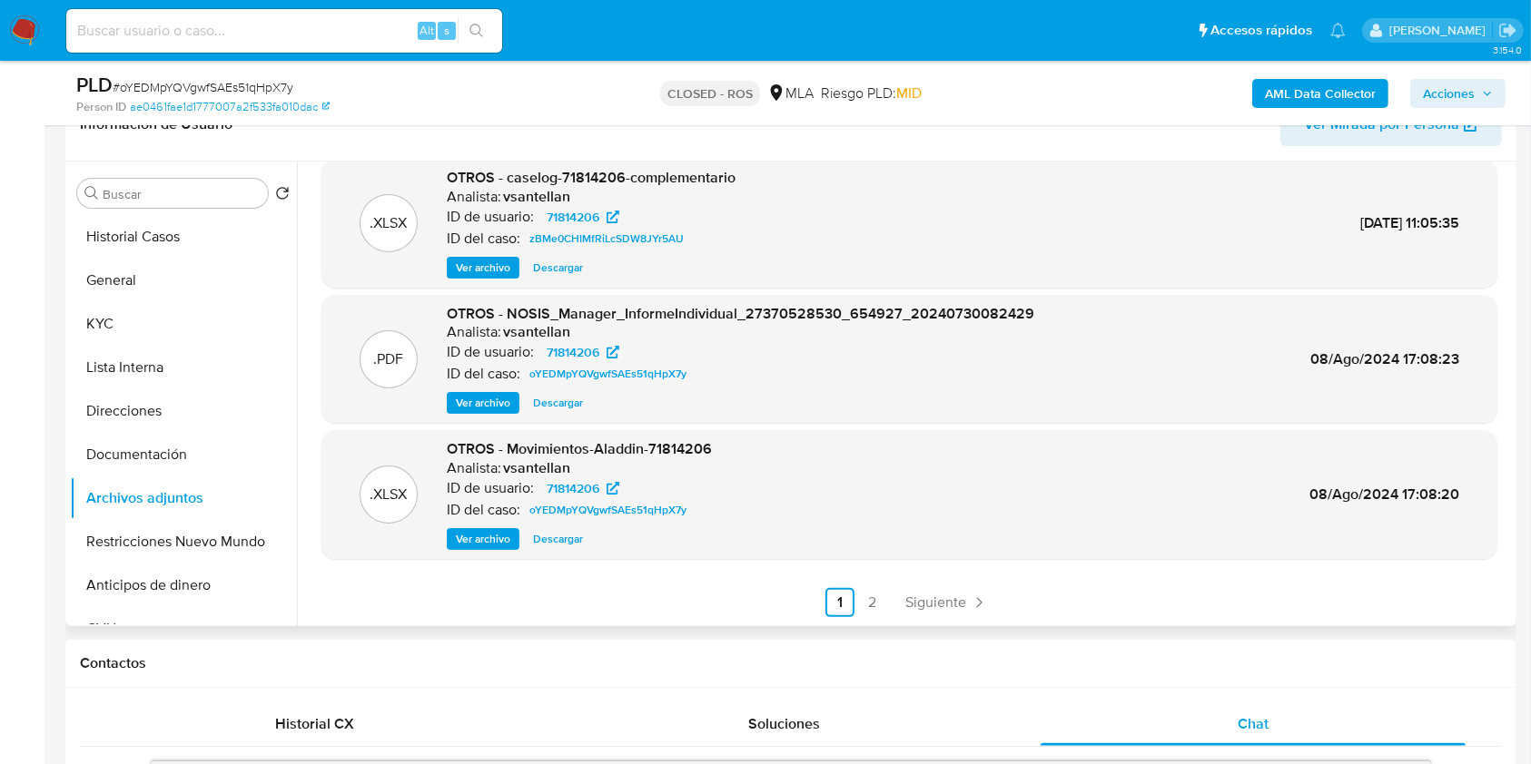
click at [546, 537] on span "Descargar" at bounding box center [558, 539] width 50 height 18
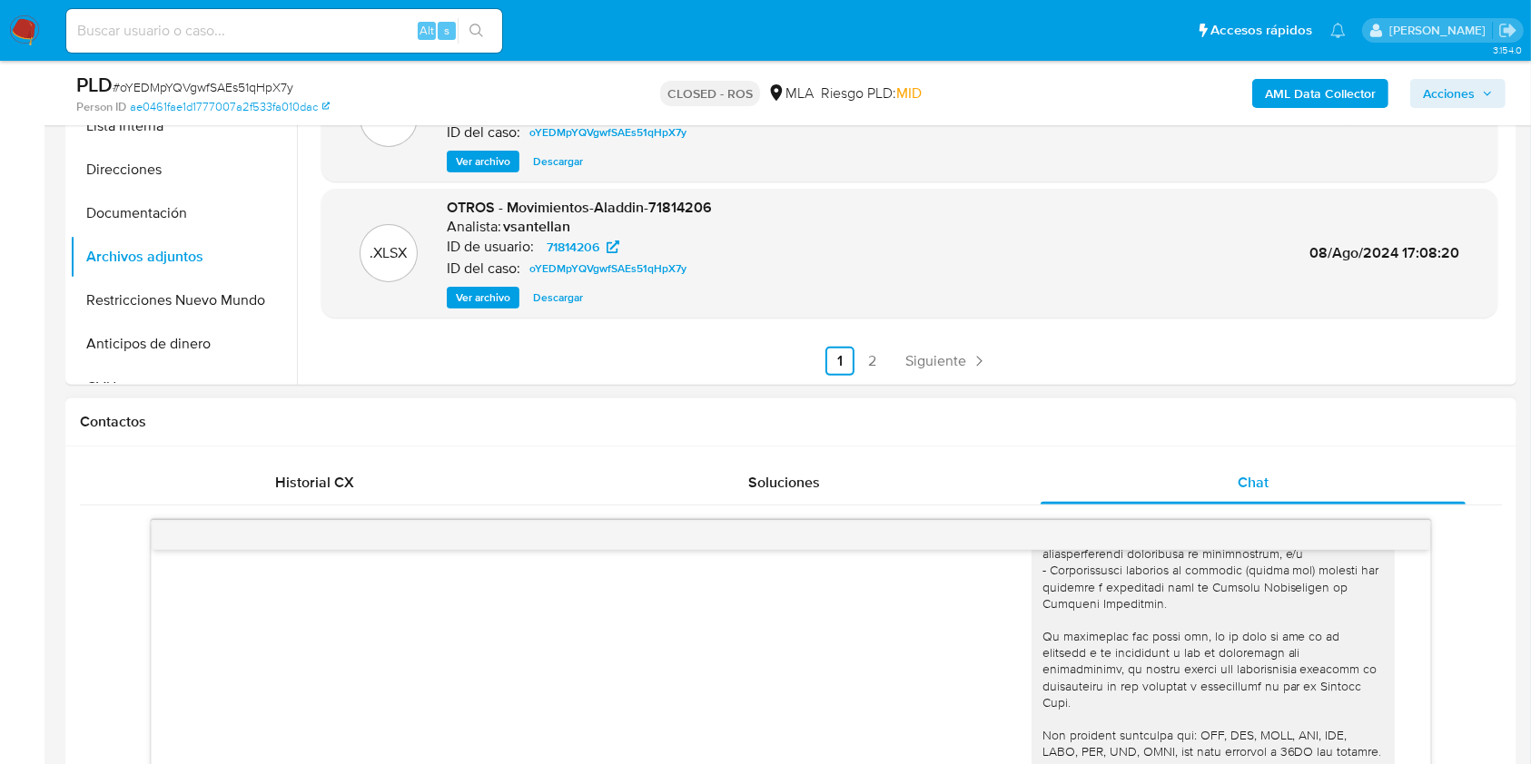
scroll to position [910, 0]
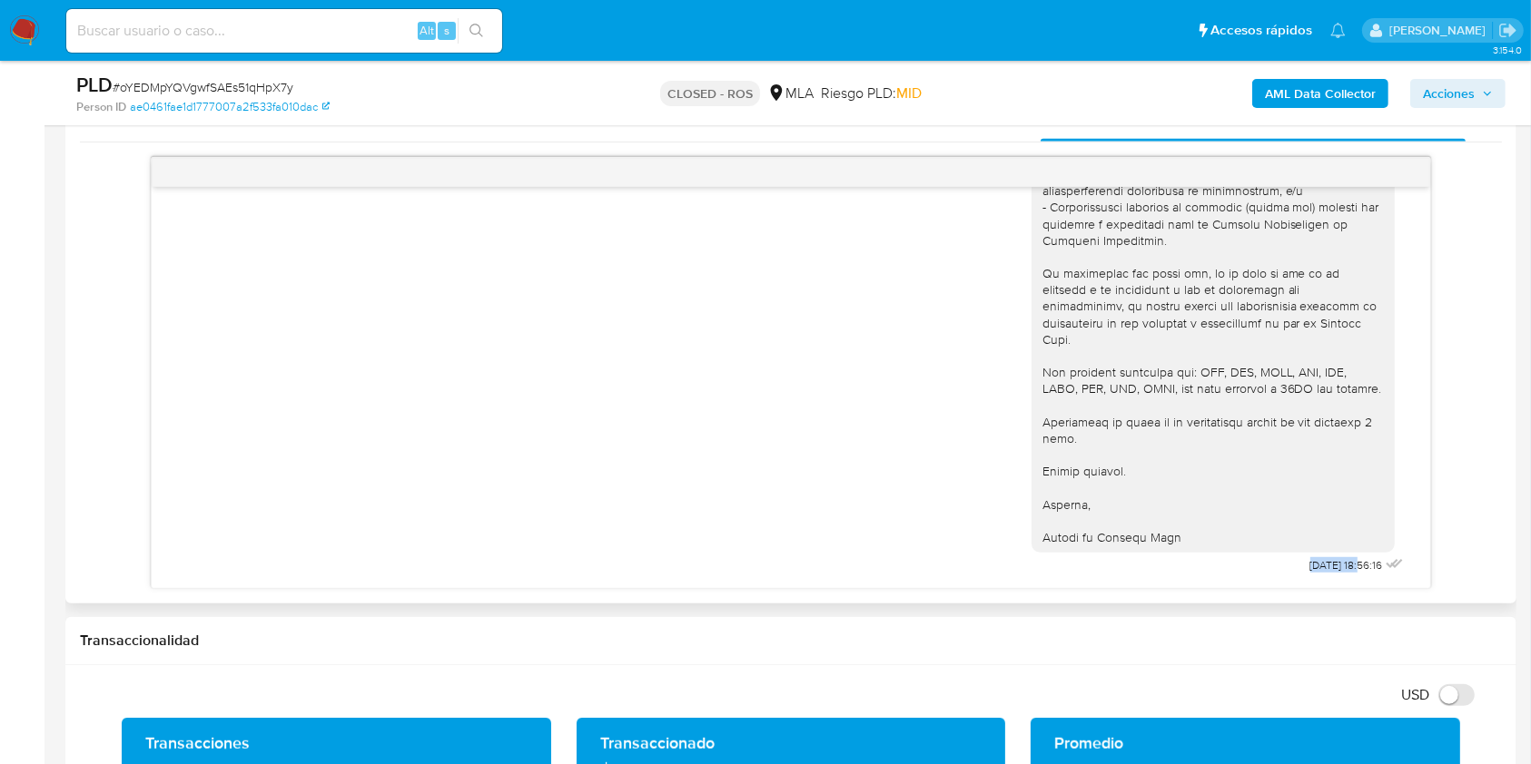
drag, startPoint x: 1261, startPoint y: 563, endPoint x: 1323, endPoint y: 577, distance: 63.2
click at [1323, 577] on div "[DATE] 18:56:16" at bounding box center [1219, 214] width 376 height 730
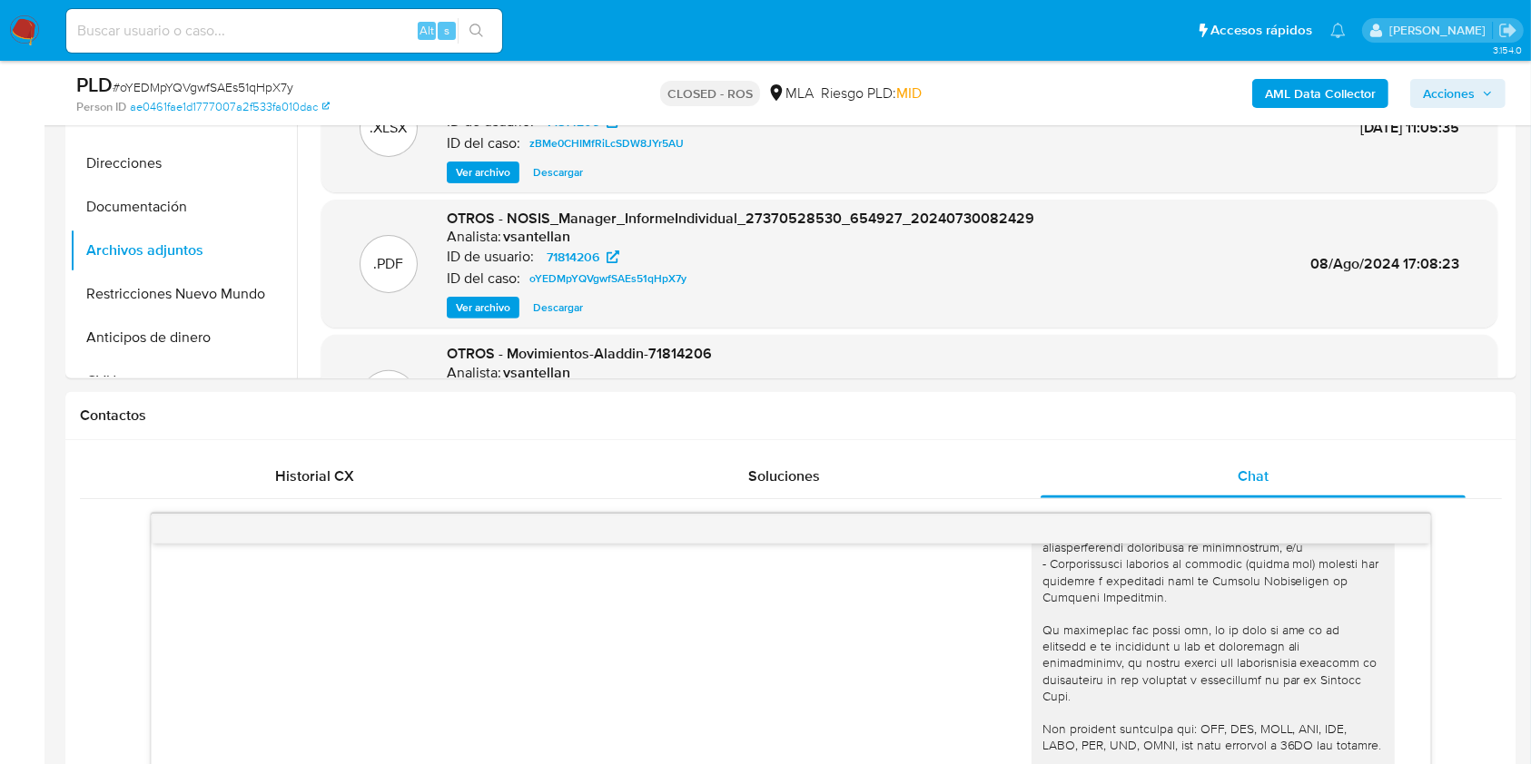
scroll to position [823, 0]
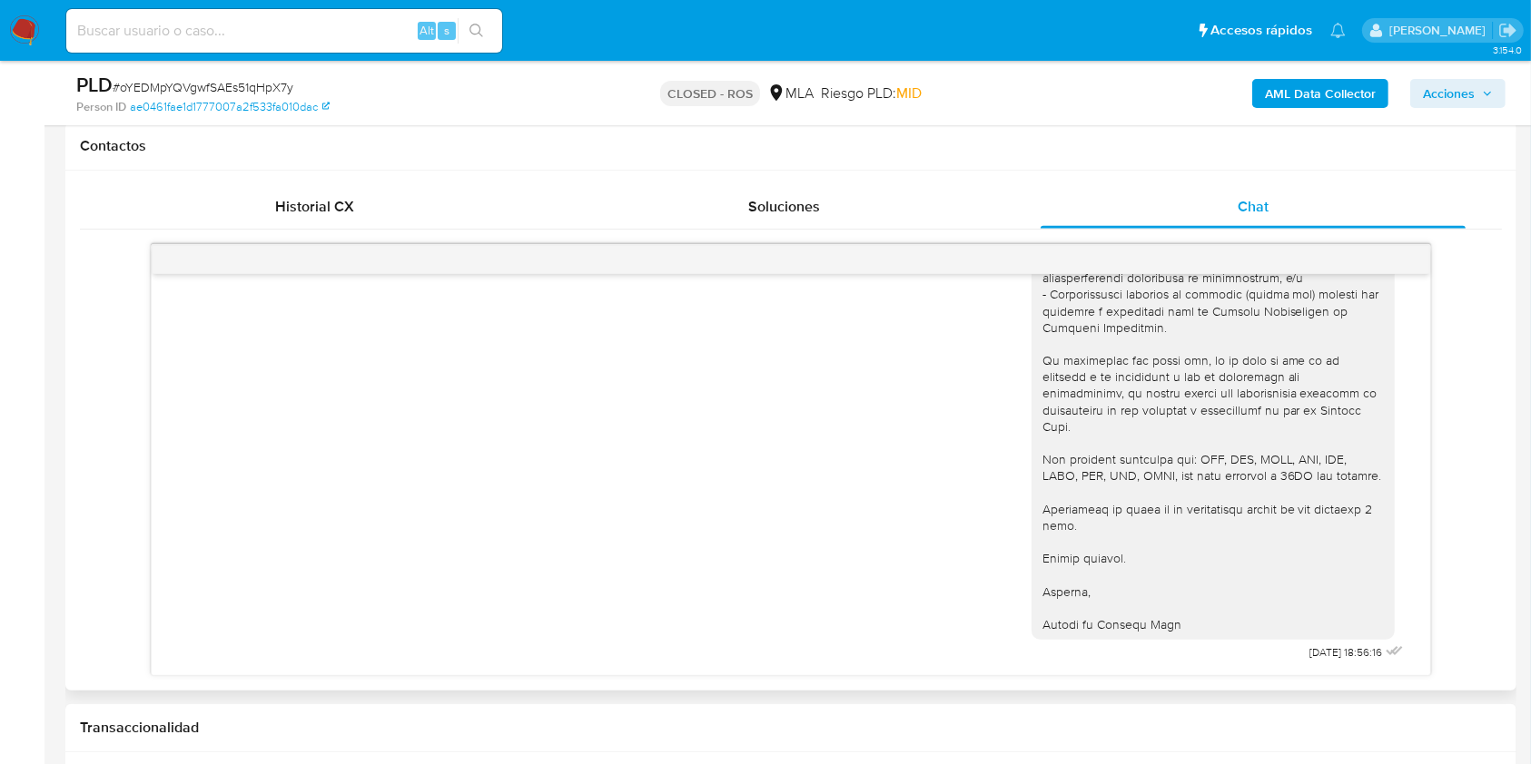
click at [1259, 682] on div "Historial CX Soluciones Chat Id Estado Fecha de creación Origen Proceso • 40025…" at bounding box center [790, 431] width 1451 height 520
drag, startPoint x: 1251, startPoint y: 655, endPoint x: 1326, endPoint y: 643, distance: 75.4
click at [1326, 643] on div "[DATE] 18:56:16" at bounding box center [1219, 301] width 376 height 730
copy div "Lore Ipsumd Sitametc Adipisci Elitseddoe, Te incidid ut lab etdoloremag aliquae…"
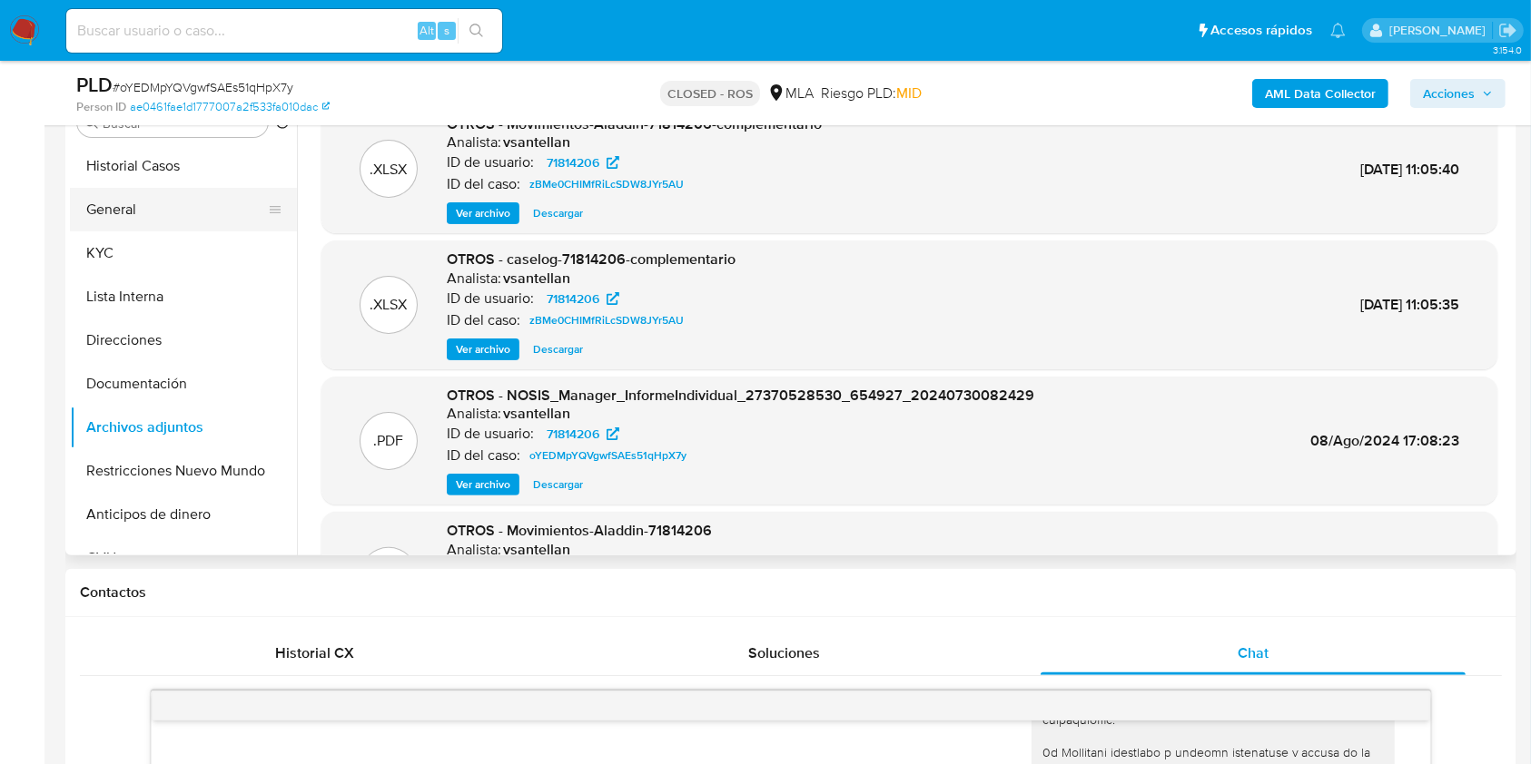
scroll to position [339, 0]
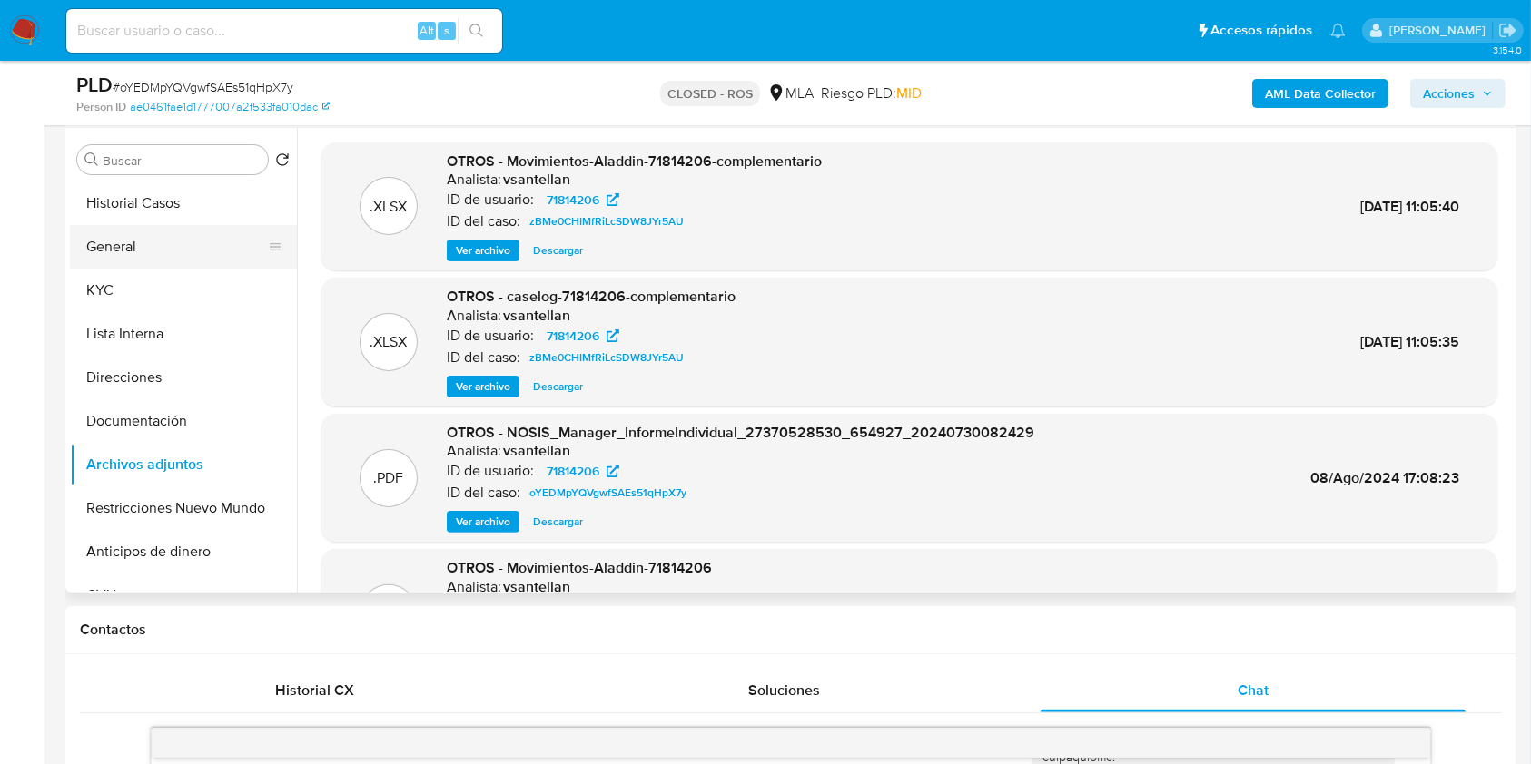
click at [196, 247] on button "General" at bounding box center [176, 247] width 212 height 44
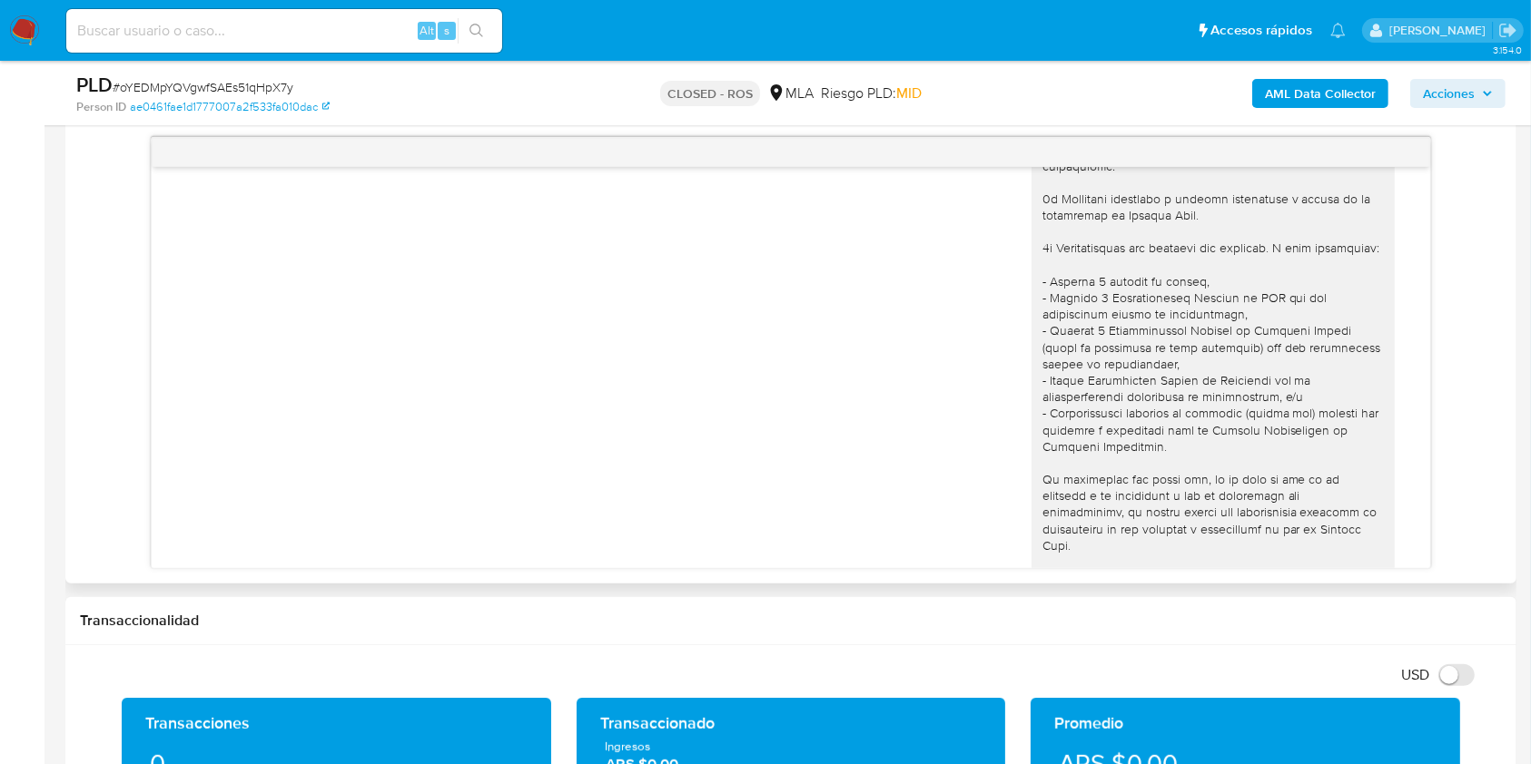
scroll to position [363, 0]
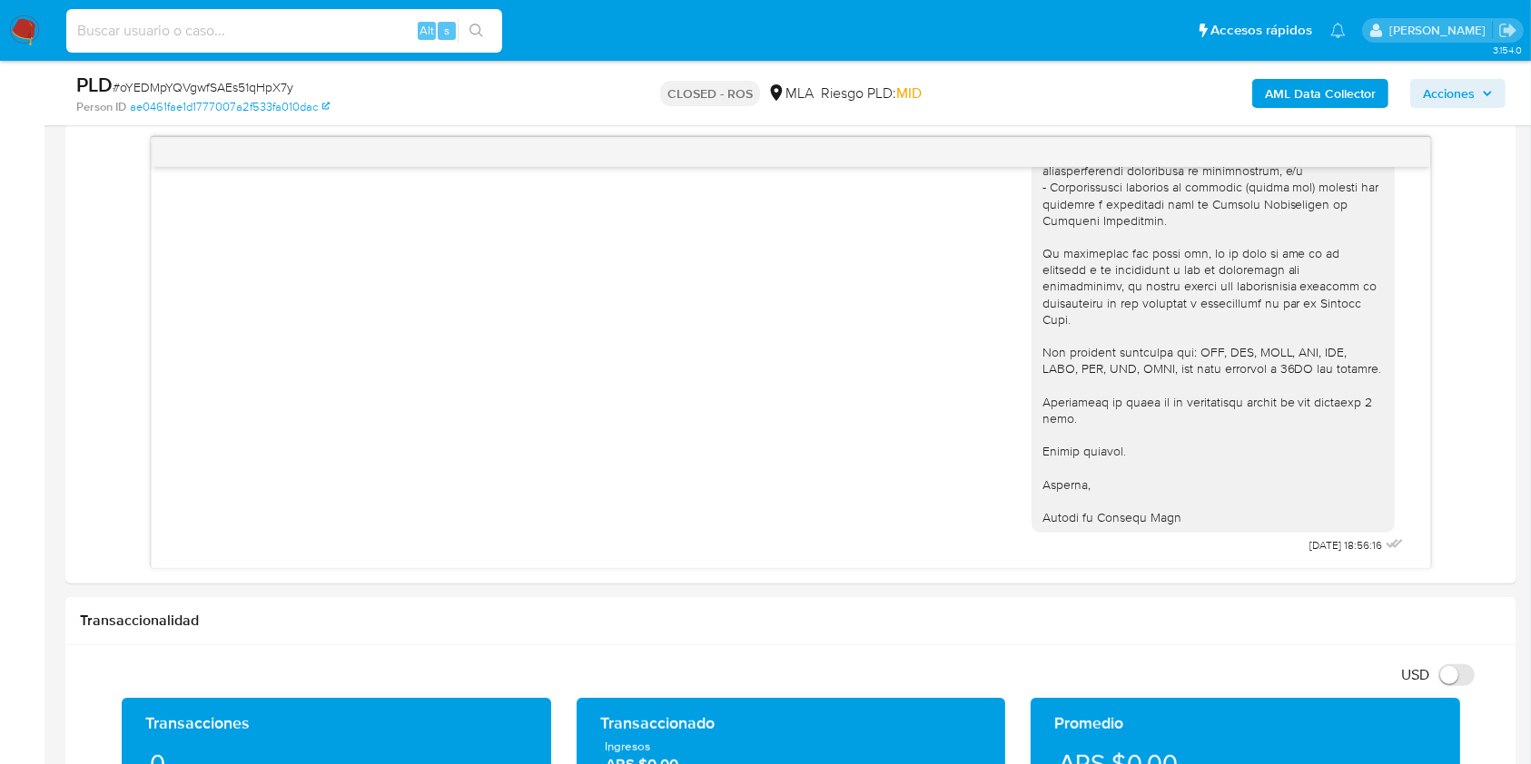
click at [275, 26] on input at bounding box center [284, 31] width 436 height 24
paste input "189876330"
type input "189876330"
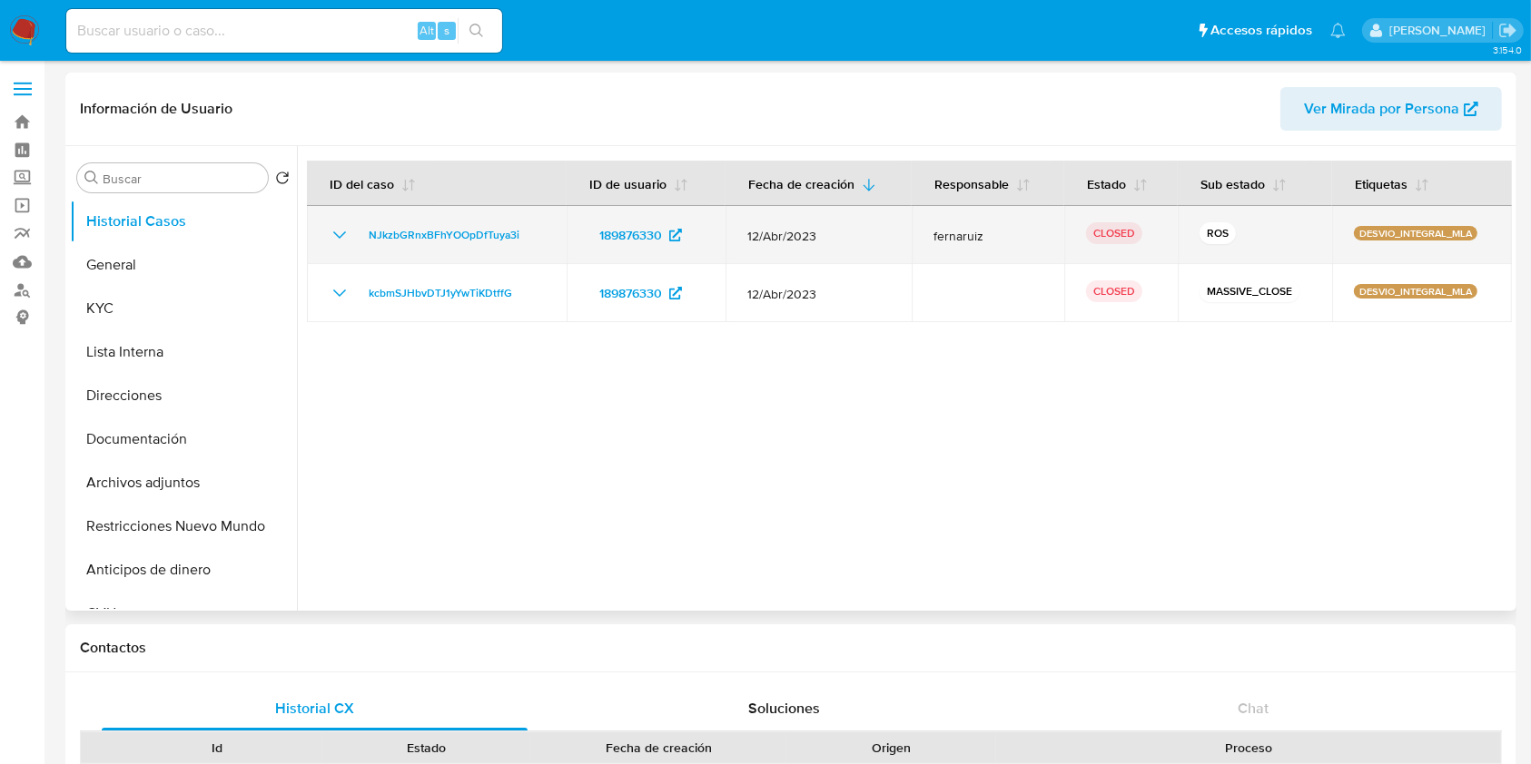
select select "10"
click at [396, 231] on span "NJkzbGRnxBFhYOOpDfTuya3i" at bounding box center [444, 235] width 151 height 22
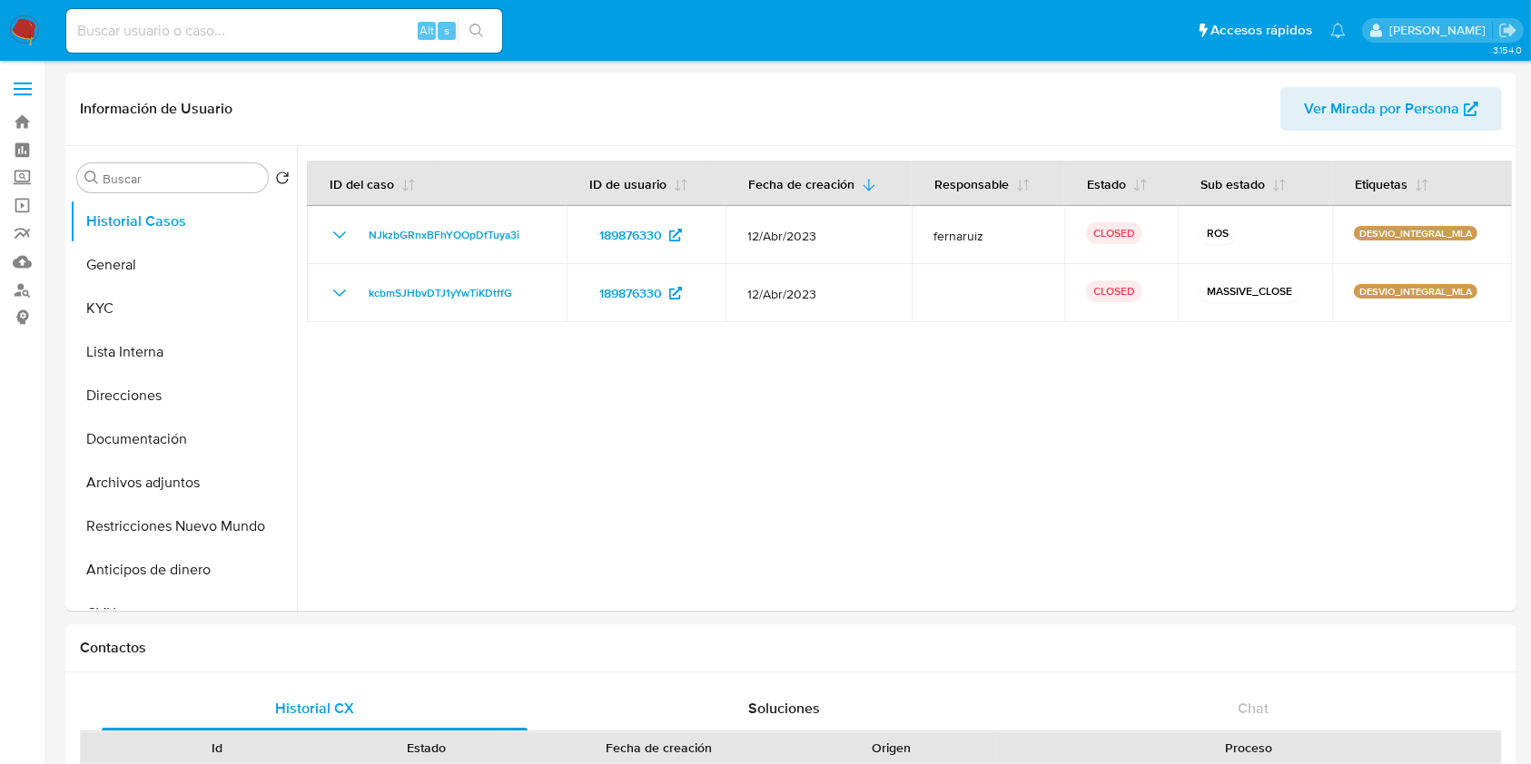
click at [36, 35] on img at bounding box center [24, 30] width 31 height 31
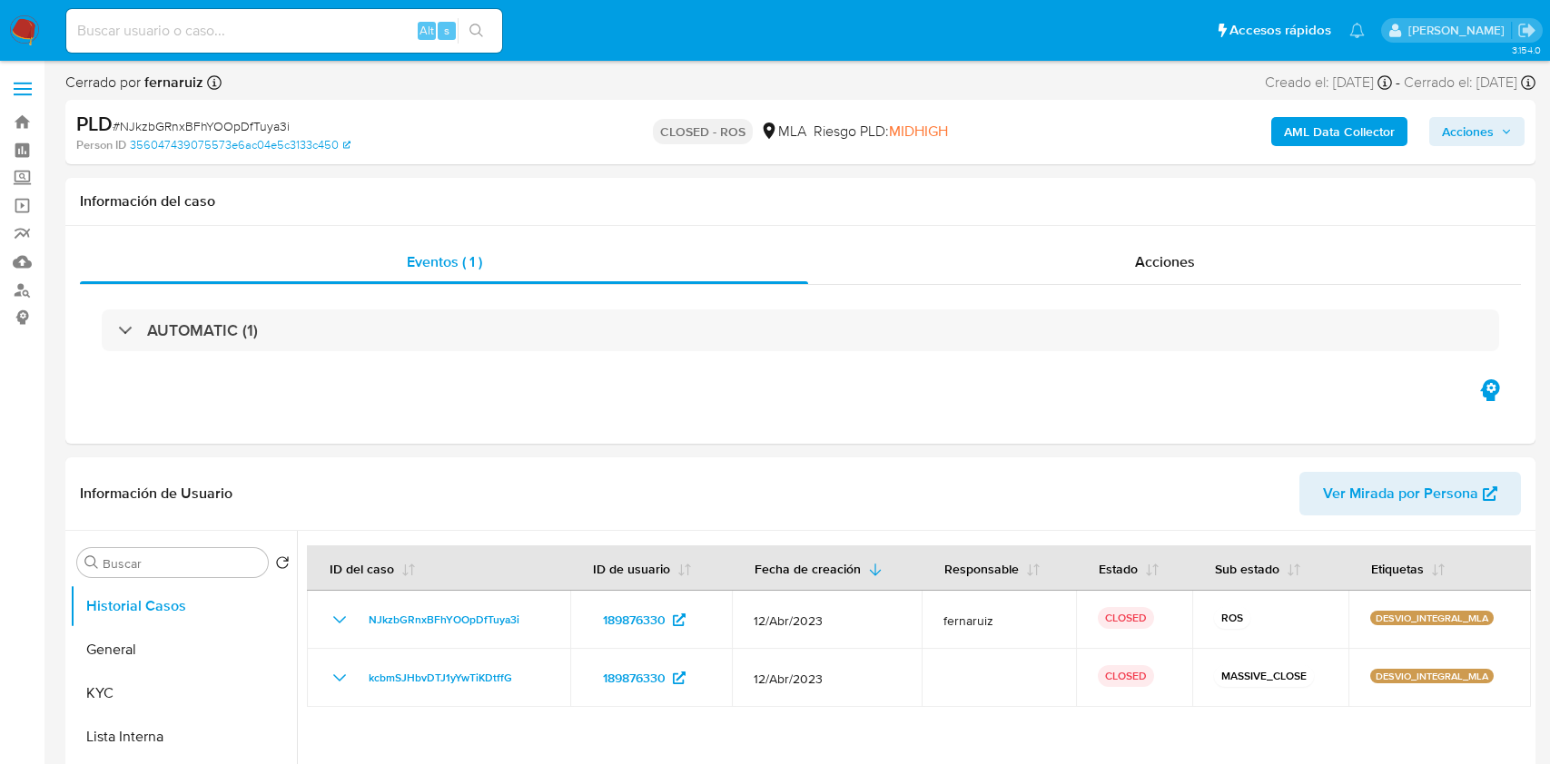
select select "10"
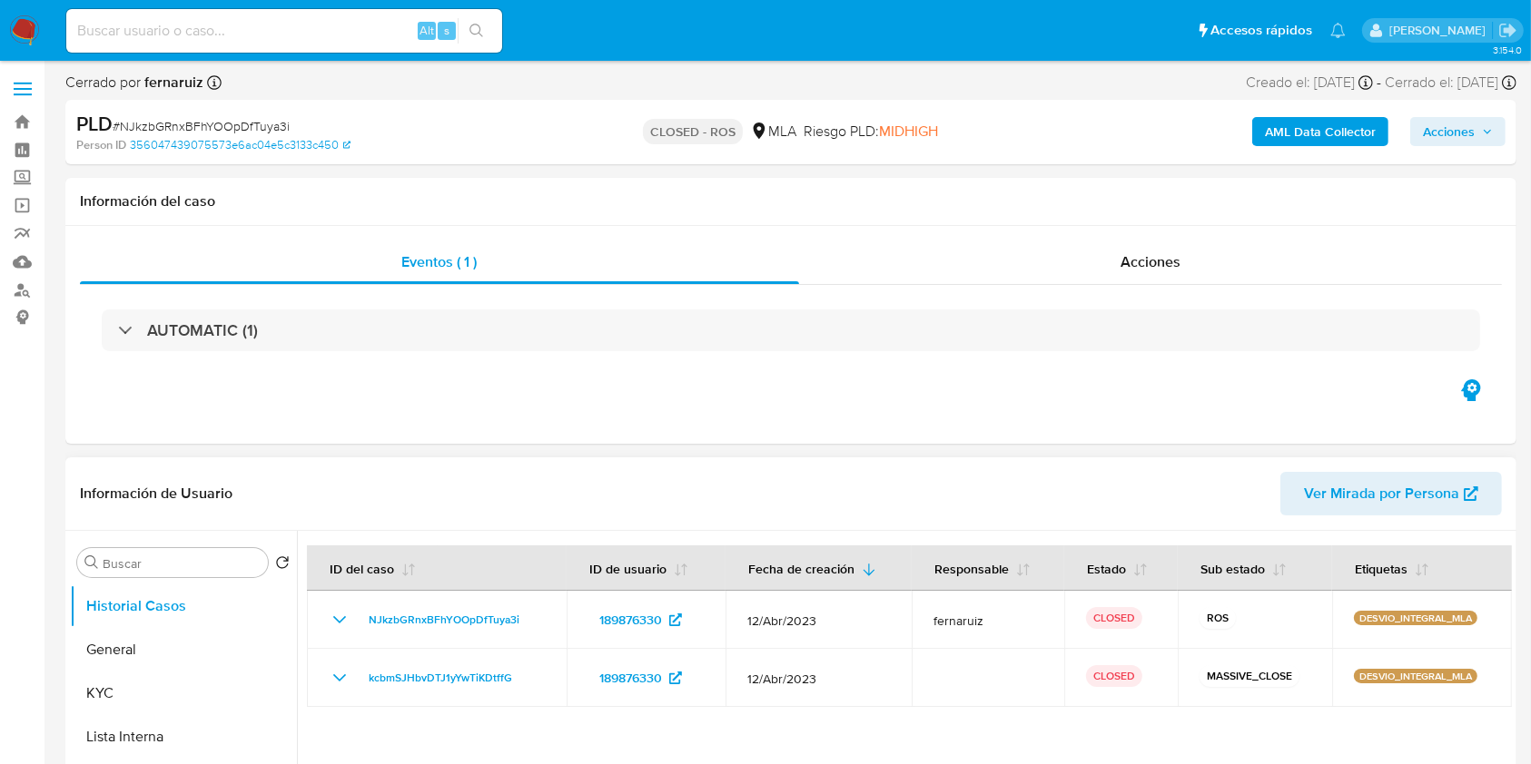
scroll to position [242, 0]
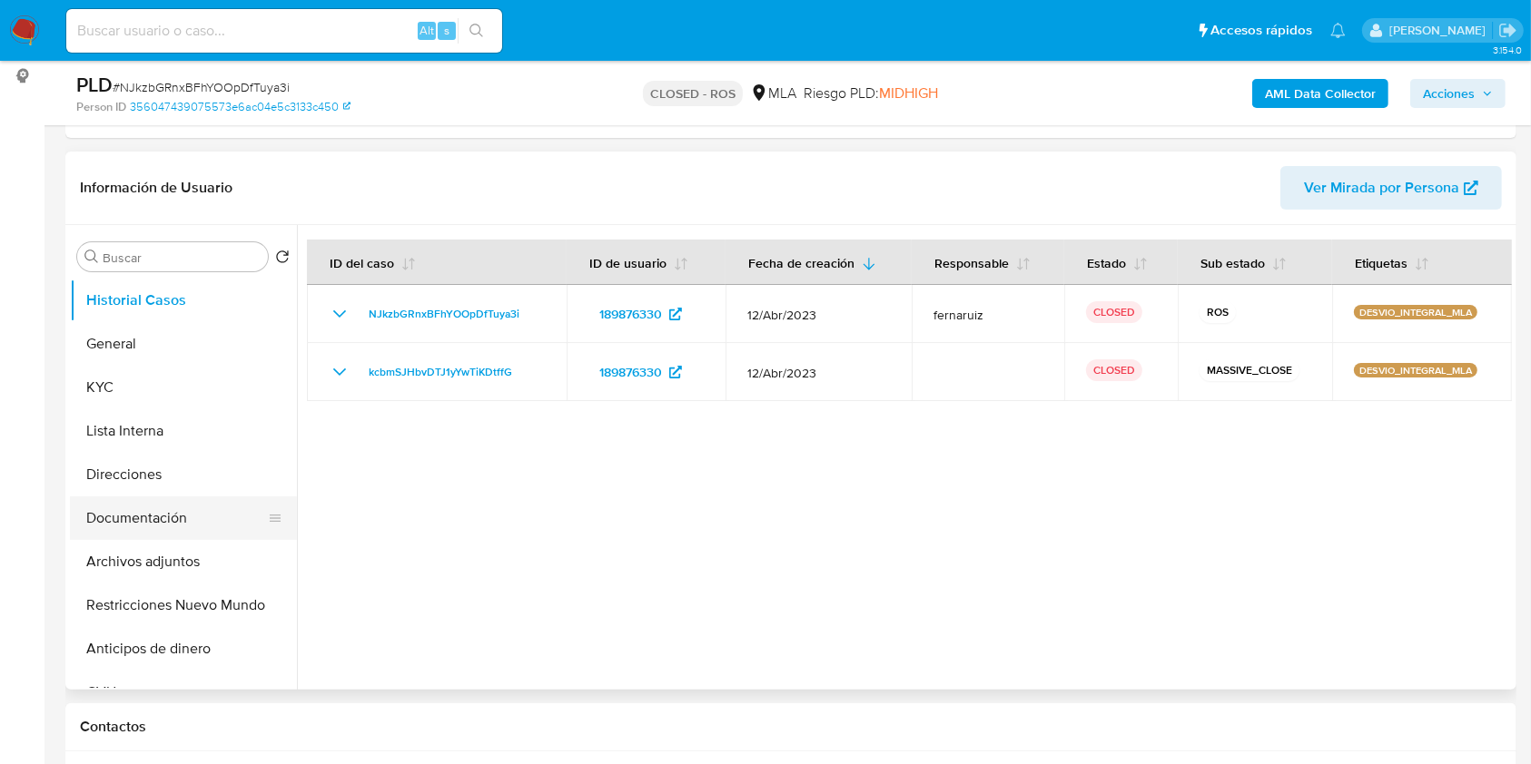
click at [152, 515] on button "Documentación" at bounding box center [176, 519] width 212 height 44
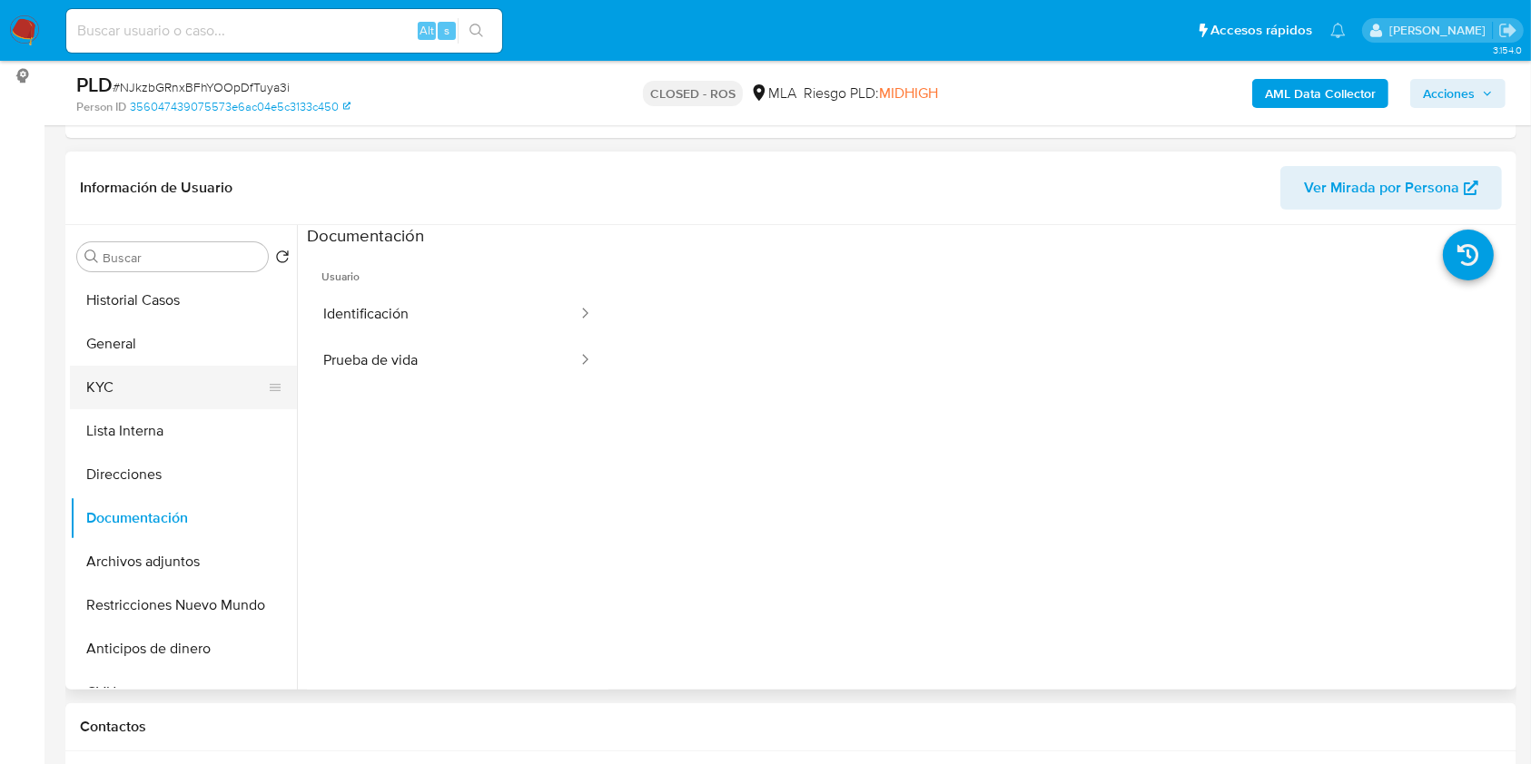
click at [163, 400] on button "KYC" at bounding box center [176, 388] width 212 height 44
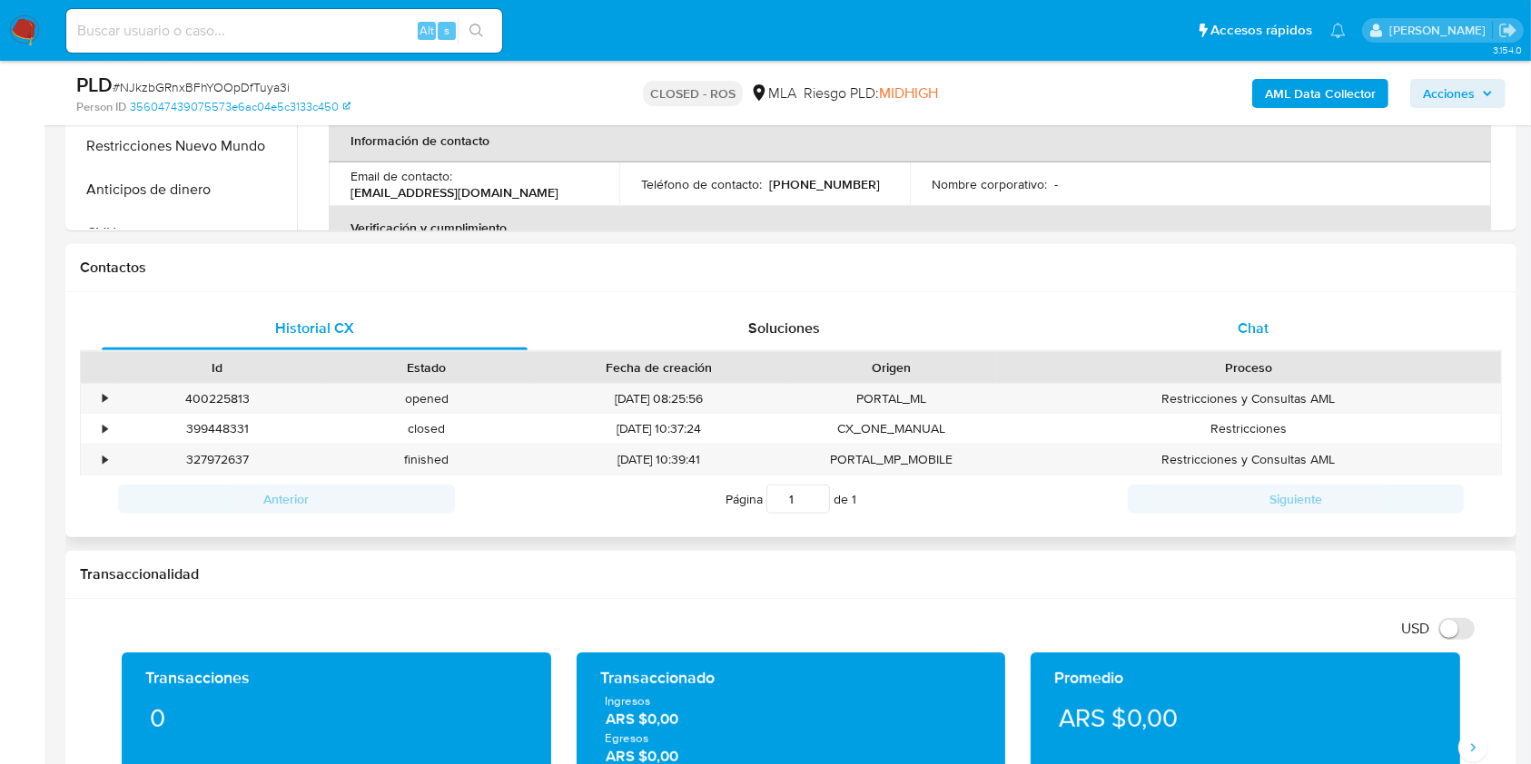
scroll to position [697, 0]
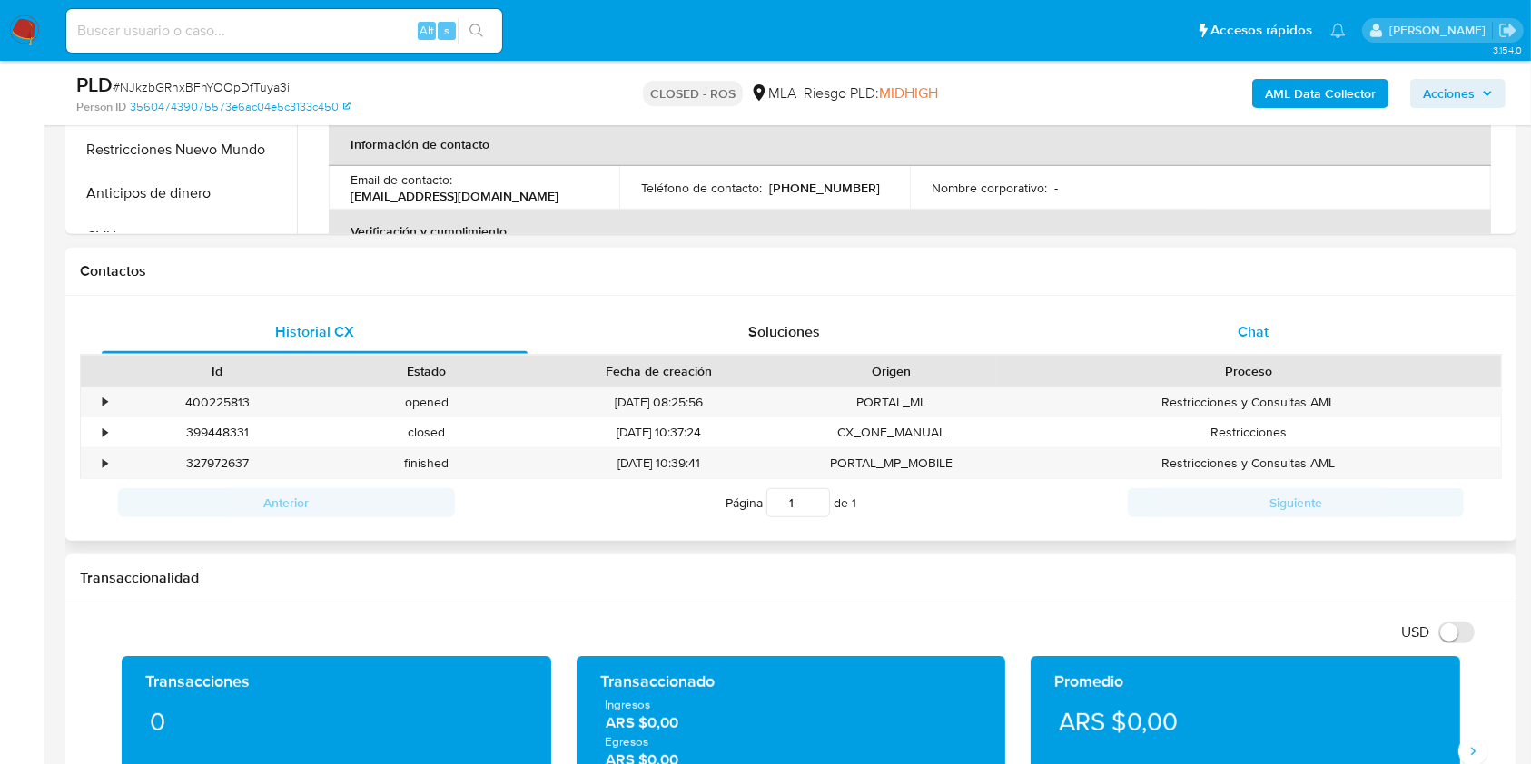
click at [1160, 311] on div "Chat" at bounding box center [1253, 333] width 426 height 44
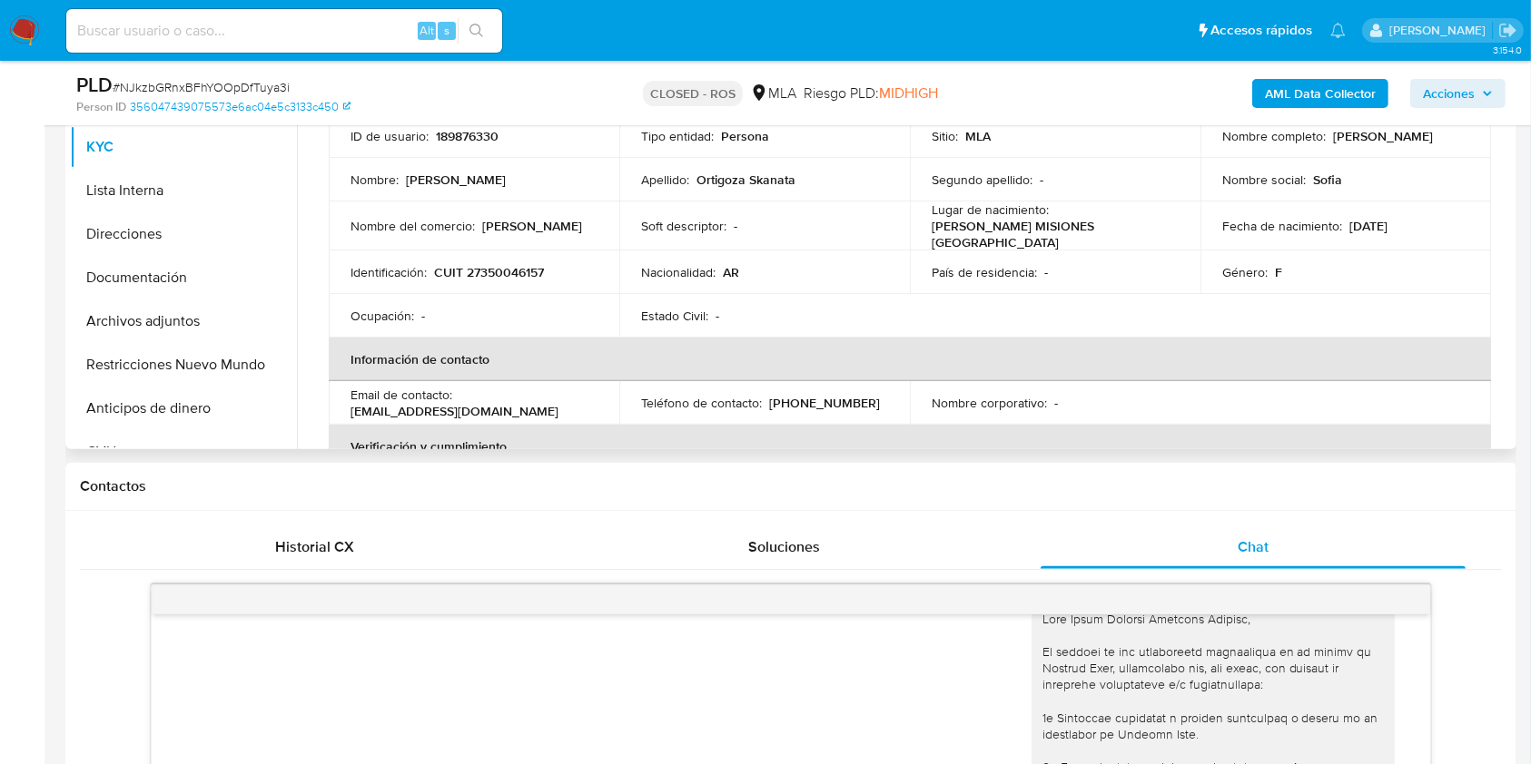
scroll to position [334, 0]
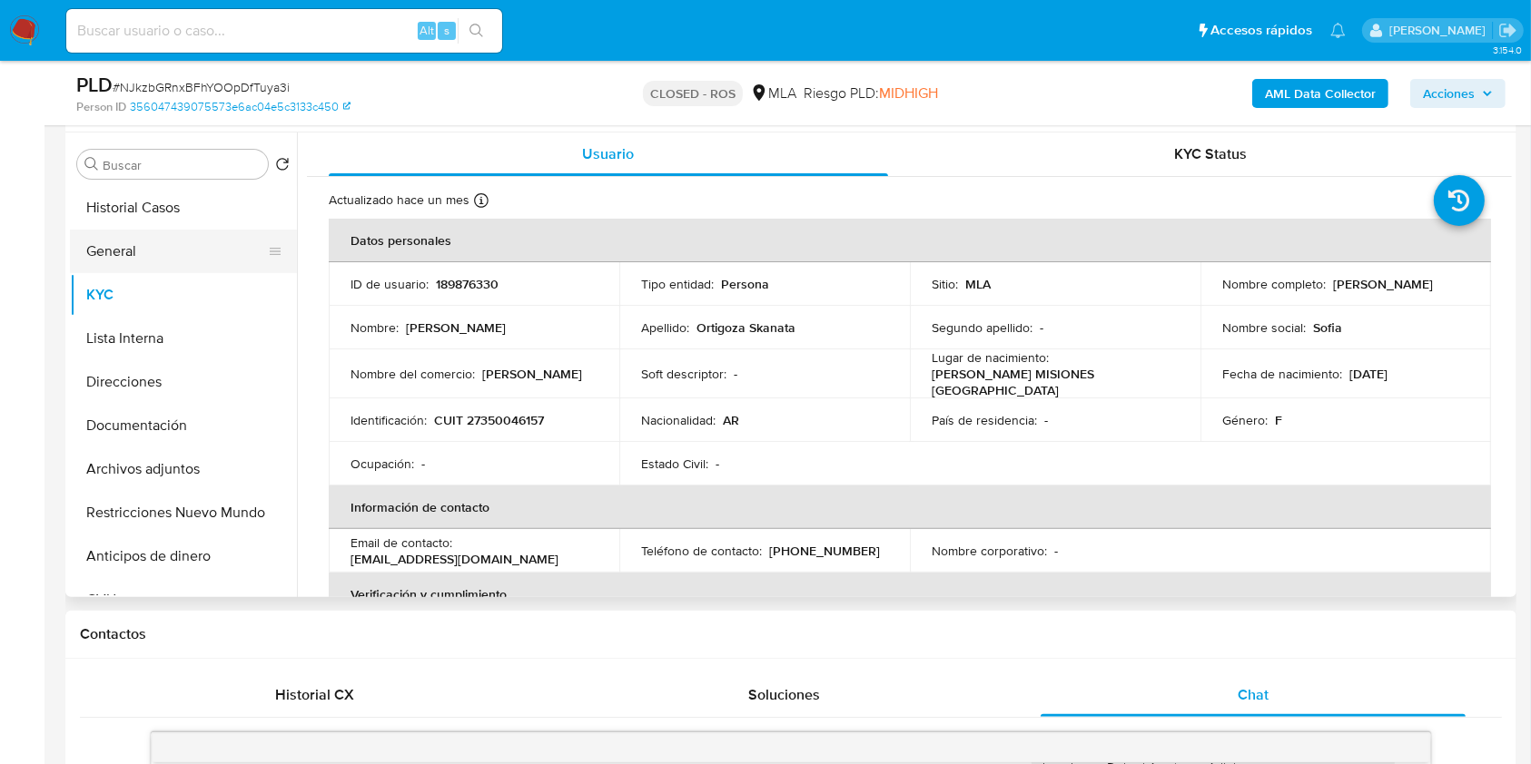
click at [153, 244] on button "General" at bounding box center [176, 252] width 212 height 44
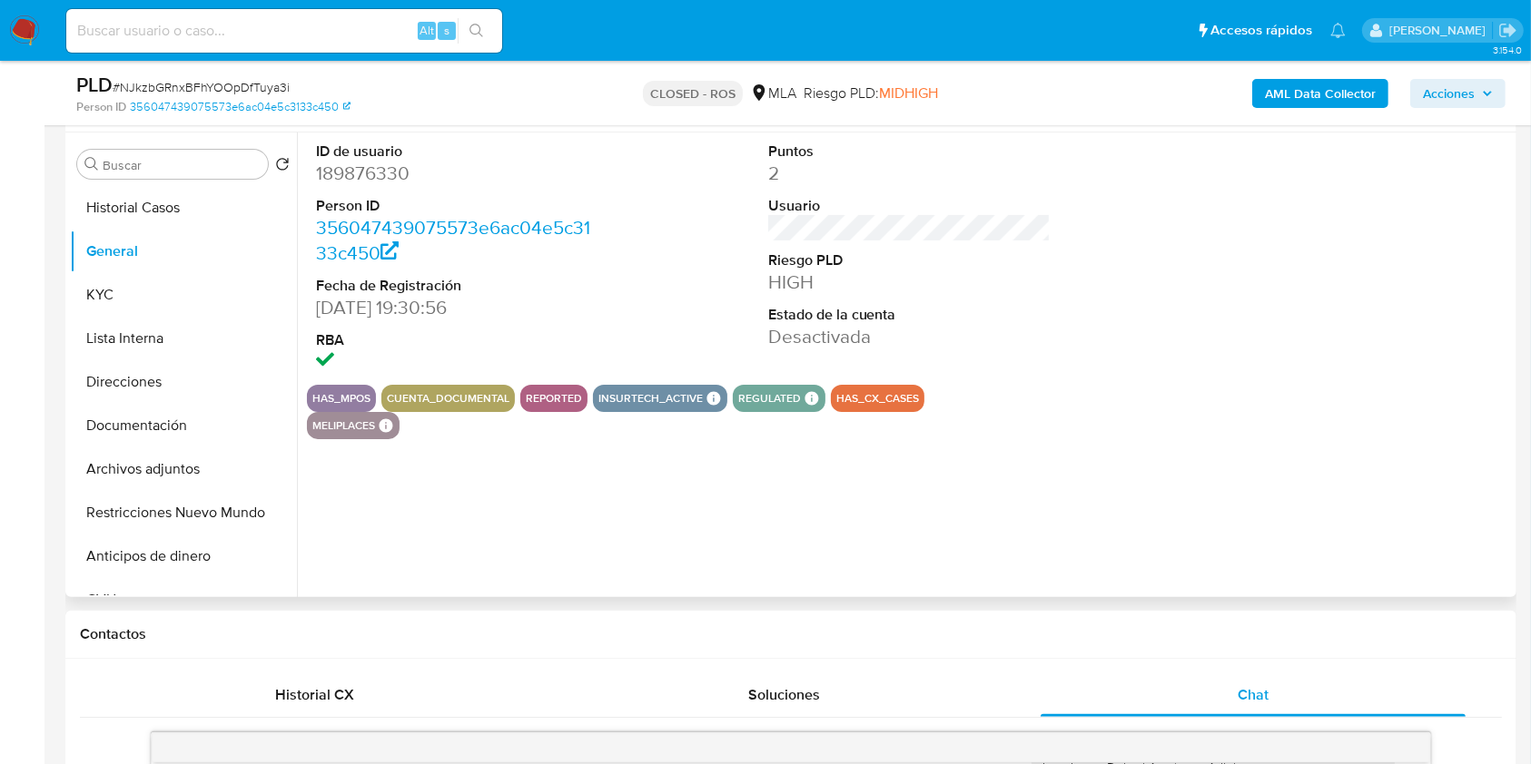
click at [370, 163] on dd "189876330" at bounding box center [457, 173] width 283 height 25
copy dd "189876330"
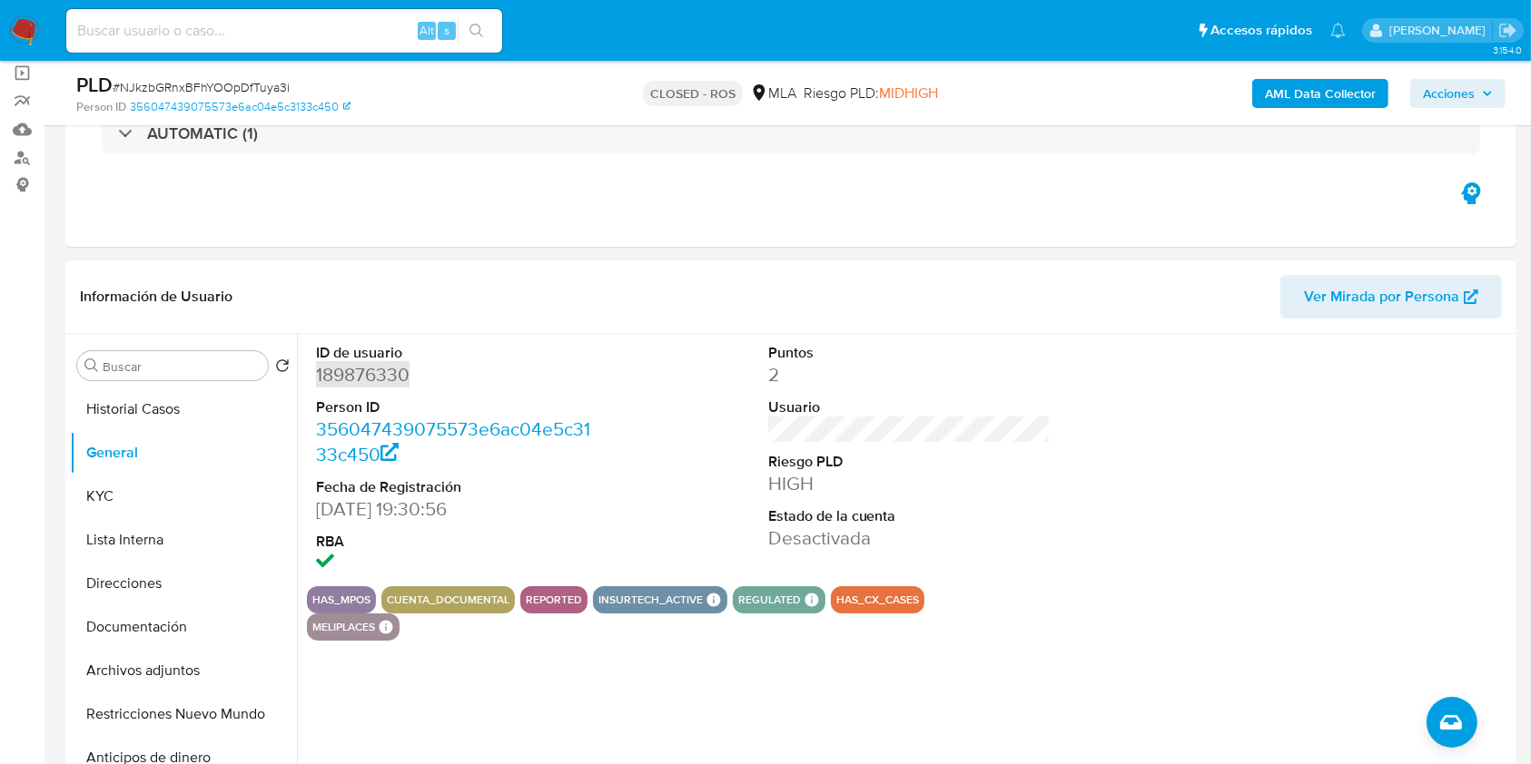
scroll to position [93, 0]
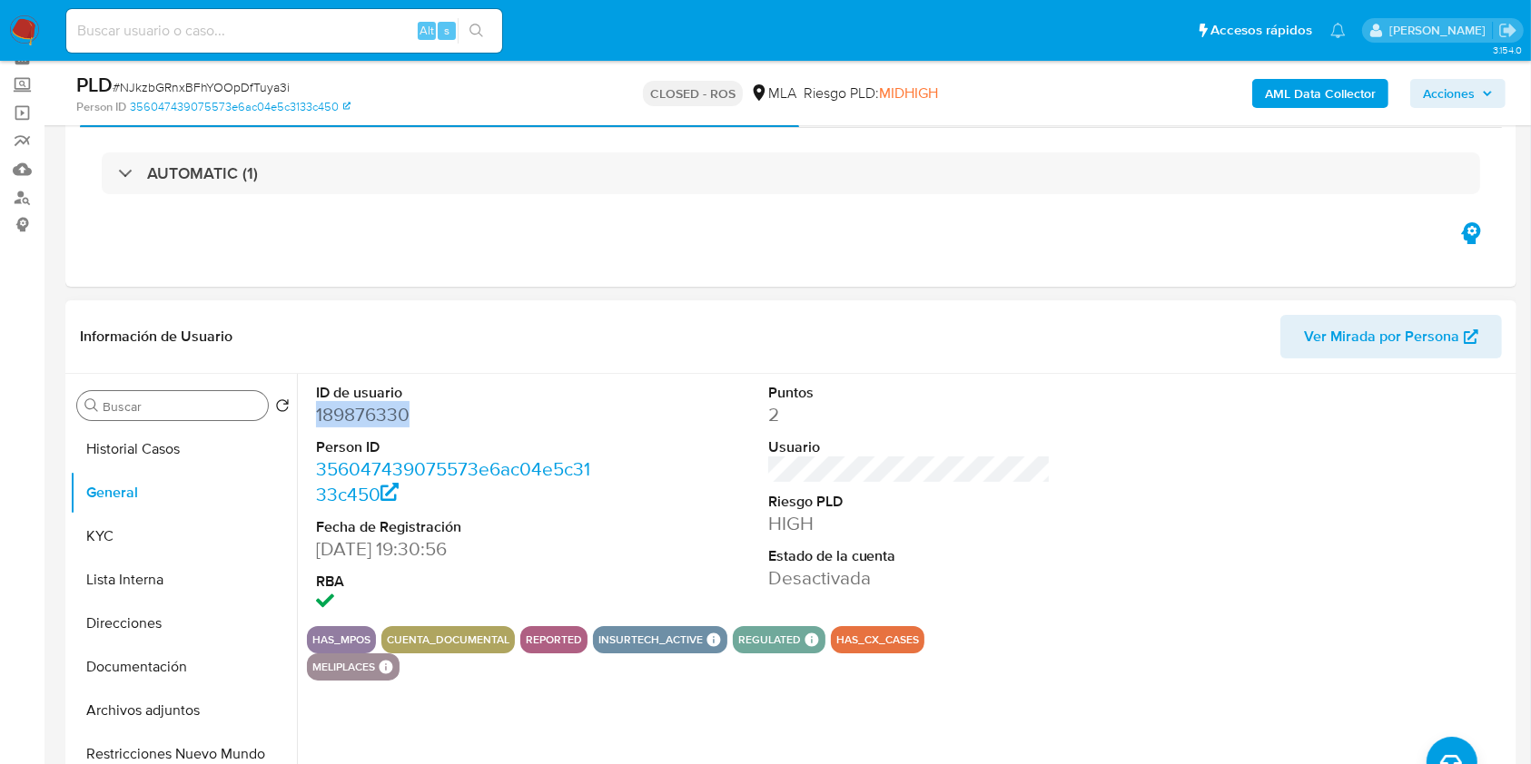
drag, startPoint x: 123, startPoint y: 541, endPoint x: 210, endPoint y: 403, distance: 163.2
click at [123, 541] on button "KYC" at bounding box center [183, 537] width 227 height 44
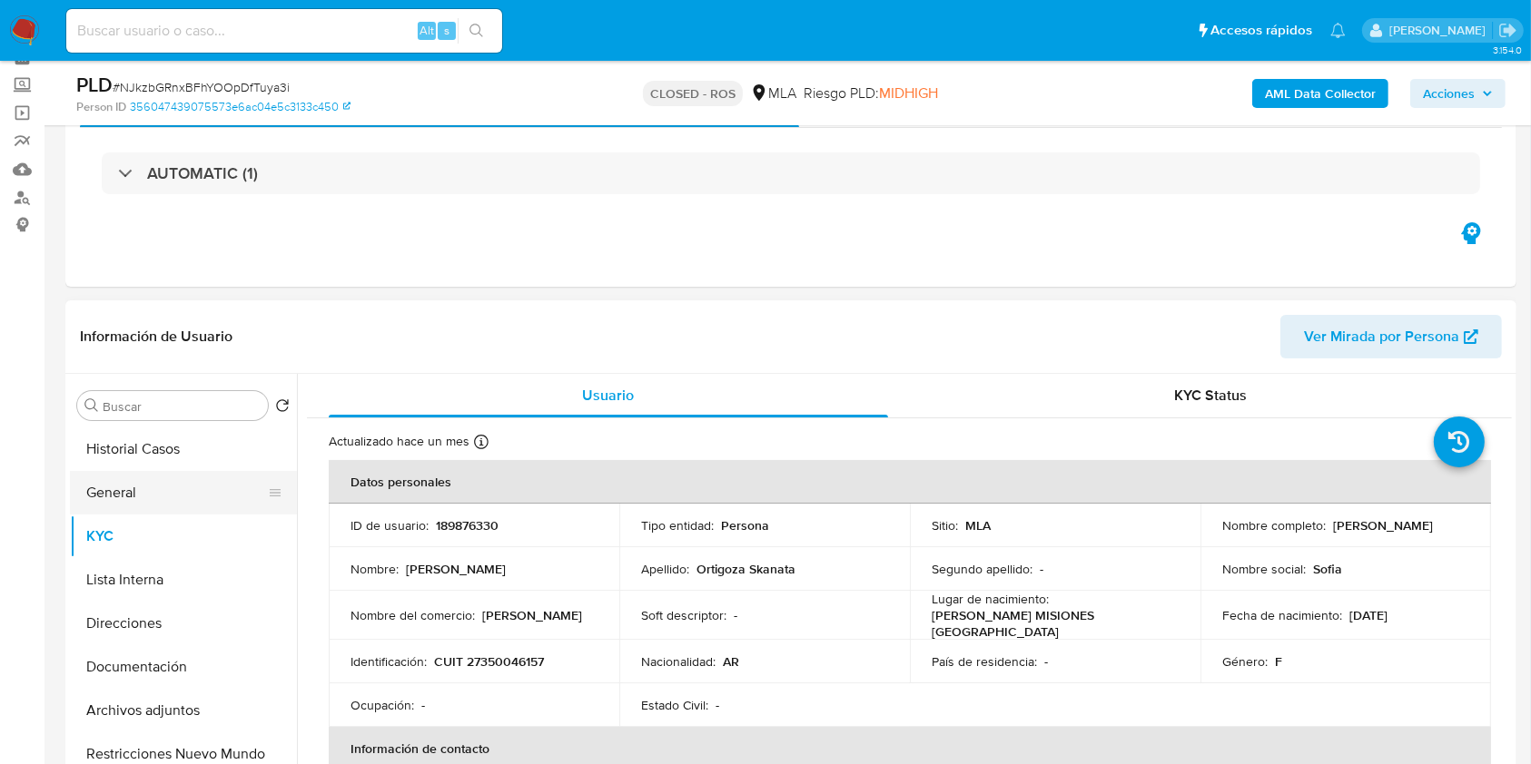
click at [160, 504] on button "General" at bounding box center [176, 493] width 212 height 44
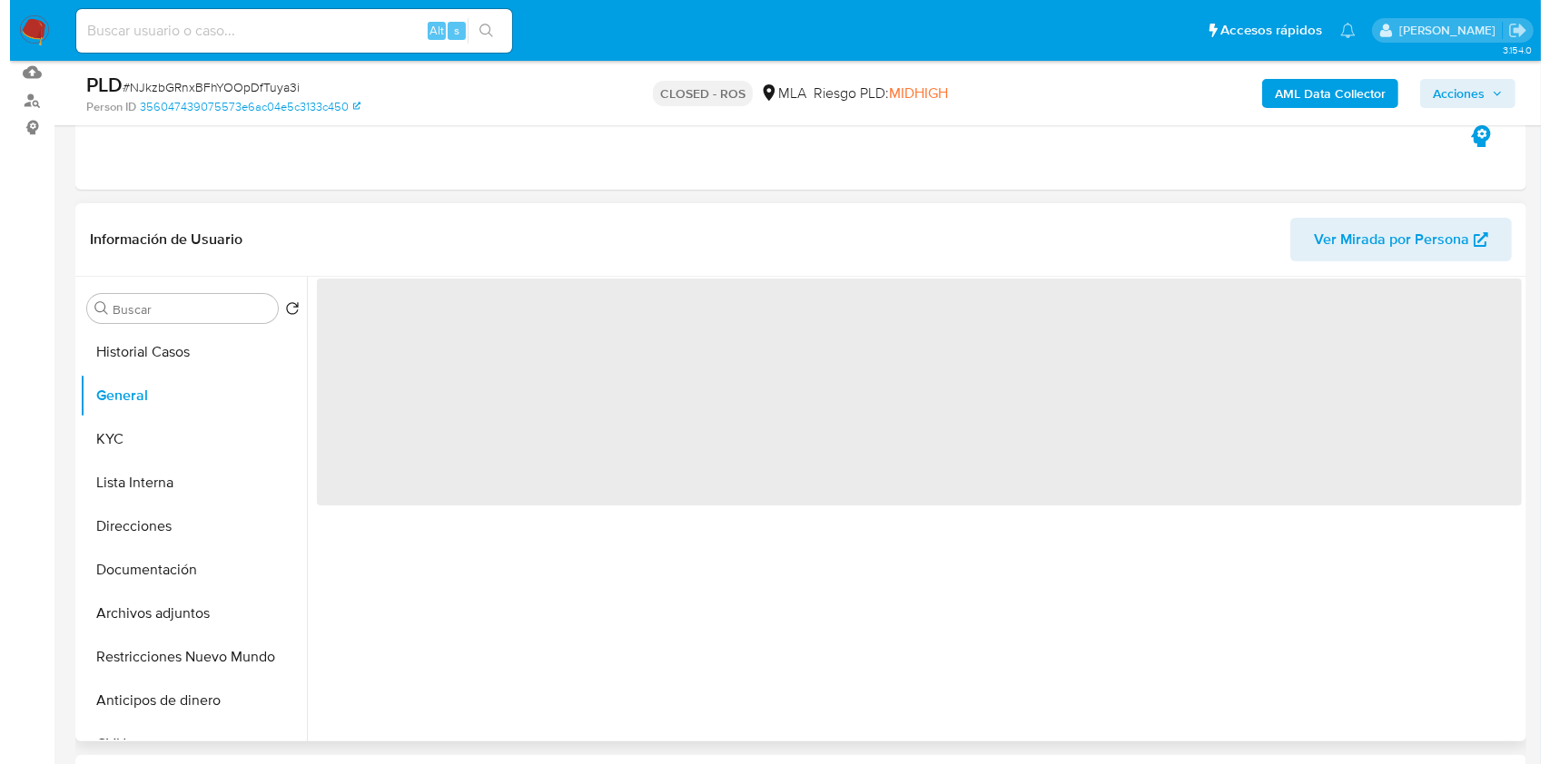
scroll to position [213, 0]
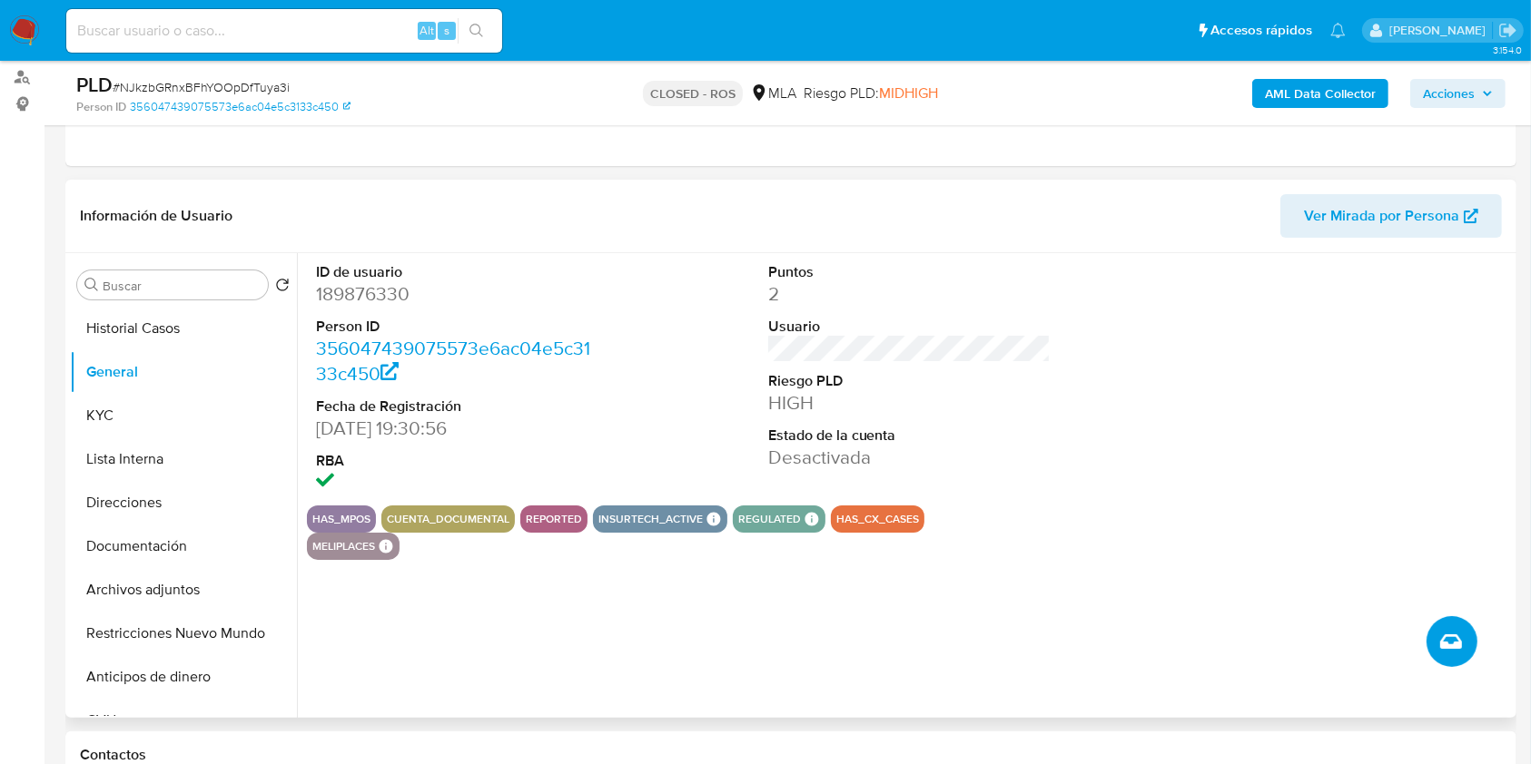
click at [1457, 643] on icon "Crear caso manual" at bounding box center [1451, 642] width 22 height 15
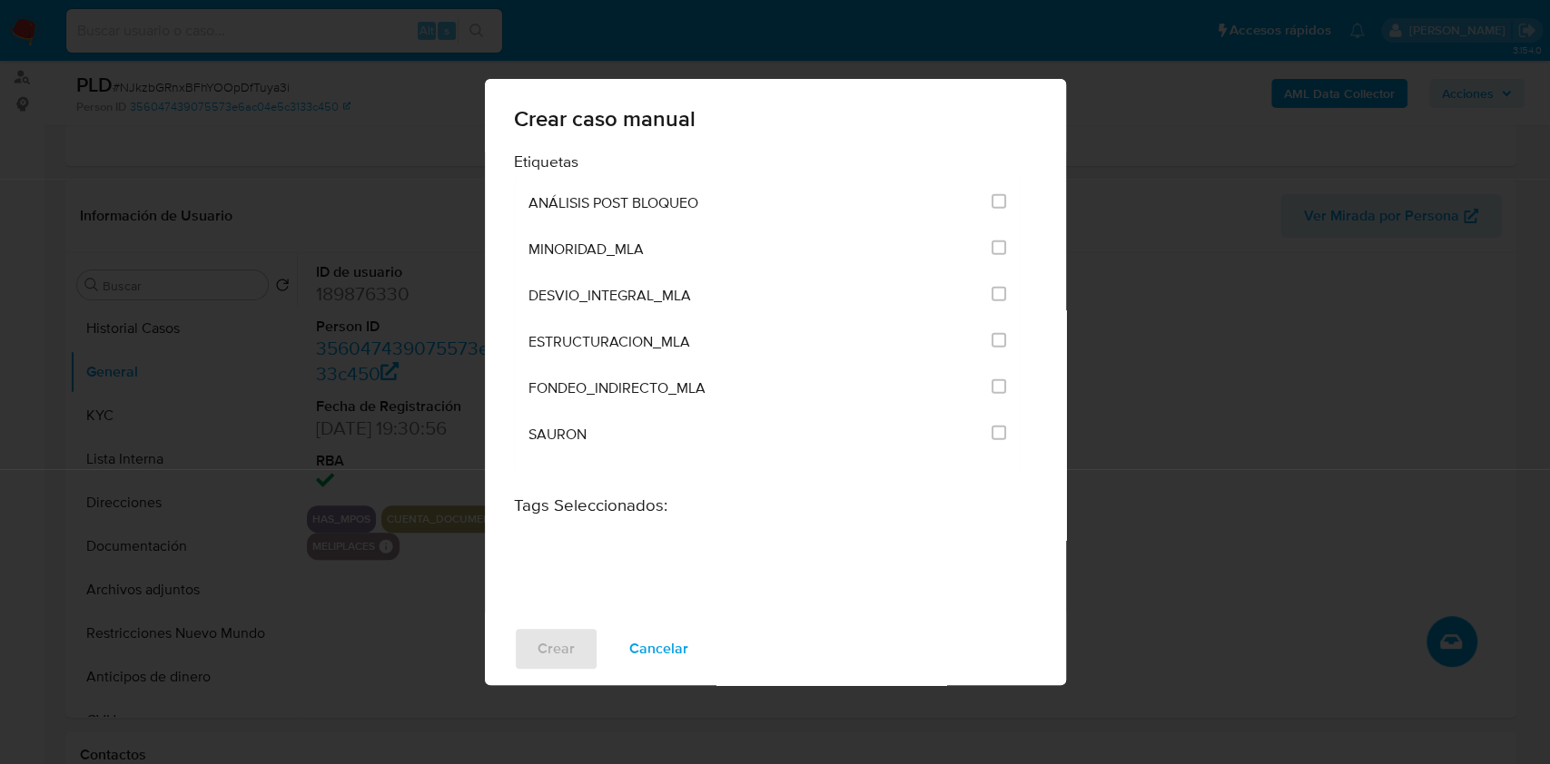
scroll to position [3698, 0]
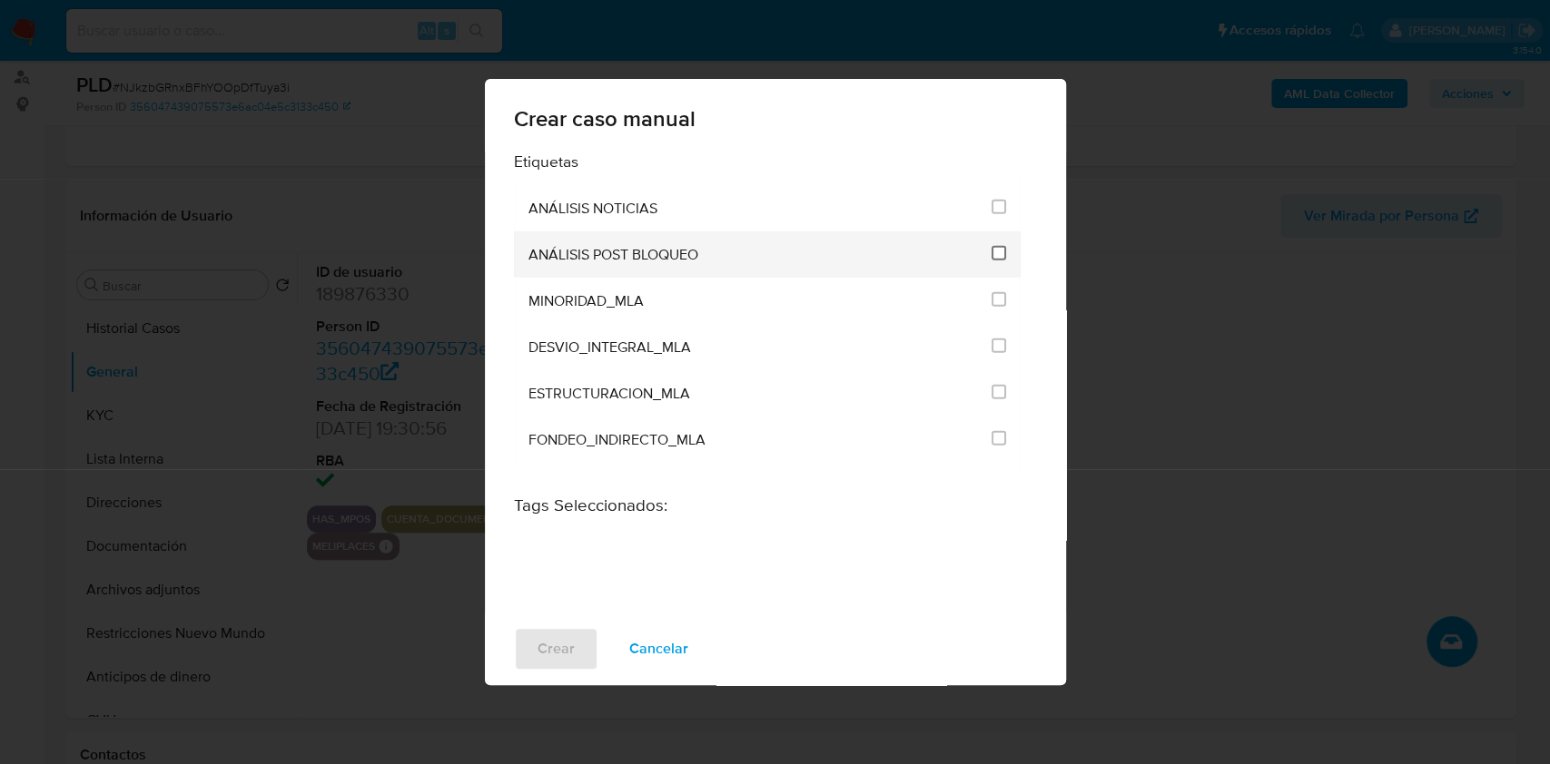
click at [992, 246] on input "3249" at bounding box center [998, 253] width 15 height 15
checkbox input "true"
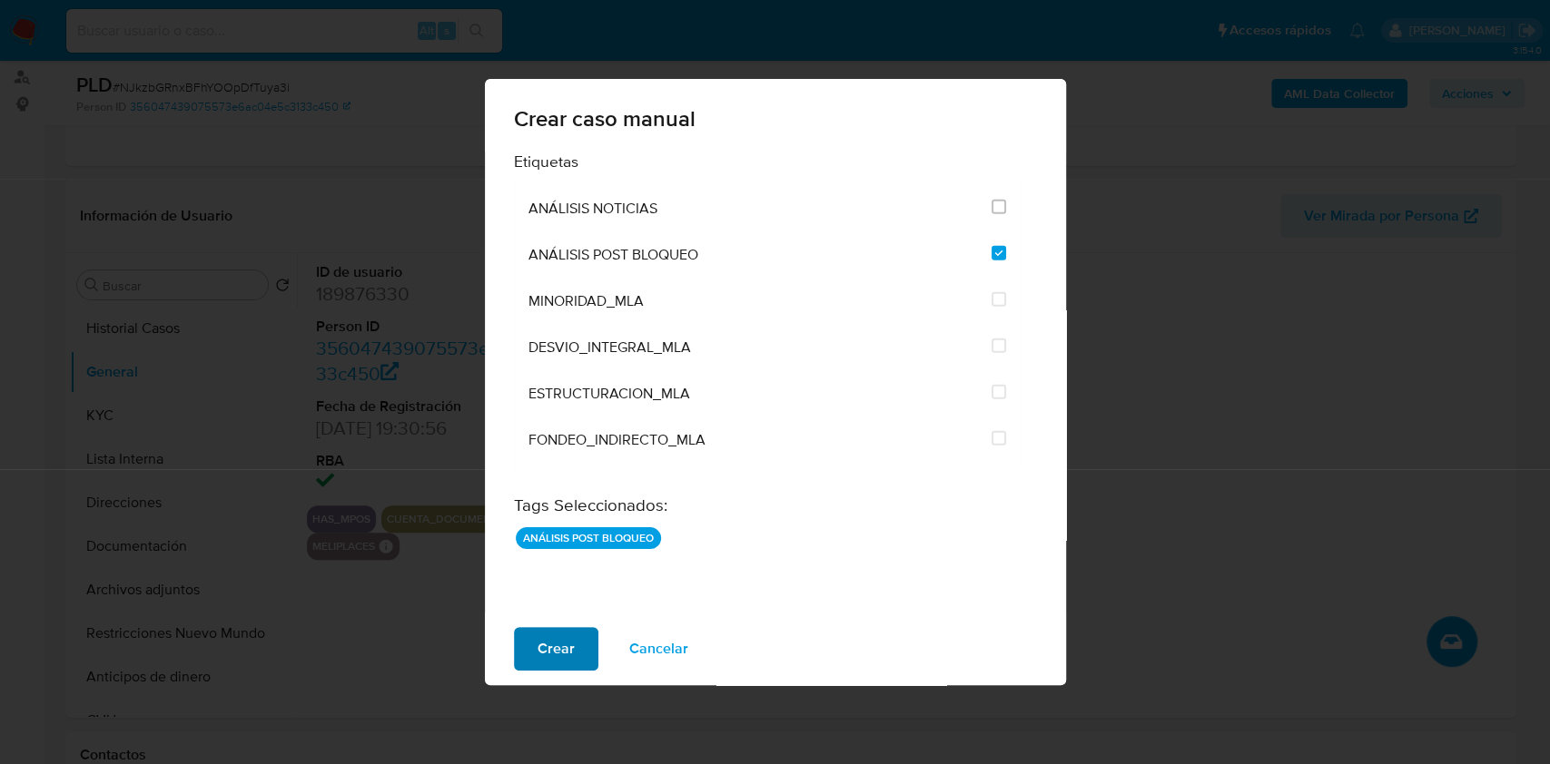
click at [532, 654] on button "Crear" at bounding box center [556, 649] width 84 height 44
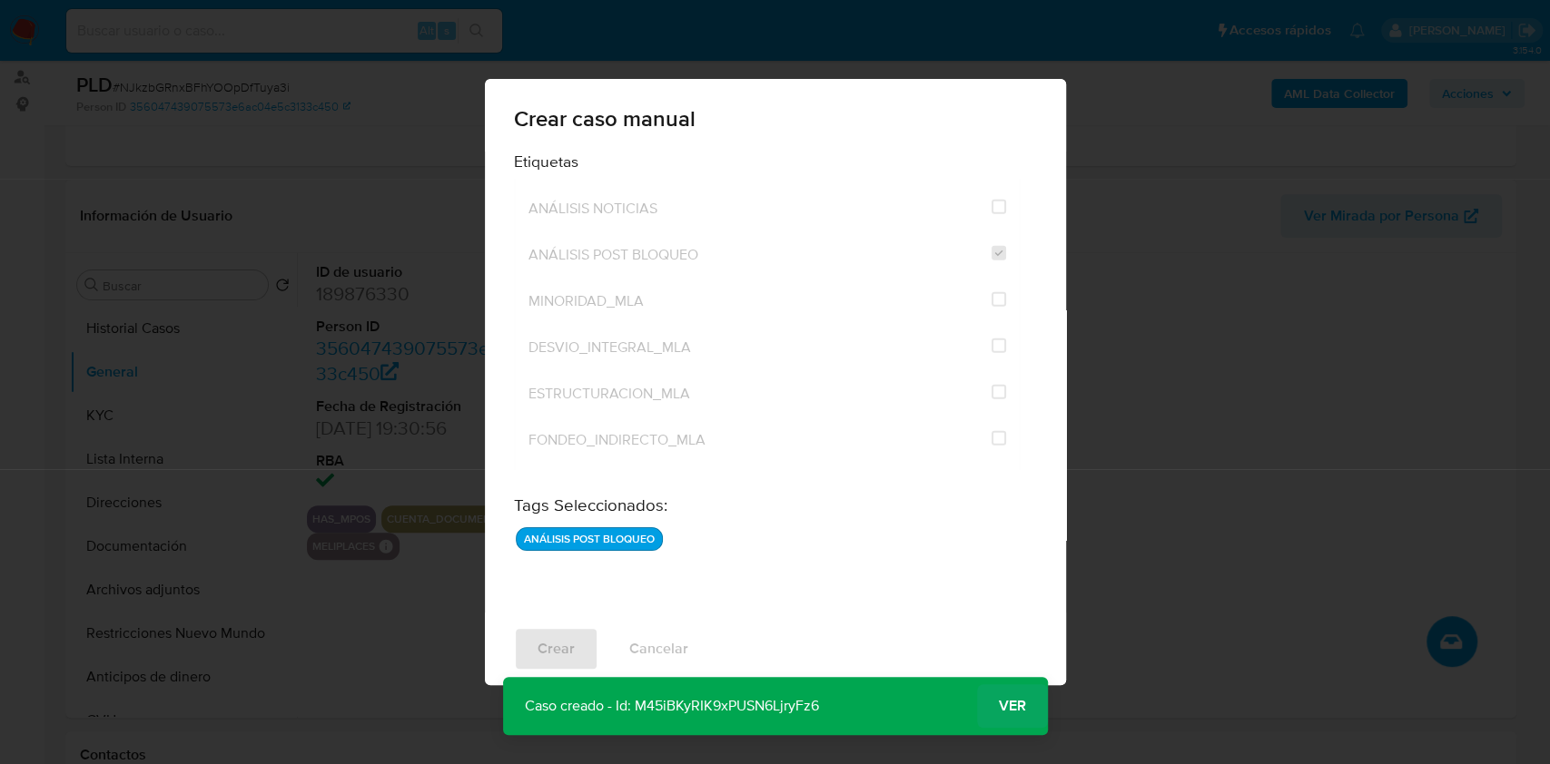
click at [999, 706] on span "Ver" at bounding box center [1012, 706] width 27 height 0
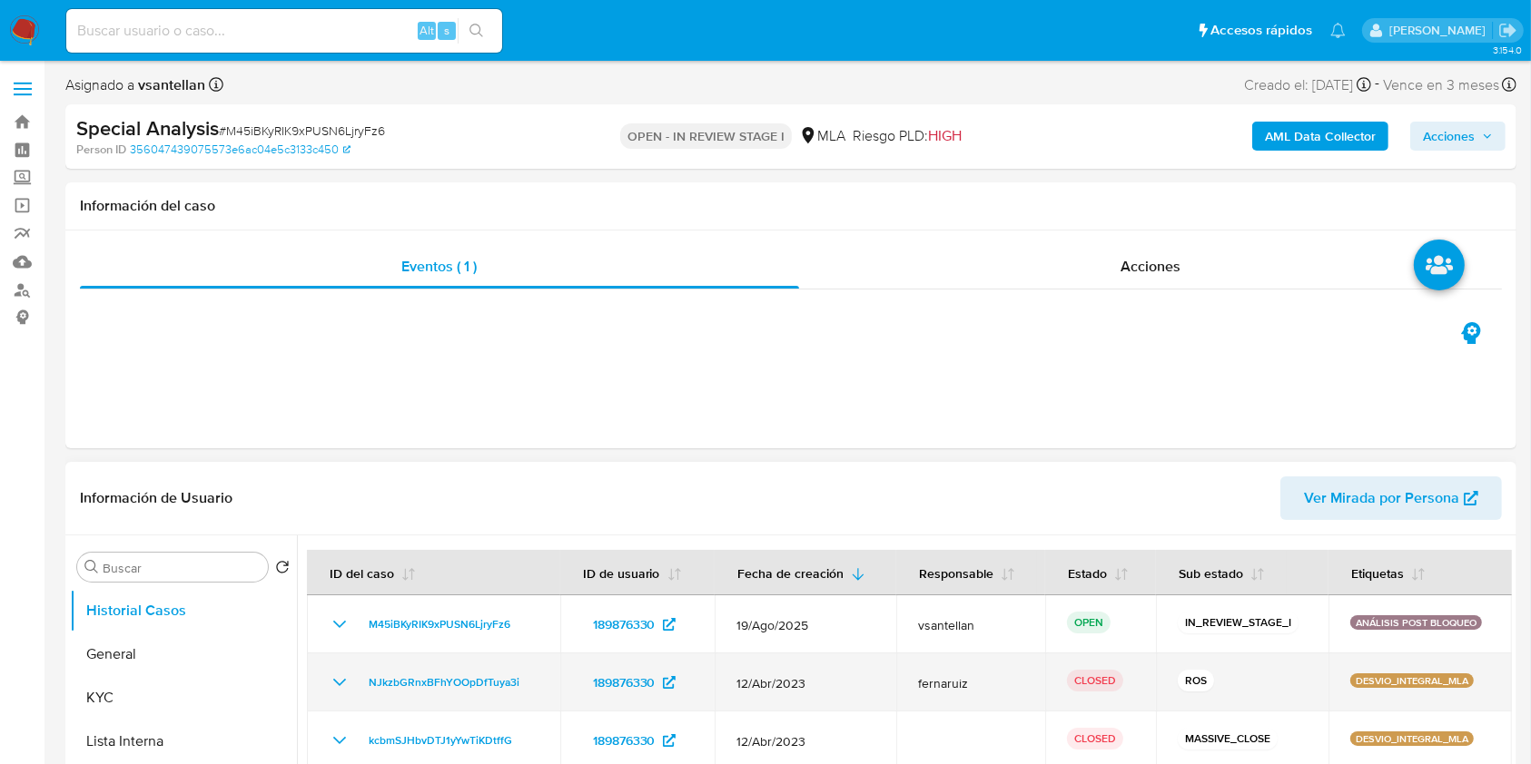
select select "10"
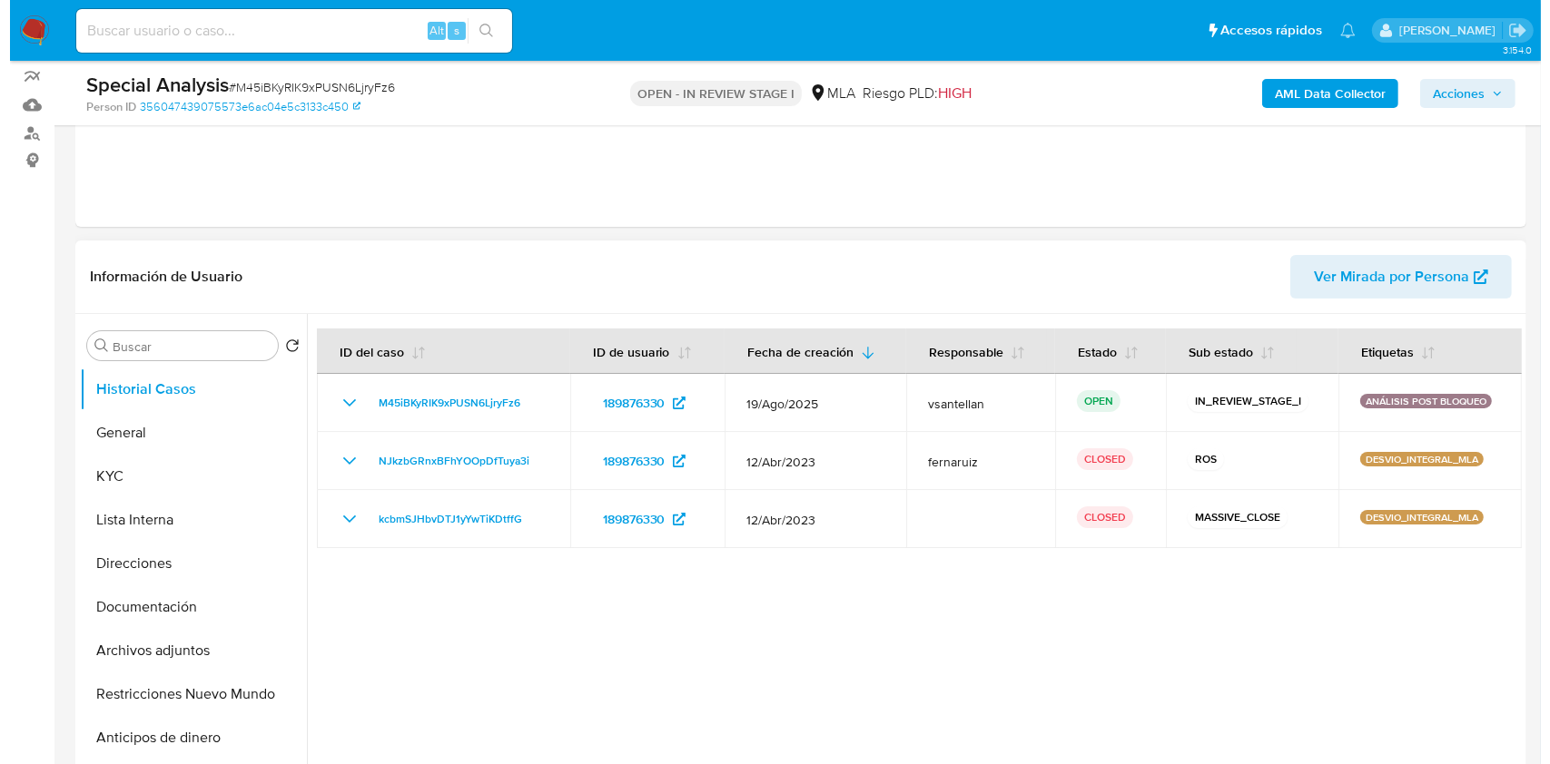
scroll to position [242, 0]
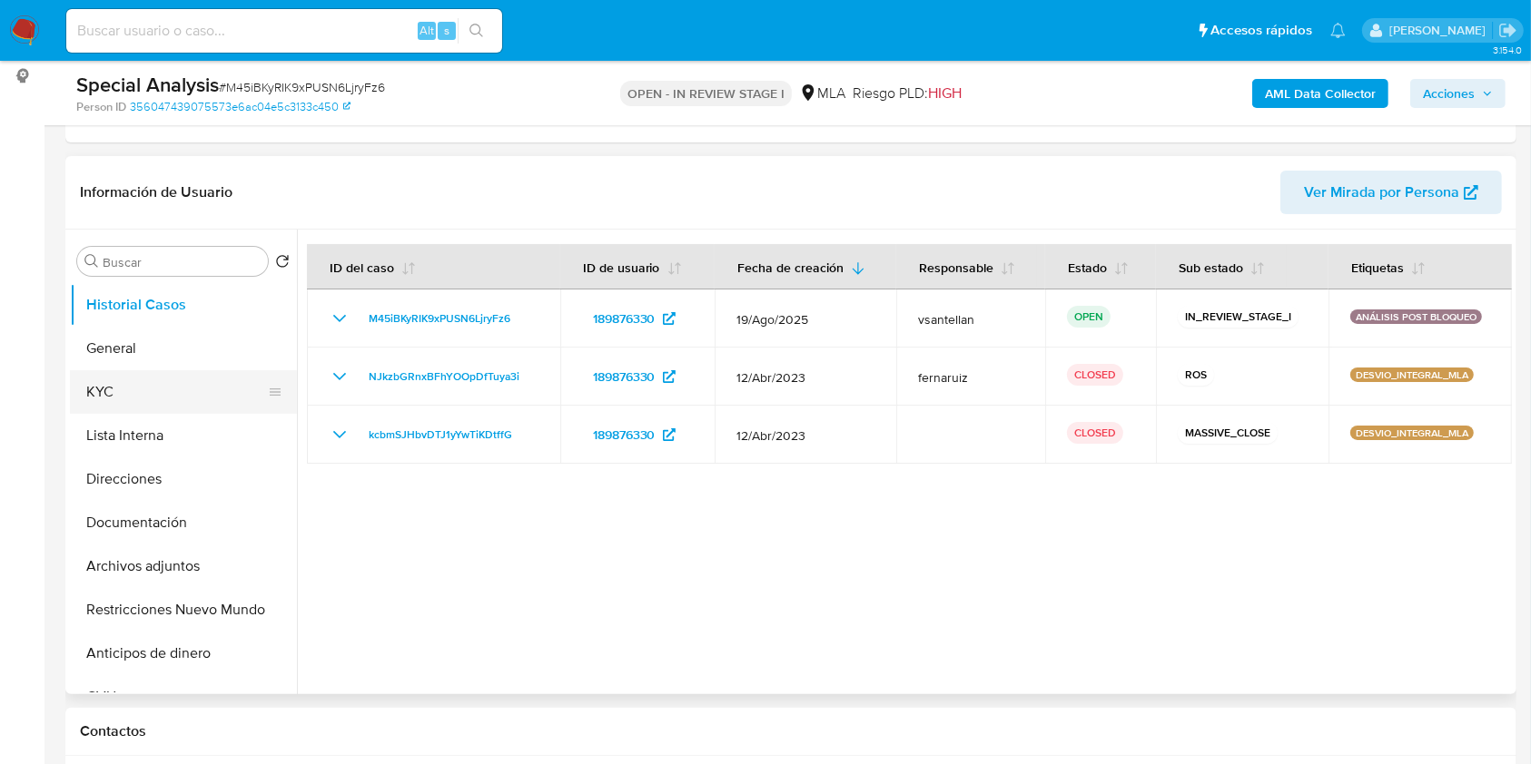
click at [167, 382] on button "KYC" at bounding box center [176, 392] width 212 height 44
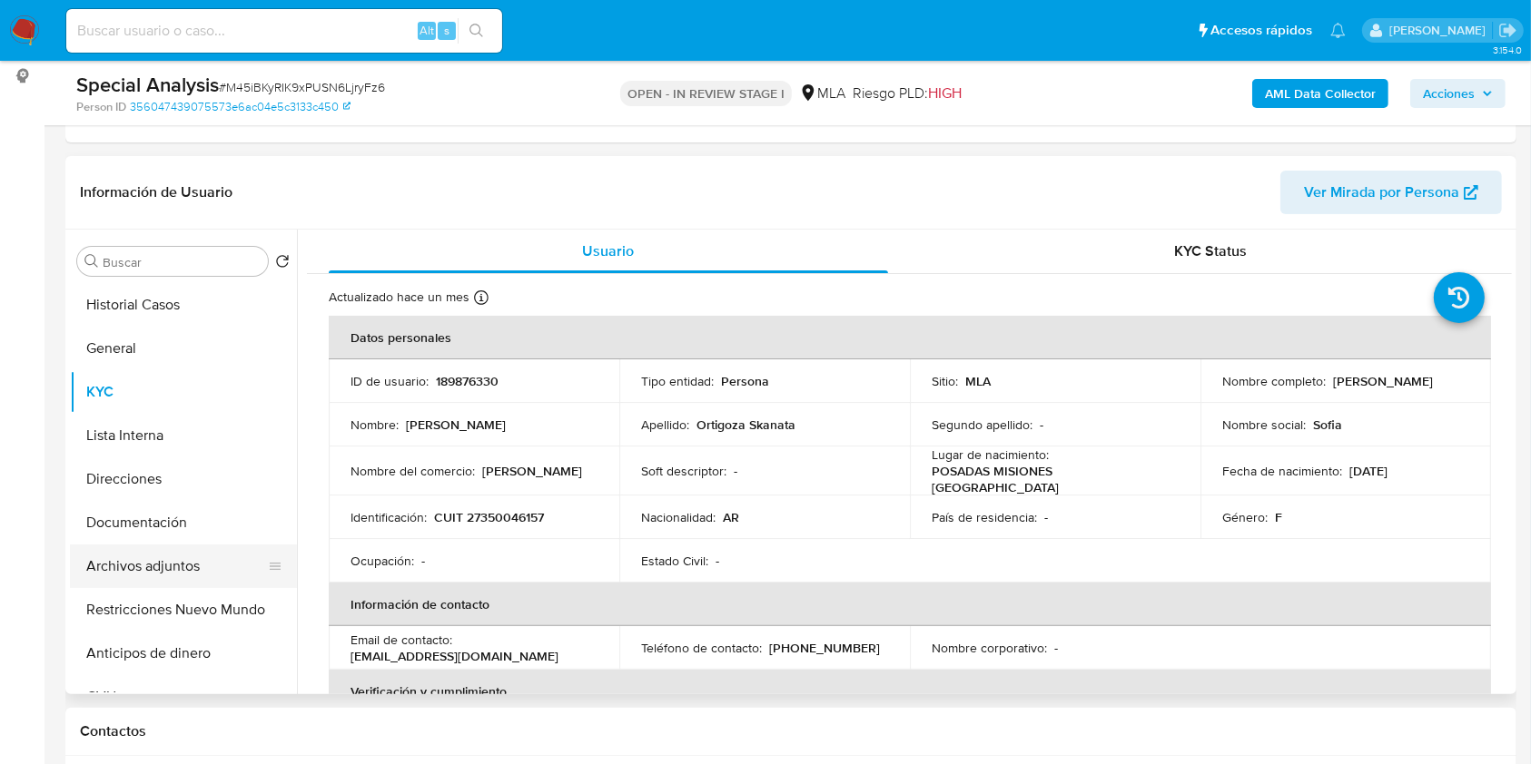
click at [211, 577] on button "Archivos adjuntos" at bounding box center [176, 567] width 212 height 44
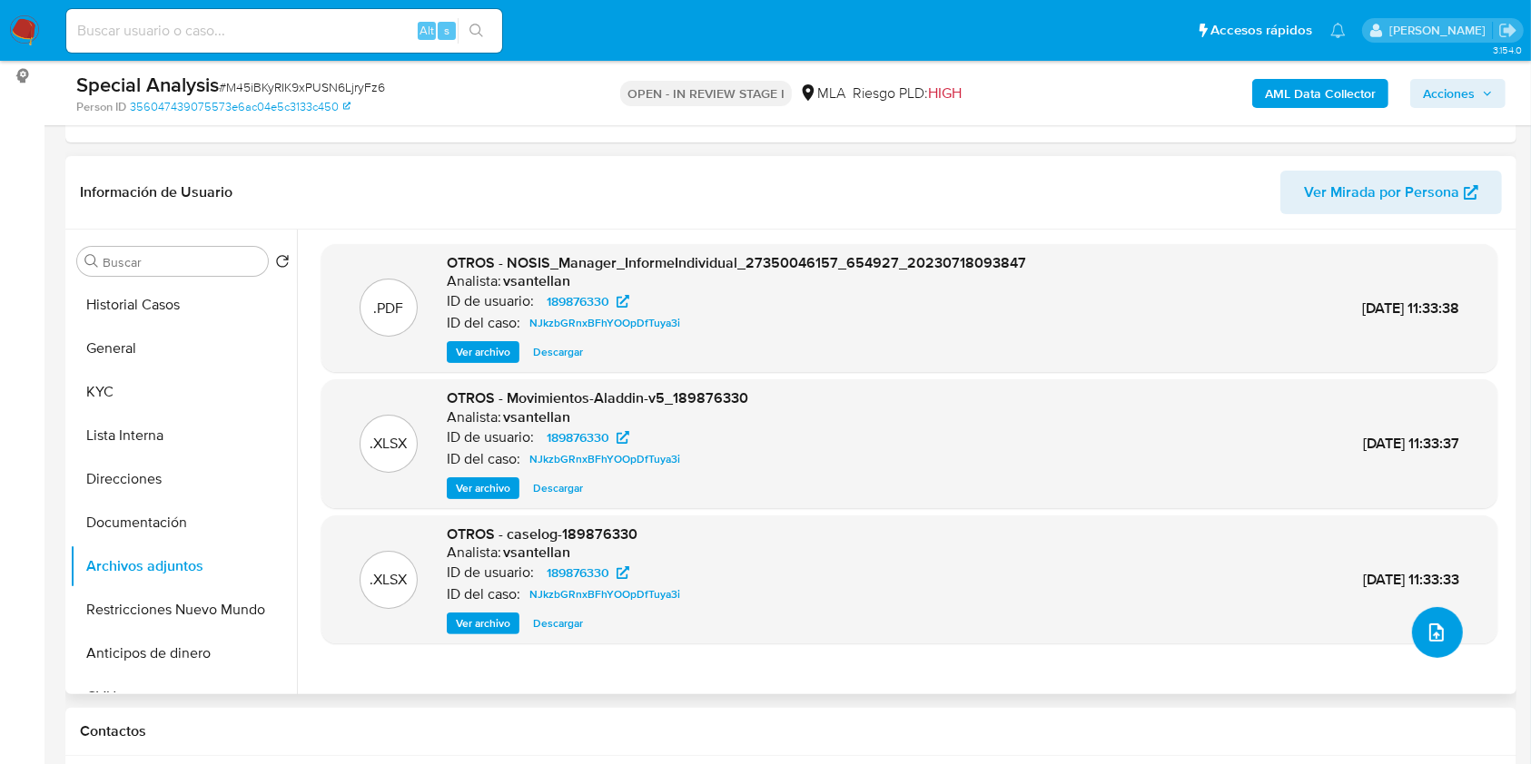
click at [1436, 631] on icon "upload-file" at bounding box center [1436, 633] width 22 height 22
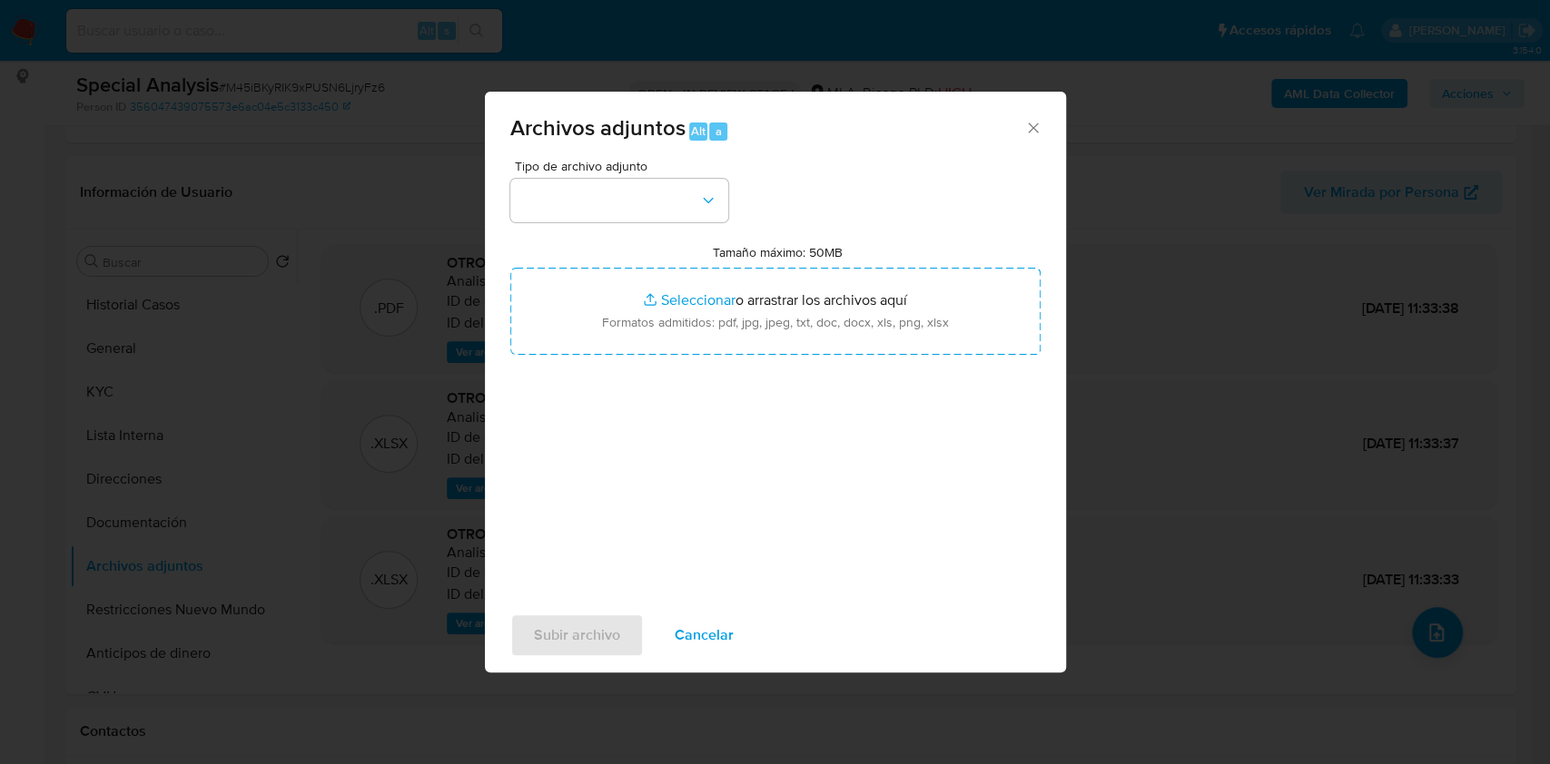
click at [664, 167] on span "Tipo de archivo adjunto" at bounding box center [624, 166] width 218 height 13
click at [670, 192] on button "button" at bounding box center [619, 201] width 218 height 44
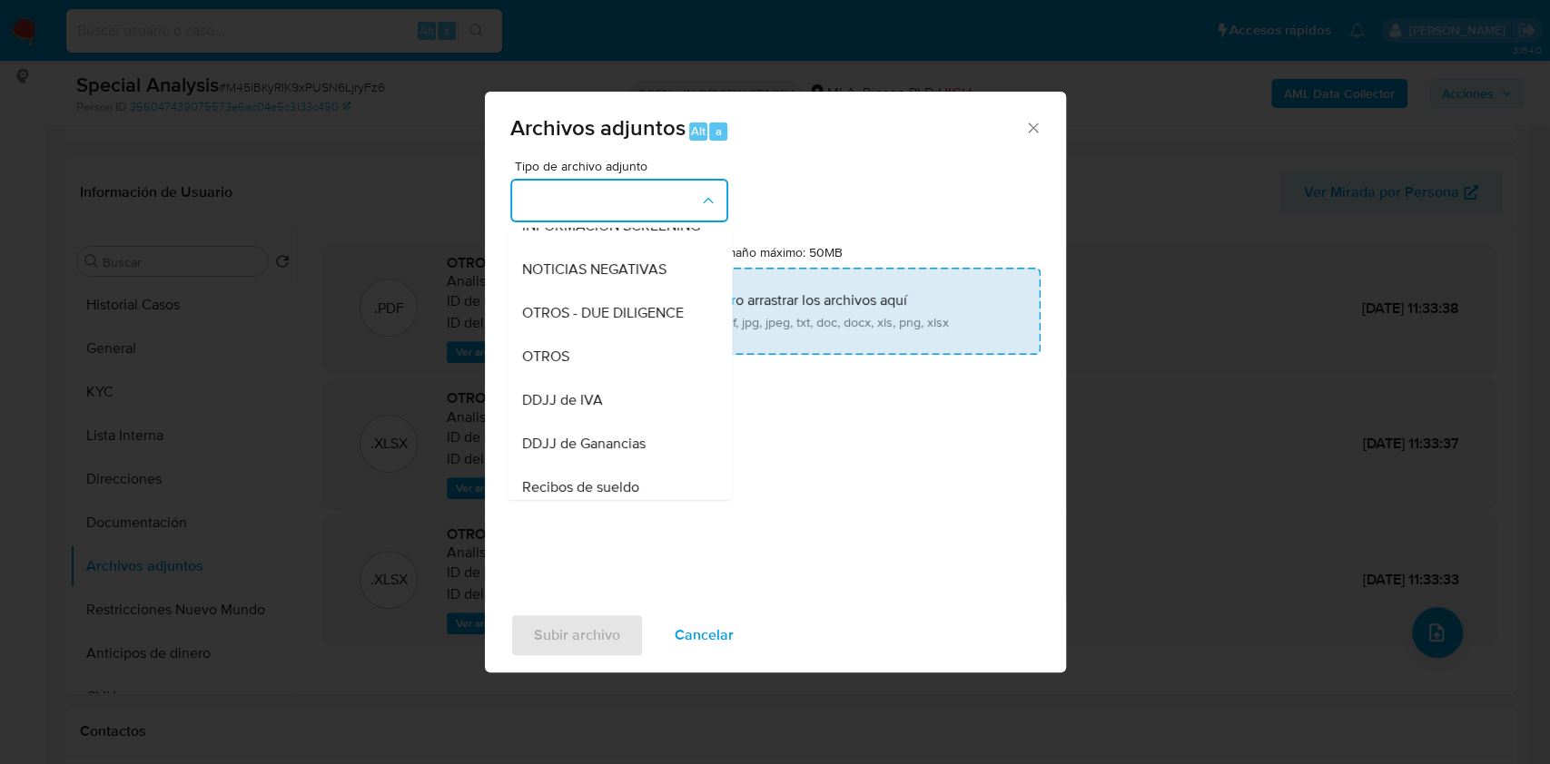
drag, startPoint x: 597, startPoint y: 367, endPoint x: 685, endPoint y: 304, distance: 107.3
click at [598, 366] on div "OTROS" at bounding box center [613, 357] width 185 height 44
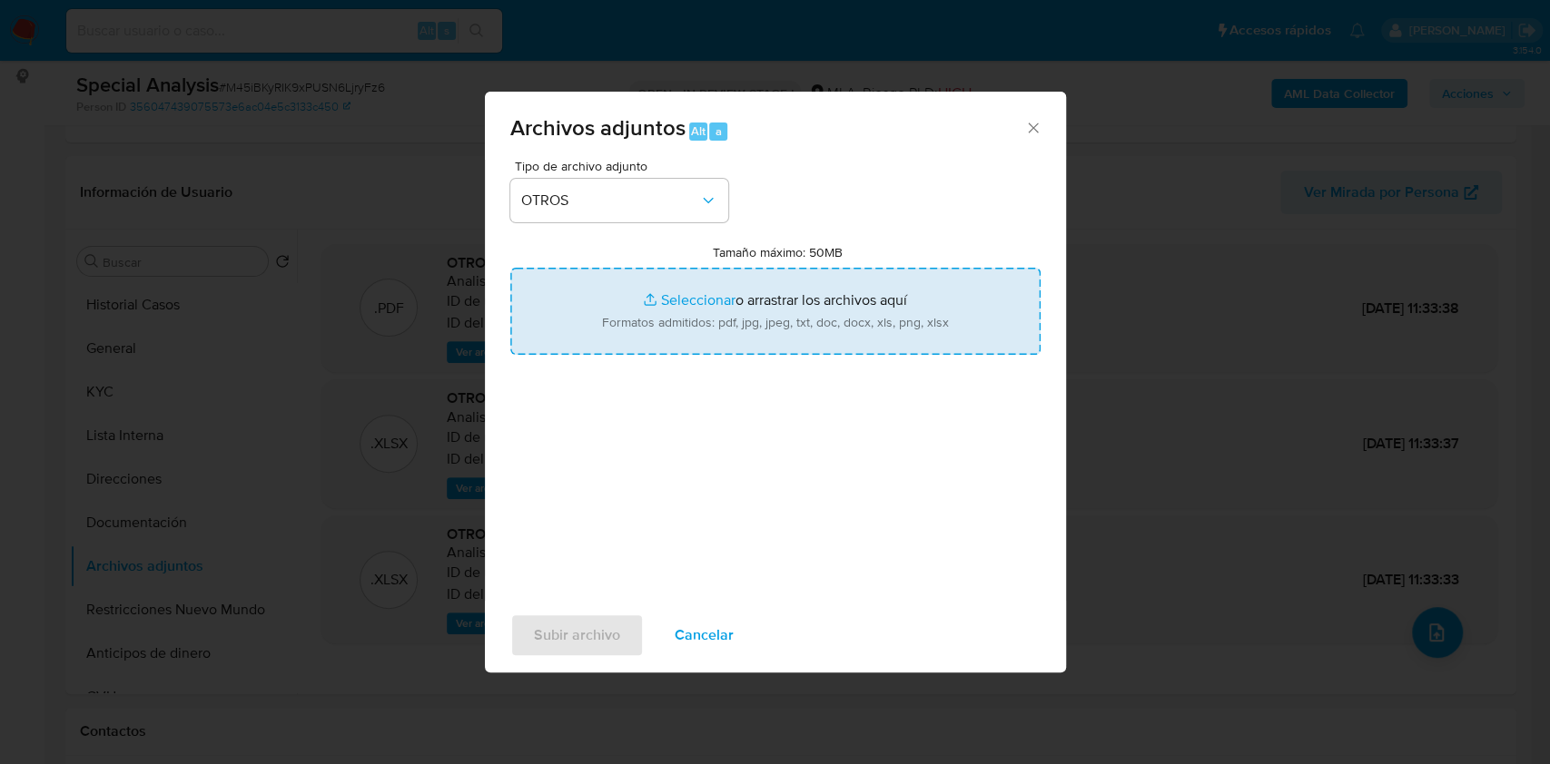
click at [698, 292] on input "Tamaño máximo: 50MB Seleccionar archivos" at bounding box center [775, 311] width 530 height 87
type input "C:\fakepath\Documentacion post bloqueo- Sofia Luciana Ortigoza Skanata.pdf"
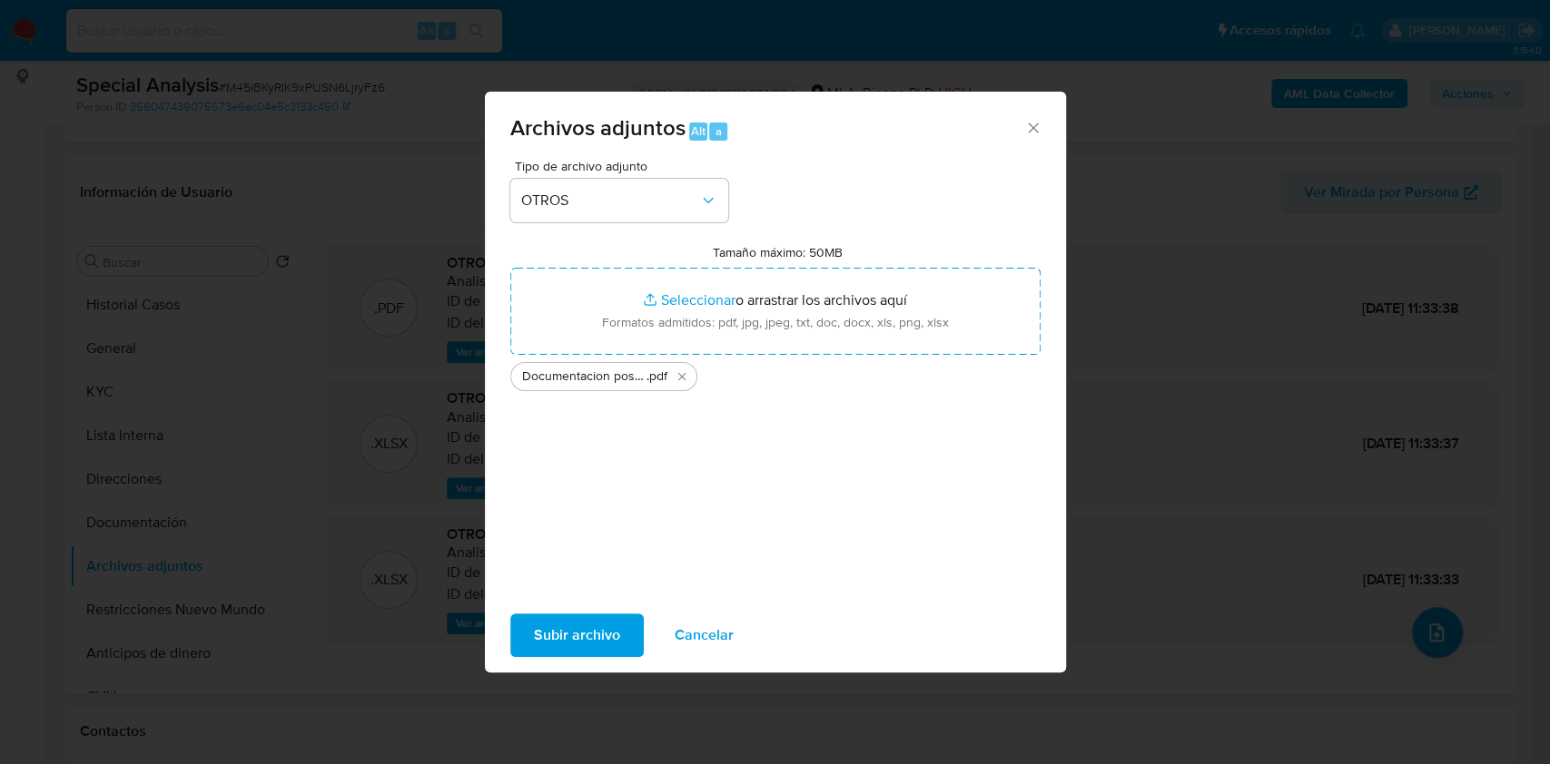
click at [574, 635] on span "Subir archivo" at bounding box center [577, 636] width 86 height 40
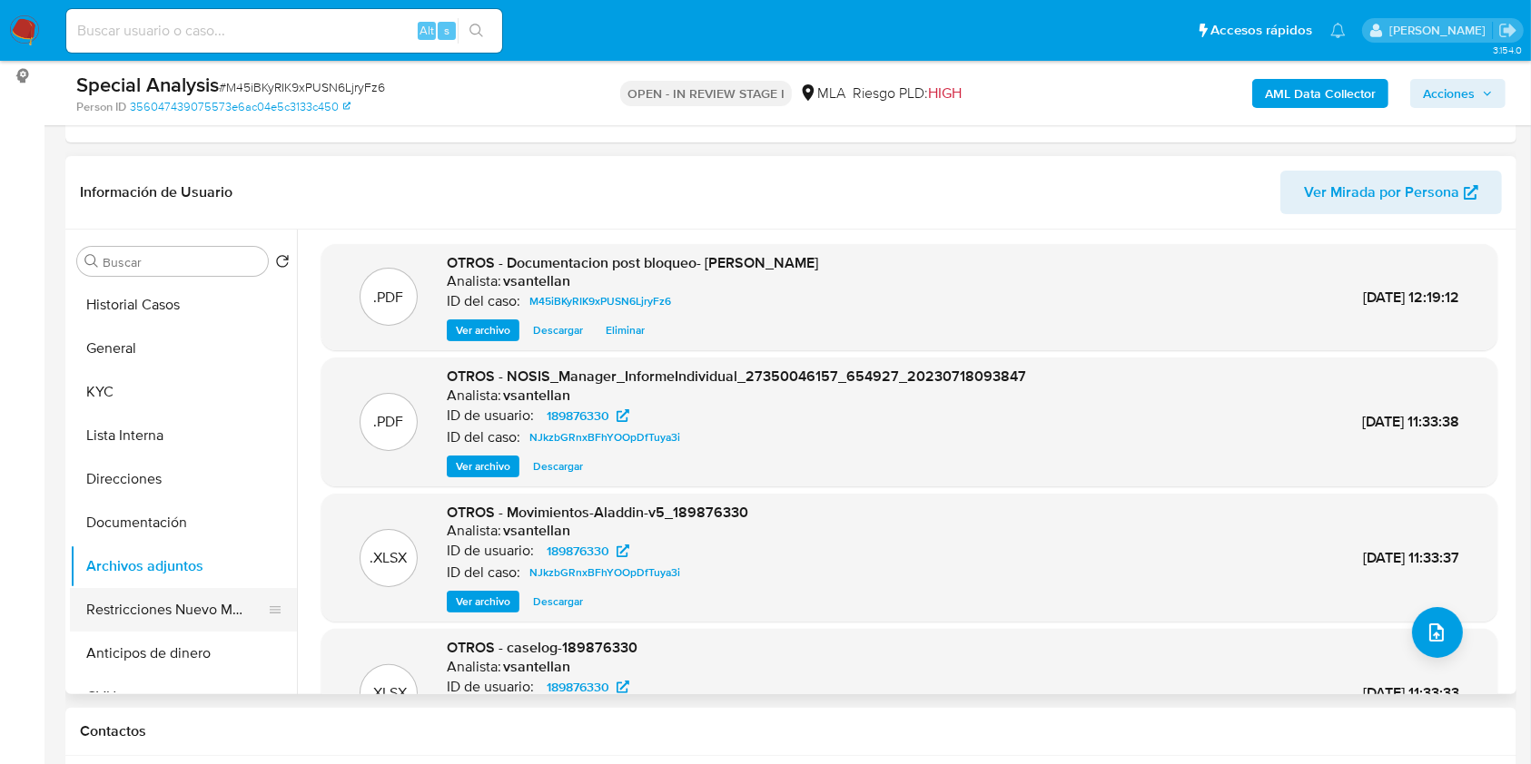
click at [188, 606] on button "Restricciones Nuevo Mundo" at bounding box center [176, 610] width 212 height 44
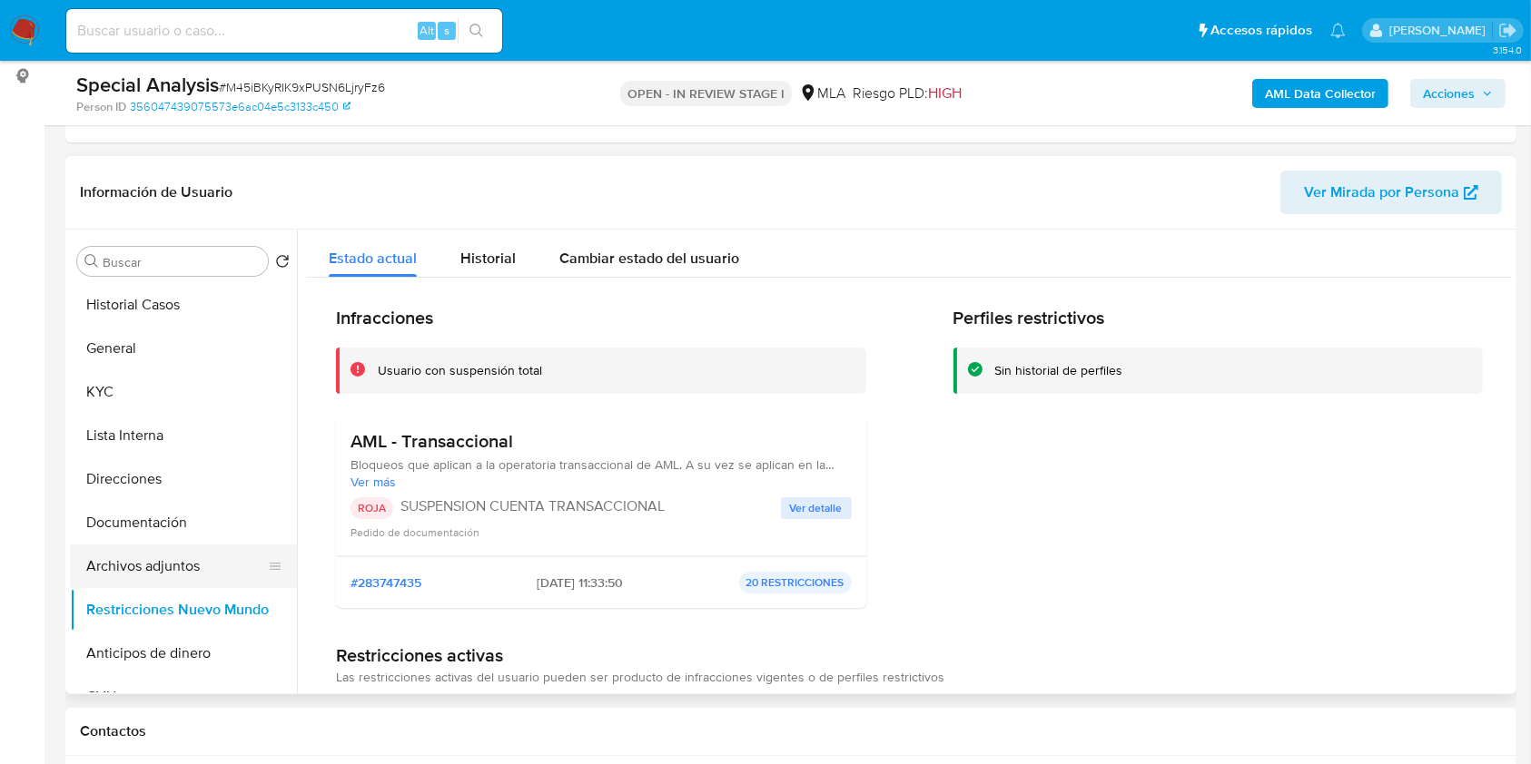
click at [184, 569] on button "Archivos adjuntos" at bounding box center [176, 567] width 212 height 44
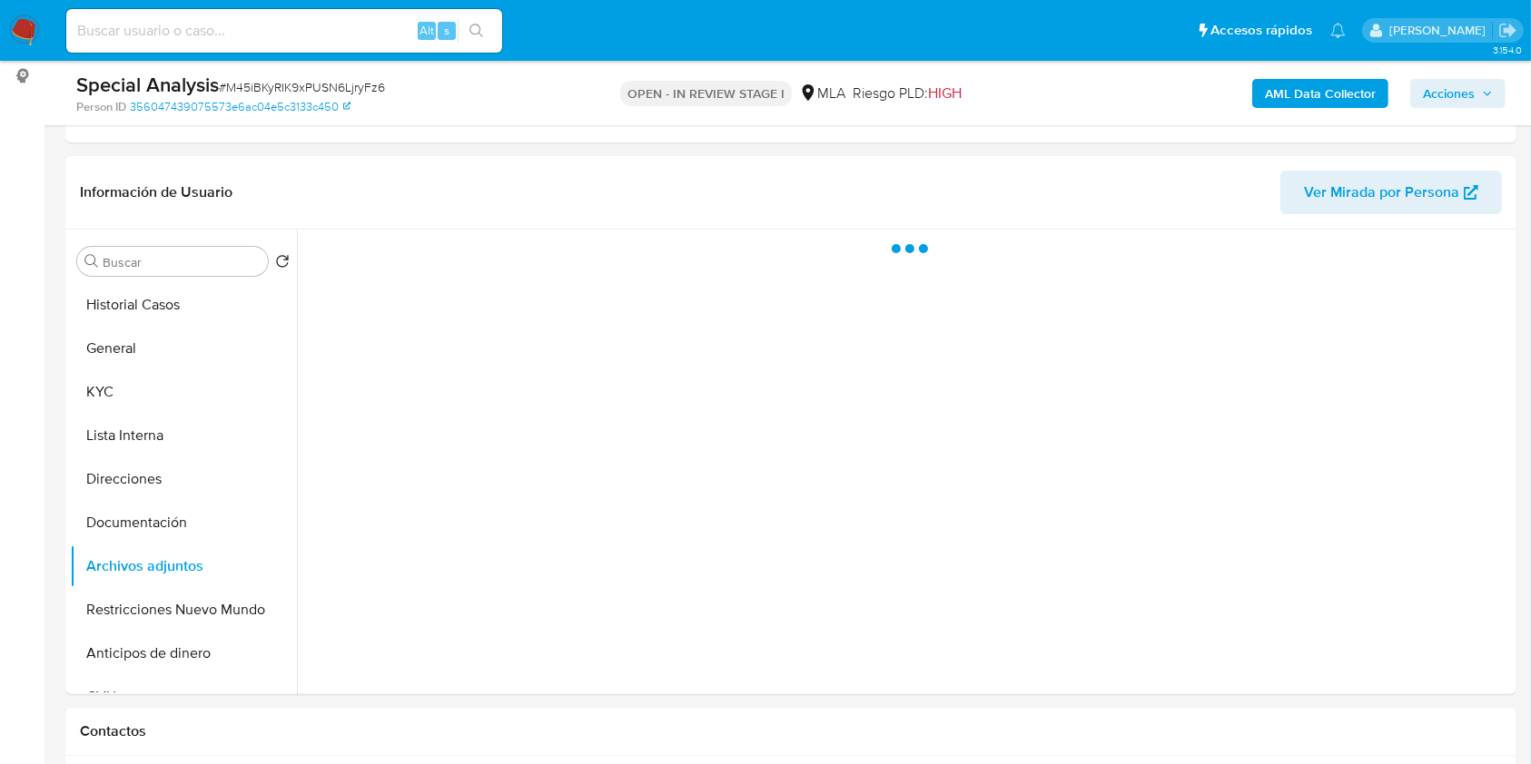
drag, startPoint x: 1480, startPoint y: 90, endPoint x: 1355, endPoint y: 107, distance: 126.5
click at [1480, 89] on span "Acciones" at bounding box center [1458, 93] width 70 height 25
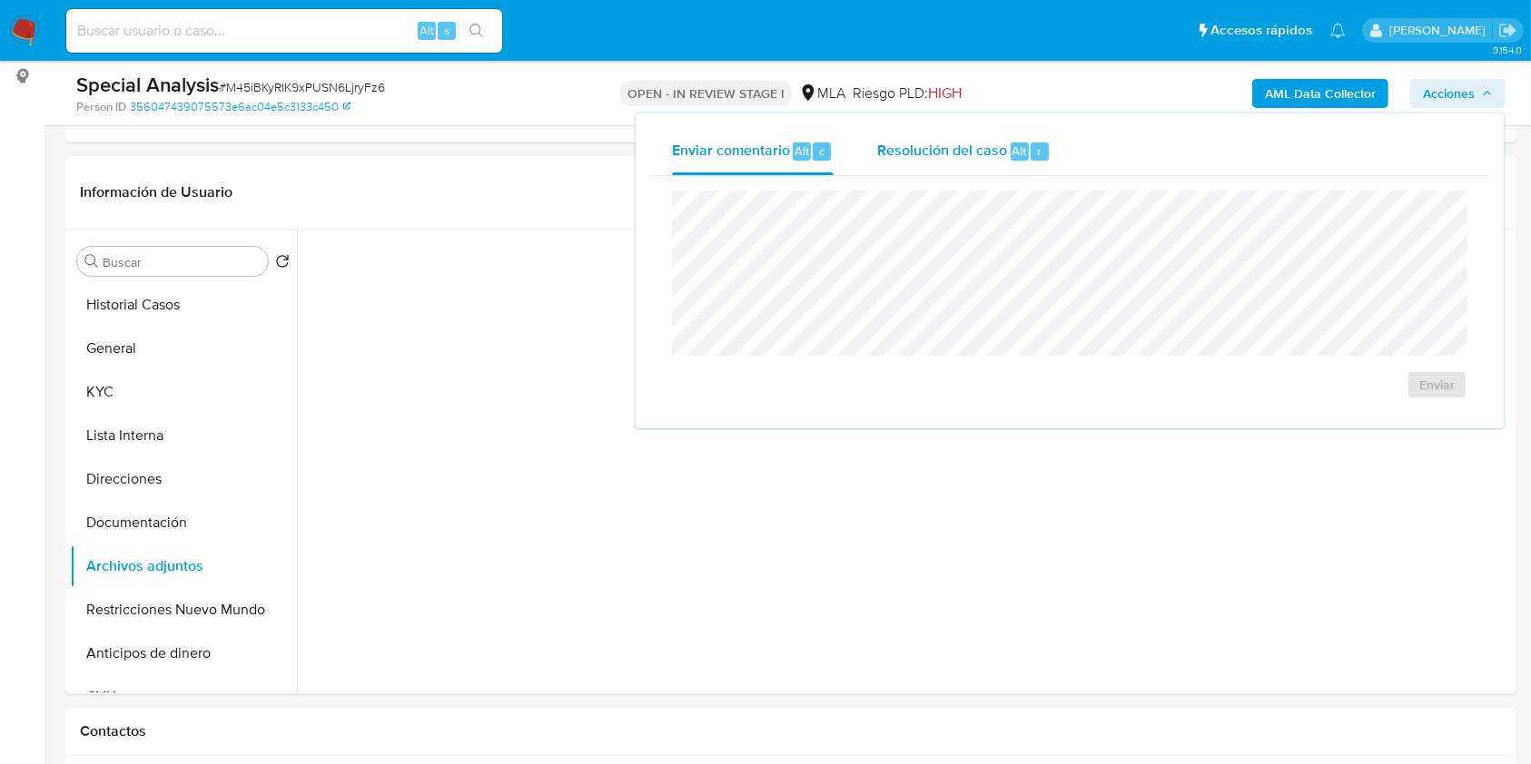
drag, startPoint x: 952, startPoint y: 157, endPoint x: 951, endPoint y: 171, distance: 13.6
click at [952, 157] on span "Resolución del caso" at bounding box center [942, 150] width 130 height 21
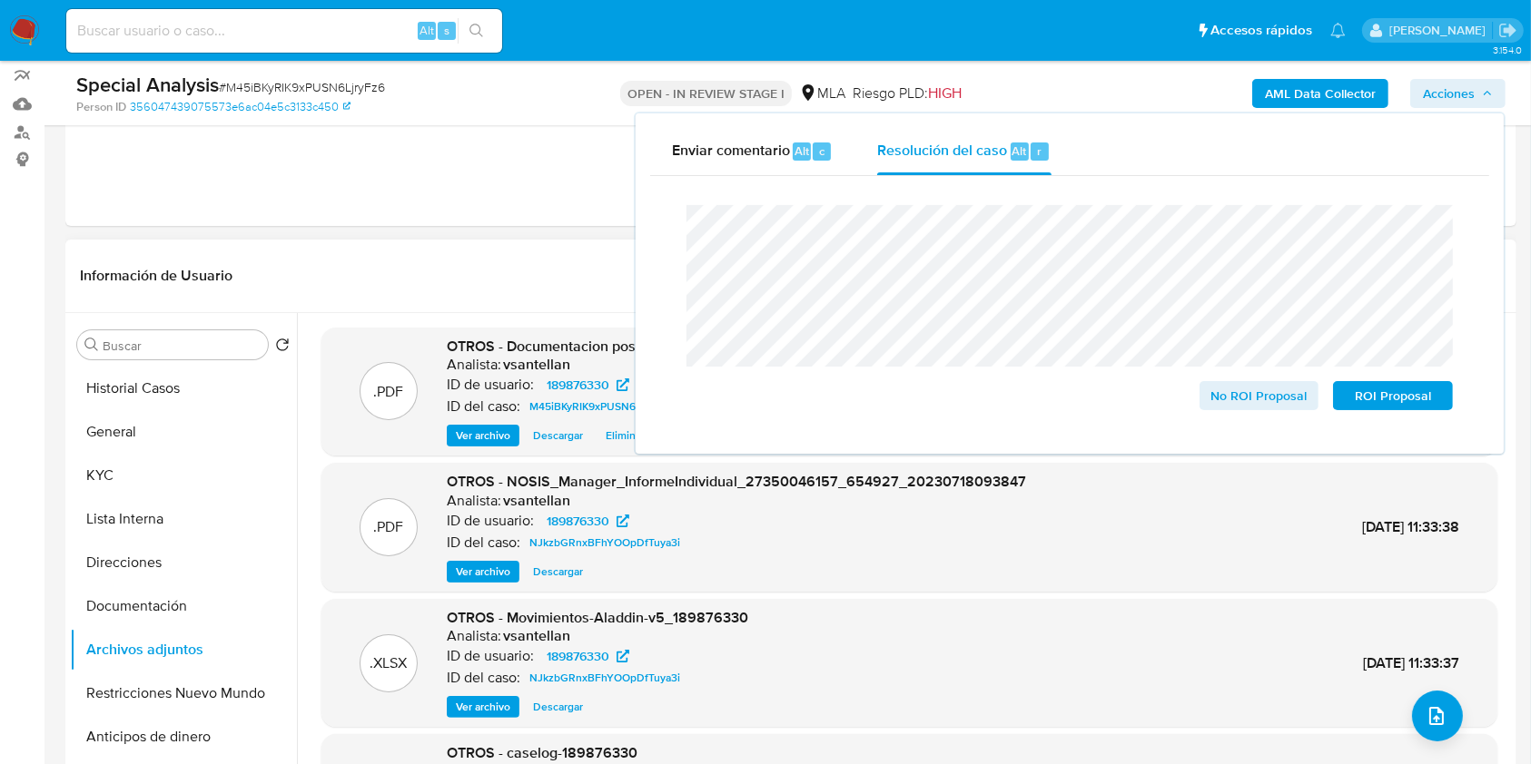
scroll to position [121, 0]
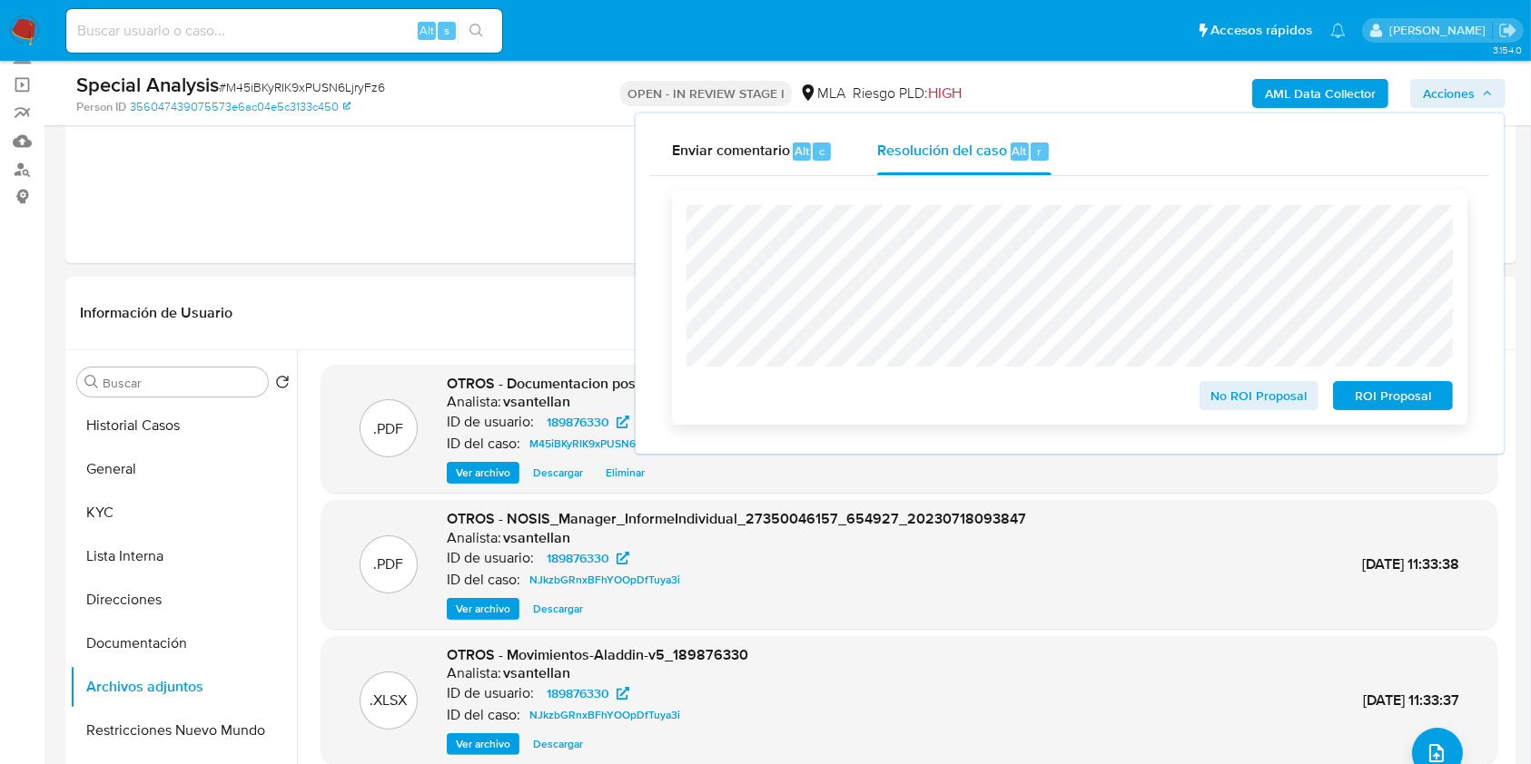
click at [1229, 409] on span "No ROI Proposal" at bounding box center [1259, 395] width 94 height 25
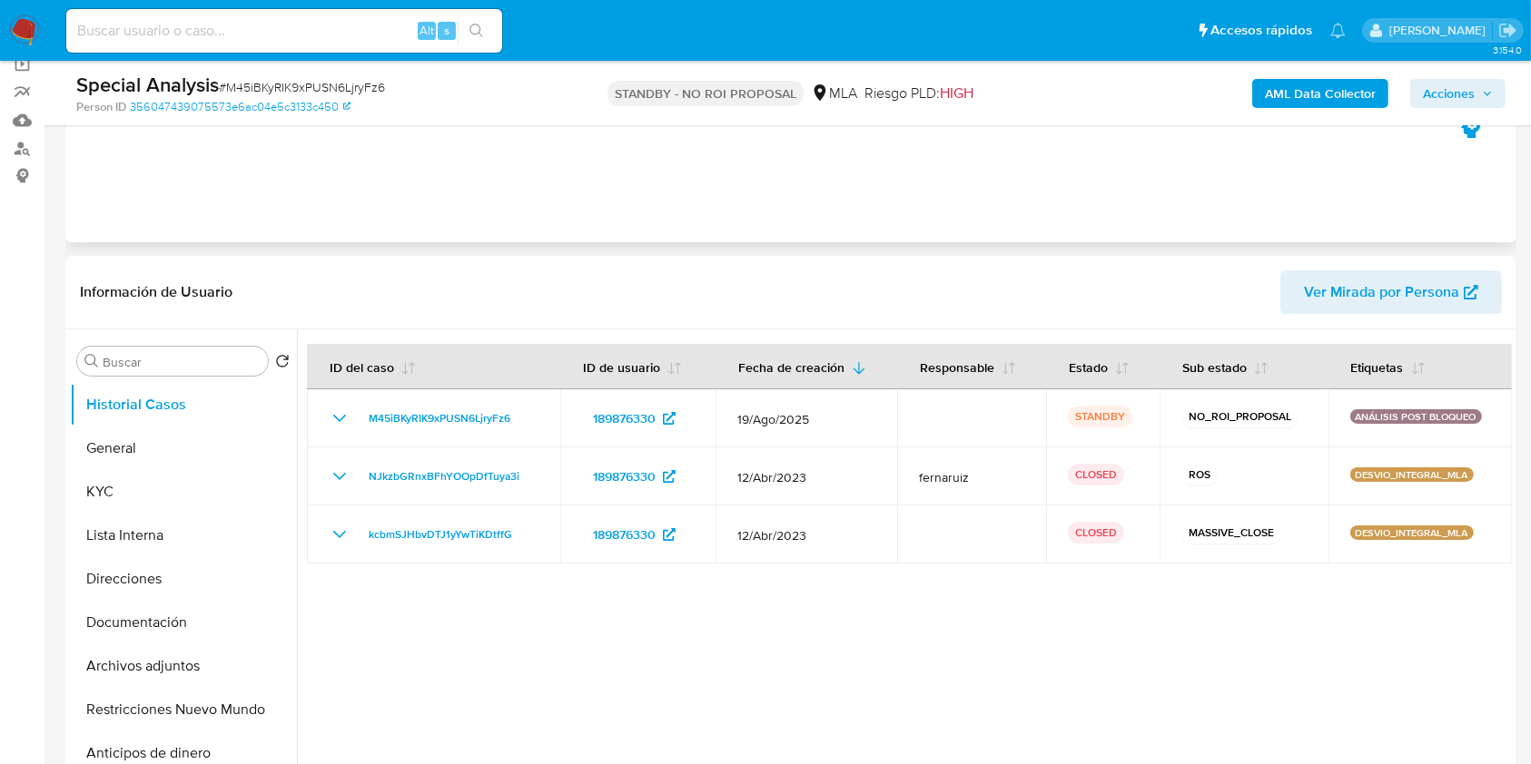
scroll to position [363, 0]
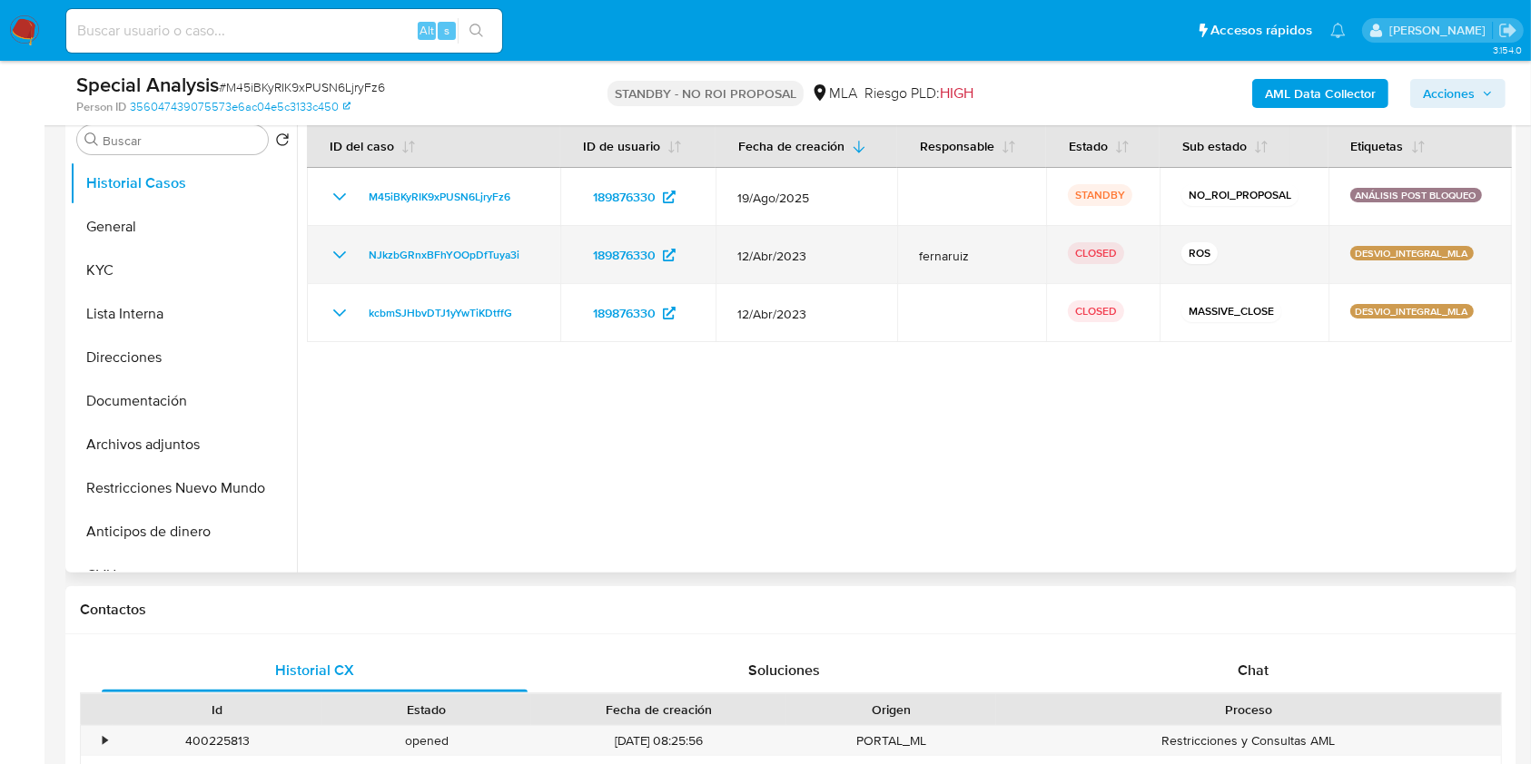
select select "10"
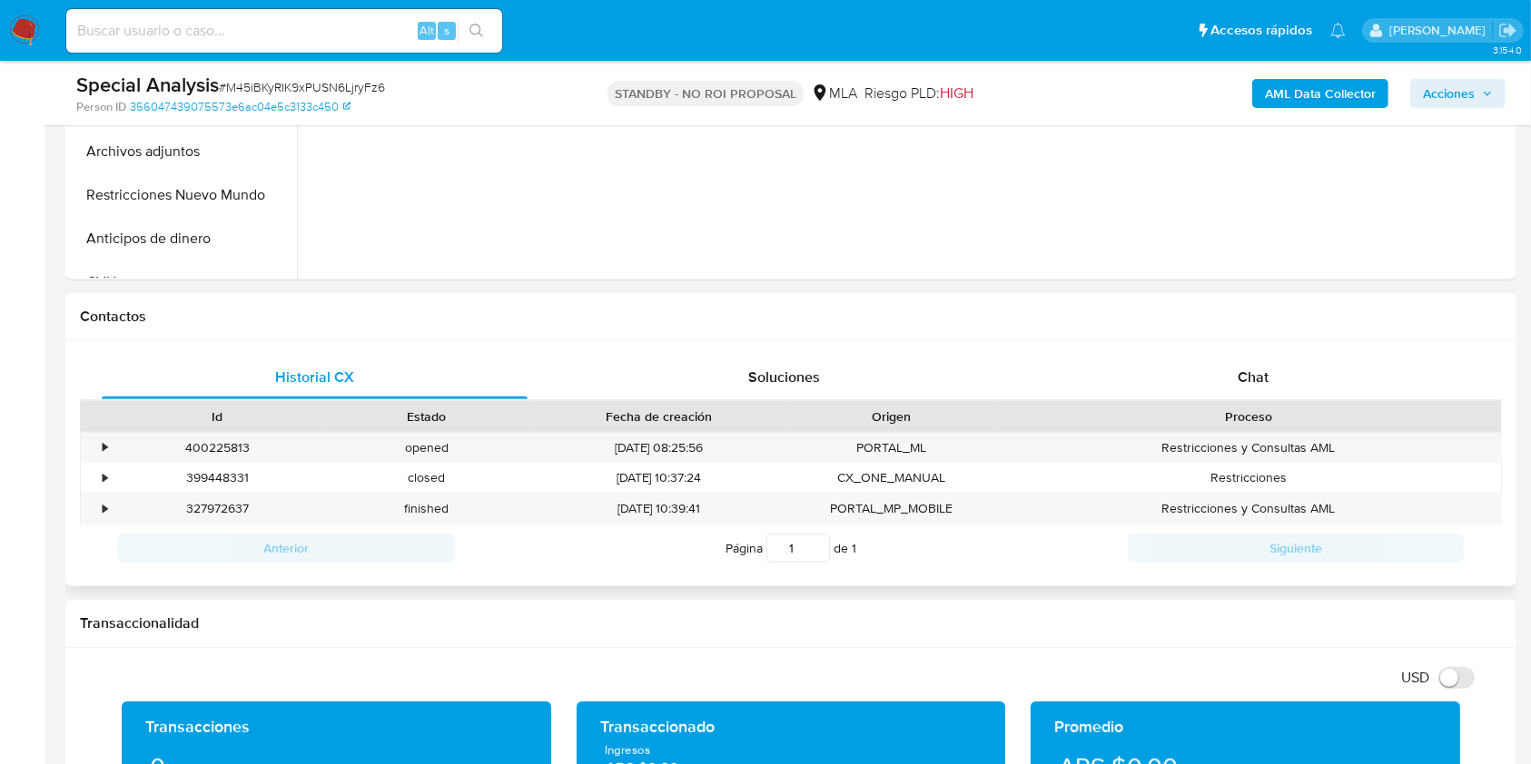
scroll to position [605, 0]
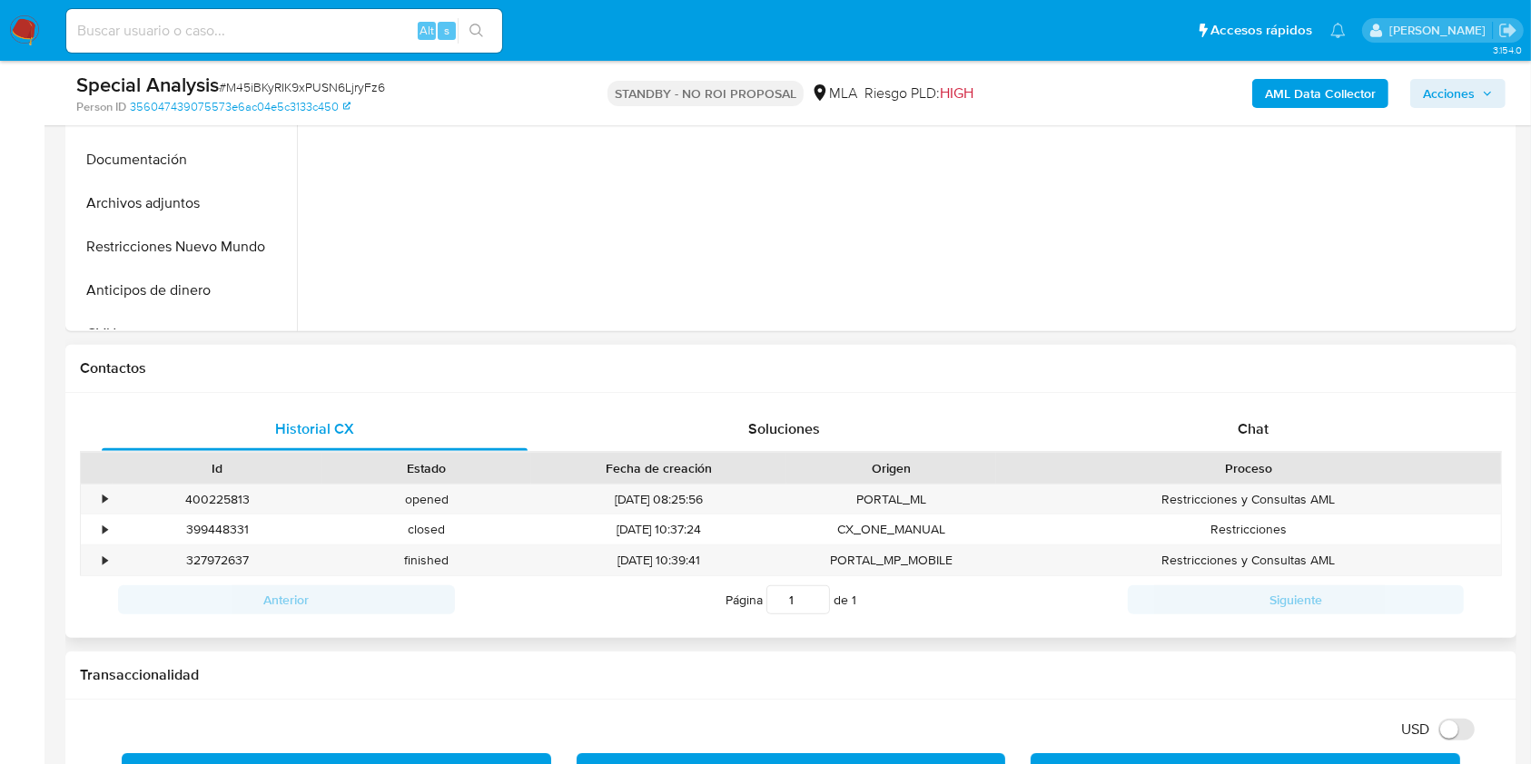
drag, startPoint x: 1261, startPoint y: 449, endPoint x: 1268, endPoint y: 460, distance: 13.9
click at [1262, 449] on div "Chat" at bounding box center [1253, 430] width 426 height 44
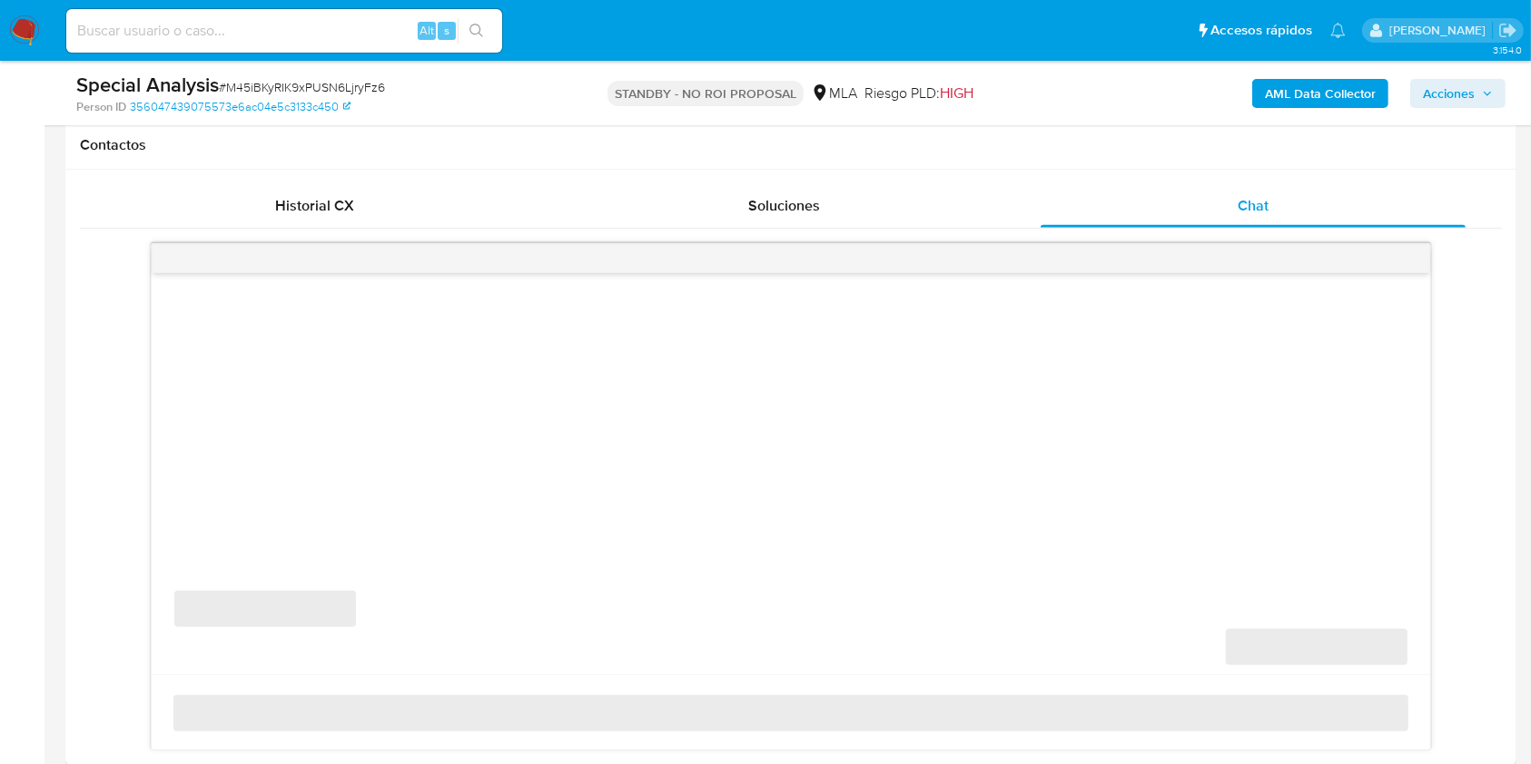
scroll to position [847, 0]
